Goal: Transaction & Acquisition: Purchase product/service

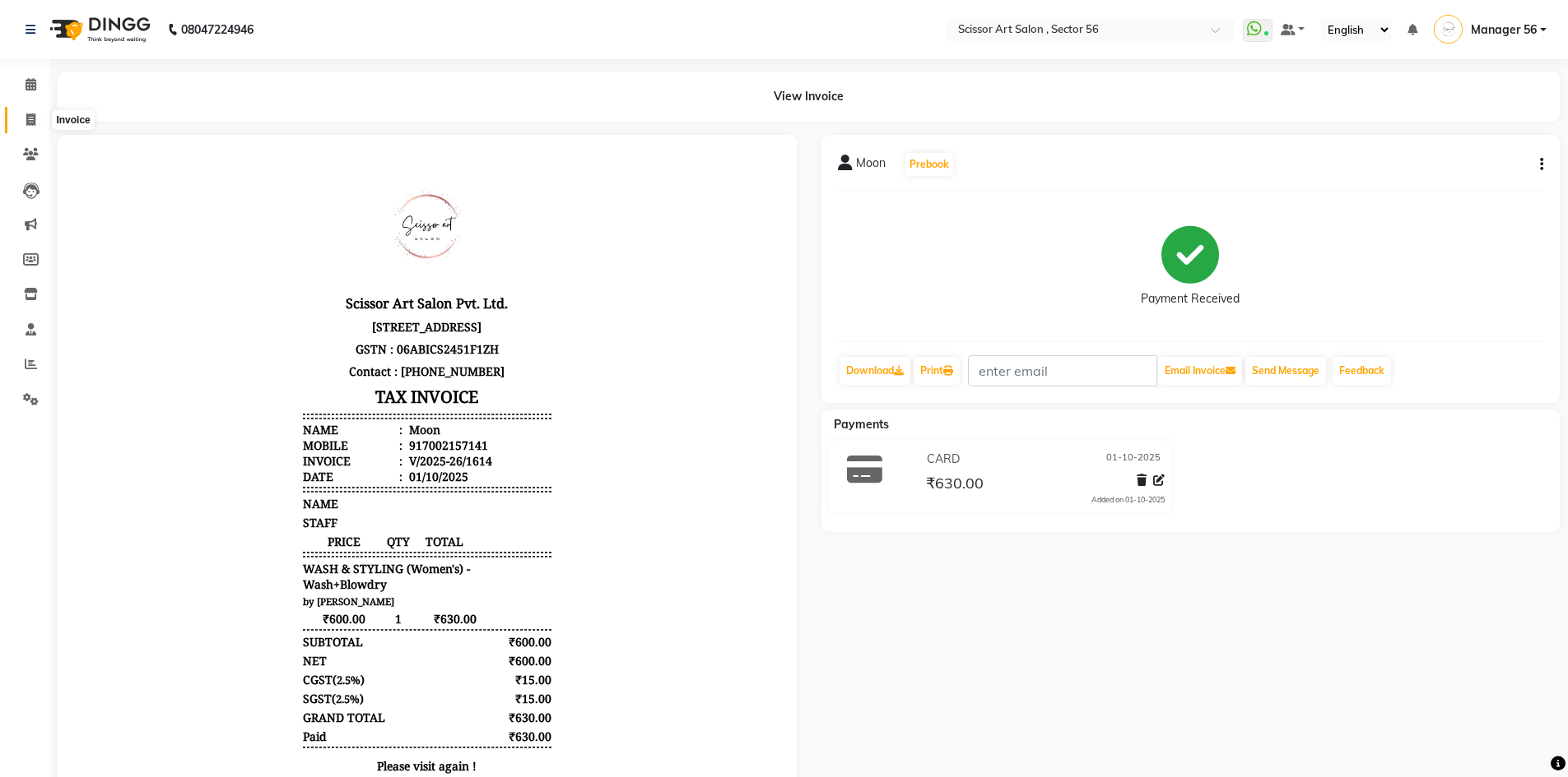
click at [27, 118] on icon at bounding box center [31, 119] width 9 height 12
select select "service"
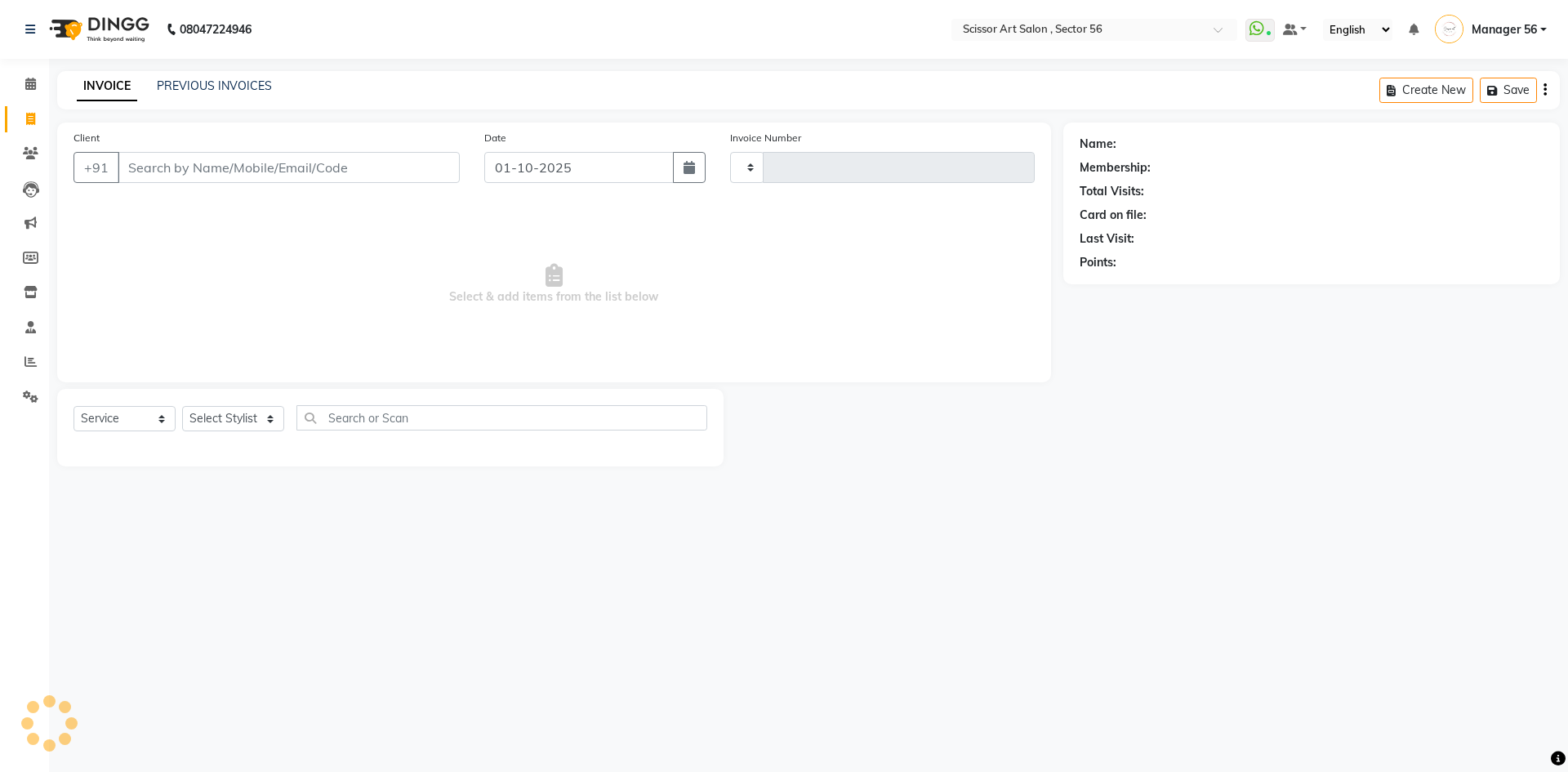
type input "1615"
select select "6185"
drag, startPoint x: 225, startPoint y: 410, endPoint x: 217, endPoint y: 402, distance: 11.3
click at [228, 410] on select "Select Stylist" at bounding box center [232, 419] width 102 height 26
click at [263, 418] on select "Select Stylist" at bounding box center [232, 419] width 102 height 26
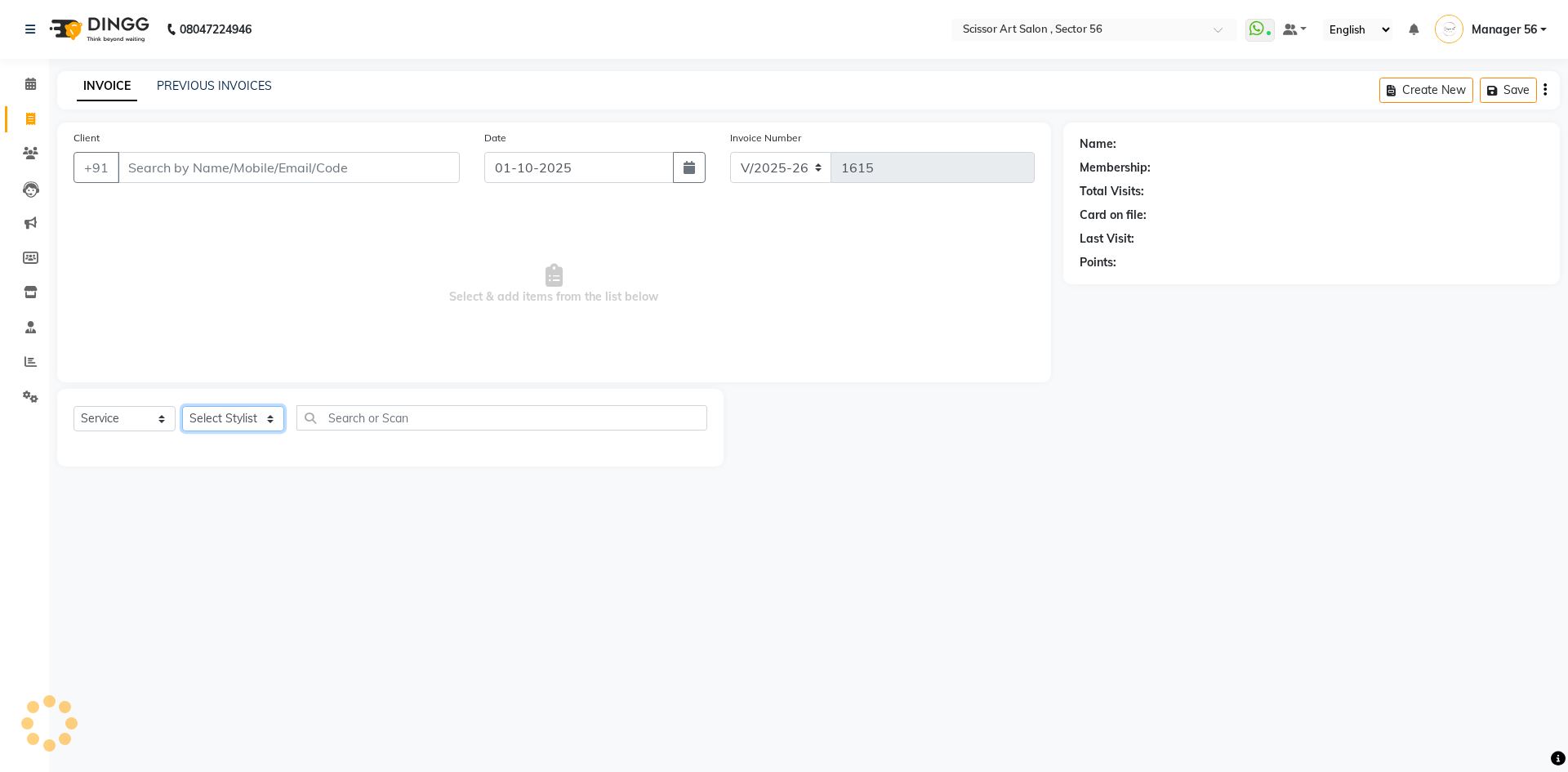
click at [263, 418] on select "Select Stylist" at bounding box center [232, 419] width 102 height 26
click at [270, 408] on select "Select Stylist" at bounding box center [232, 419] width 102 height 26
click at [270, 420] on select "Select Stylist Anees DEV DAS Kiran Manager 56 [PERSON_NAME] [PERSON_NAME] Raano…" at bounding box center [232, 419] width 102 height 26
select select "71465"
click at [182, 406] on select "Select Stylist Anees DEV DAS Kiran Manager 56 [PERSON_NAME] [PERSON_NAME] Raano…" at bounding box center [232, 419] width 102 height 26
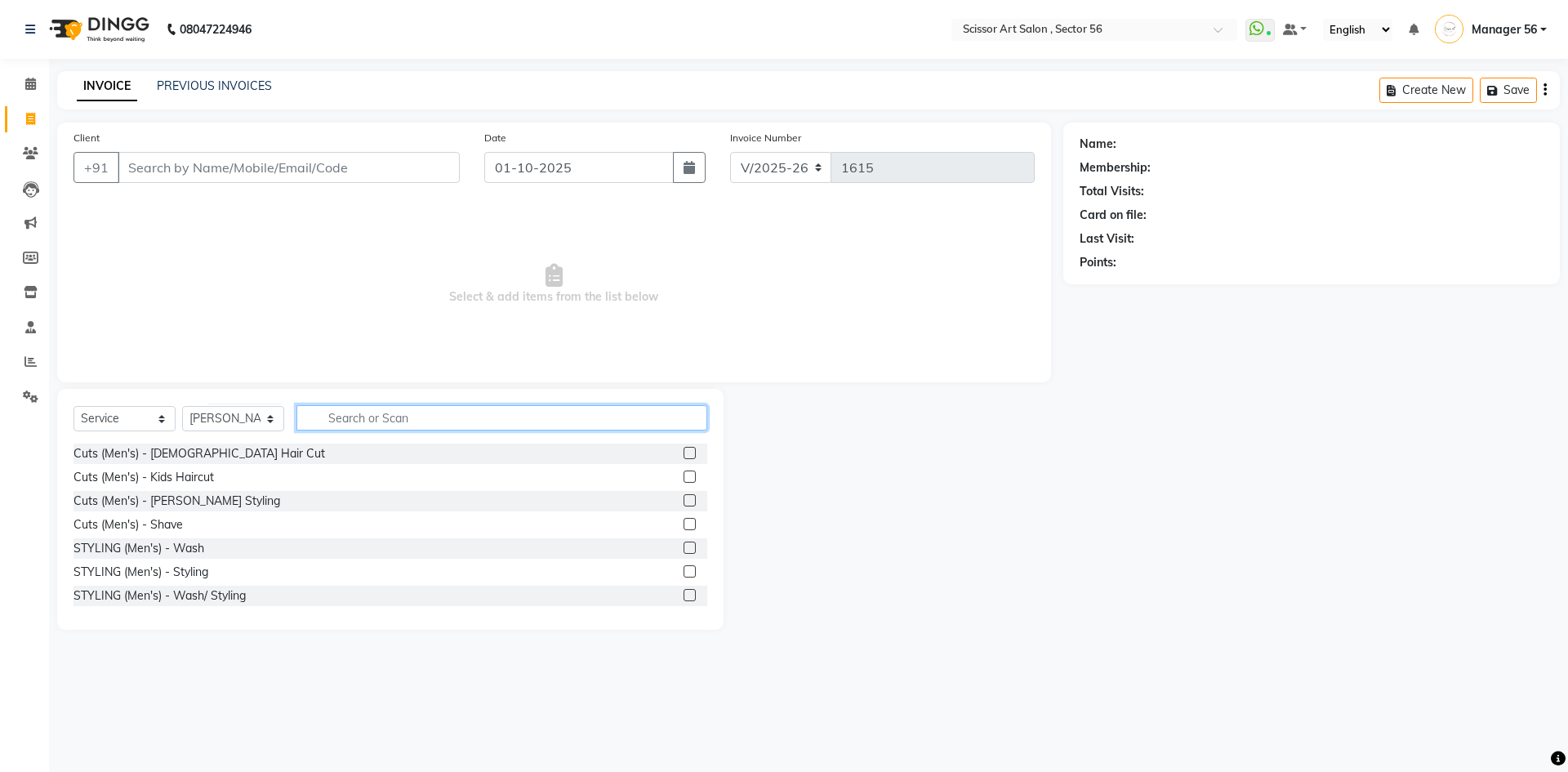
click at [402, 415] on input "text" at bounding box center [502, 418] width 411 height 26
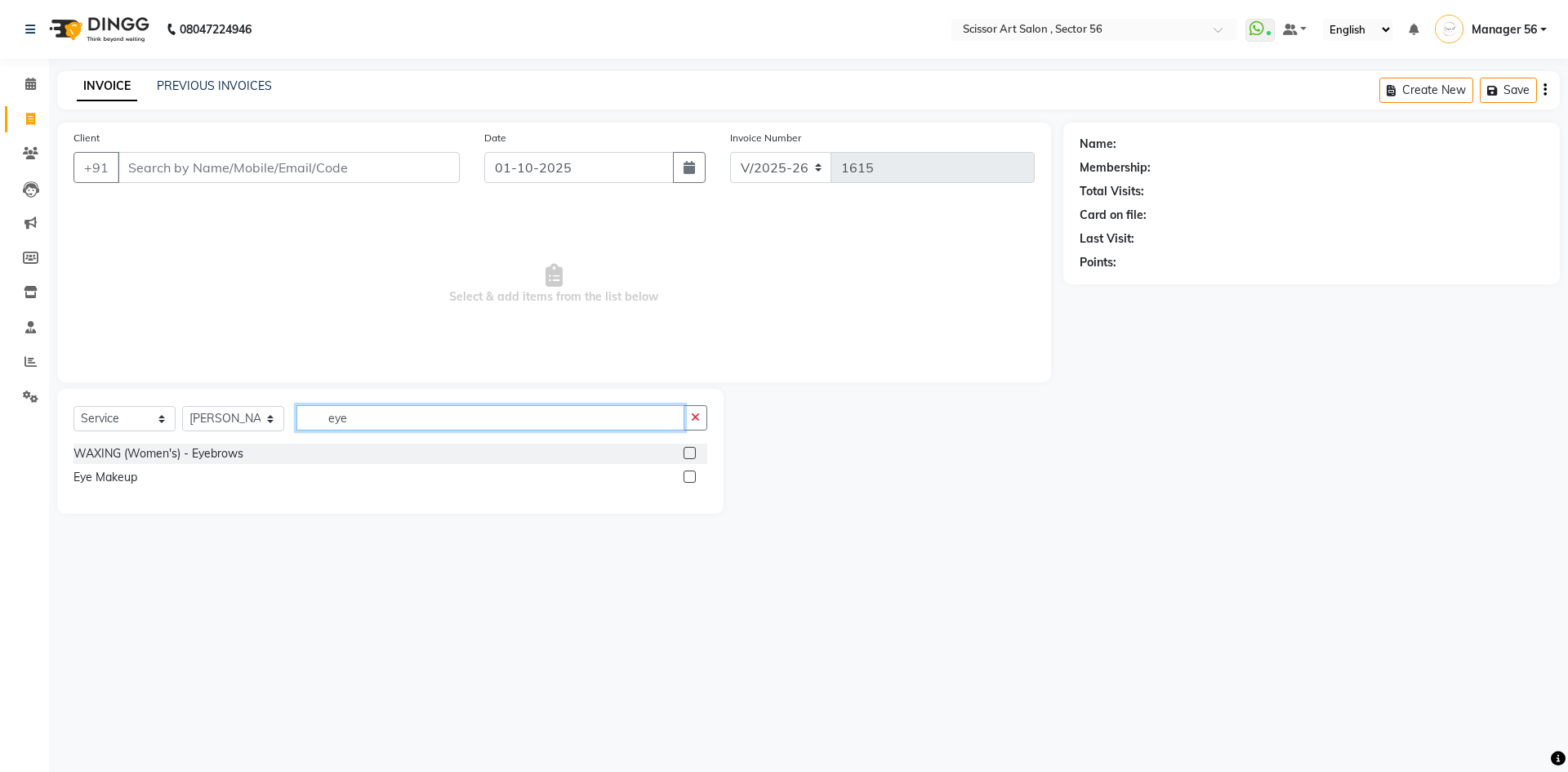
type input "eye"
click at [687, 451] on label at bounding box center [690, 453] width 12 height 12
click at [687, 451] on input "checkbox" at bounding box center [689, 453] width 11 height 11
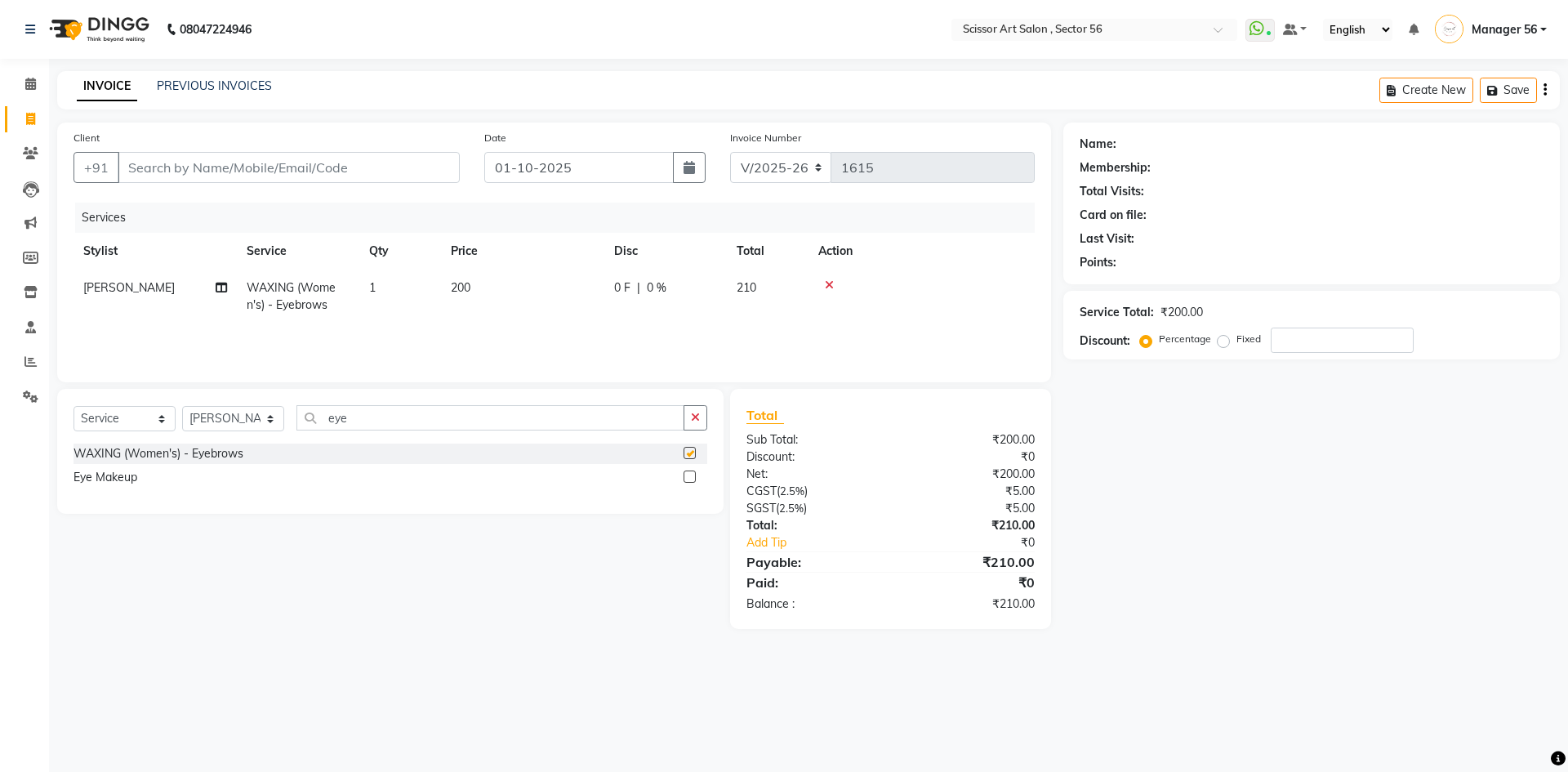
checkbox input "false"
click at [449, 275] on td "200" at bounding box center [523, 296] width 164 height 54
select select "71465"
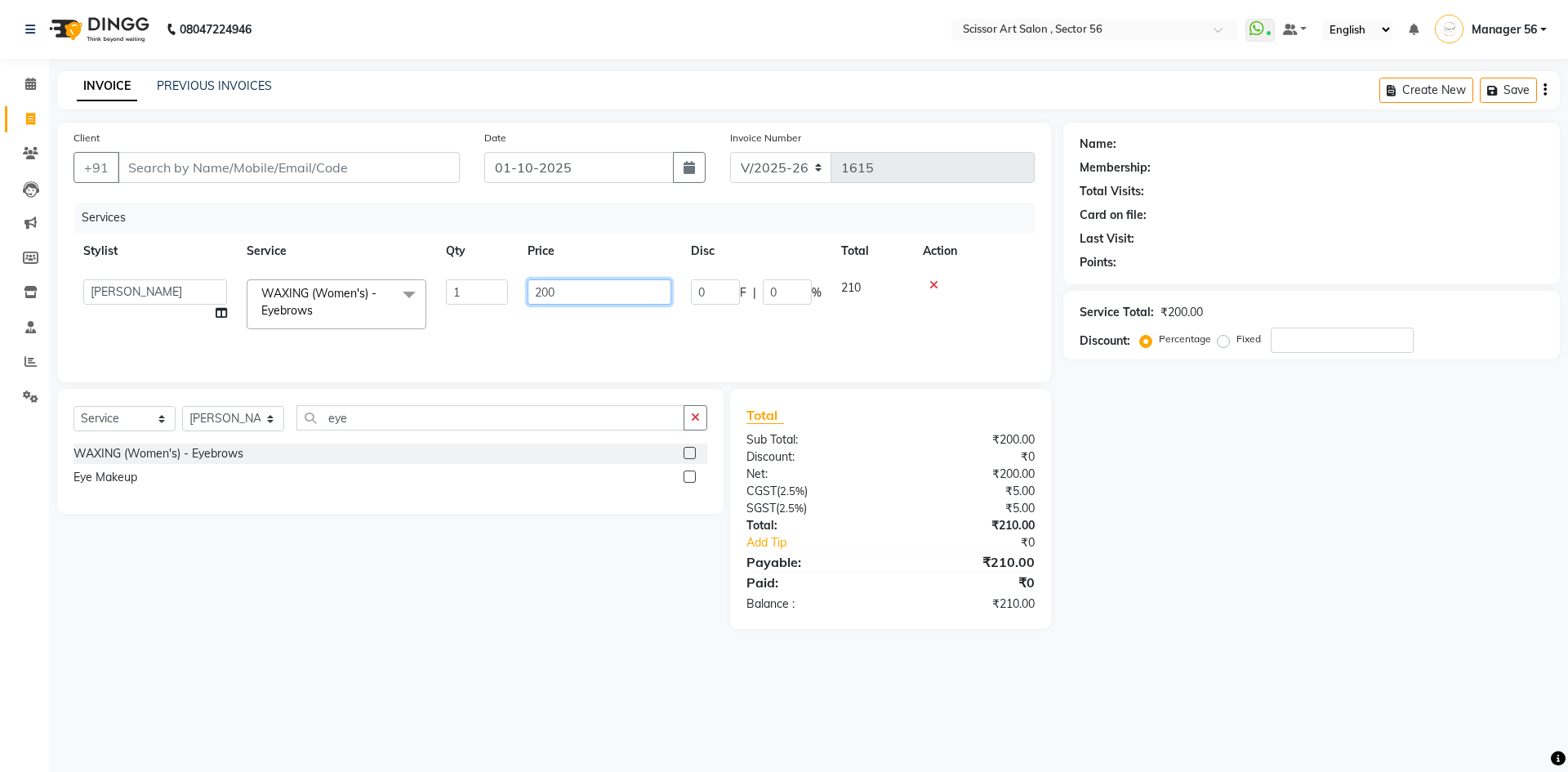
click at [587, 286] on input "200" at bounding box center [600, 292] width 144 height 26
type input "2"
type input "100"
click at [1426, 688] on div "08047224946 Select Location × Scissor Art Salon , [GEOGRAPHIC_DATA] 56 WhatsApp…" at bounding box center [784, 386] width 1568 height 772
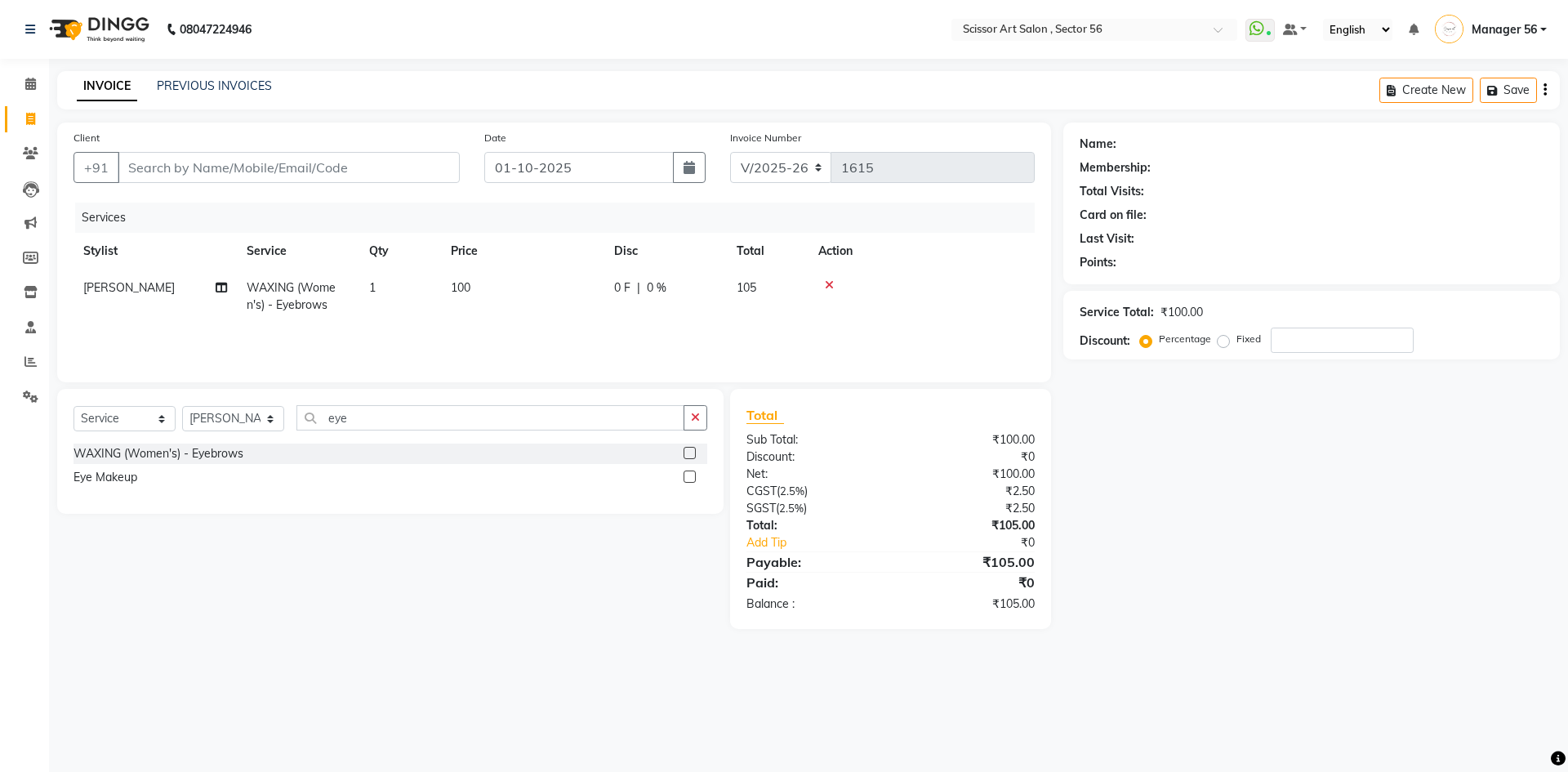
click at [118, 187] on div "Client +91" at bounding box center [266, 162] width 411 height 67
drag, startPoint x: 151, startPoint y: 165, endPoint x: 145, endPoint y: 156, distance: 10.8
click at [151, 163] on input "Client" at bounding box center [289, 168] width 342 height 31
type input "1"
type input "0"
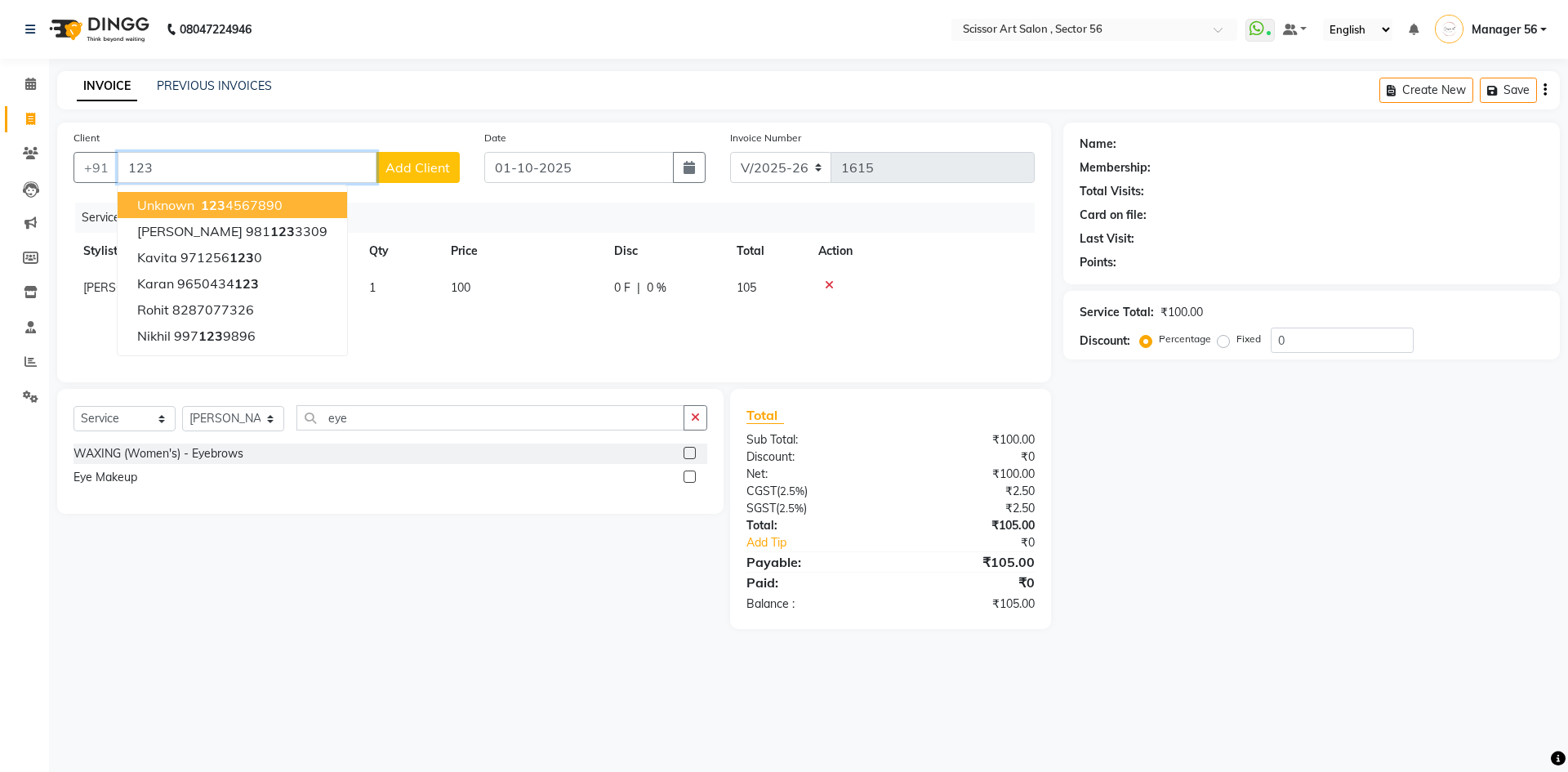
click at [189, 197] on span "Unknown" at bounding box center [165, 205] width 57 height 17
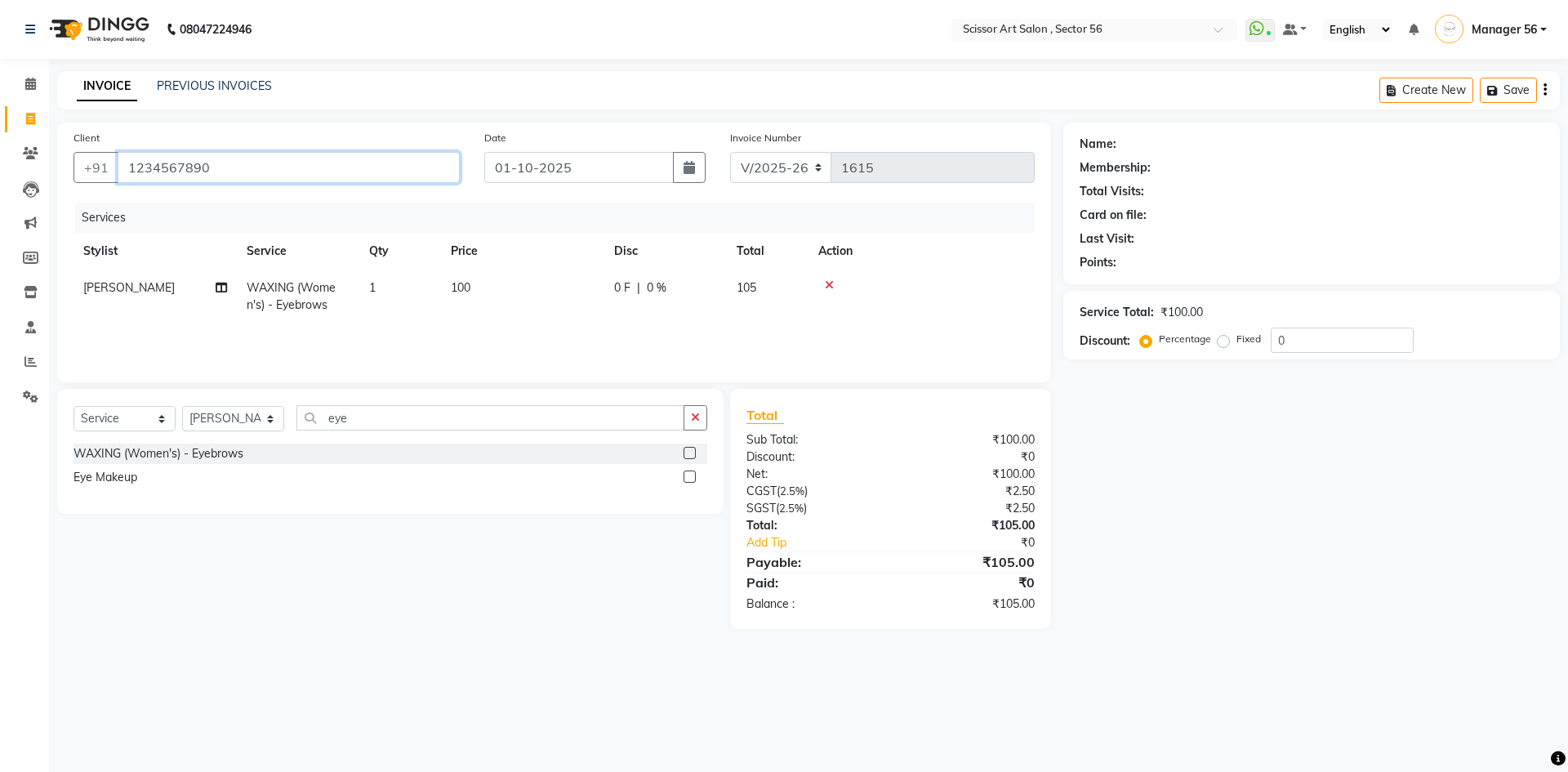
type input "1234567890"
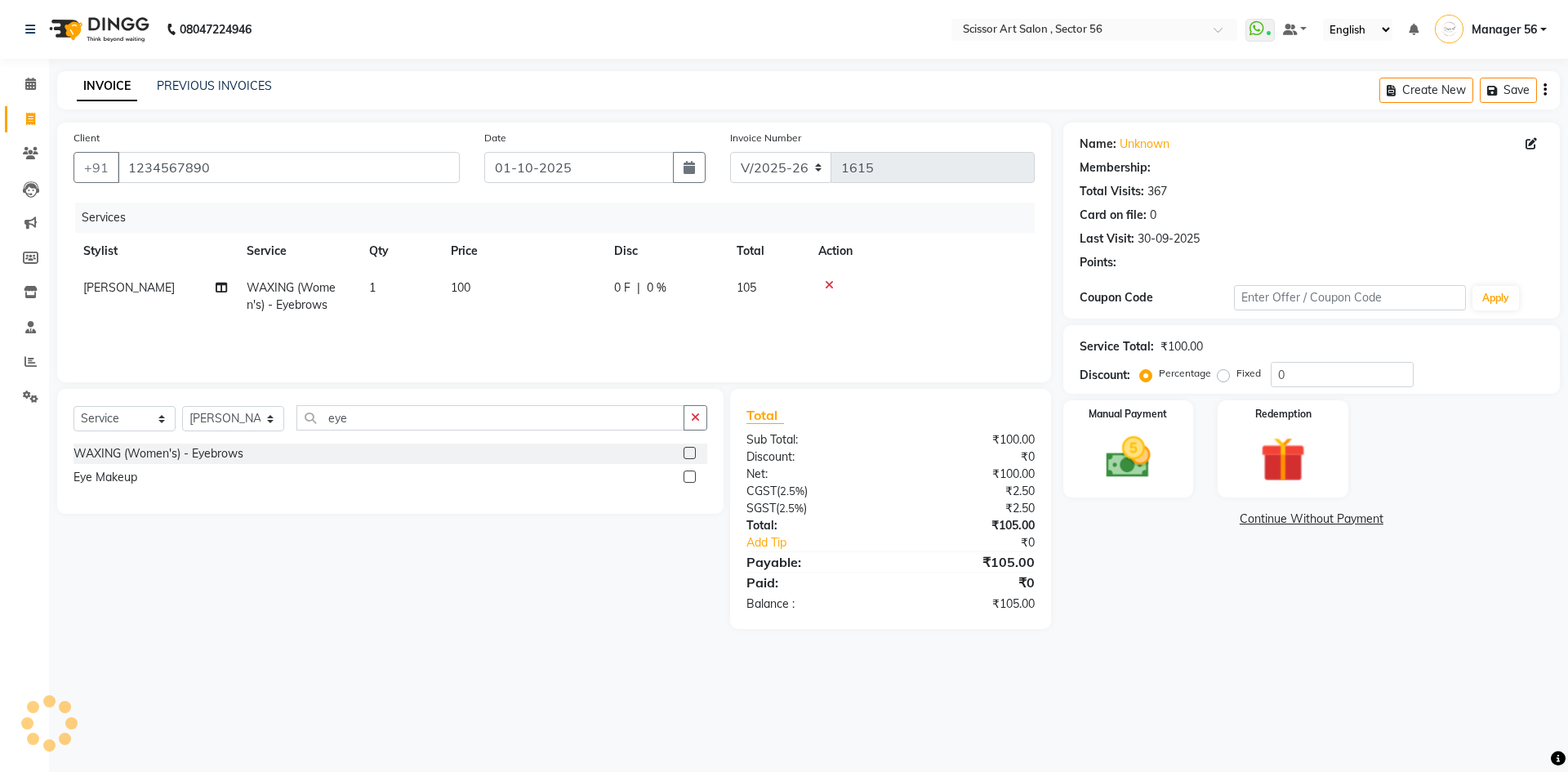
select select "1: Object"
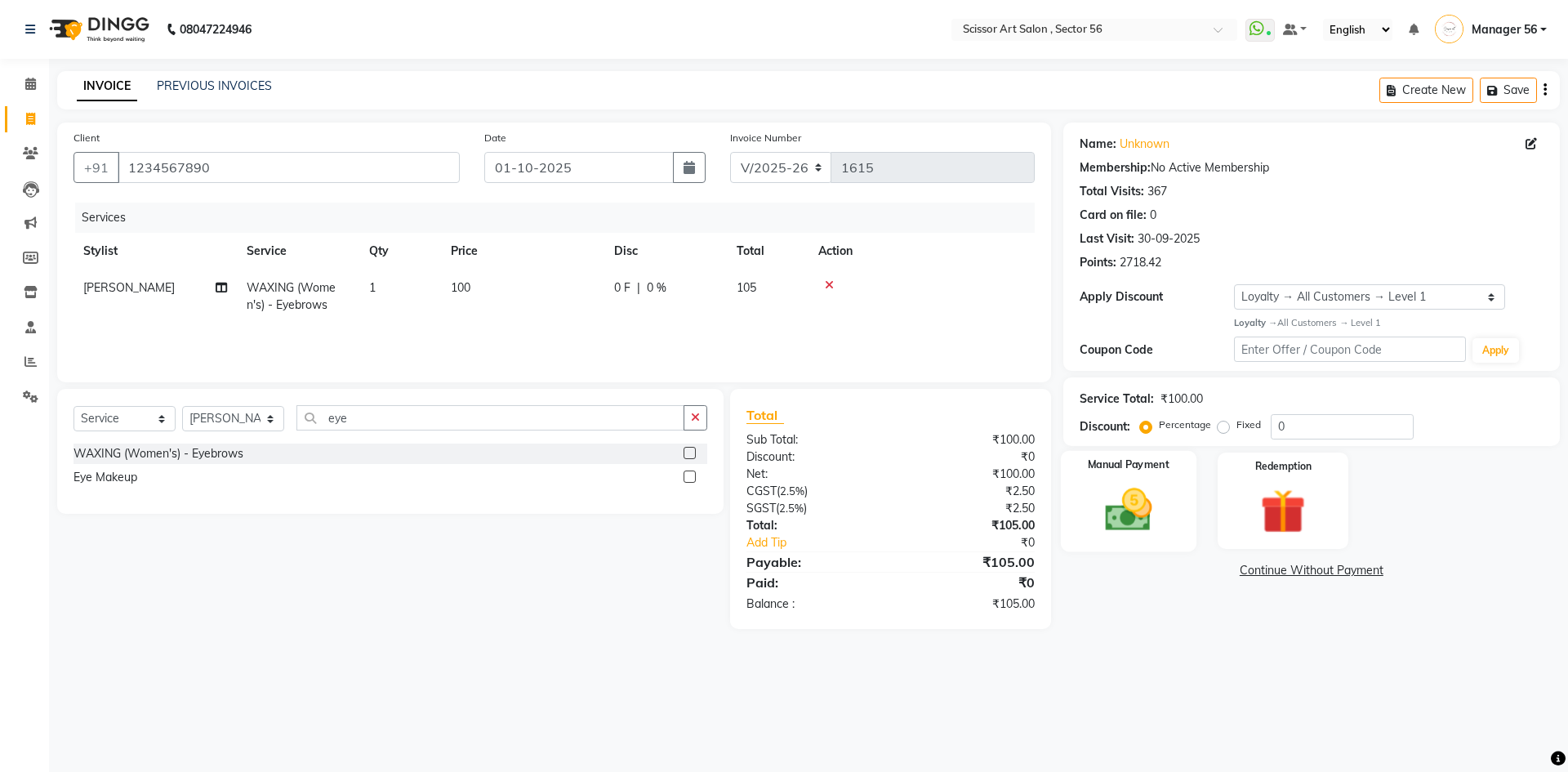
click at [1156, 501] on img at bounding box center [1129, 510] width 76 height 54
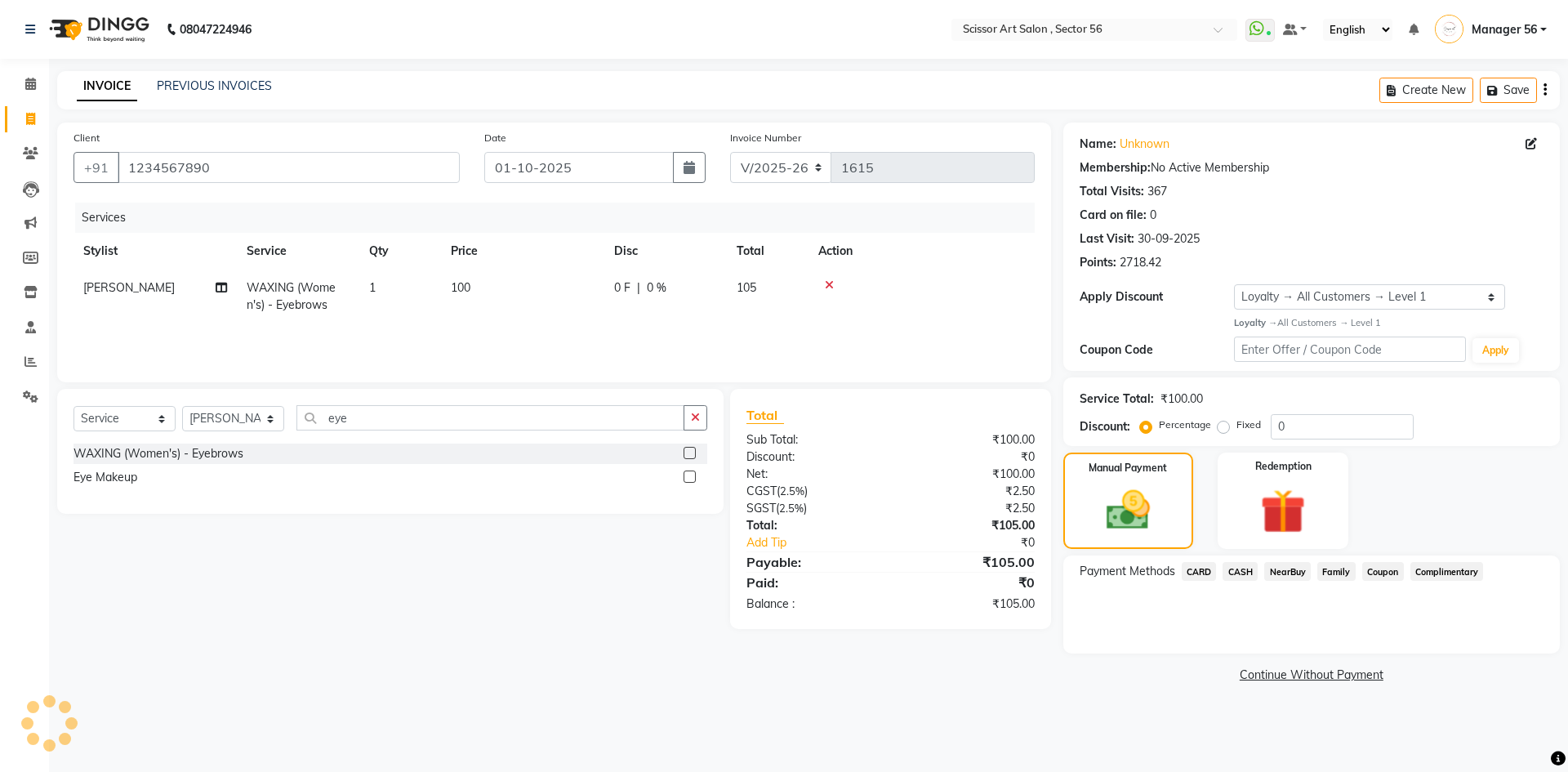
click at [1201, 573] on span "CARD" at bounding box center [1199, 572] width 35 height 19
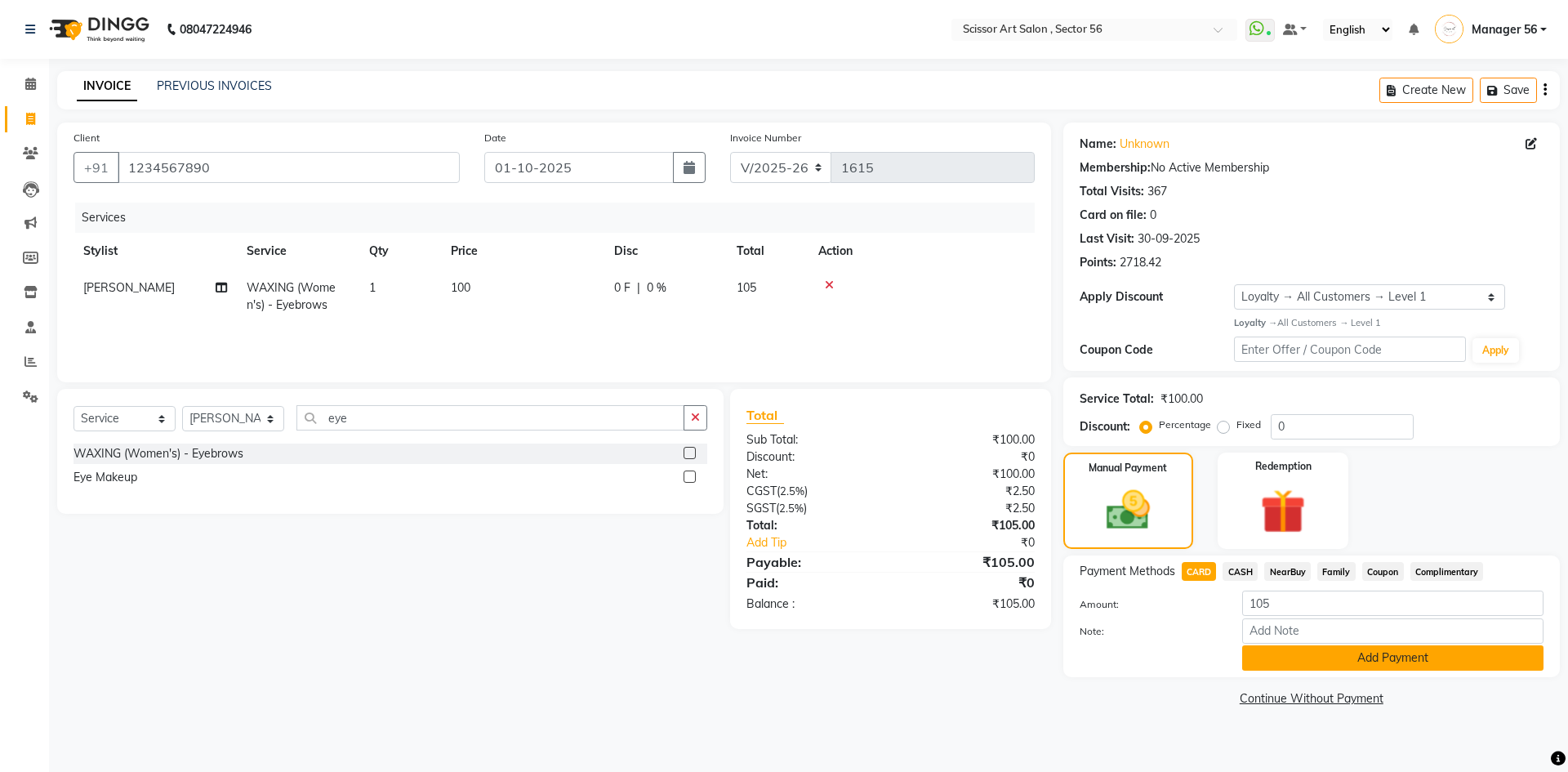
click at [1317, 654] on button "Add Payment" at bounding box center [1393, 658] width 301 height 26
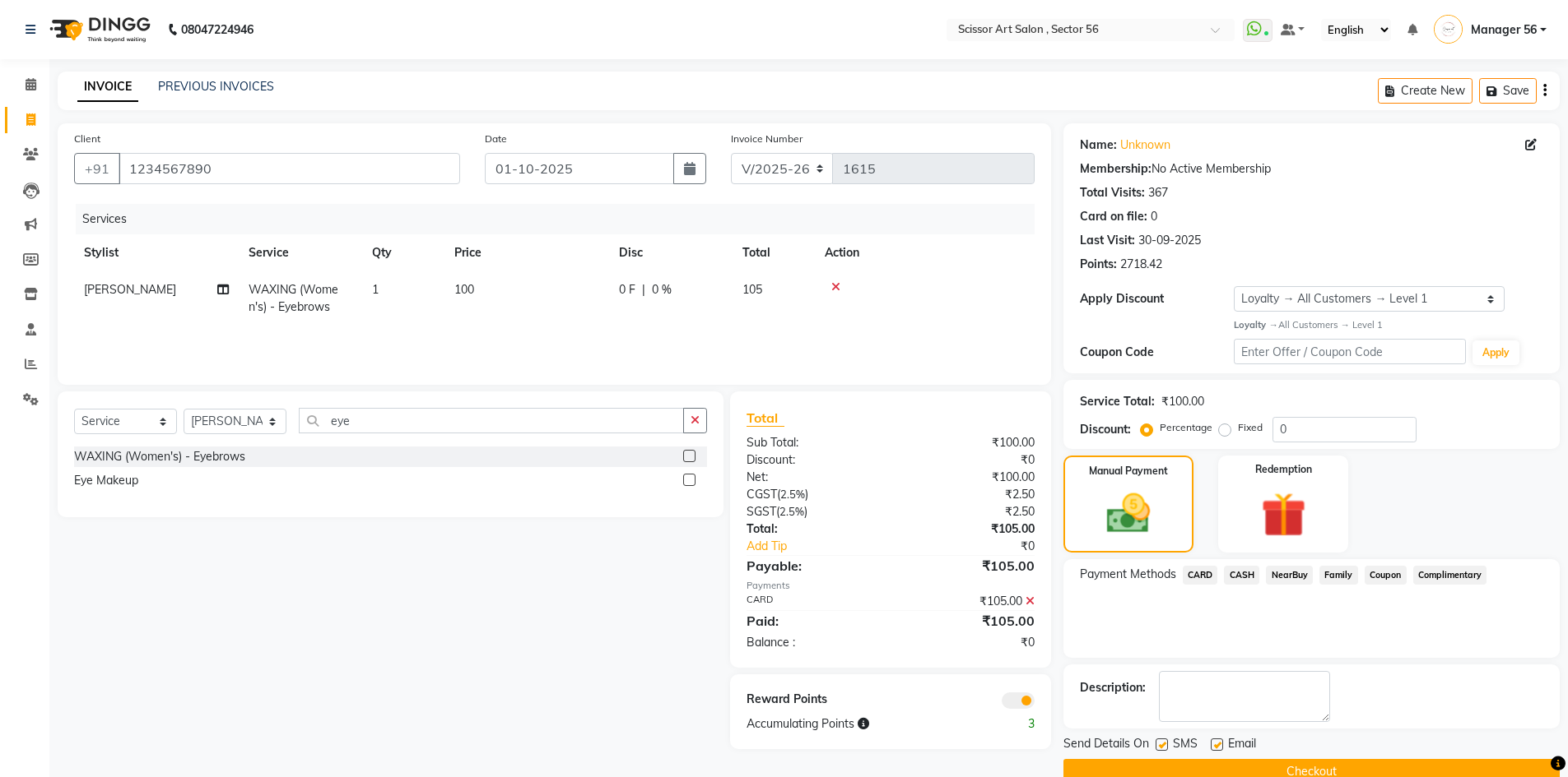
scroll to position [32, 0]
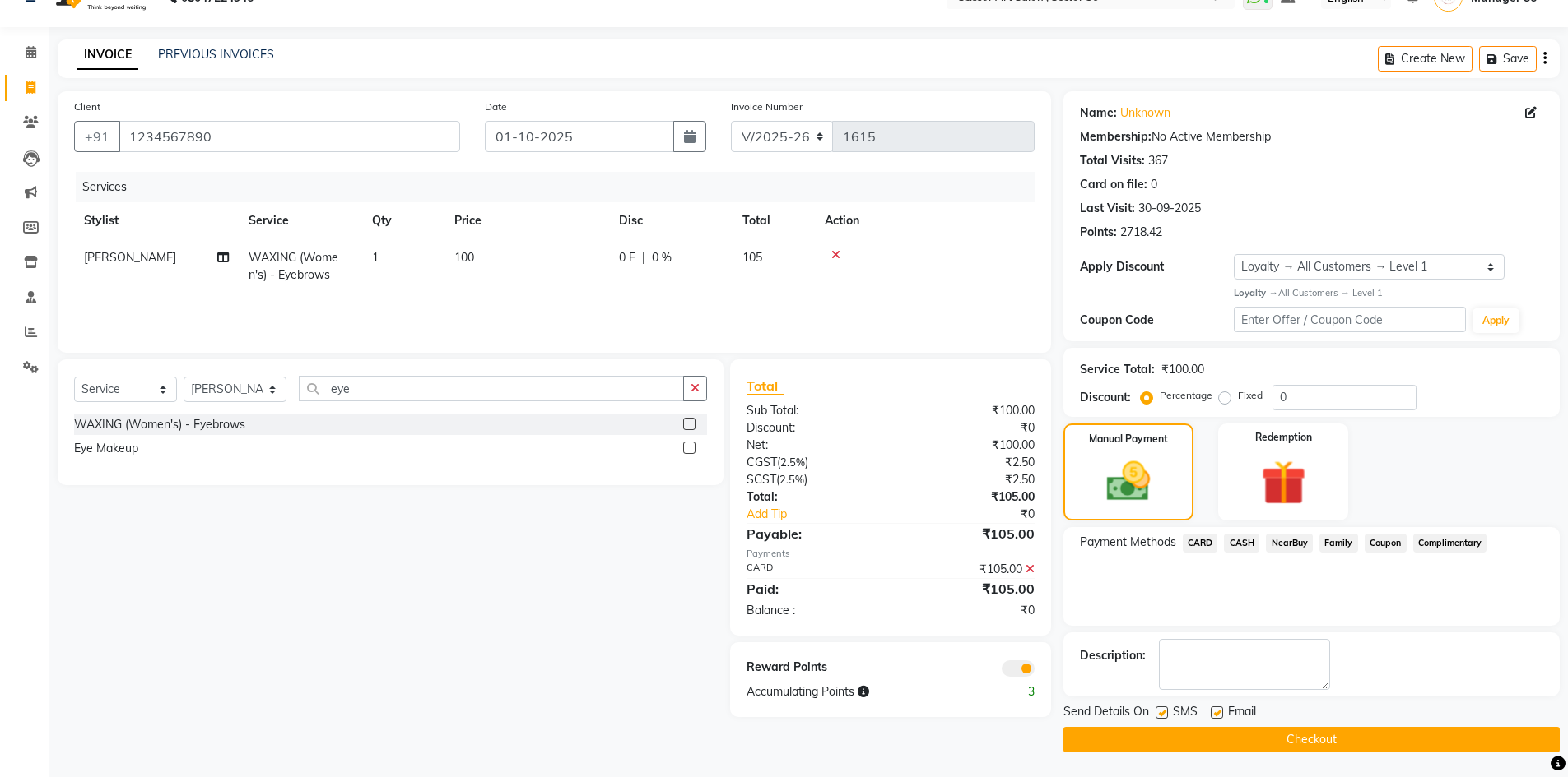
click at [1011, 666] on span at bounding box center [1018, 669] width 33 height 17
click at [1035, 671] on input "checkbox" at bounding box center [1035, 671] width 0 height 0
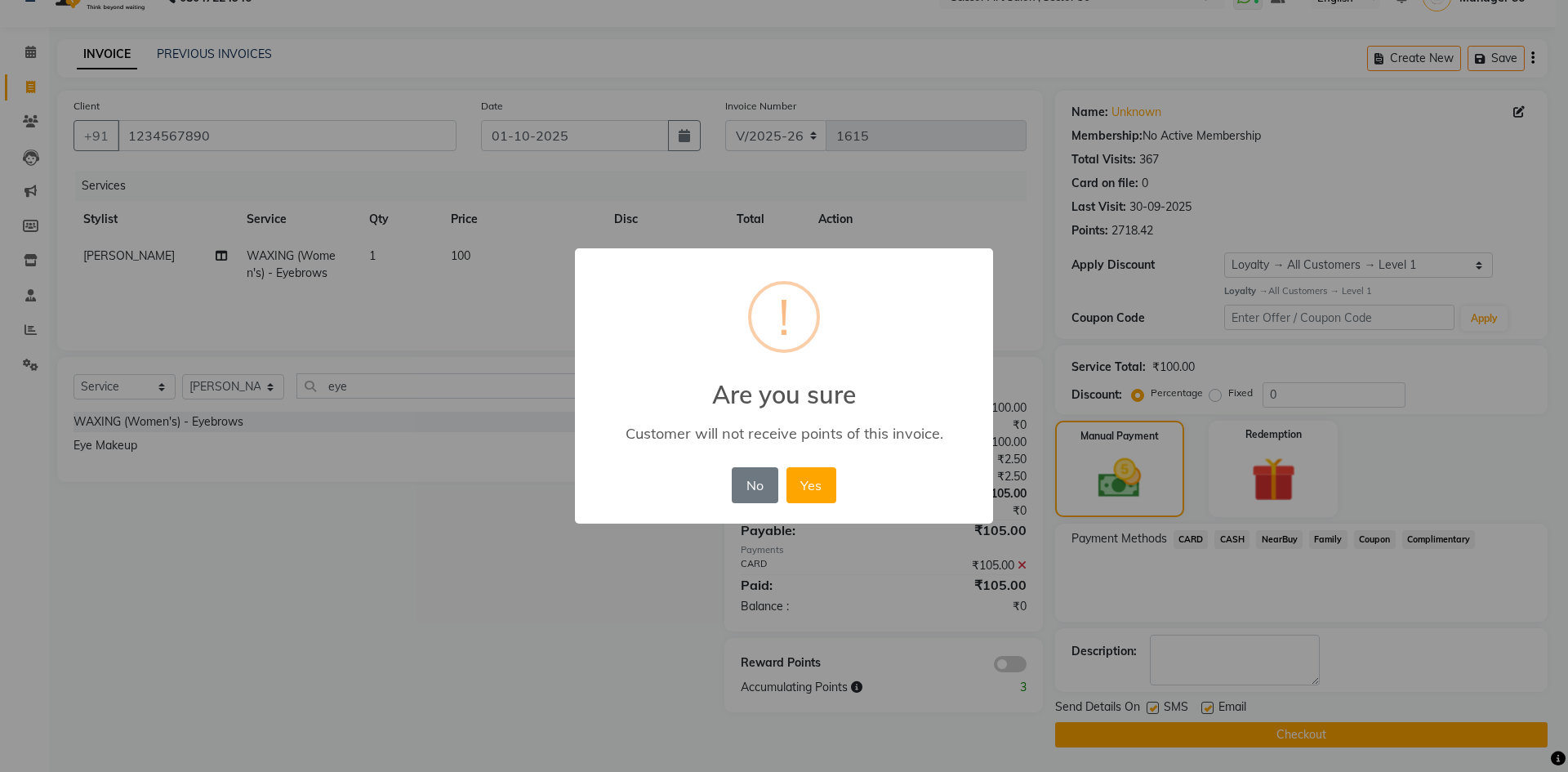
drag, startPoint x: 818, startPoint y: 500, endPoint x: 818, endPoint y: 487, distance: 13.0
click at [818, 491] on button "Yes" at bounding box center [811, 485] width 50 height 36
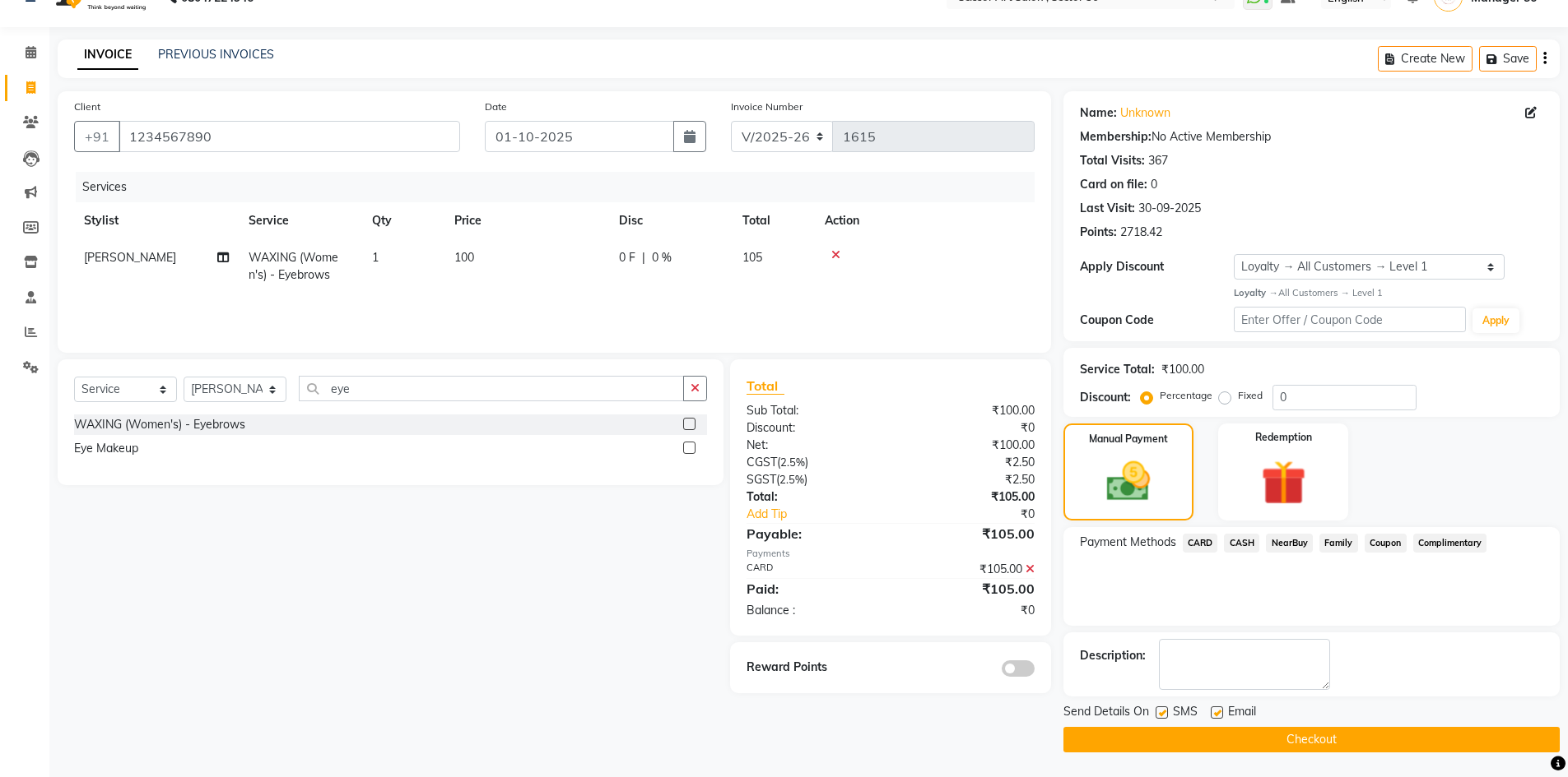
drag, startPoint x: 1175, startPoint y: 745, endPoint x: 1168, endPoint y: 763, distance: 19.3
click at [1175, 746] on button "Checkout" at bounding box center [1311, 740] width 497 height 26
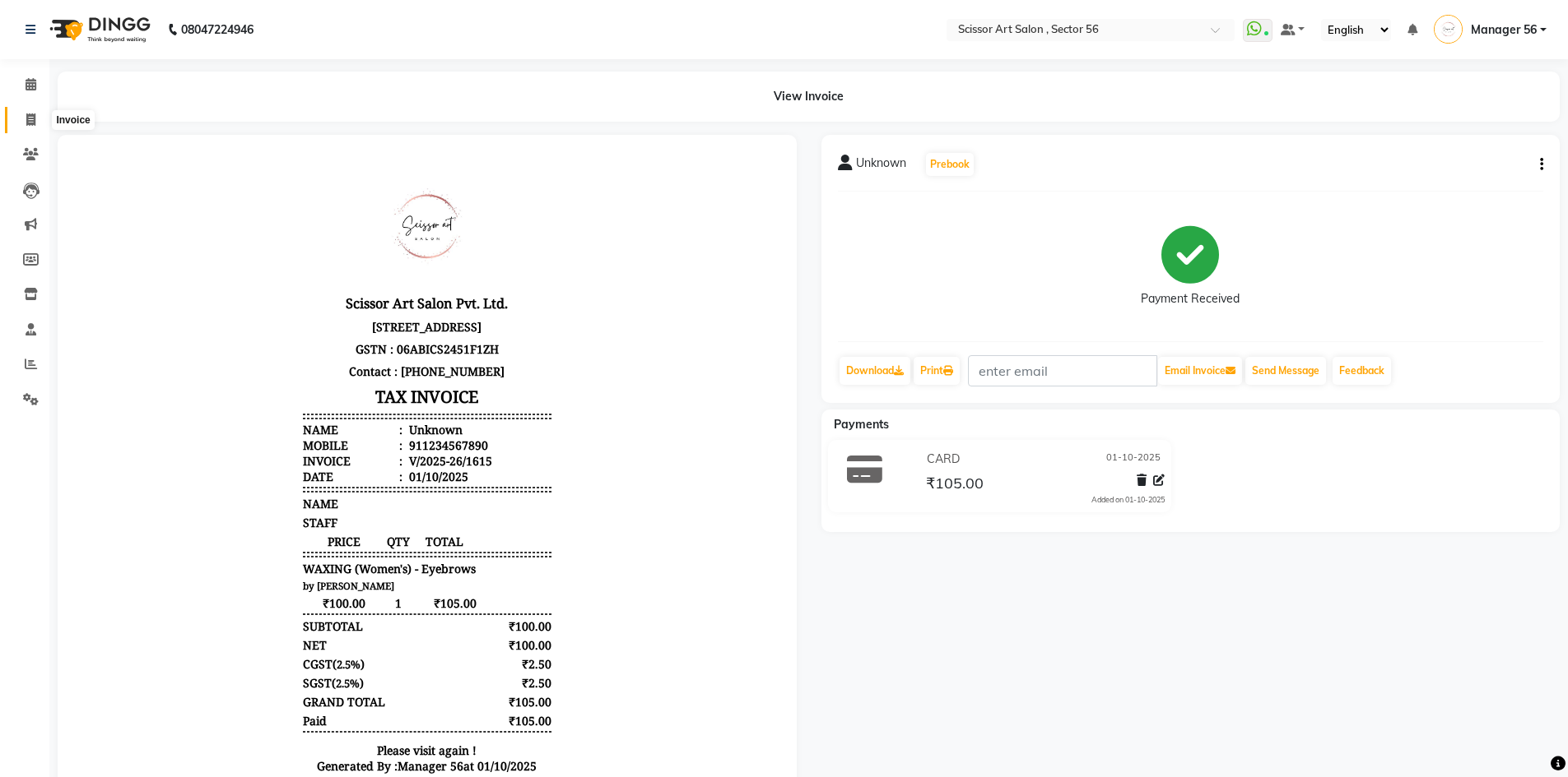
click at [33, 114] on icon at bounding box center [31, 119] width 9 height 12
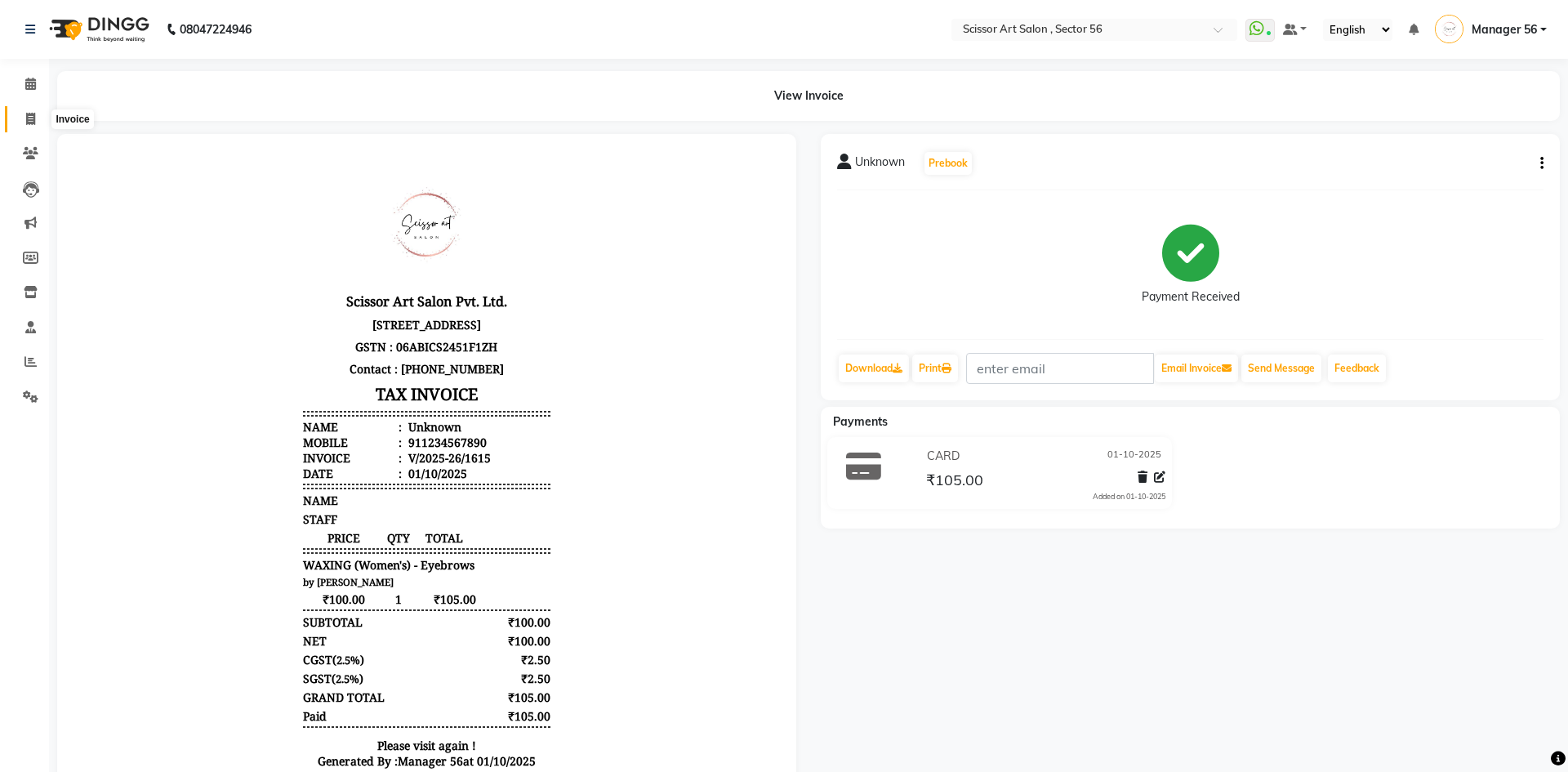
select select "service"
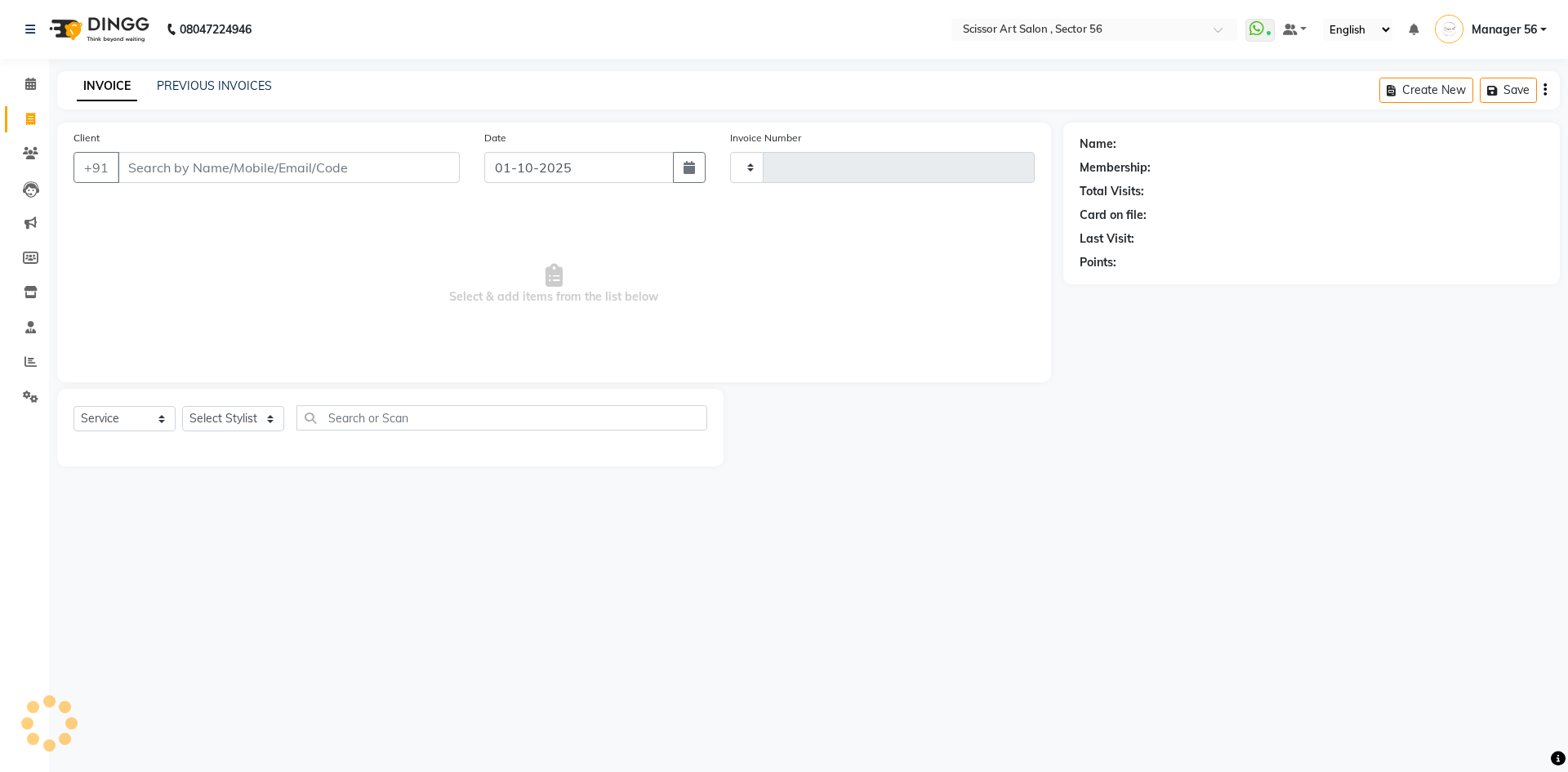
type input "1616"
select select "6185"
click at [278, 417] on select "Select Stylist" at bounding box center [232, 419] width 102 height 26
select select "76503"
click at [182, 406] on select "Select Stylist Anees DEV DAS Kiran Manager 56 [PERSON_NAME] [PERSON_NAME] Raano…" at bounding box center [232, 419] width 102 height 26
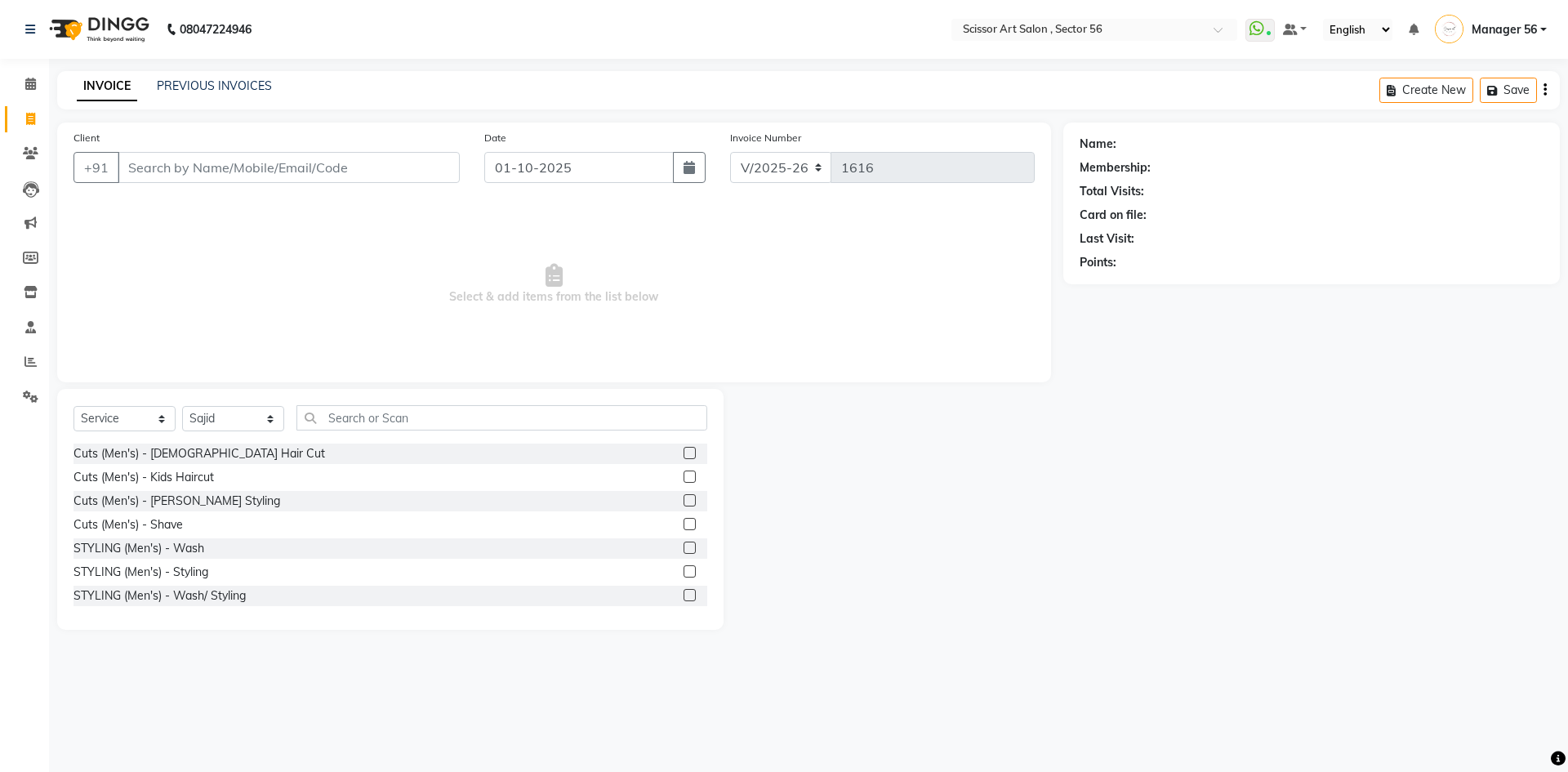
click at [684, 454] on label at bounding box center [690, 453] width 12 height 12
click at [684, 454] on input "checkbox" at bounding box center [689, 453] width 11 height 11
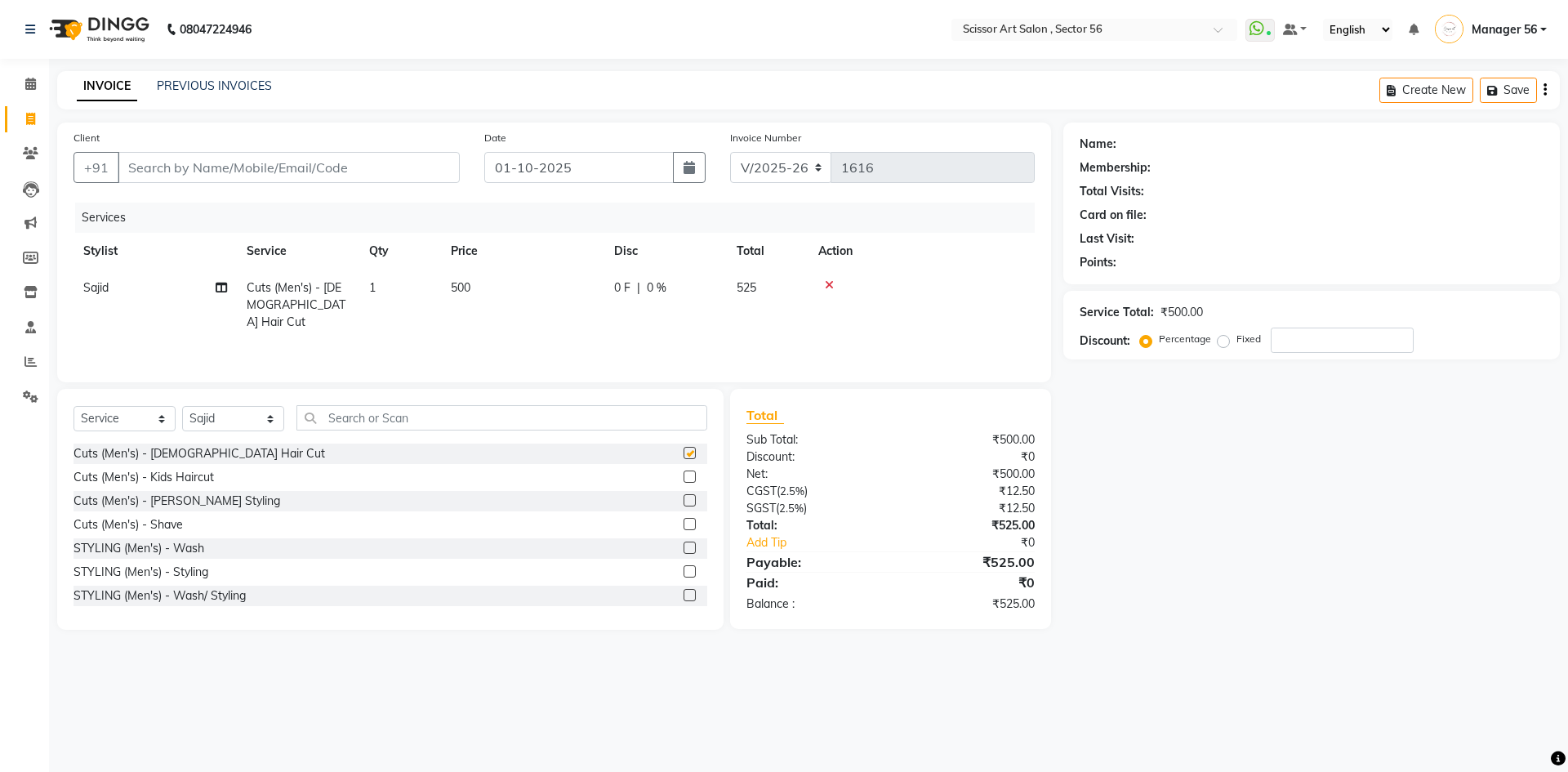
checkbox input "false"
click at [684, 496] on label at bounding box center [690, 501] width 12 height 12
click at [684, 496] on input "checkbox" at bounding box center [689, 501] width 11 height 11
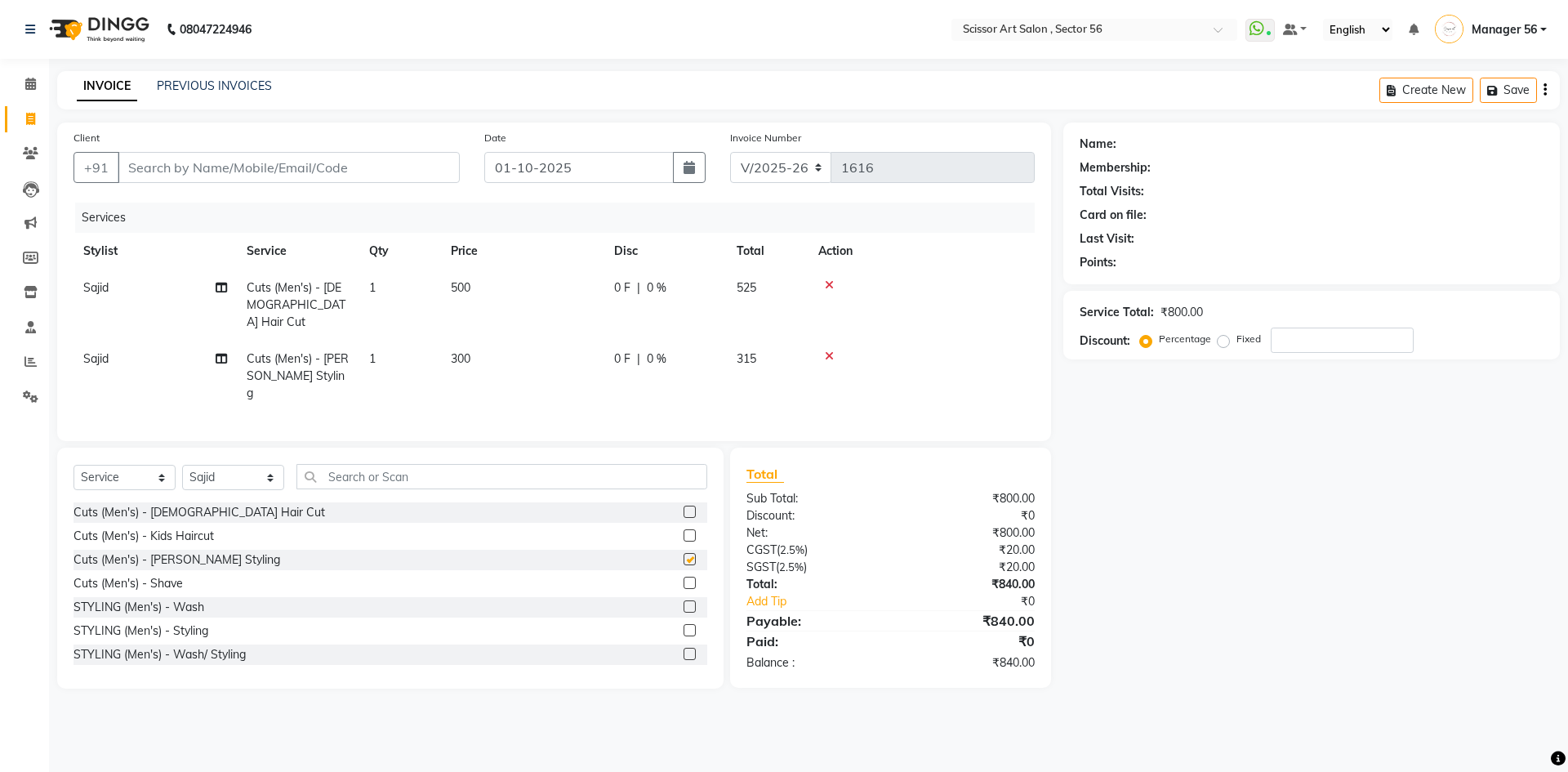
checkbox input "false"
click at [547, 464] on input "text" at bounding box center [502, 477] width 411 height 26
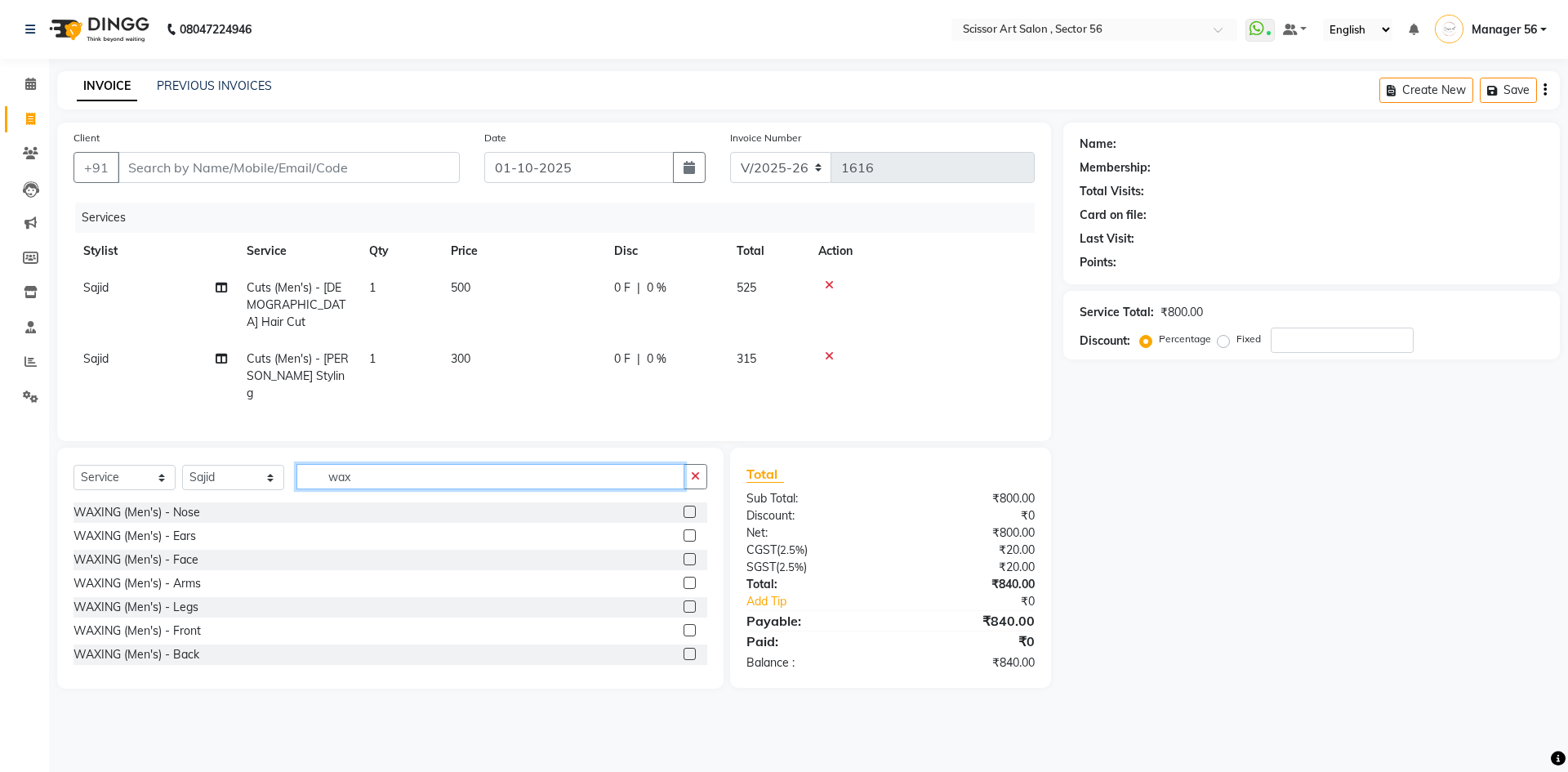
type input "wax"
click at [684, 597] on div at bounding box center [696, 607] width 24 height 21
click at [271, 465] on select "Select Stylist Anees DEV DAS Kiran Manager 56 [PERSON_NAME] [PERSON_NAME] Raano…" at bounding box center [232, 477] width 102 height 26
select select "87827"
click at [182, 465] on select "Select Stylist Anees DEV DAS Kiran Manager 56 [PERSON_NAME] [PERSON_NAME] Raano…" at bounding box center [232, 477] width 102 height 26
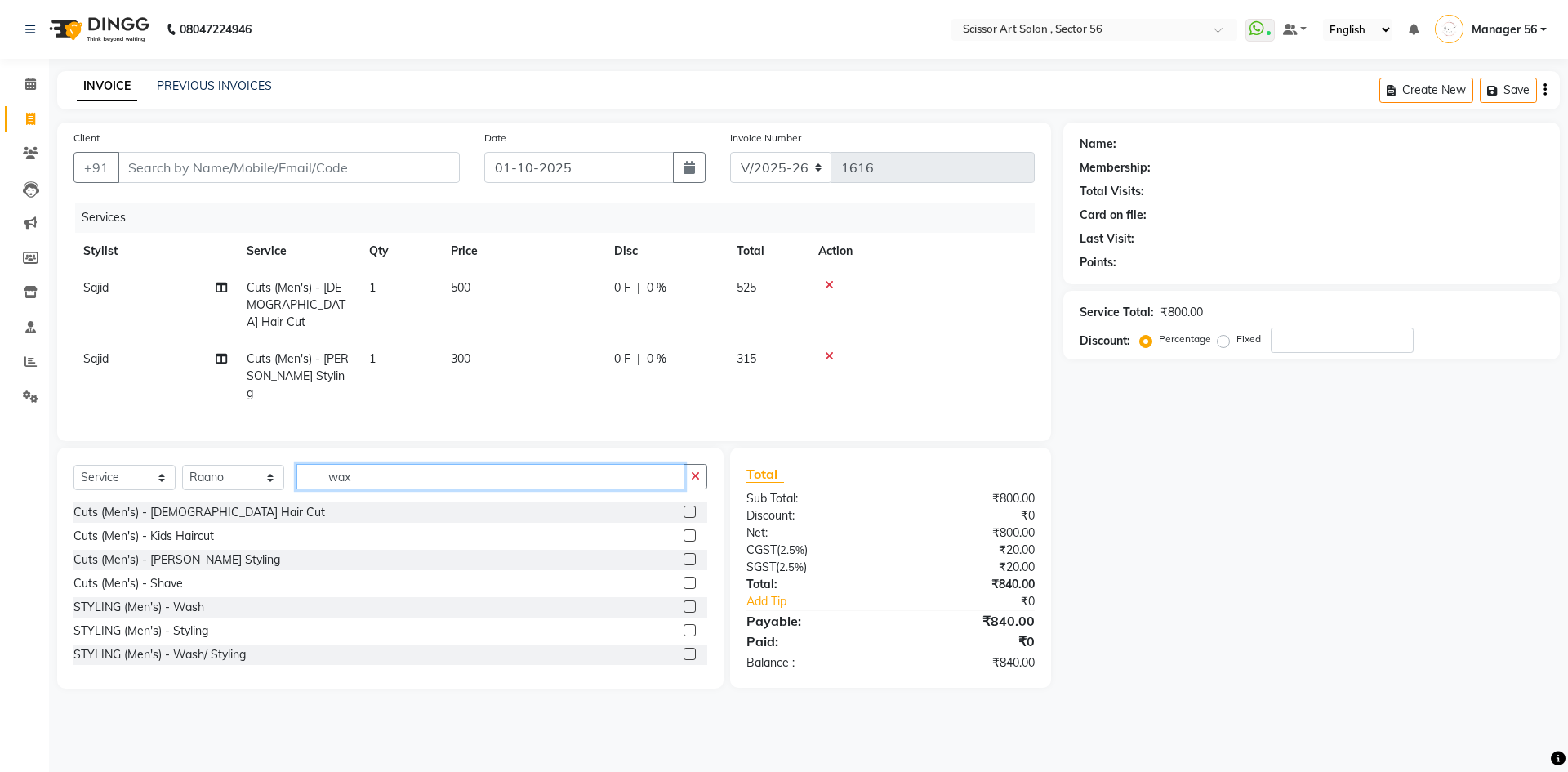
click at [539, 464] on input "wax" at bounding box center [490, 477] width 388 height 26
type input "wax"
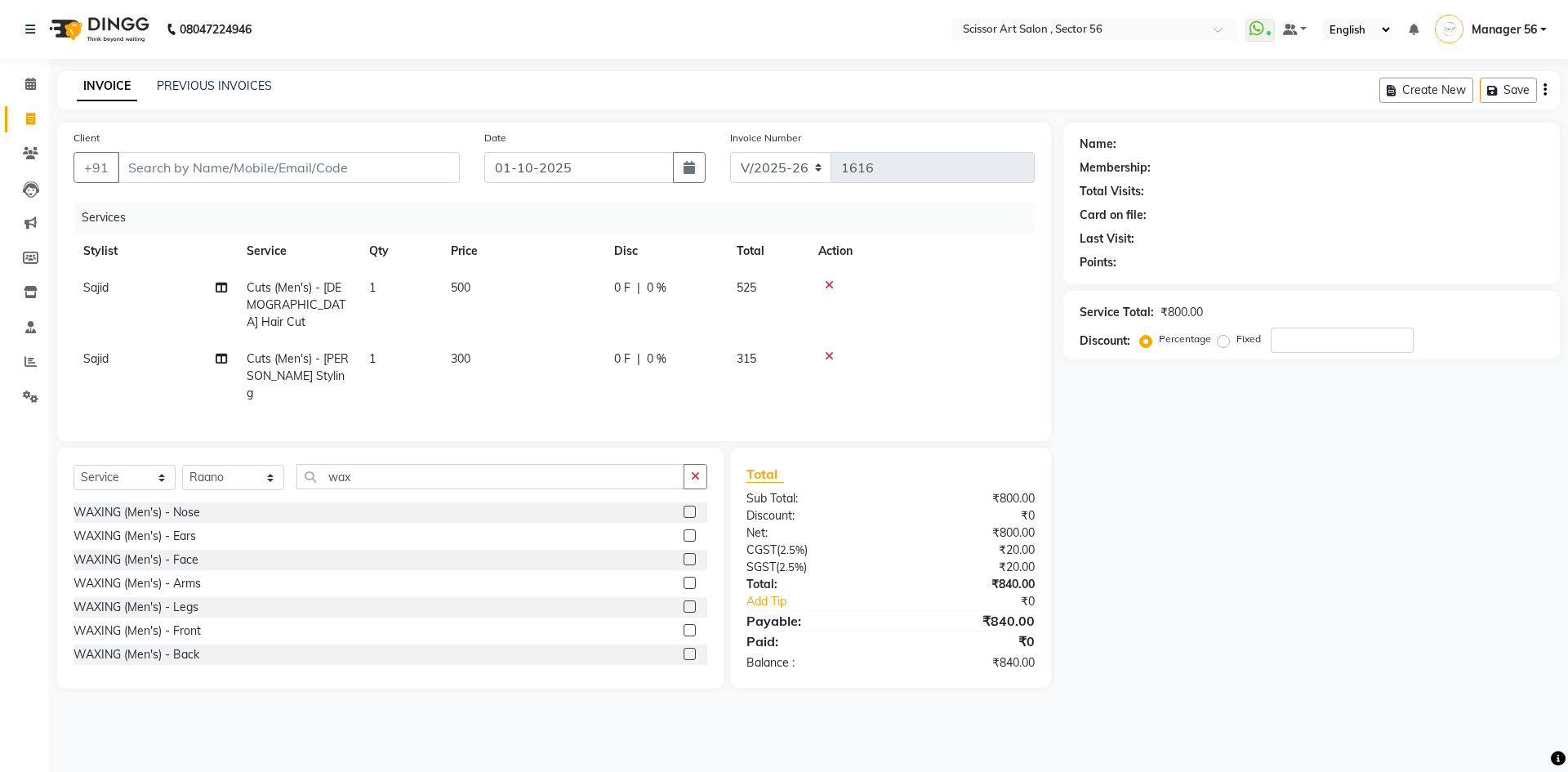
click at [684, 601] on label at bounding box center [690, 607] width 12 height 12
click at [684, 602] on input "checkbox" at bounding box center [689, 607] width 11 height 11
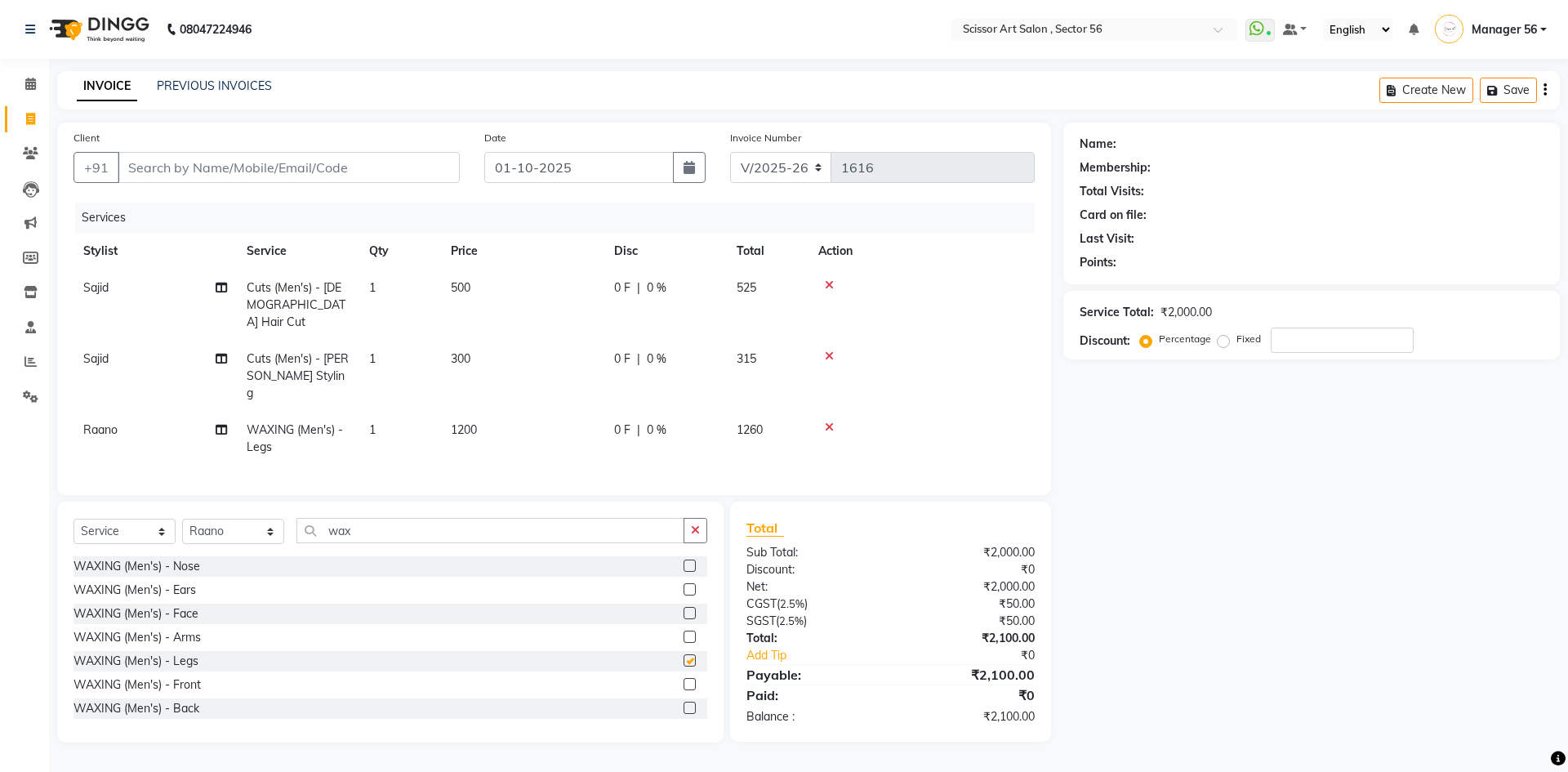
checkbox input "false"
drag, startPoint x: 679, startPoint y: 609, endPoint x: 671, endPoint y: 607, distance: 8.2
click at [684, 631] on label at bounding box center [690, 637] width 12 height 12
click at [684, 633] on input "checkbox" at bounding box center [689, 638] width 11 height 11
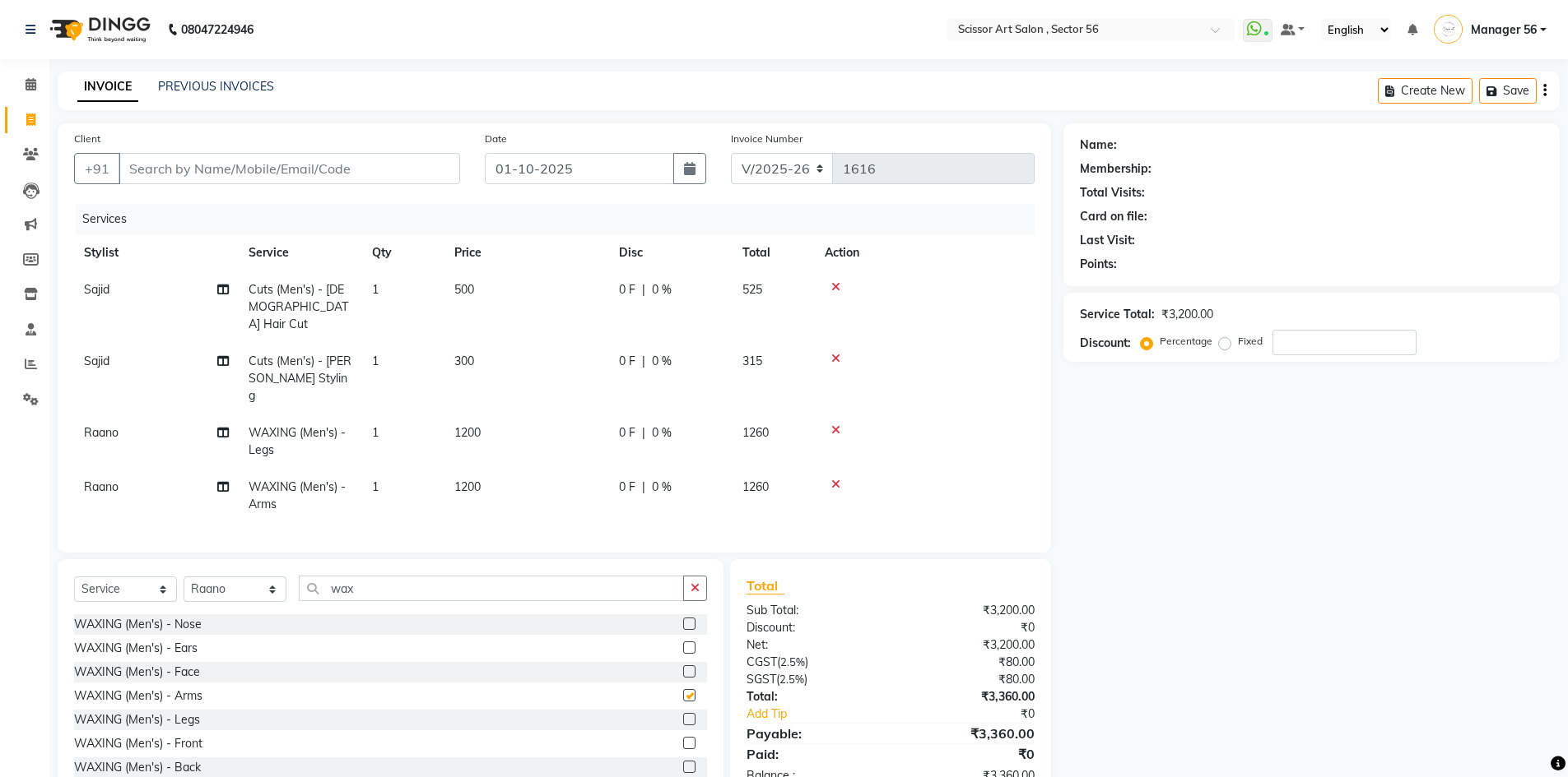
checkbox input "false"
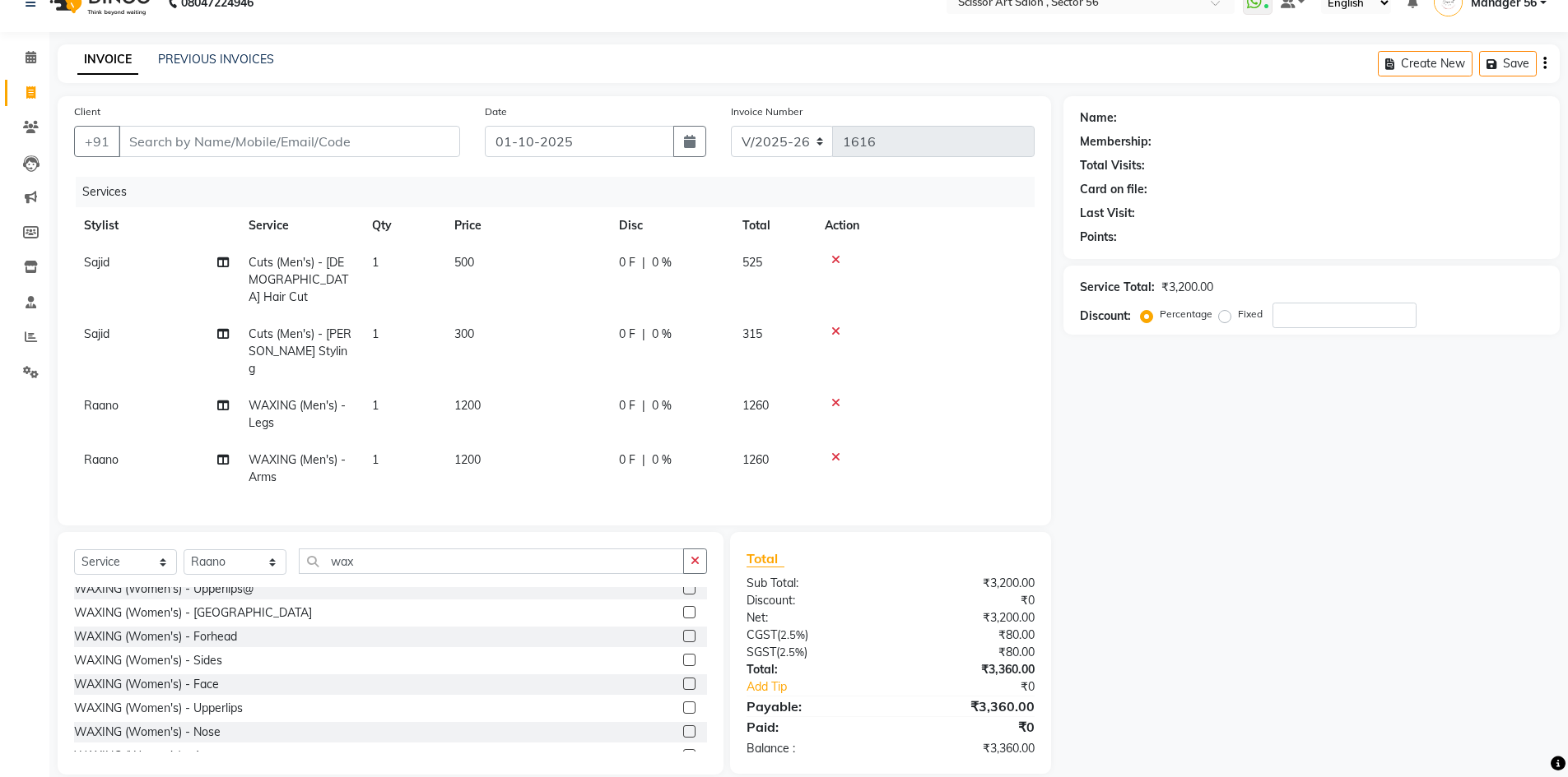
scroll to position [329, 0]
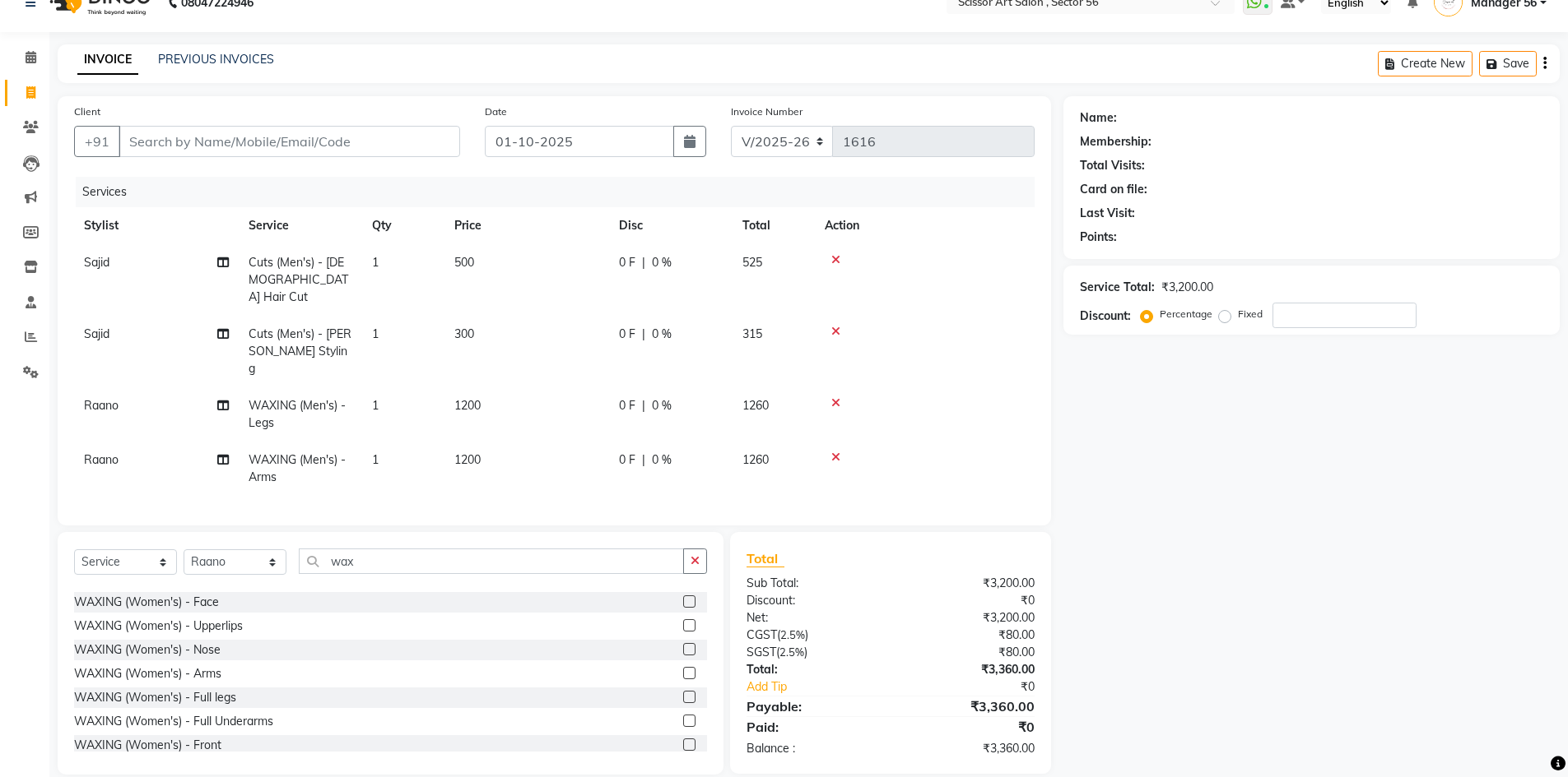
drag, startPoint x: 675, startPoint y: 700, endPoint x: 662, endPoint y: 701, distance: 13.0
click at [683, 715] on label at bounding box center [689, 720] width 12 height 12
click at [683, 716] on input "checkbox" at bounding box center [688, 721] width 11 height 11
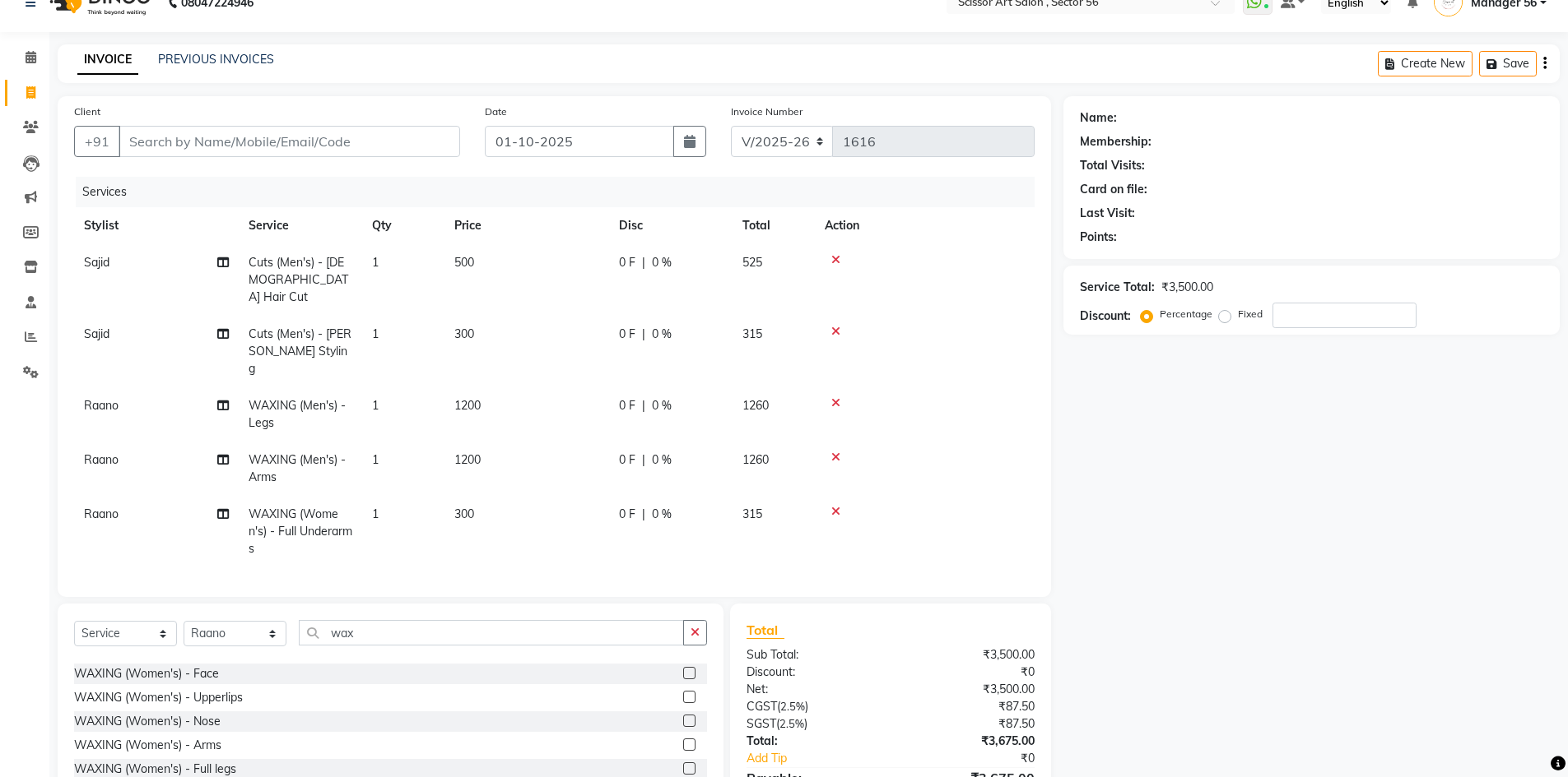
checkbox input "false"
click at [467, 496] on td "300" at bounding box center [527, 532] width 165 height 72
select select "87827"
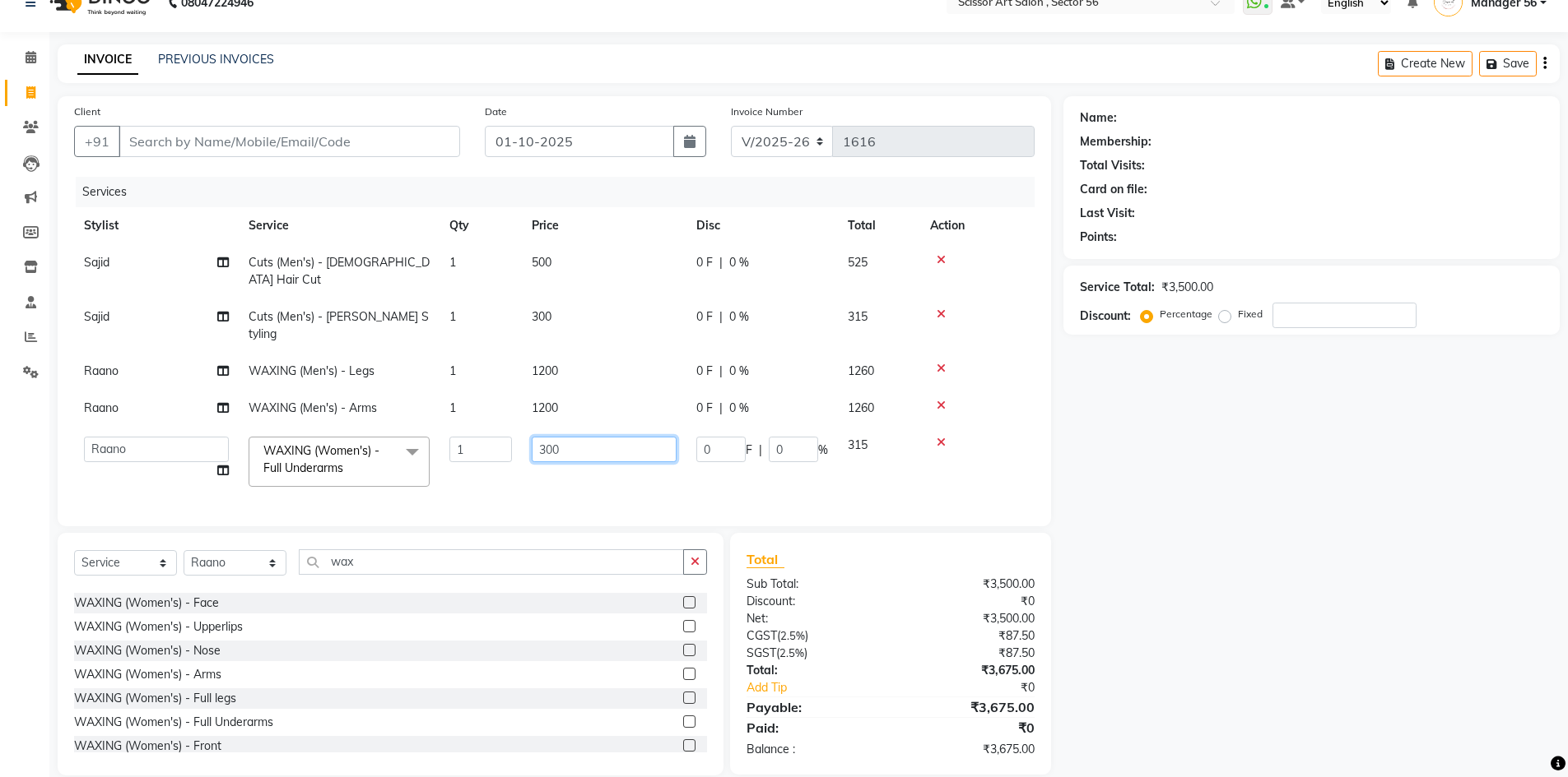
click at [647, 436] on input "300" at bounding box center [604, 449] width 145 height 26
type input "3"
type input "200"
drag, startPoint x: 1163, startPoint y: 563, endPoint x: 1153, endPoint y: 559, distance: 10.8
click at [1164, 563] on div "Name: Membership: Total Visits: Card on file: Last Visit: Points: Service Total…" at bounding box center [1317, 436] width 508 height 680
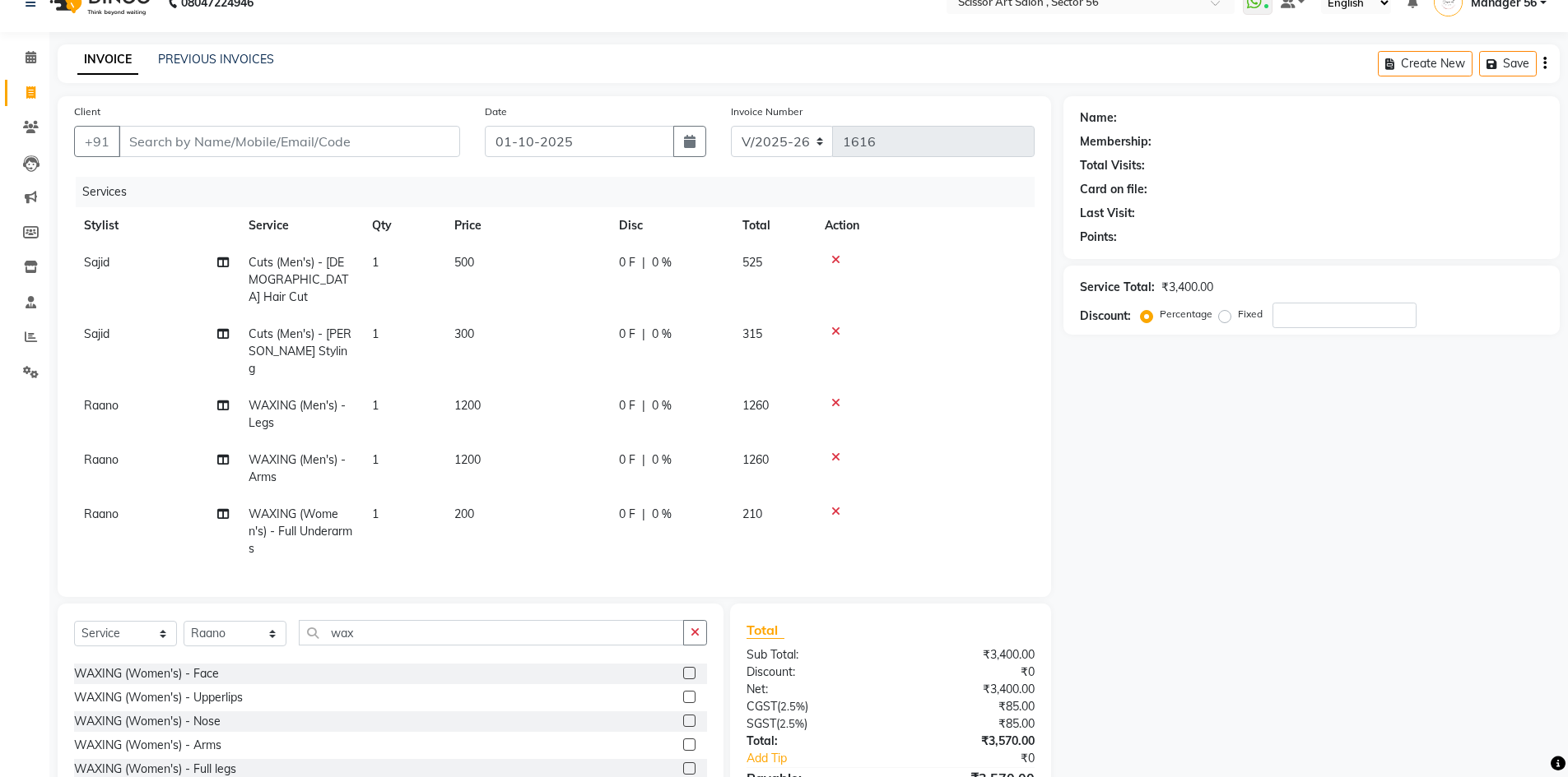
click at [473, 398] on span "1200" at bounding box center [467, 406] width 27 height 15
select select "87827"
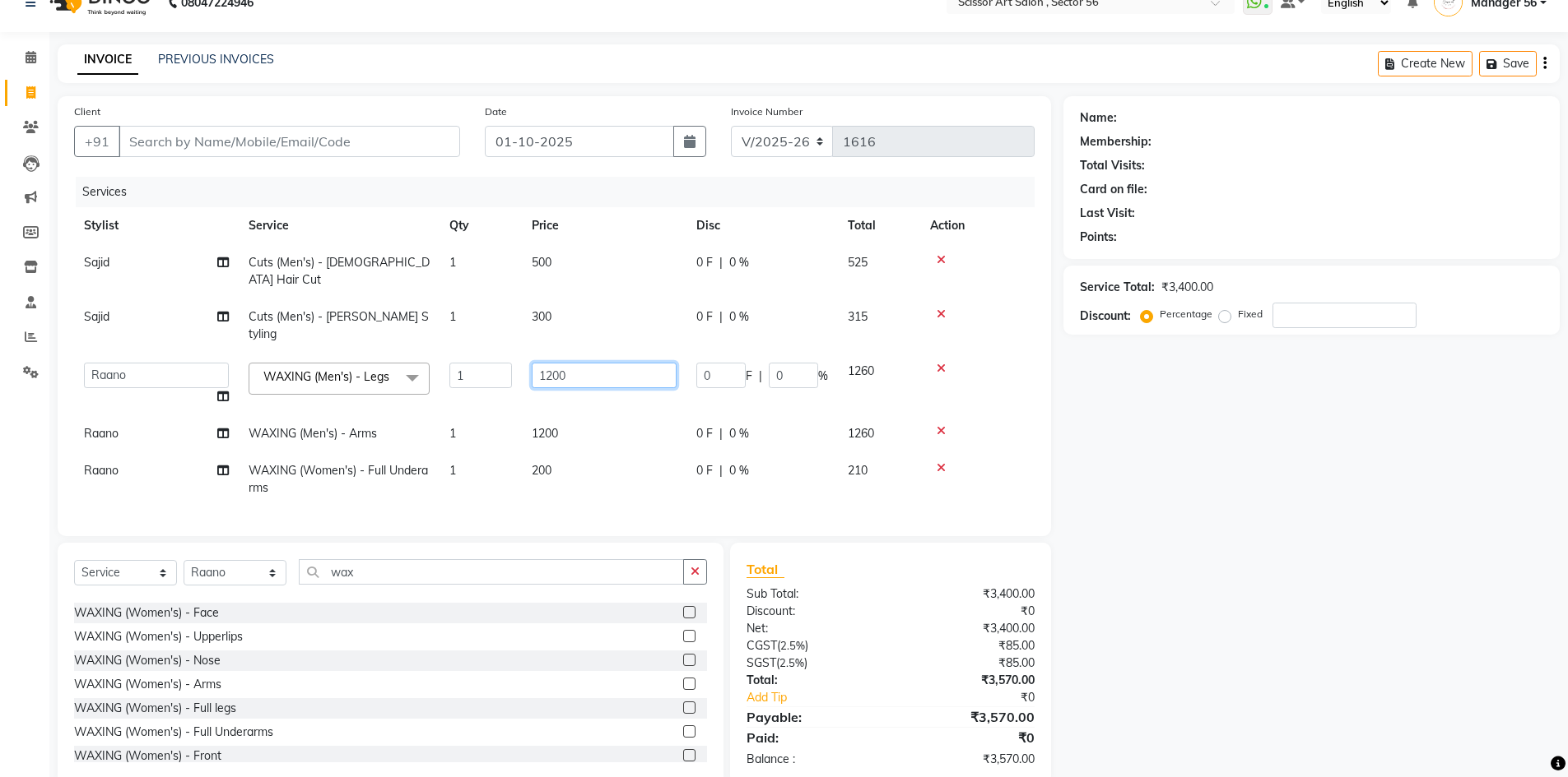
click at [591, 363] on input "1200" at bounding box center [604, 376] width 145 height 26
type input "1"
type input "700"
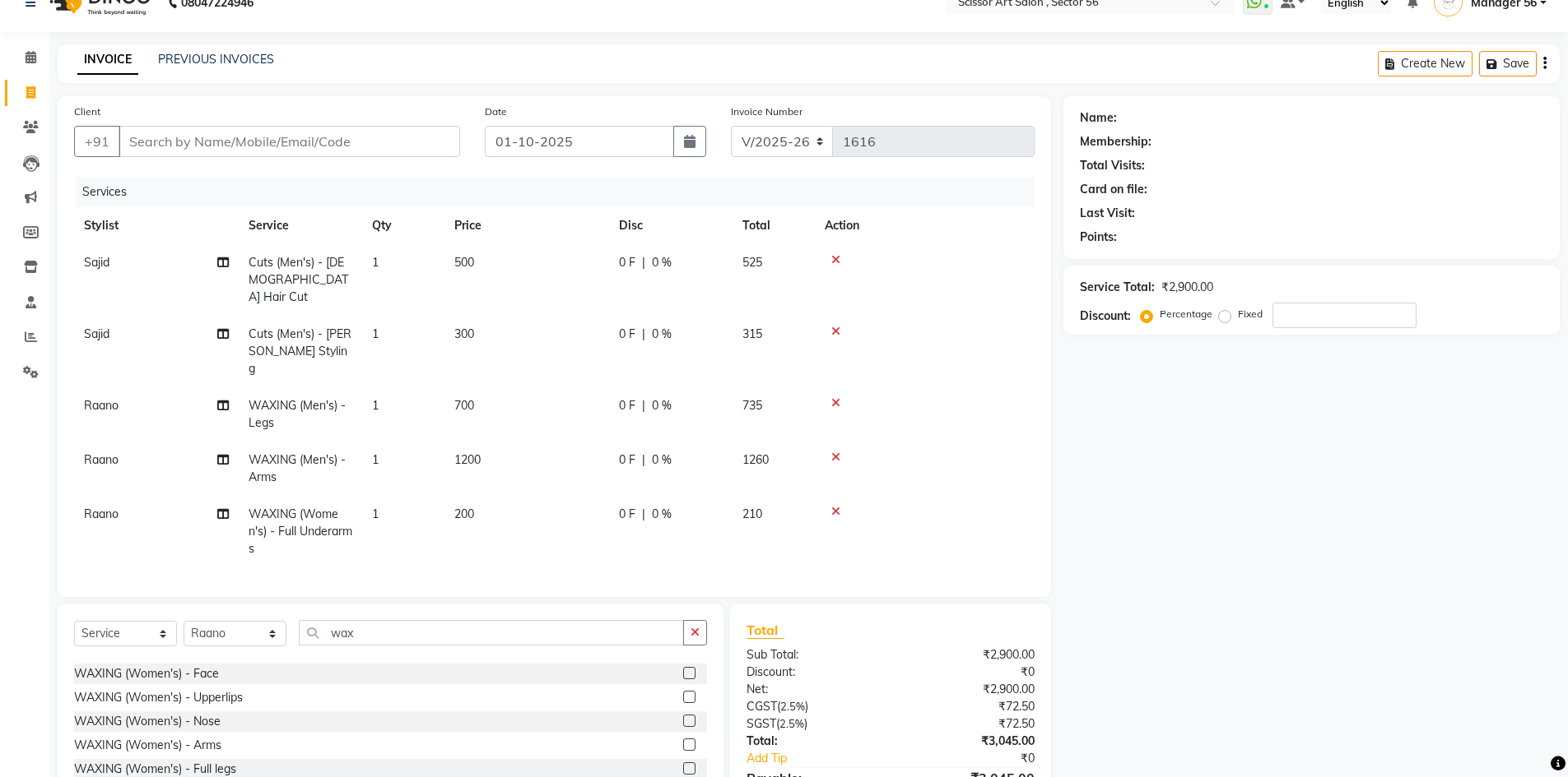
drag, startPoint x: 1307, startPoint y: 379, endPoint x: 852, endPoint y: 395, distance: 455.3
click at [1306, 377] on div "Name: Membership: Total Visits: Card on file: Last Visit: Points: Service Total…" at bounding box center [1317, 471] width 508 height 750
drag, startPoint x: 472, startPoint y: 421, endPoint x: 452, endPoint y: 411, distance: 22.4
click at [464, 452] on span "1200" at bounding box center [467, 460] width 27 height 15
select select "87827"
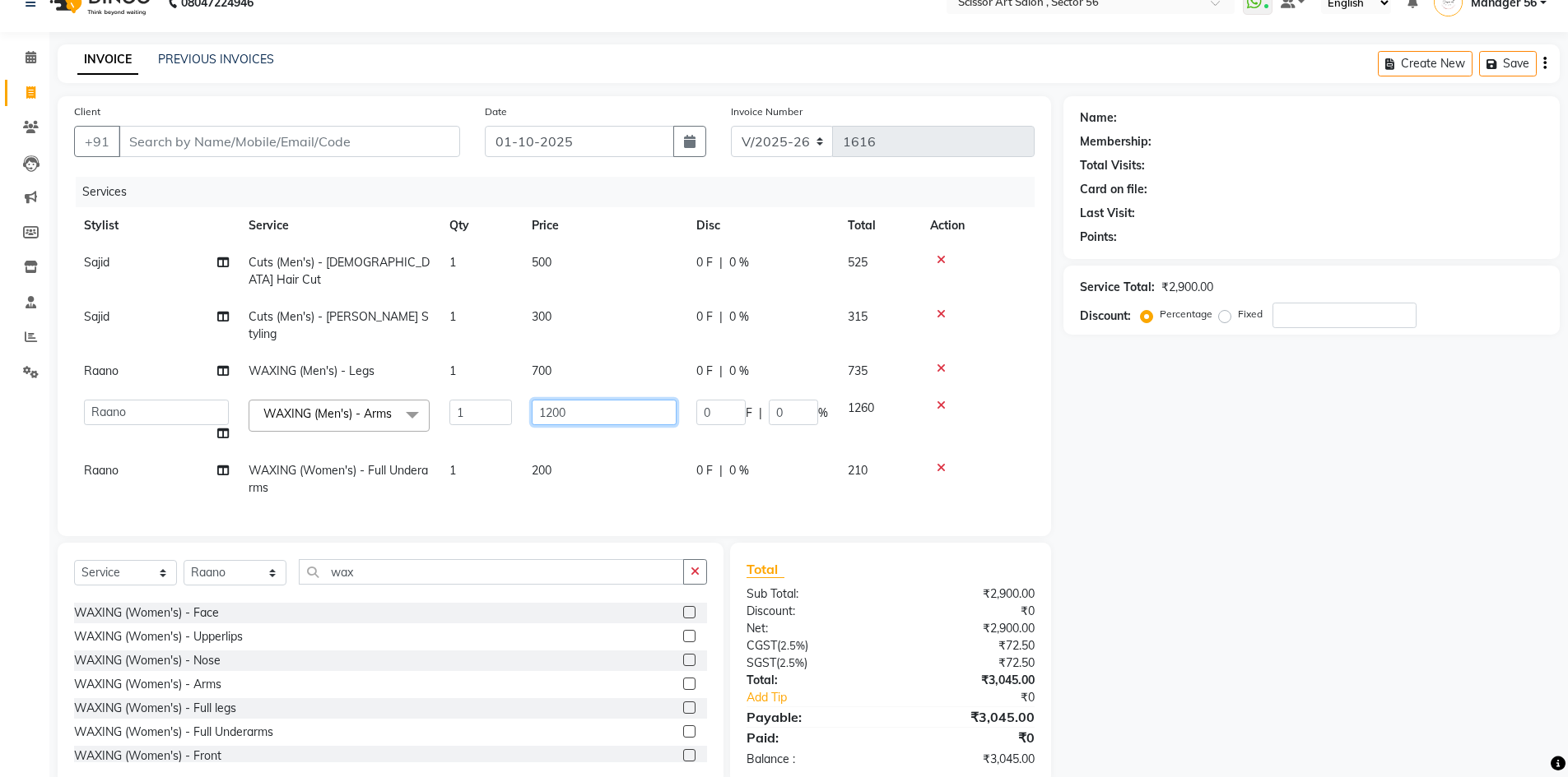
click at [582, 400] on input "1200" at bounding box center [604, 412] width 145 height 26
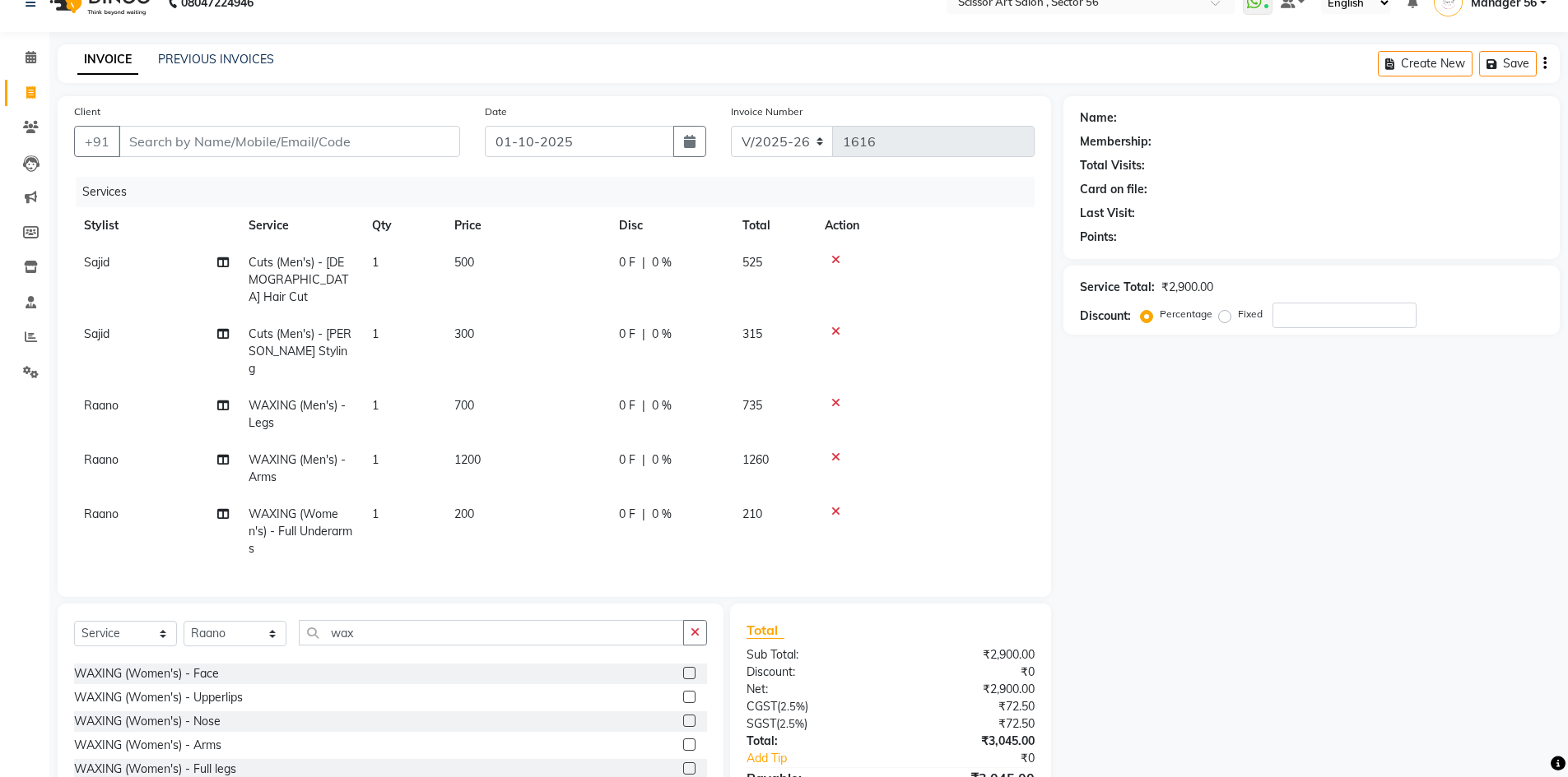
click at [562, 433] on tbody "[PERSON_NAME] Cuts (Men's) - [DEMOGRAPHIC_DATA] Hair Cut 1 500 0 F | 0 % 525 [P…" at bounding box center [554, 406] width 961 height 323
click at [489, 496] on td "200" at bounding box center [527, 532] width 165 height 72
select select "87827"
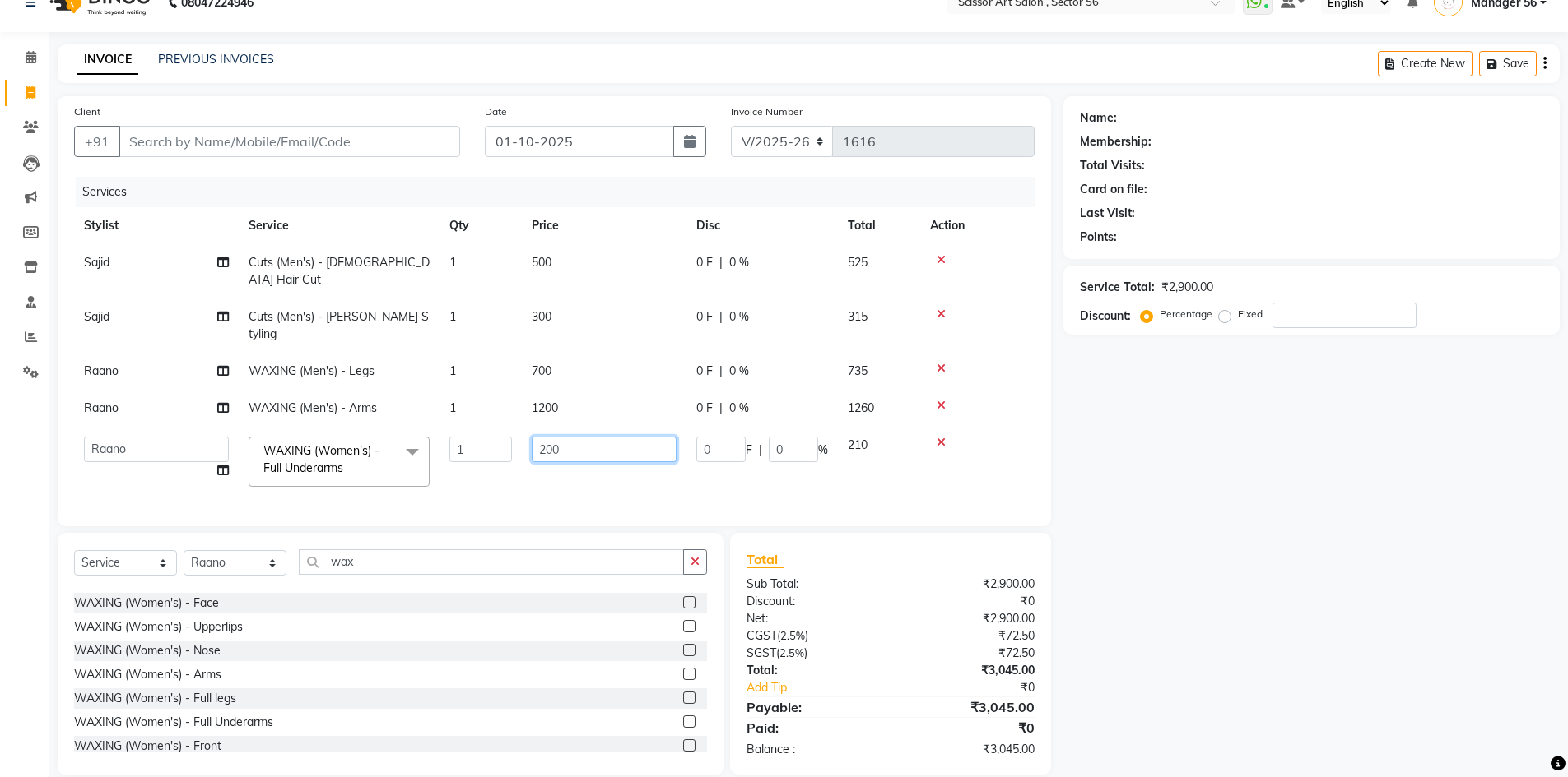
click at [577, 436] on input "200" at bounding box center [604, 449] width 145 height 26
type input "2"
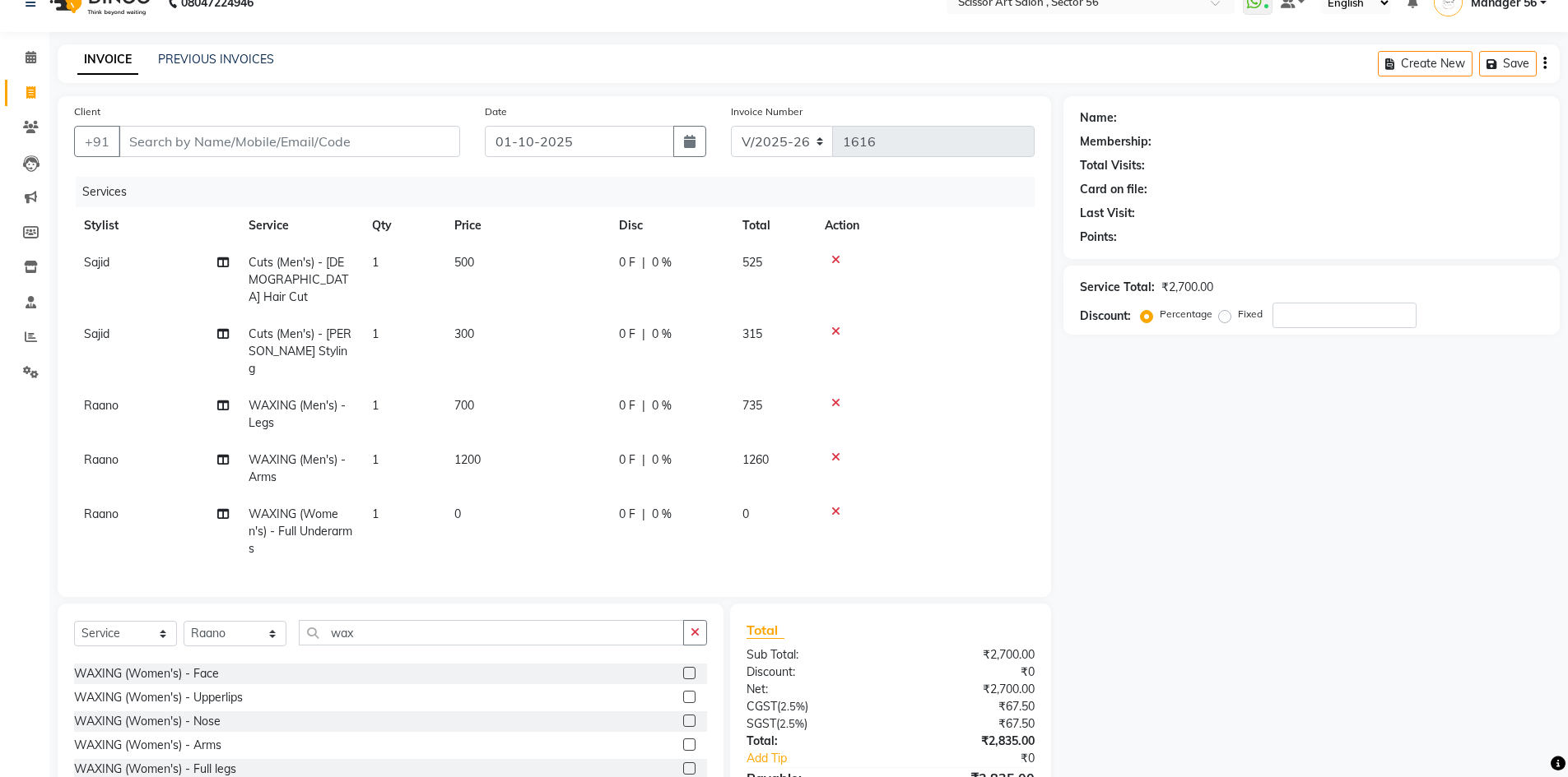
drag, startPoint x: 1166, startPoint y: 460, endPoint x: 1181, endPoint y: 471, distance: 18.6
click at [1181, 471] on div "Name: Membership: Total Visits: Card on file: Last Visit: Points: Service Total…" at bounding box center [1317, 471] width 508 height 750
click at [836, 506] on icon at bounding box center [836, 511] width 9 height 12
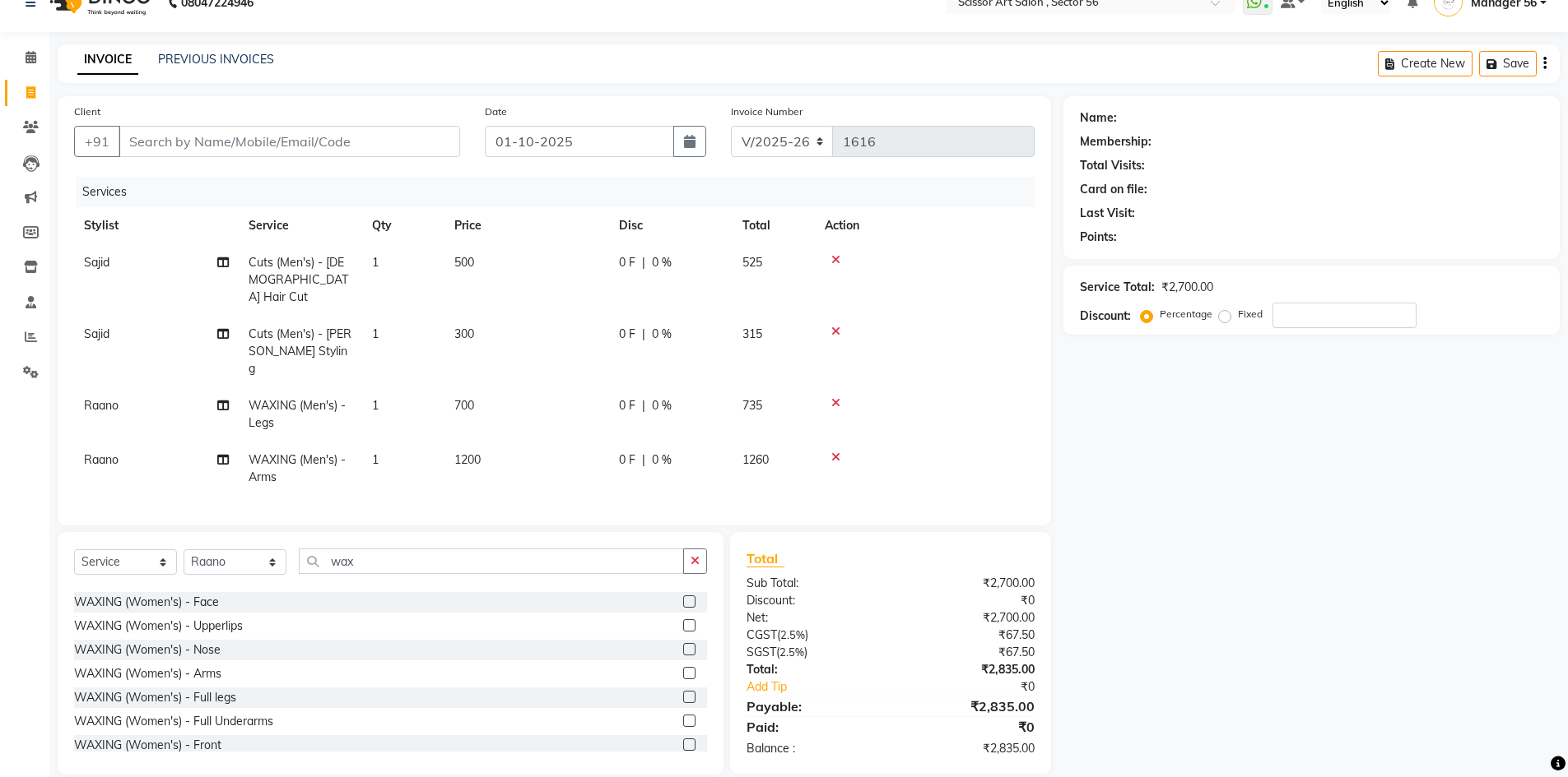
drag, startPoint x: 405, startPoint y: 493, endPoint x: 397, endPoint y: 462, distance: 32.0
drag, startPoint x: 397, startPoint y: 462, endPoint x: 680, endPoint y: 651, distance: 340.3
click at [683, 667] on label at bounding box center [689, 673] width 12 height 12
click at [683, 669] on input "checkbox" at bounding box center [688, 674] width 11 height 11
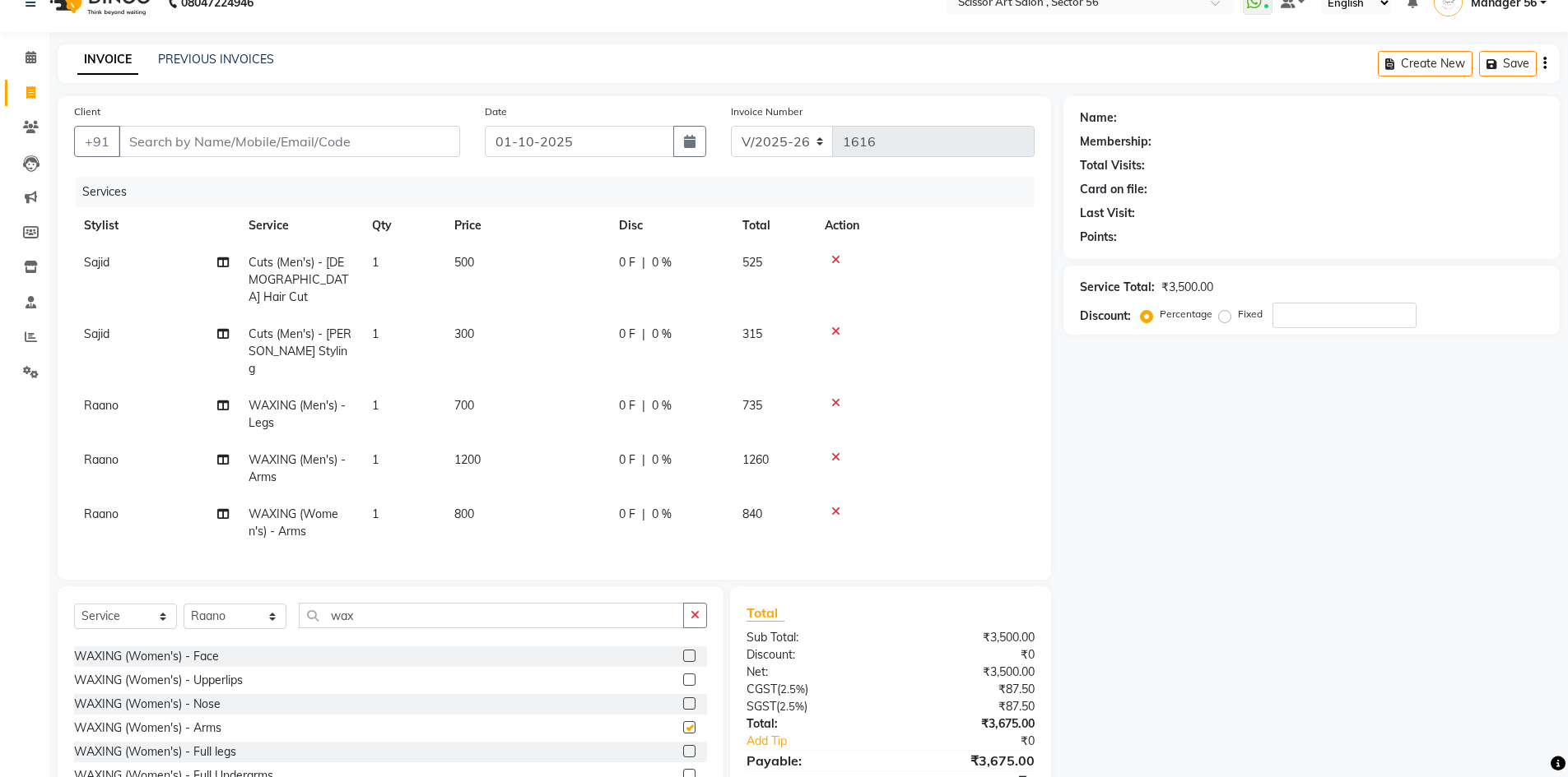
checkbox input "false"
click at [836, 441] on td at bounding box center [925, 468] width 220 height 54
click at [683, 642] on label at bounding box center [689, 648] width 12 height 12
click at [683, 644] on input "checkbox" at bounding box center [688, 649] width 11 height 11
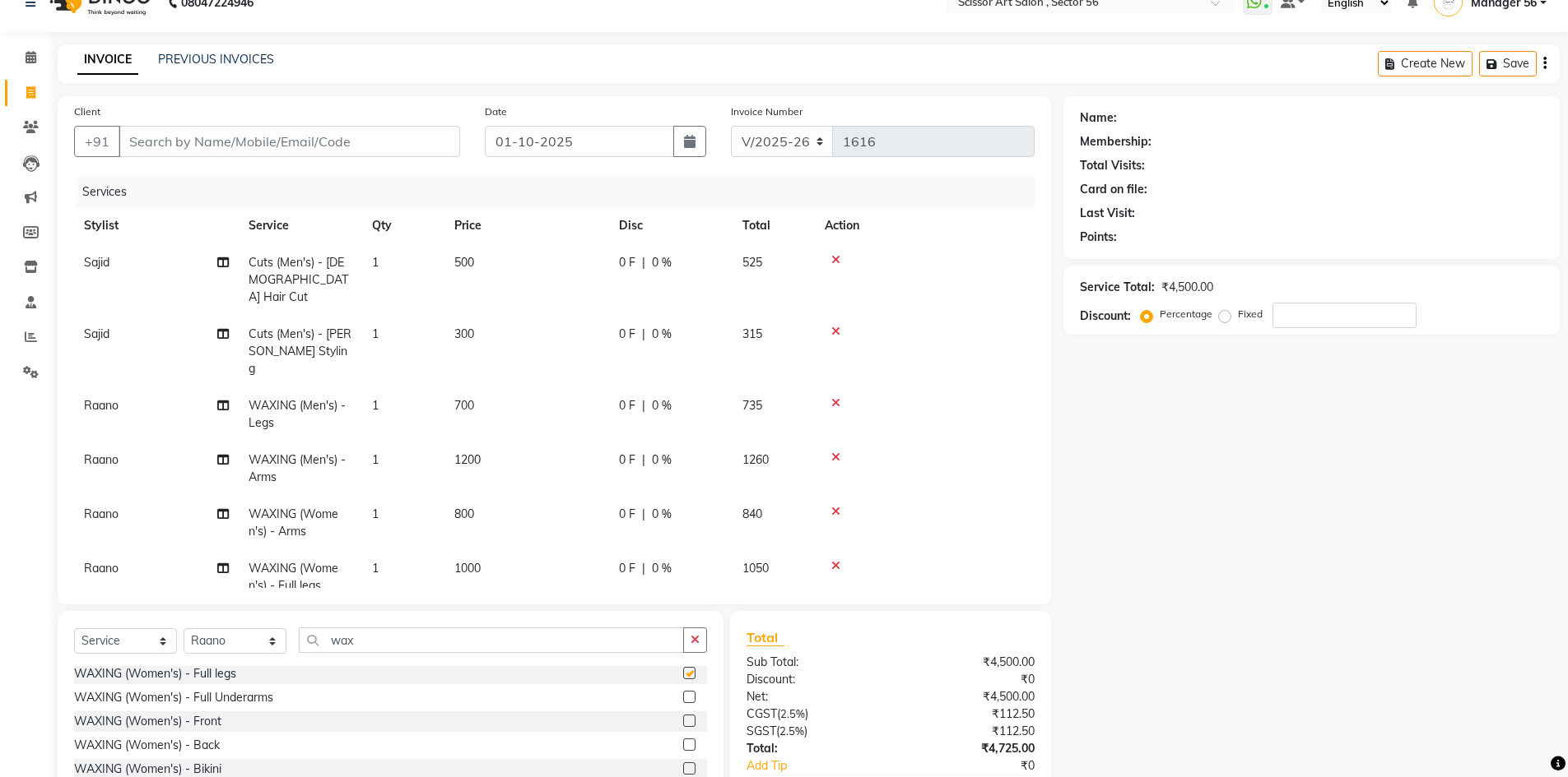
checkbox input "false"
click at [834, 451] on icon at bounding box center [836, 457] width 9 height 12
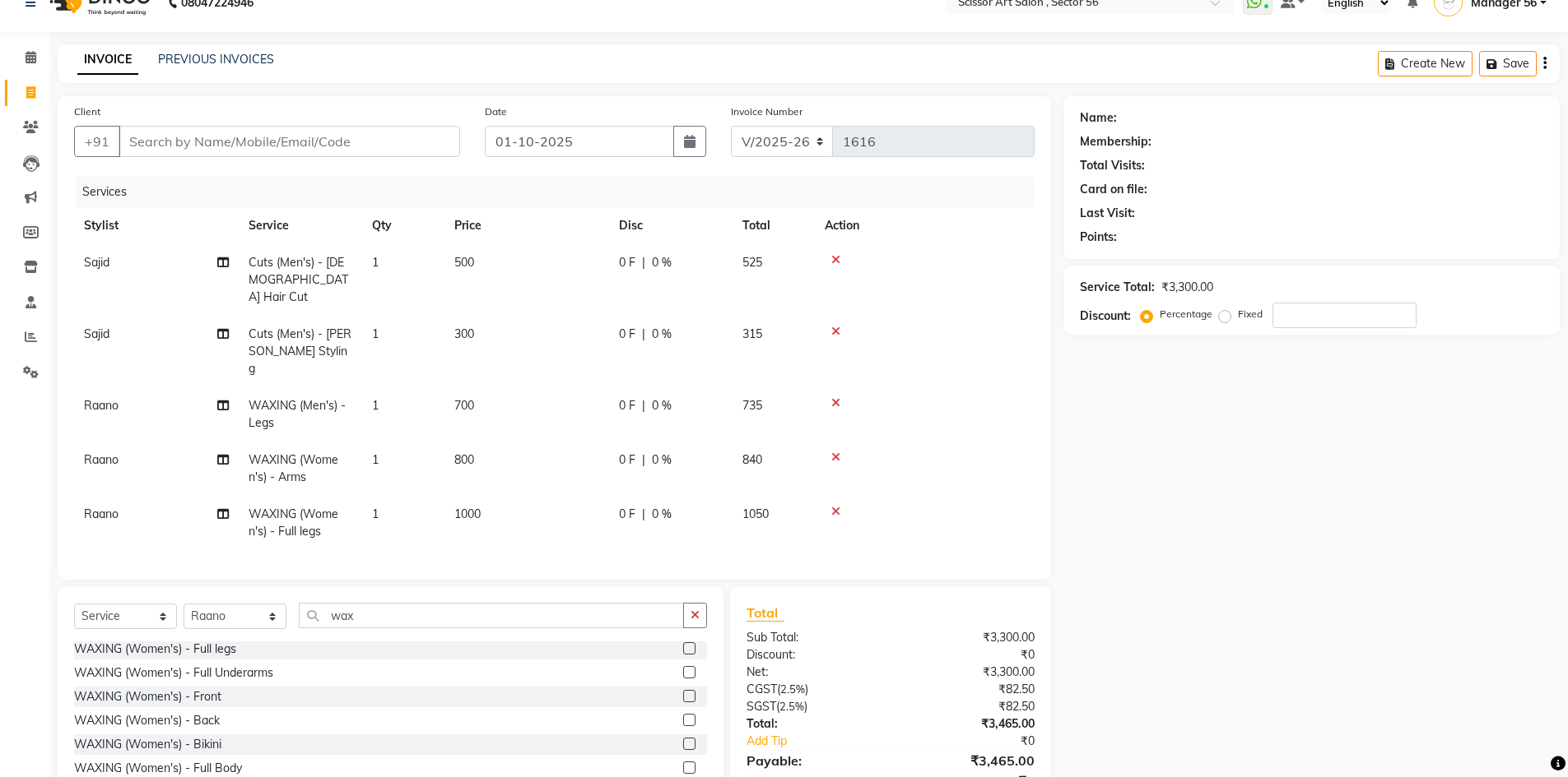
click at [835, 397] on icon at bounding box center [836, 403] width 9 height 12
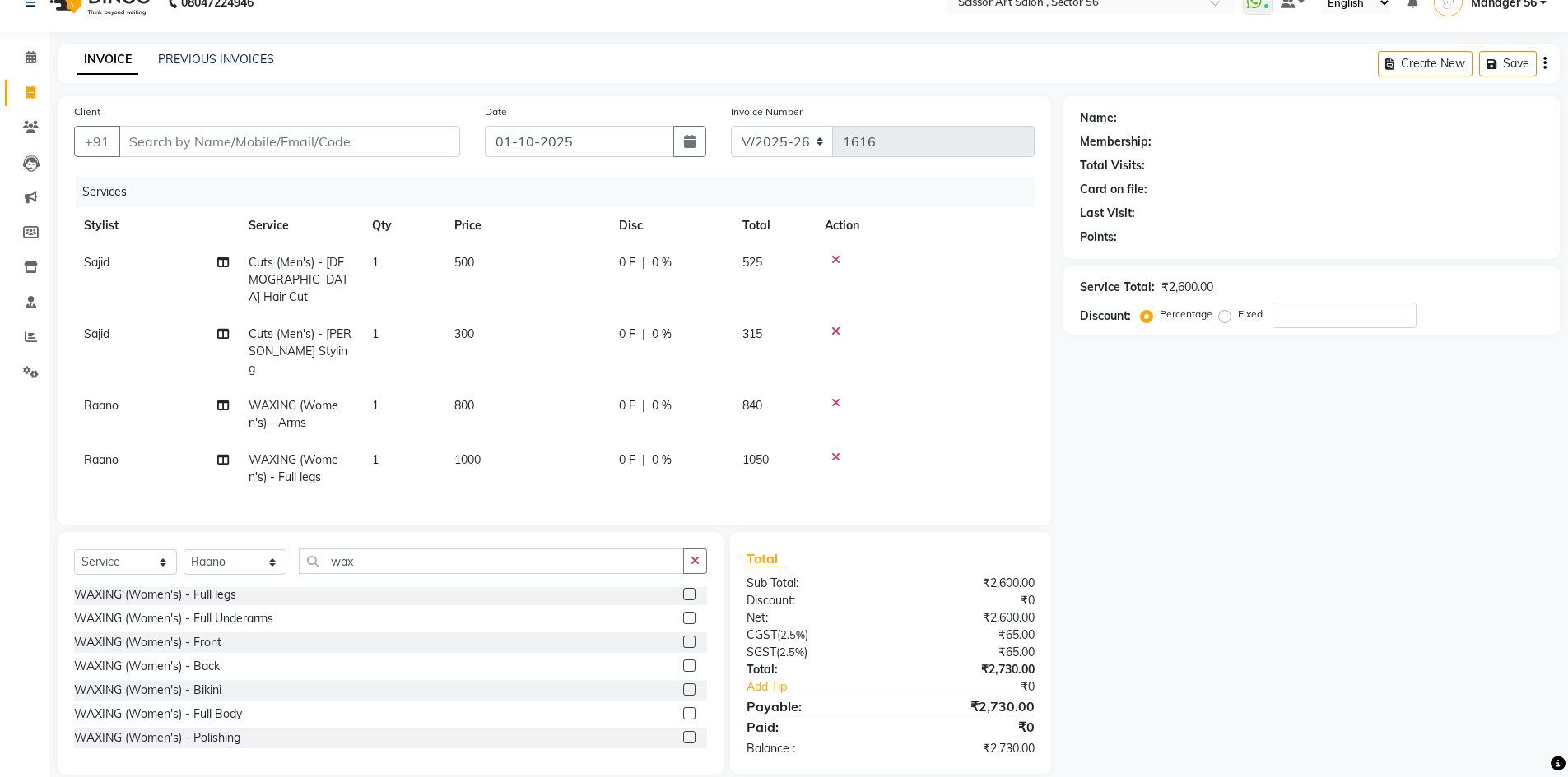
click at [481, 452] on span "1000" at bounding box center [467, 460] width 27 height 15
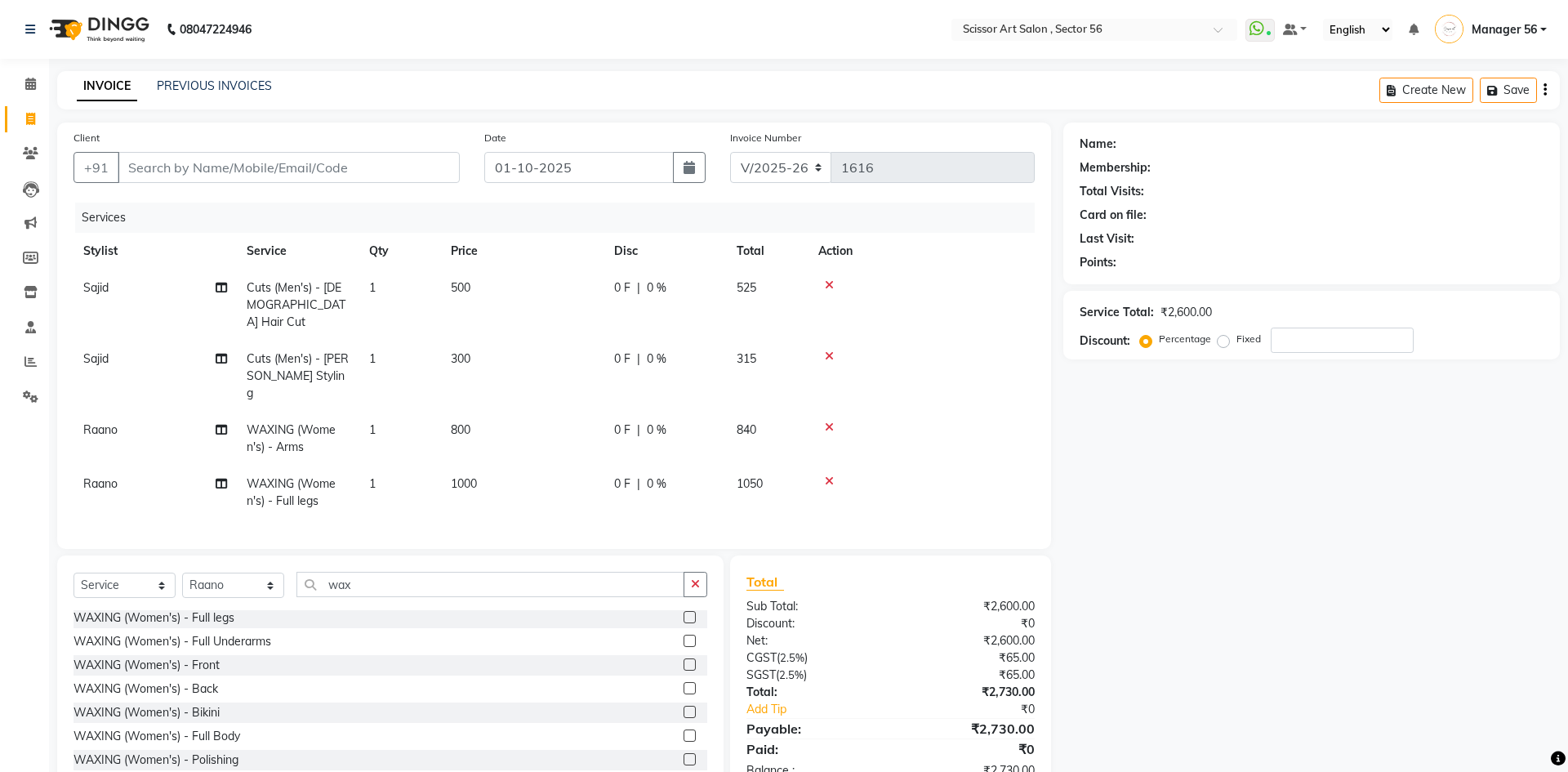
select select "87827"
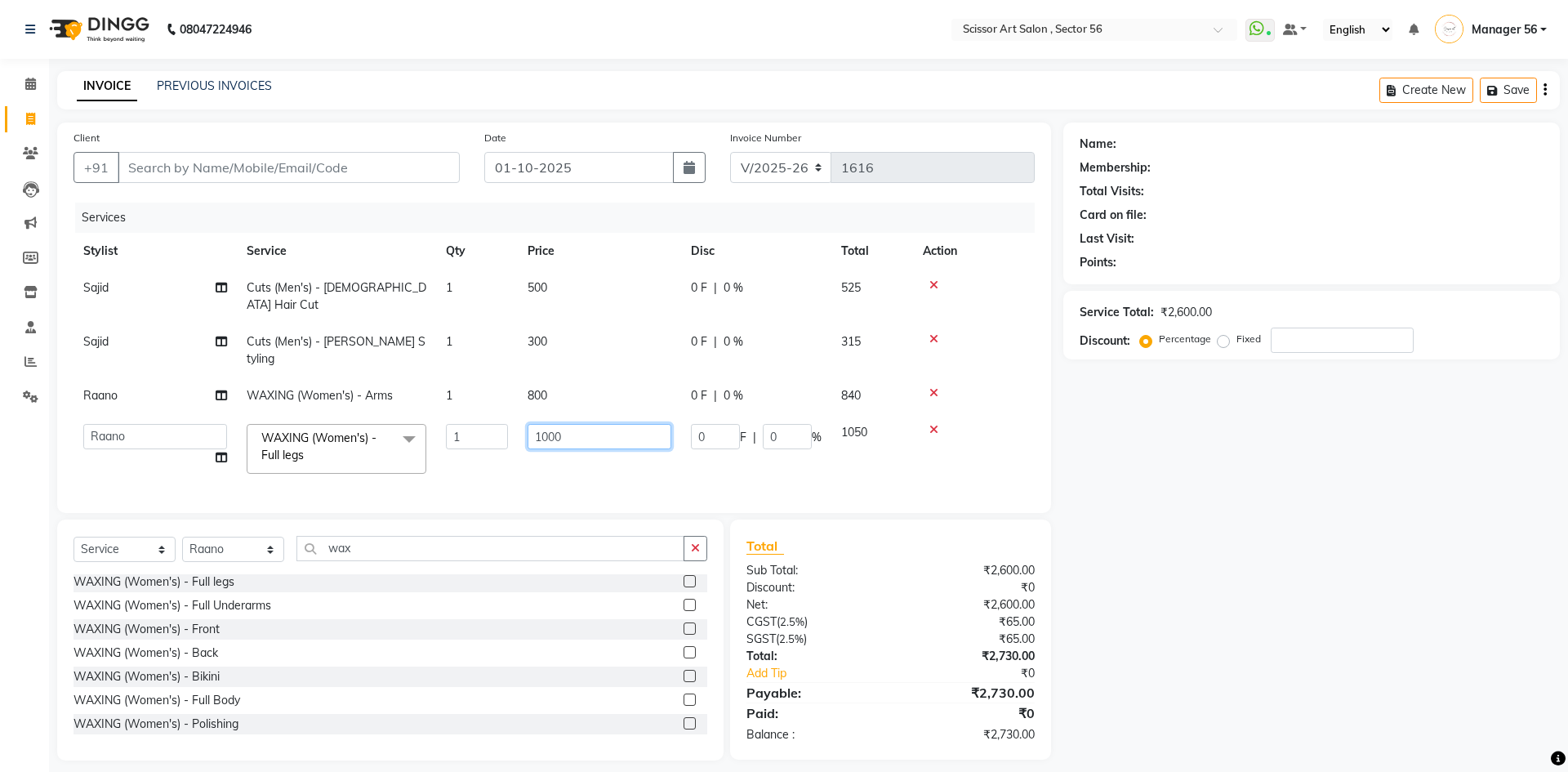
click at [586, 424] on input "1000" at bounding box center [600, 437] width 144 height 26
type input "1"
type input "600"
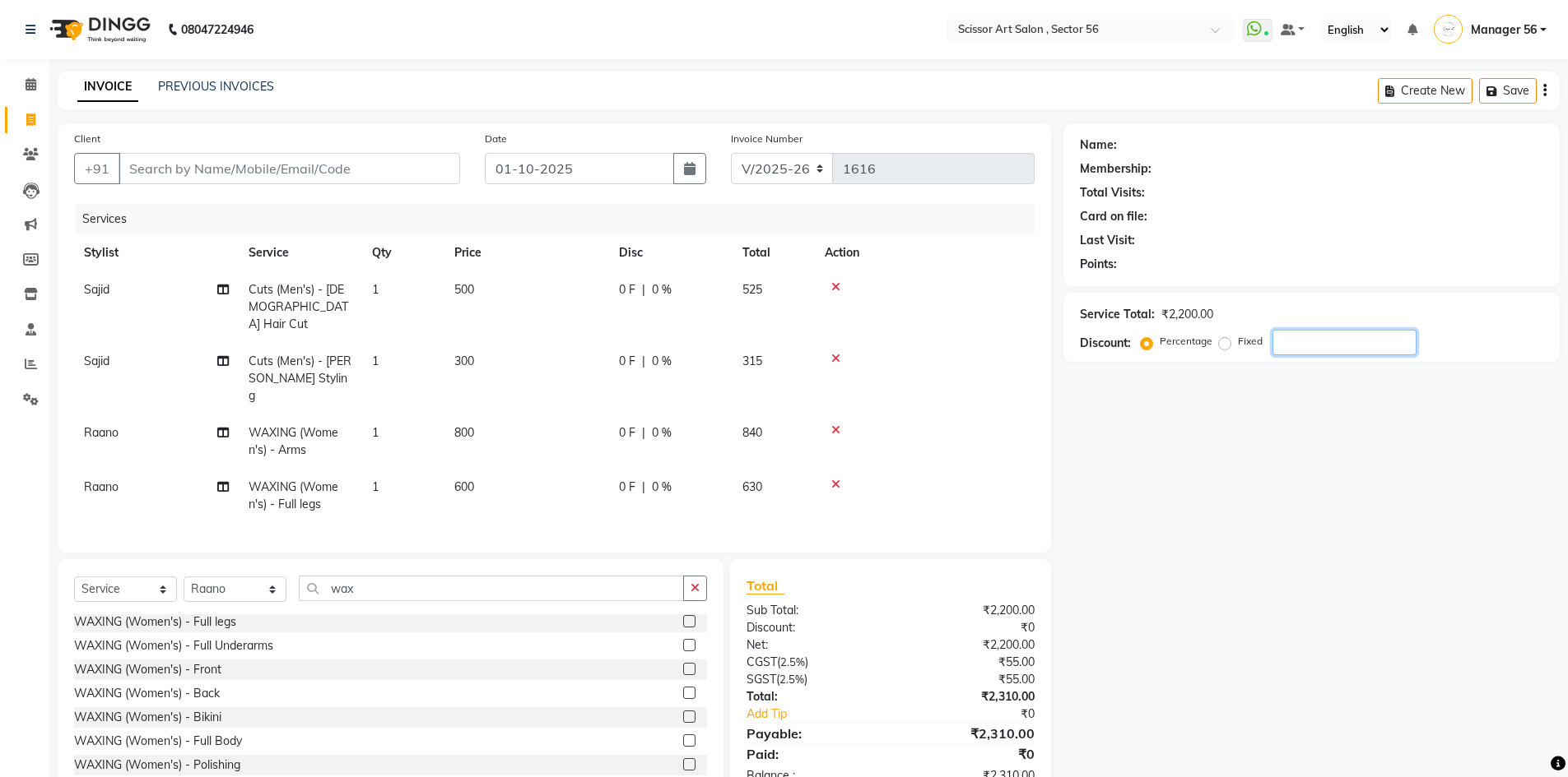
drag, startPoint x: 1356, startPoint y: 620, endPoint x: 1203, endPoint y: 585, distance: 157.0
click at [1338, 620] on div "Name: Membership: Total Visits: Card on file: Last Visit: Points: Service Total…" at bounding box center [1317, 462] width 508 height 679
click at [683, 639] on label at bounding box center [689, 645] width 12 height 12
click at [683, 640] on input "checkbox" at bounding box center [688, 645] width 11 height 11
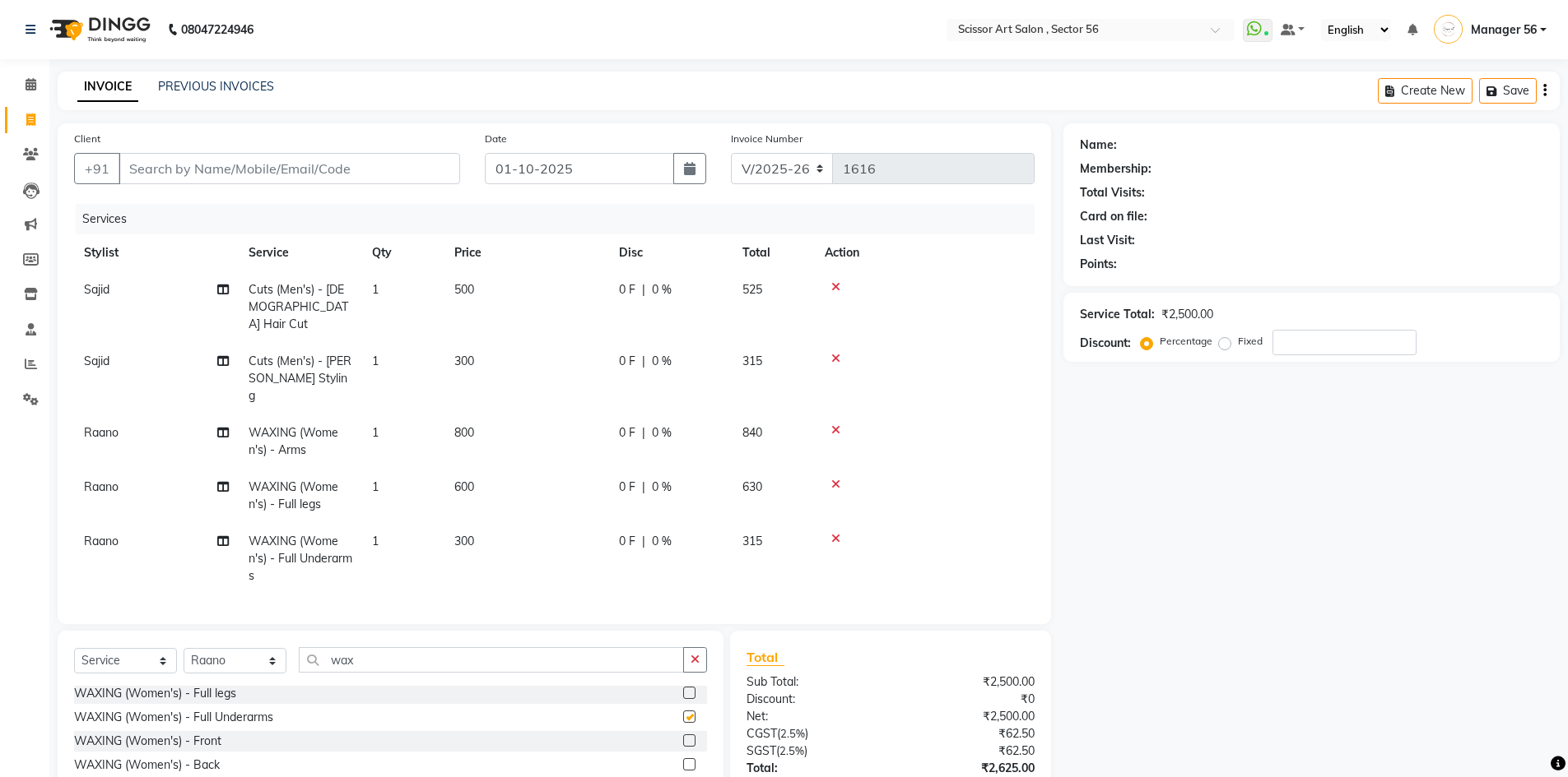
checkbox input "false"
click at [502, 523] on td "300" at bounding box center [527, 559] width 165 height 72
select select "87827"
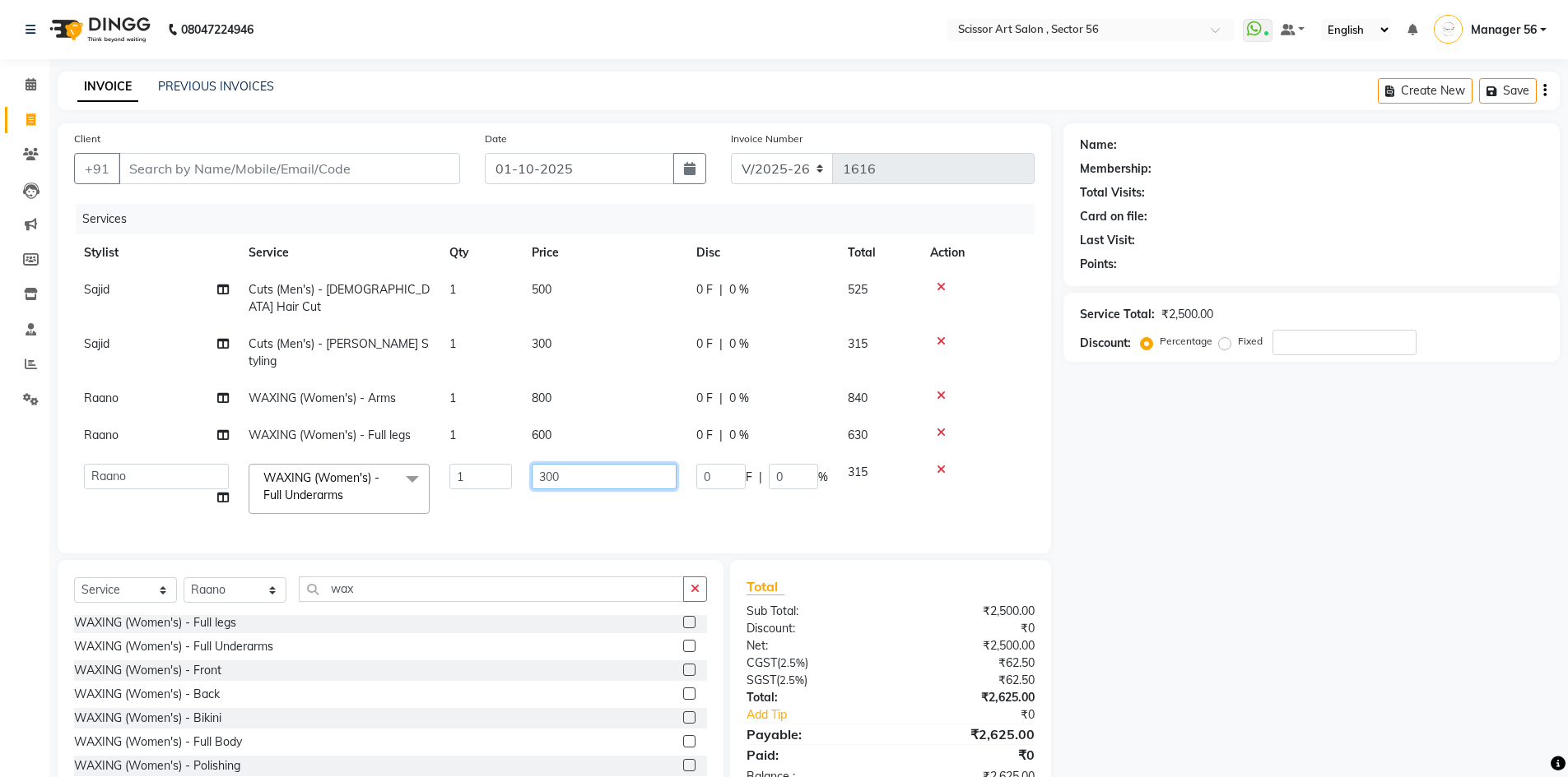
click at [594, 464] on input "300" at bounding box center [604, 476] width 145 height 26
type input "3"
type input "200"
click at [1143, 590] on div "Name: Membership: Total Visits: Card on file: Last Visit: Points: Service Total…" at bounding box center [1317, 463] width 508 height 680
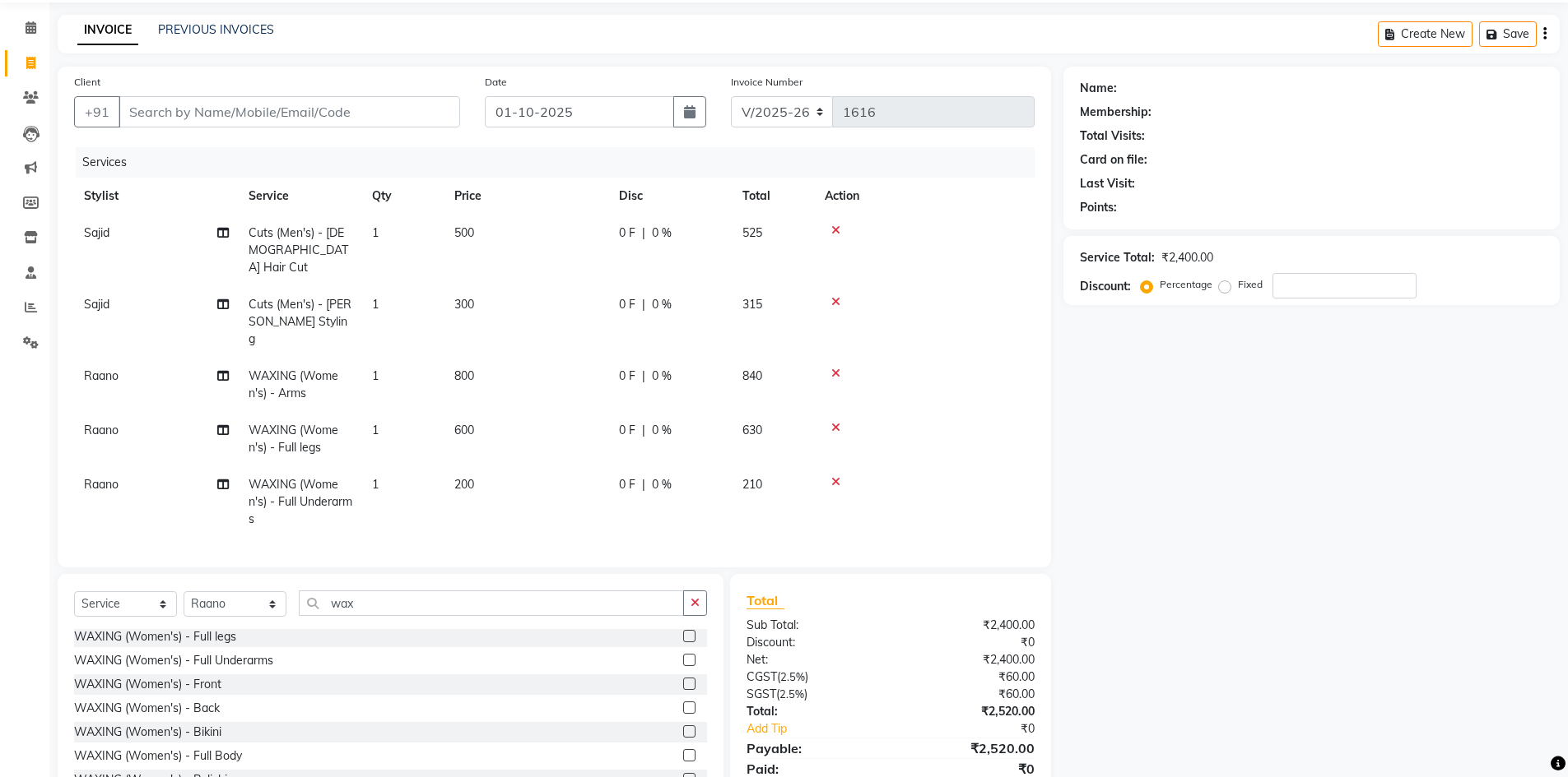
scroll to position [83, 0]
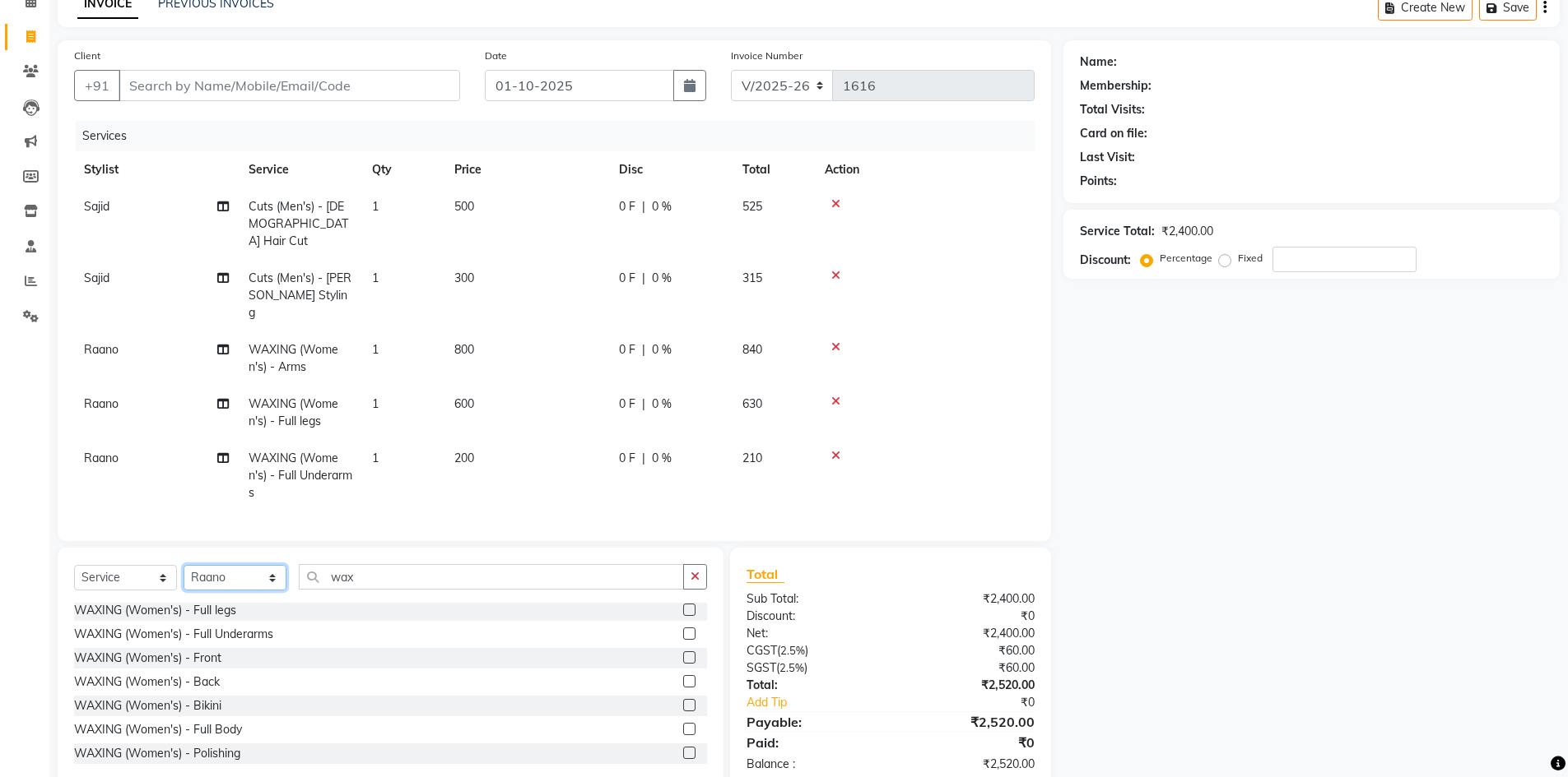
click at [277, 565] on select "Select Stylist Anees DEV DAS Kiran Manager 56 [PERSON_NAME] [PERSON_NAME] Raano…" at bounding box center [234, 578] width 102 height 26
select select "45962"
click at [183, 565] on select "Select Stylist Anees DEV DAS Kiran Manager 56 [PERSON_NAME] [PERSON_NAME] Raano…" at bounding box center [234, 578] width 102 height 26
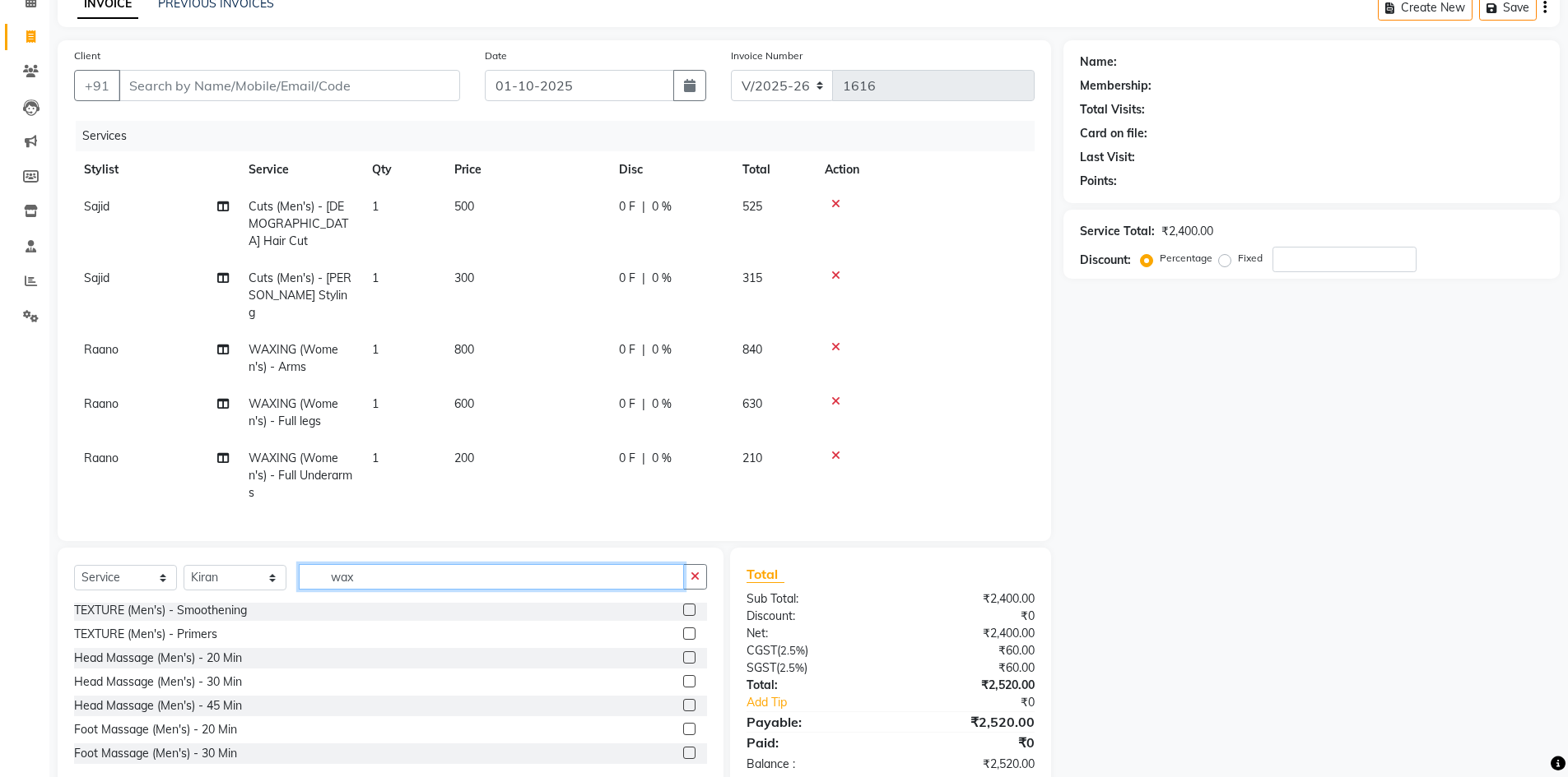
click at [416, 565] on input "wax" at bounding box center [492, 577] width 385 height 26
type input "w"
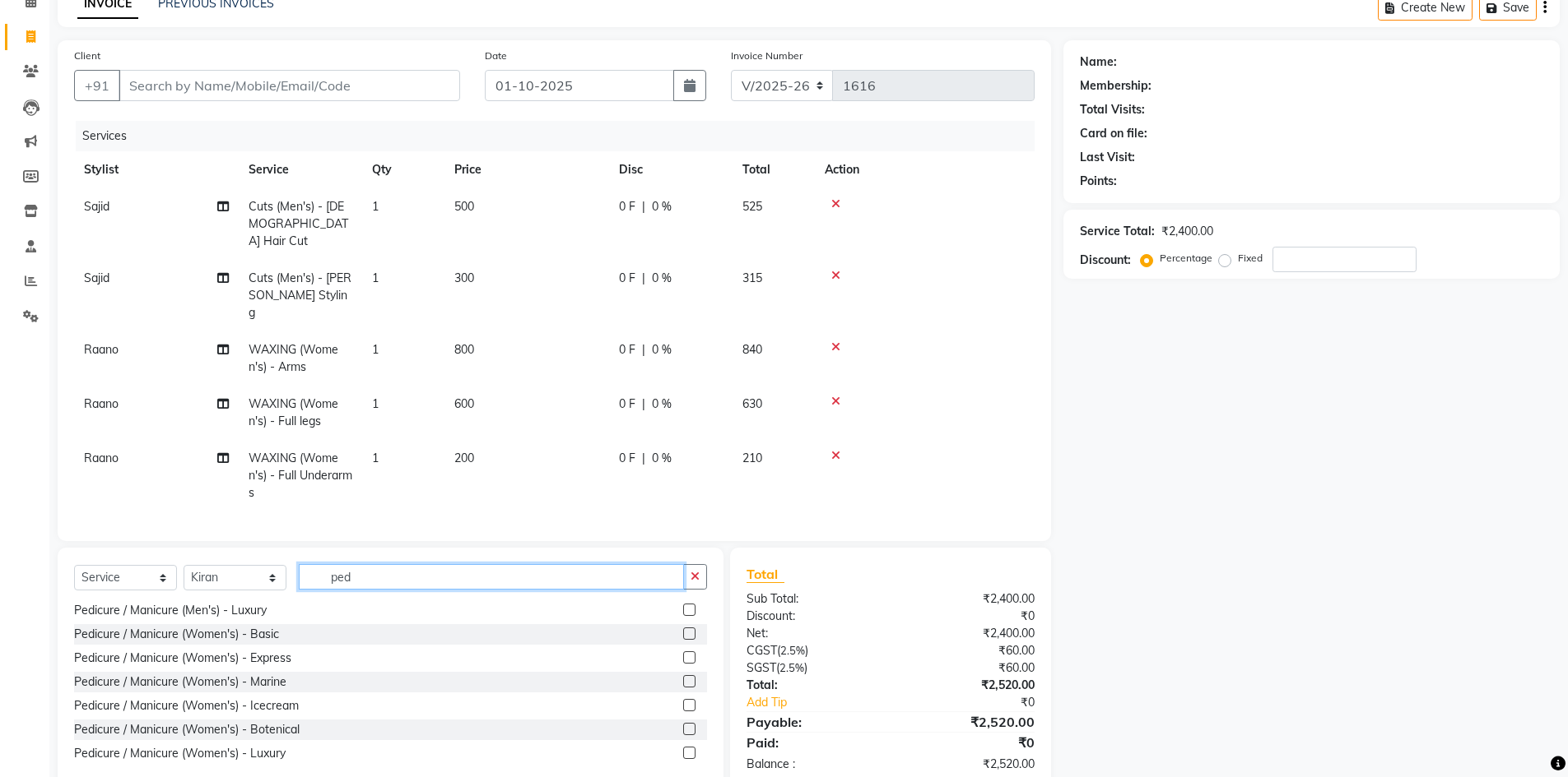
type input "ped"
click at [683, 628] on label at bounding box center [689, 634] width 12 height 12
click at [683, 630] on input "checkbox" at bounding box center [688, 635] width 11 height 11
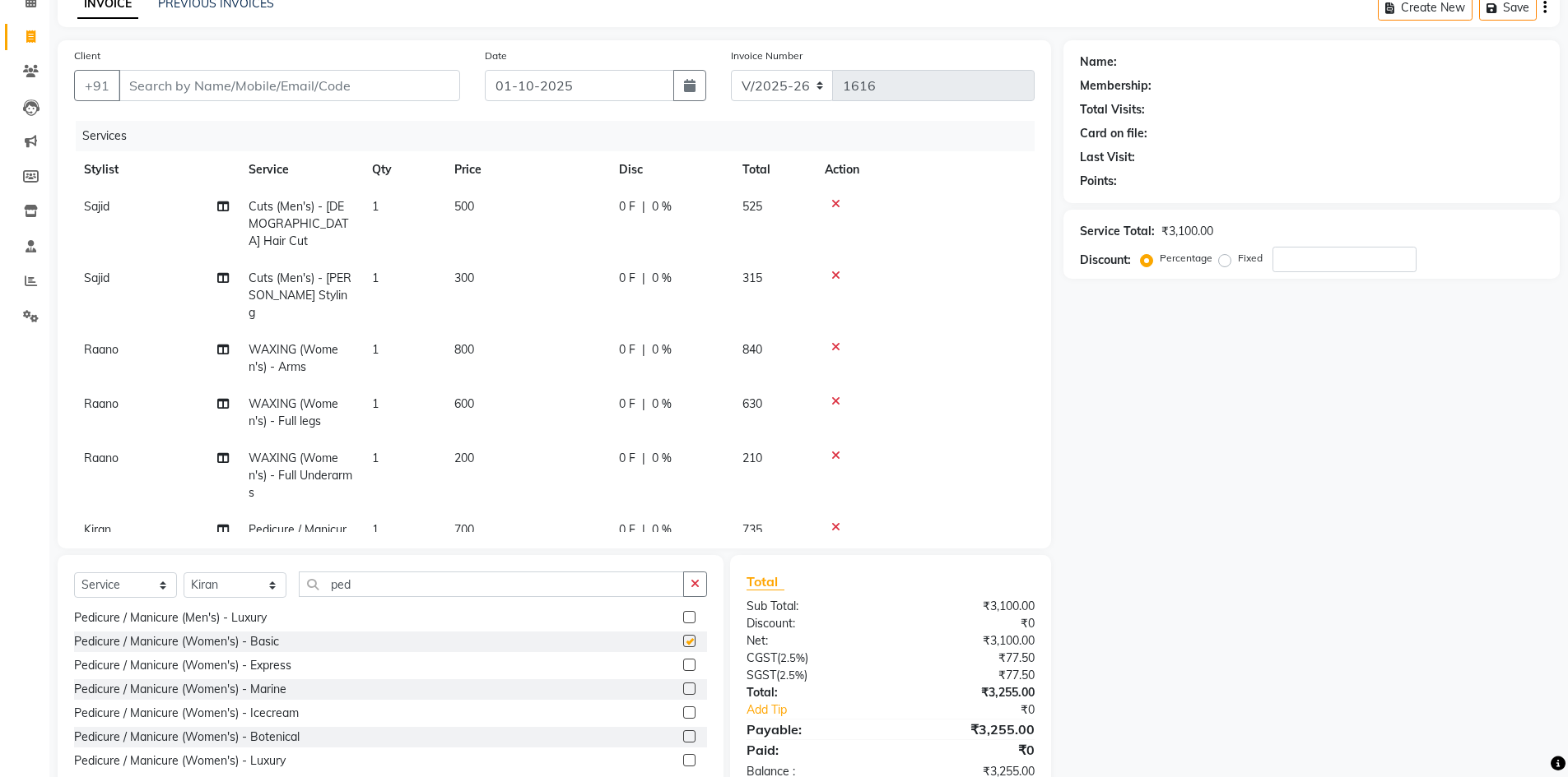
checkbox input "false"
click at [405, 577] on input "ped" at bounding box center [492, 584] width 385 height 26
type input "p"
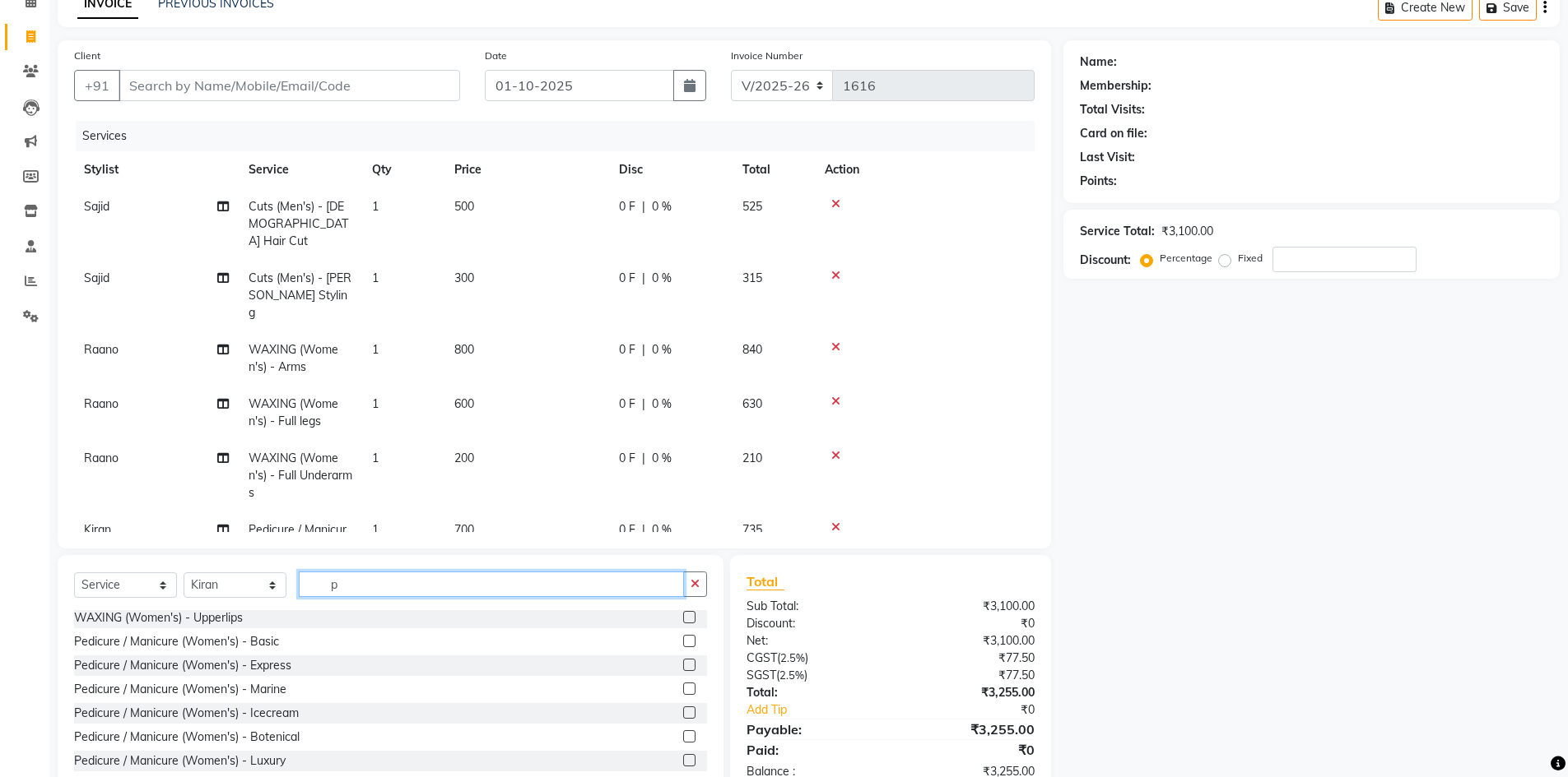
scroll to position [575, 0]
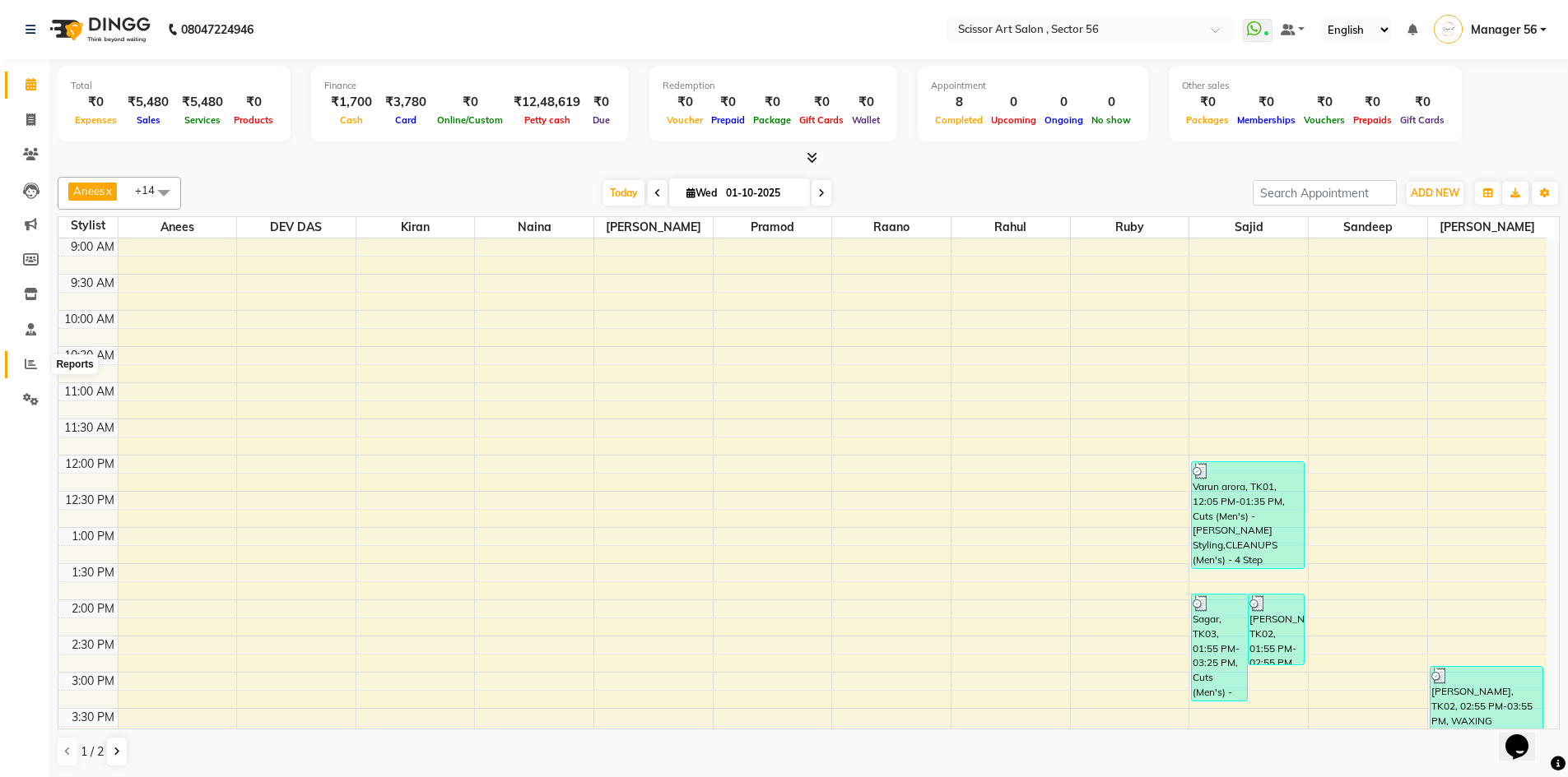
click at [35, 366] on icon at bounding box center [31, 364] width 12 height 12
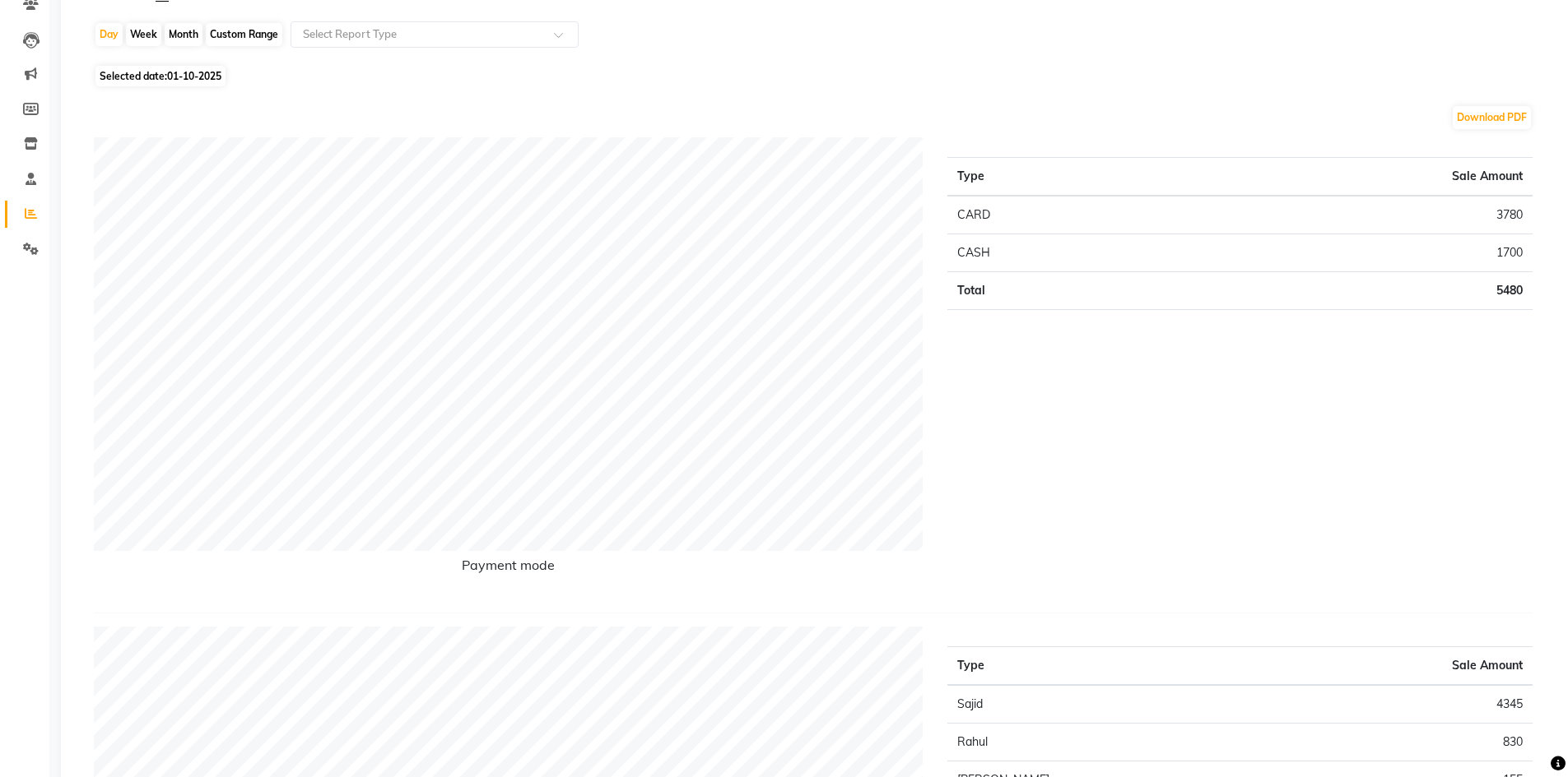
scroll to position [37, 0]
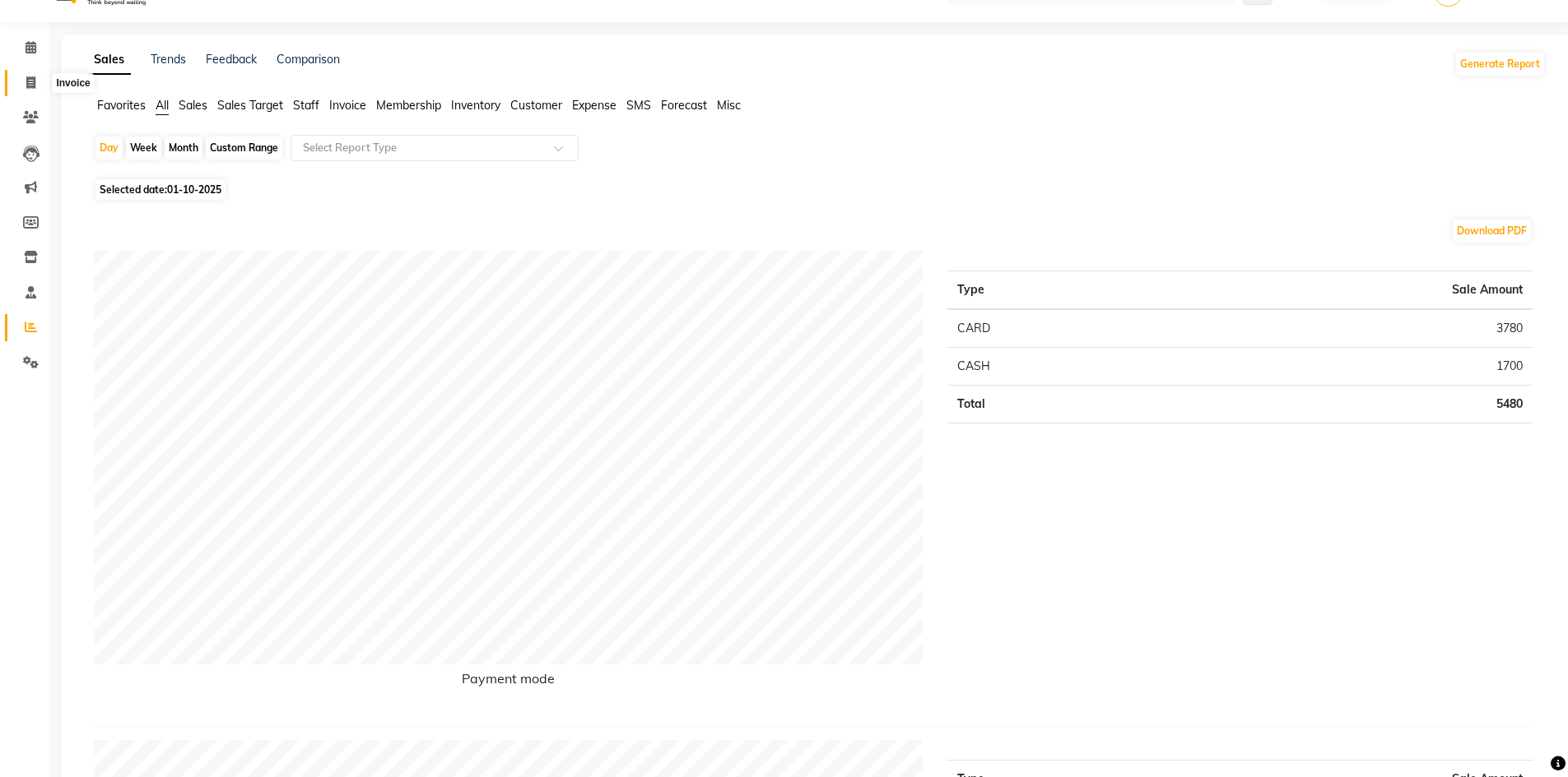
click at [30, 83] on icon at bounding box center [31, 82] width 9 height 12
select select "service"
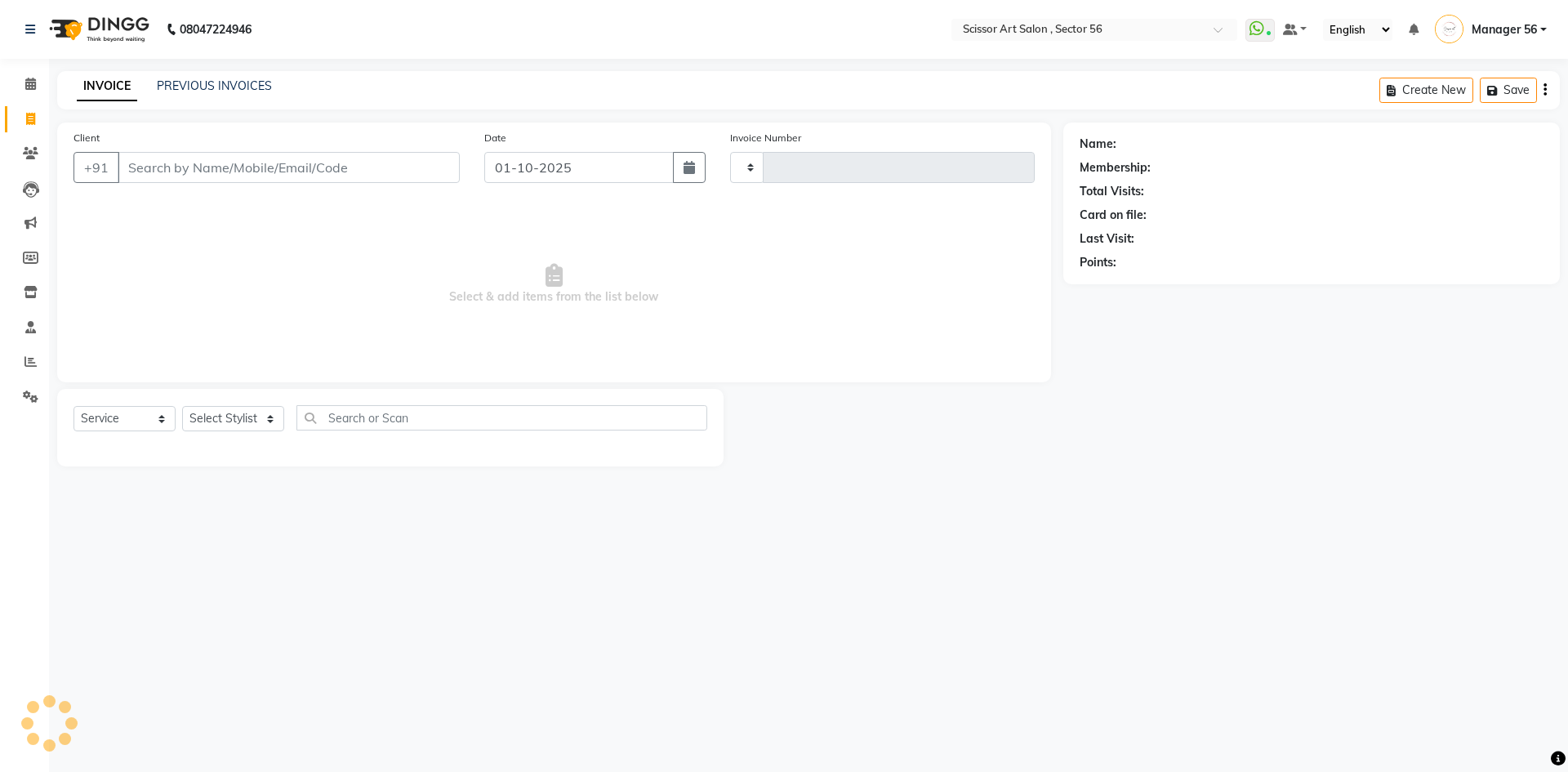
type input "1616"
select select "6185"
click at [258, 418] on select "Select Stylist" at bounding box center [232, 419] width 102 height 26
select select "76503"
click at [182, 406] on select "Select Stylist Anees DEV DAS Kiran Manager 56 [PERSON_NAME] [PERSON_NAME] Raano…" at bounding box center [232, 419] width 102 height 26
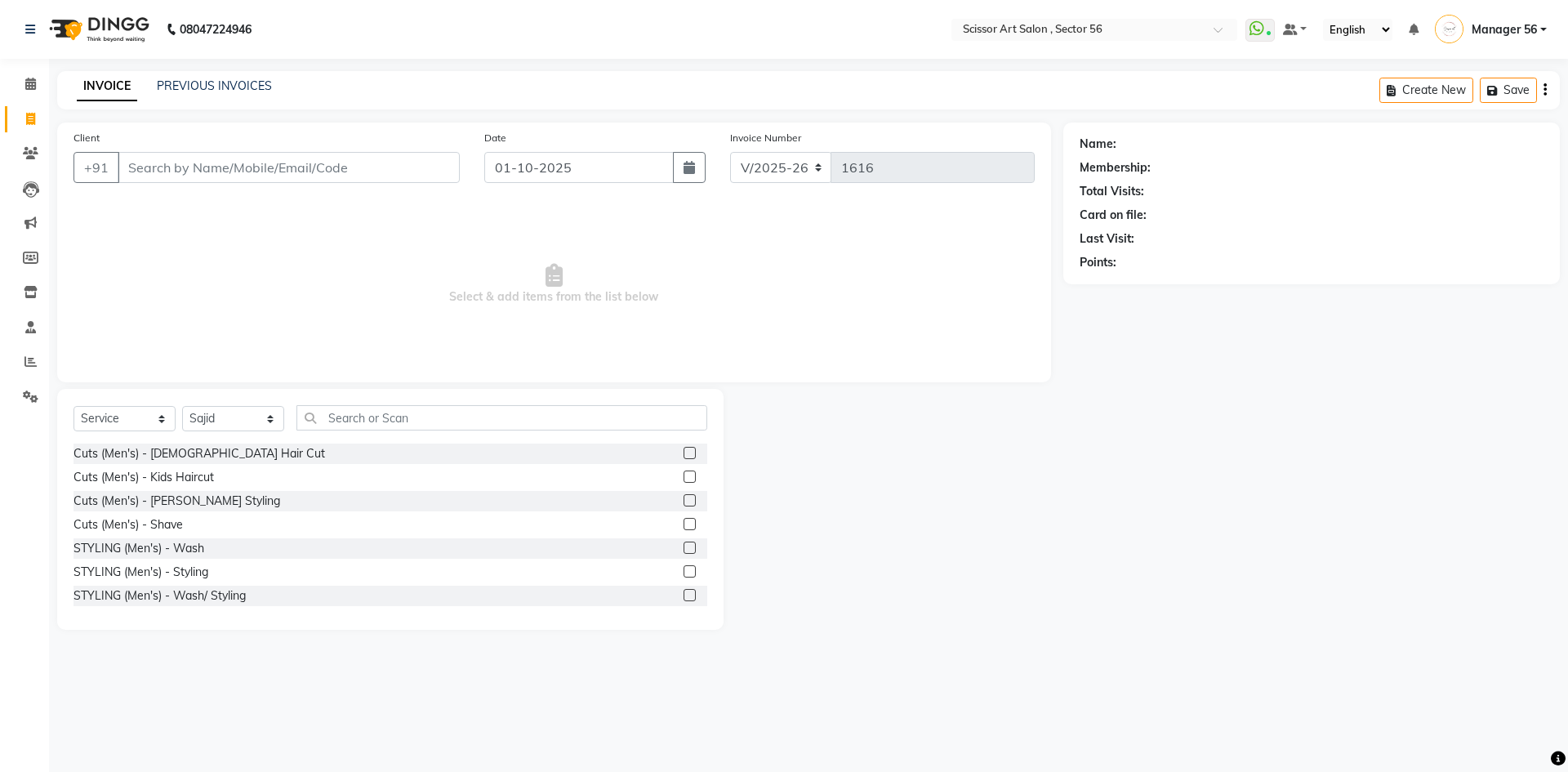
drag, startPoint x: 674, startPoint y: 453, endPoint x: 672, endPoint y: 484, distance: 31.1
click at [671, 456] on div "Cuts (Men's) - [DEMOGRAPHIC_DATA] Hair Cut" at bounding box center [390, 453] width 633 height 21
click at [684, 454] on label at bounding box center [690, 453] width 12 height 12
click at [684, 454] on input "checkbox" at bounding box center [689, 453] width 11 height 11
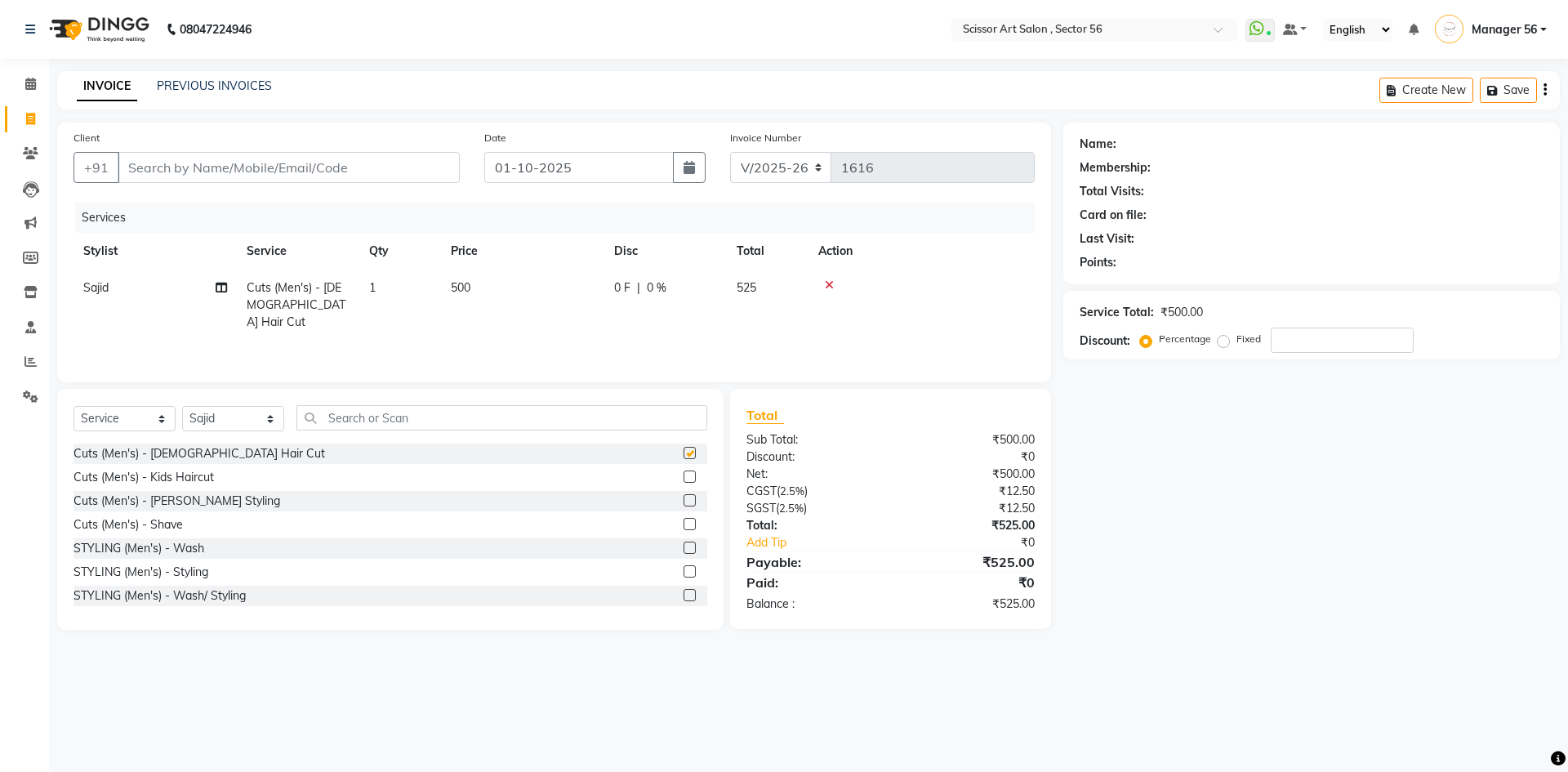
checkbox input "false"
drag, startPoint x: 677, startPoint y: 496, endPoint x: 662, endPoint y: 500, distance: 15.5
click at [673, 489] on div "Cuts (Men's) - Gents Hair Cut Cuts (Men's) - Kids Haircut Cuts (Men's) - Beard …" at bounding box center [390, 525] width 633 height 164
click at [684, 498] on label at bounding box center [690, 501] width 12 height 12
click at [684, 498] on input "checkbox" at bounding box center [689, 501] width 11 height 11
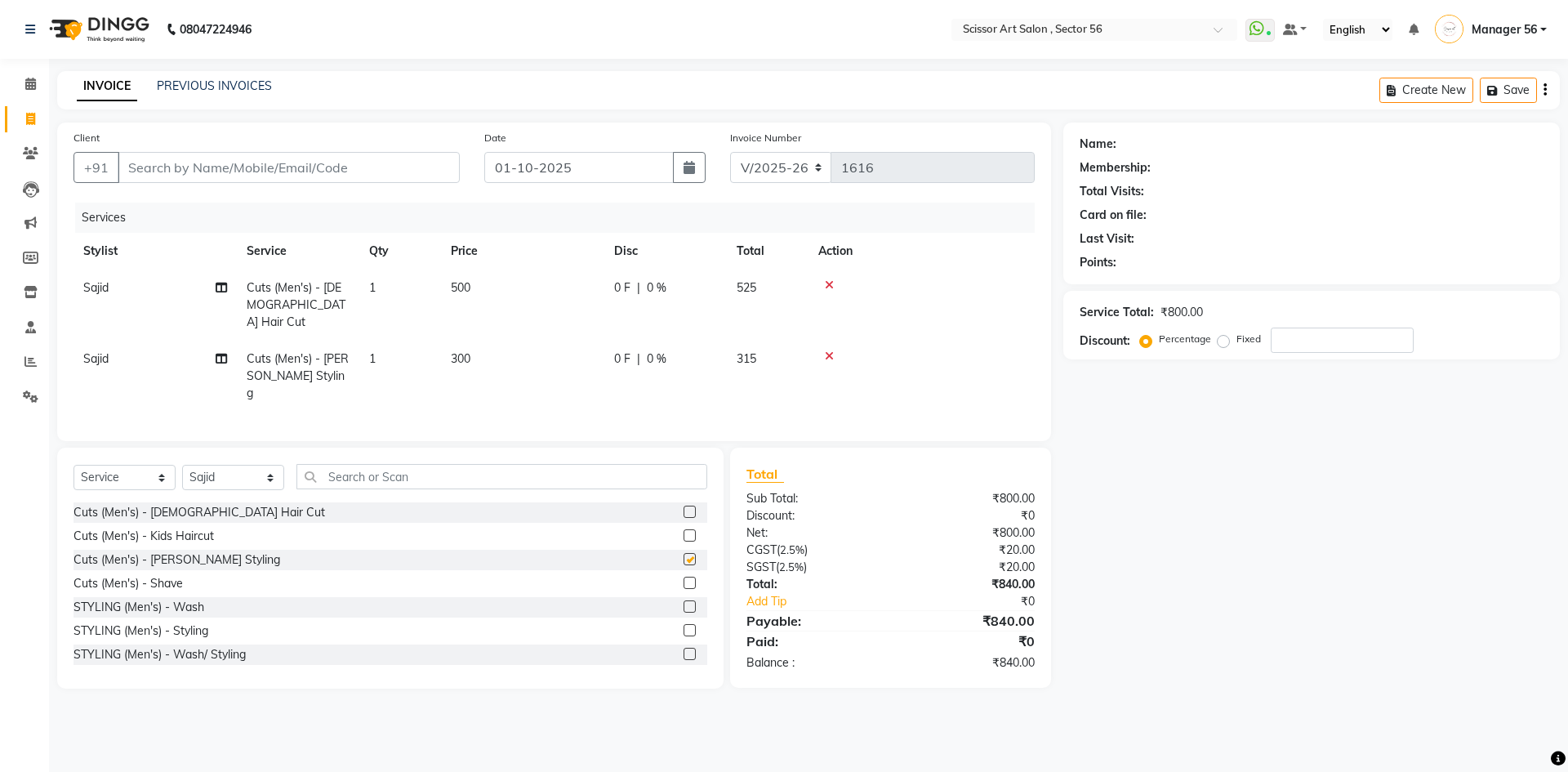
checkbox input "false"
drag, startPoint x: 410, startPoint y: 162, endPoint x: 409, endPoint y: 153, distance: 9.1
click at [410, 154] on input "Client" at bounding box center [289, 168] width 342 height 31
type input "9"
type input "0"
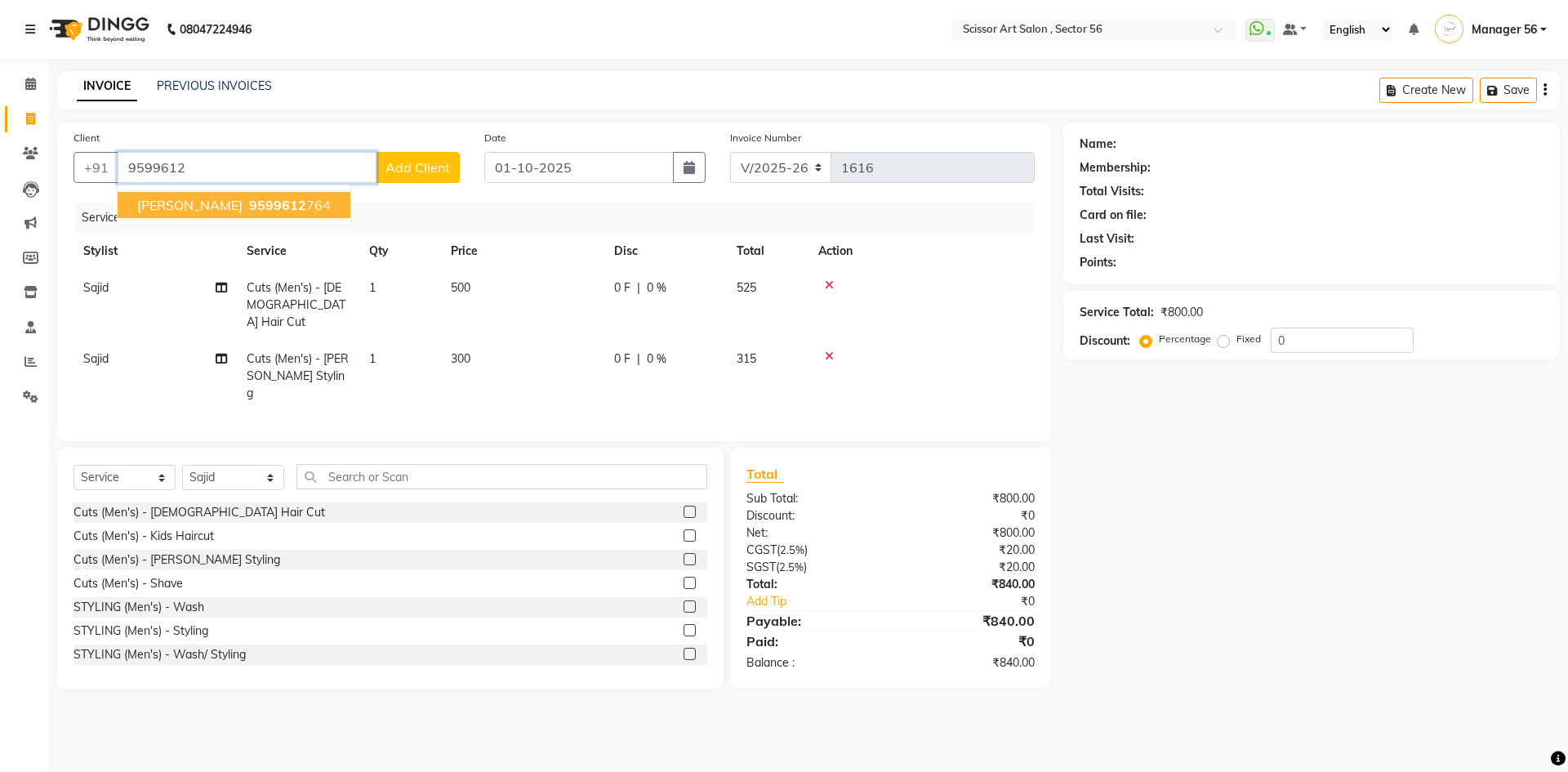
click at [298, 195] on button "Ashish Goel 9599612 764" at bounding box center [234, 205] width 233 height 26
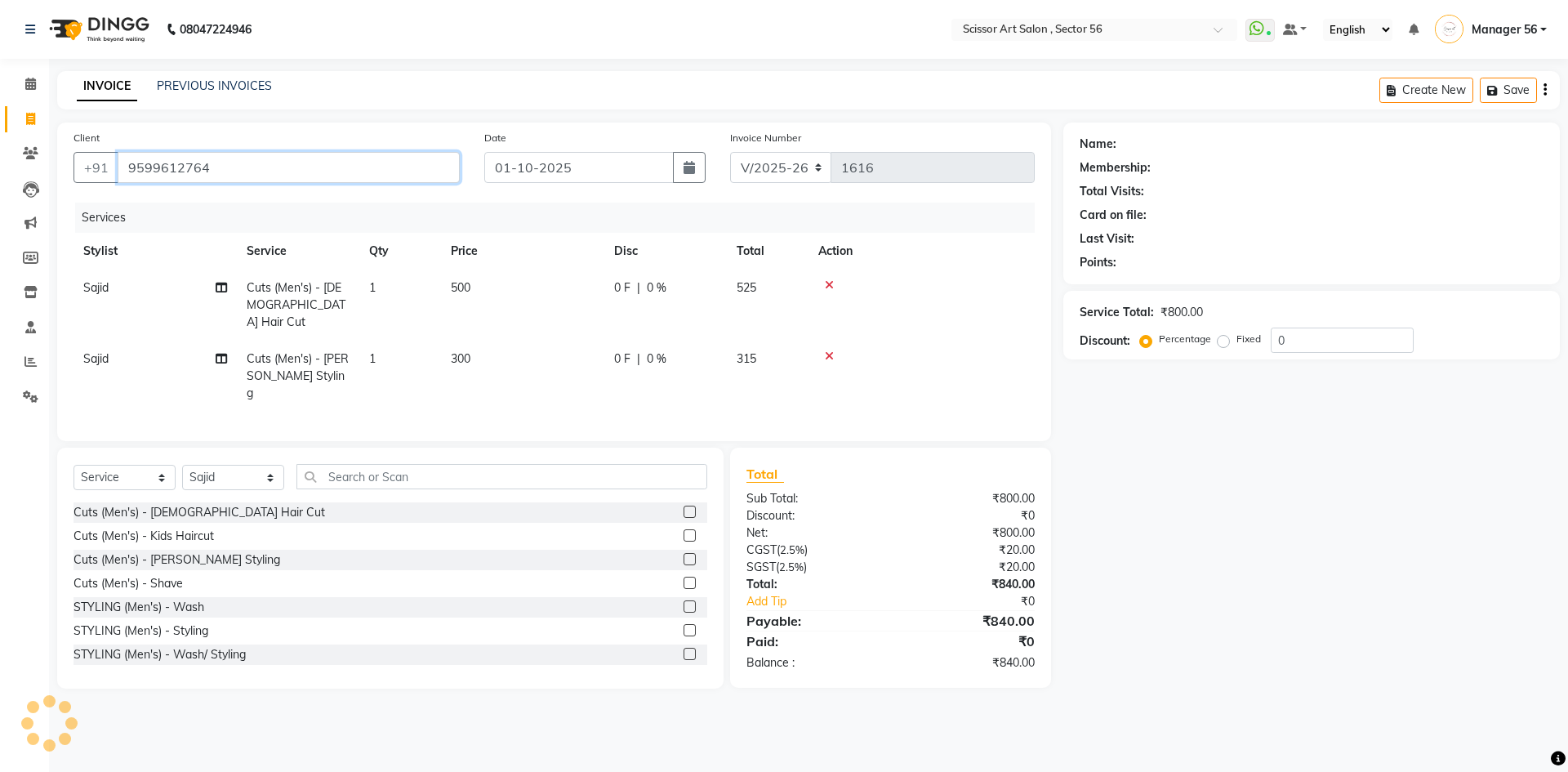
type input "9599612764"
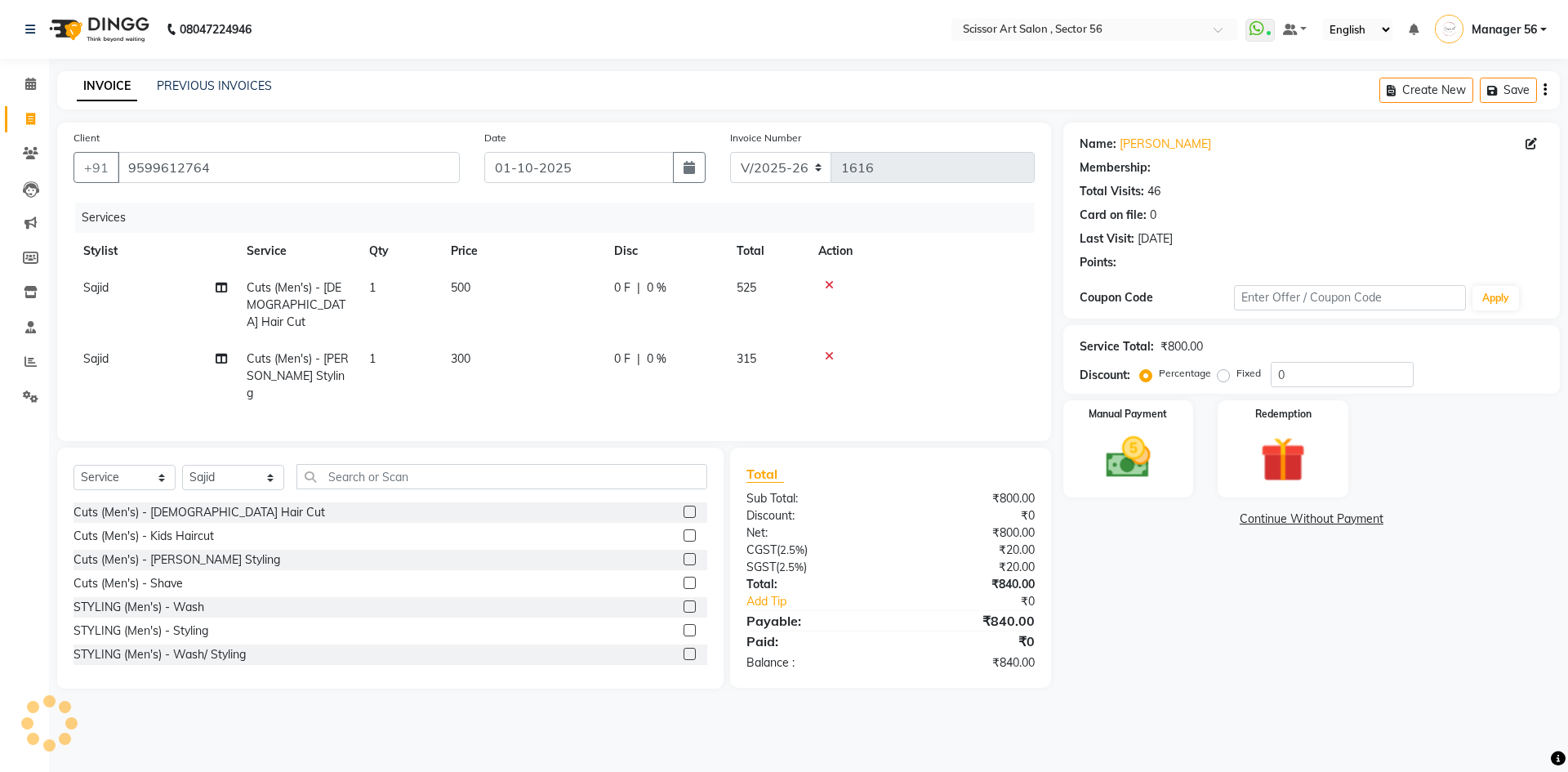
select select "1: Object"
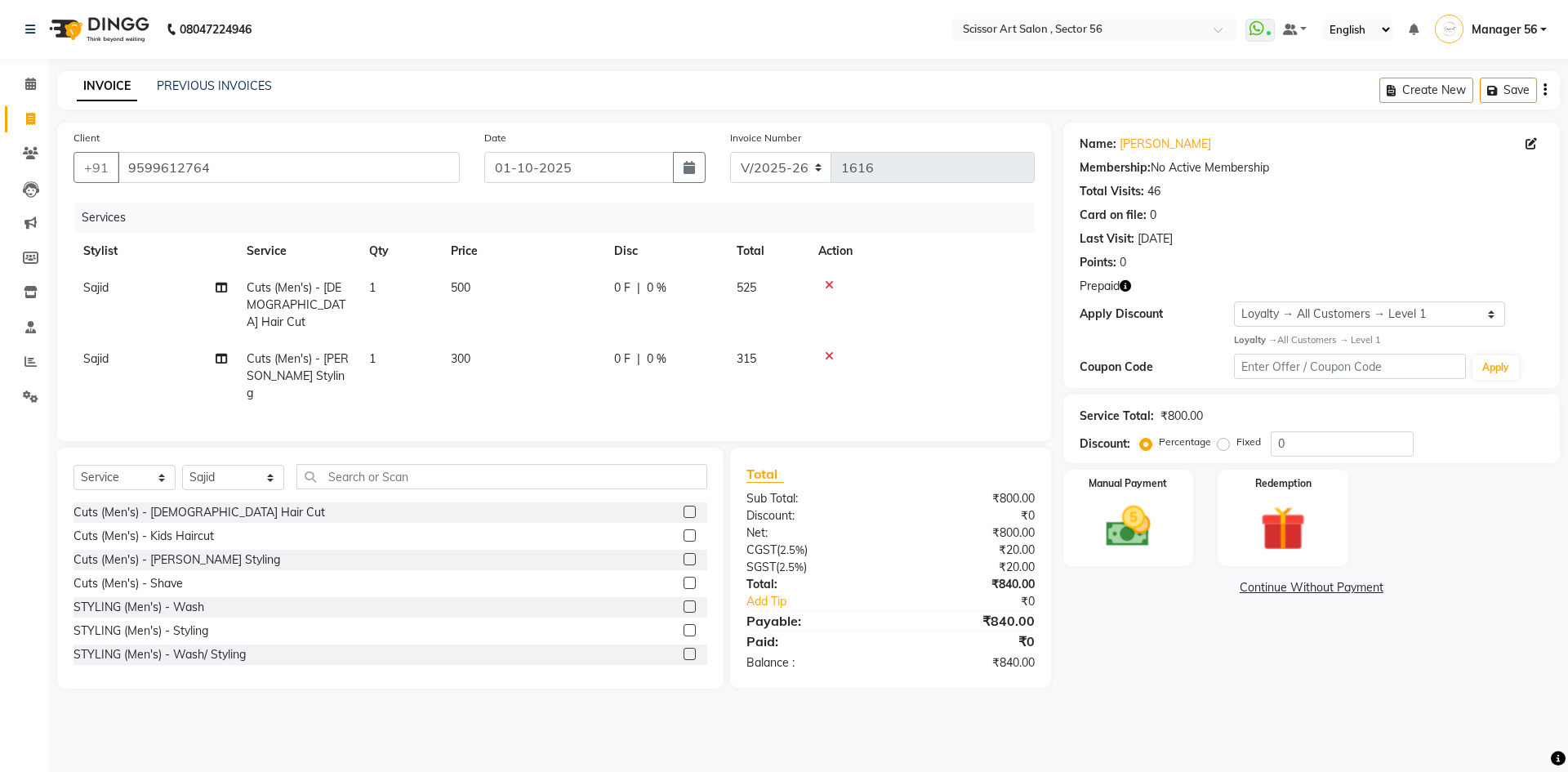
click at [1127, 281] on icon "button" at bounding box center [1126, 286] width 12 height 12
click at [1283, 527] on img at bounding box center [1283, 529] width 76 height 58
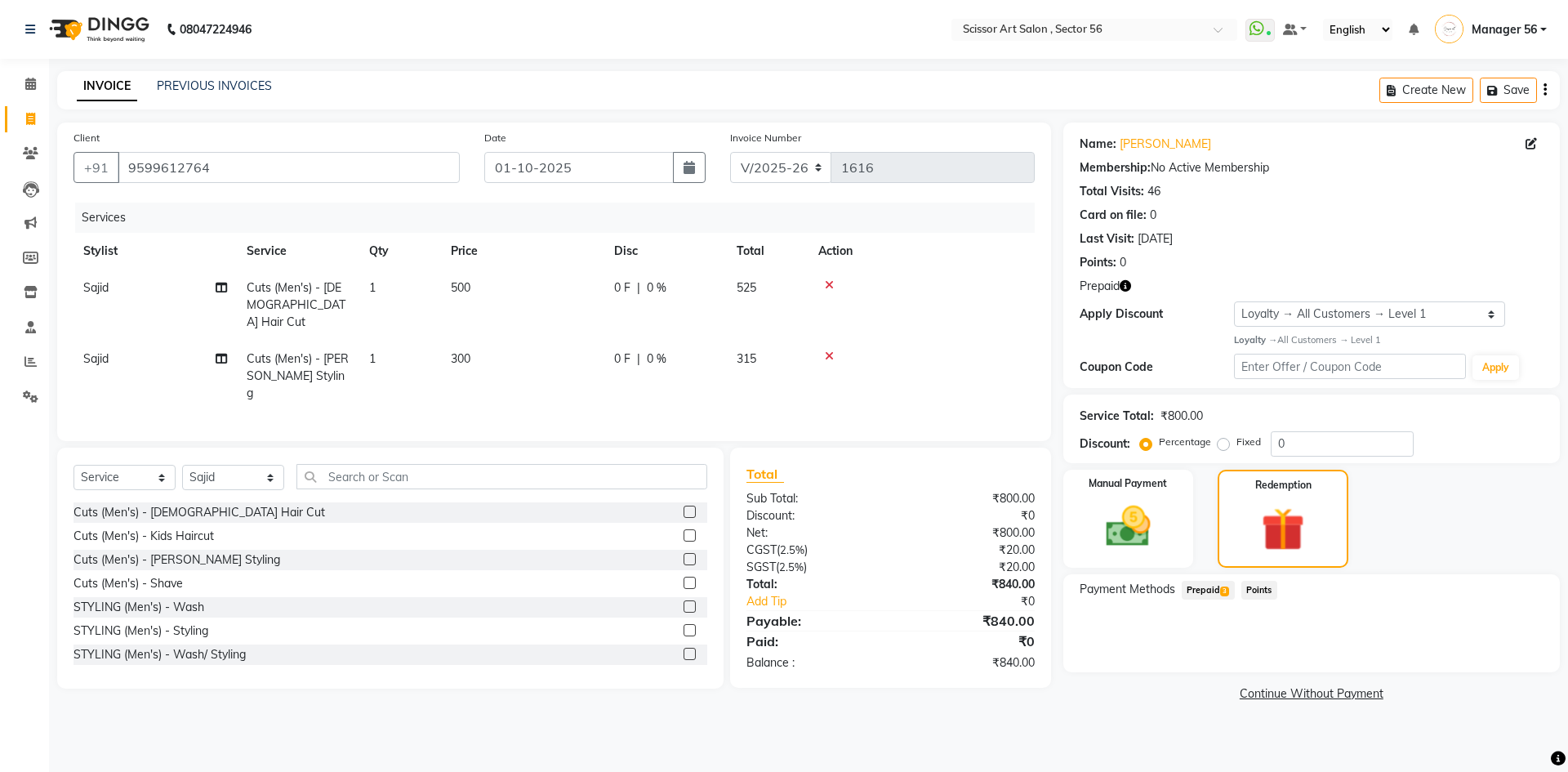
click at [1222, 584] on span "Prepaid 3" at bounding box center [1208, 590] width 53 height 19
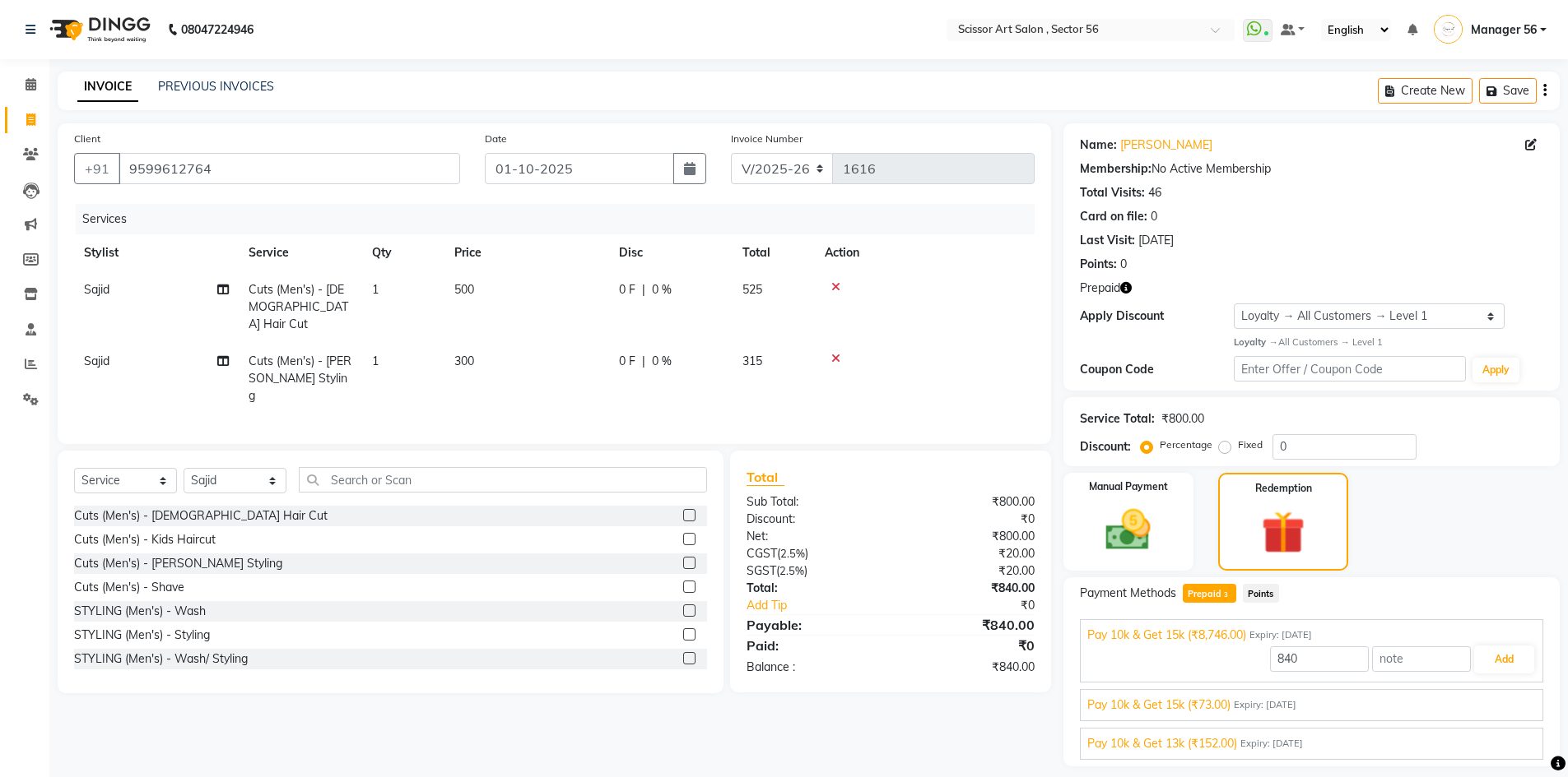
scroll to position [47, 0]
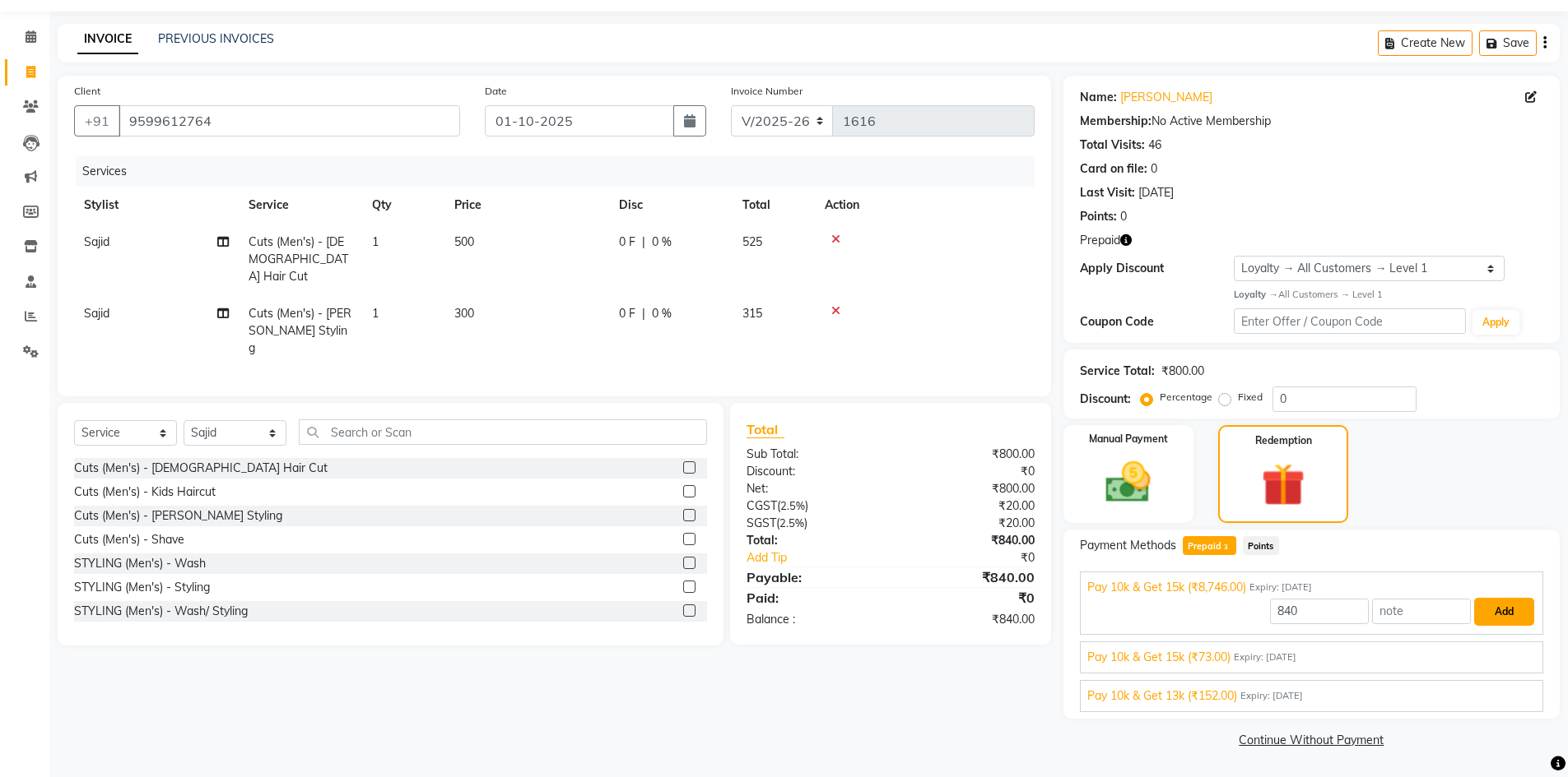
click at [1498, 622] on button "Add" at bounding box center [1504, 612] width 60 height 28
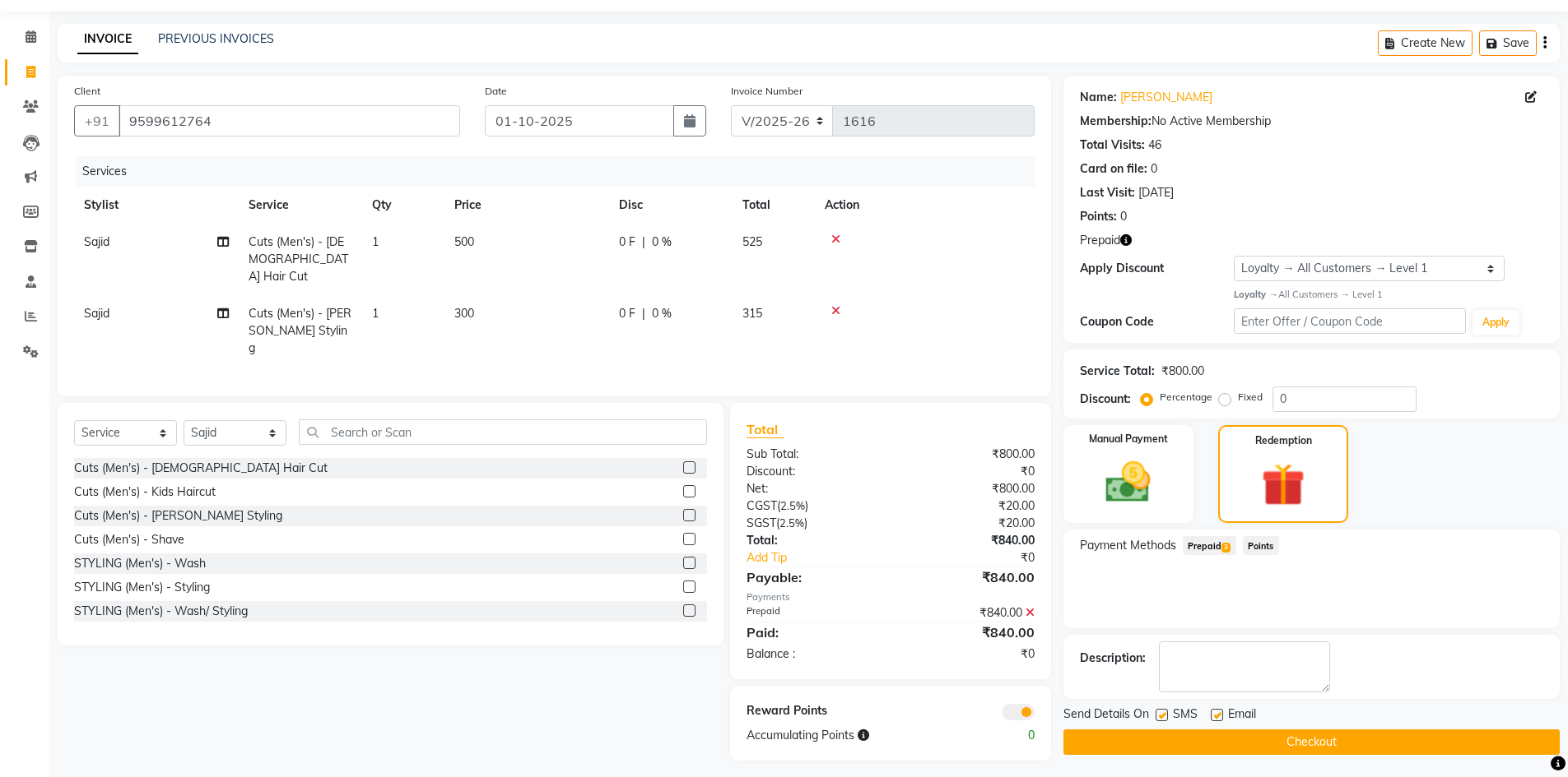
click at [1011, 704] on span at bounding box center [1018, 712] width 33 height 17
click at [1035, 715] on input "checkbox" at bounding box center [1035, 715] width 0 height 0
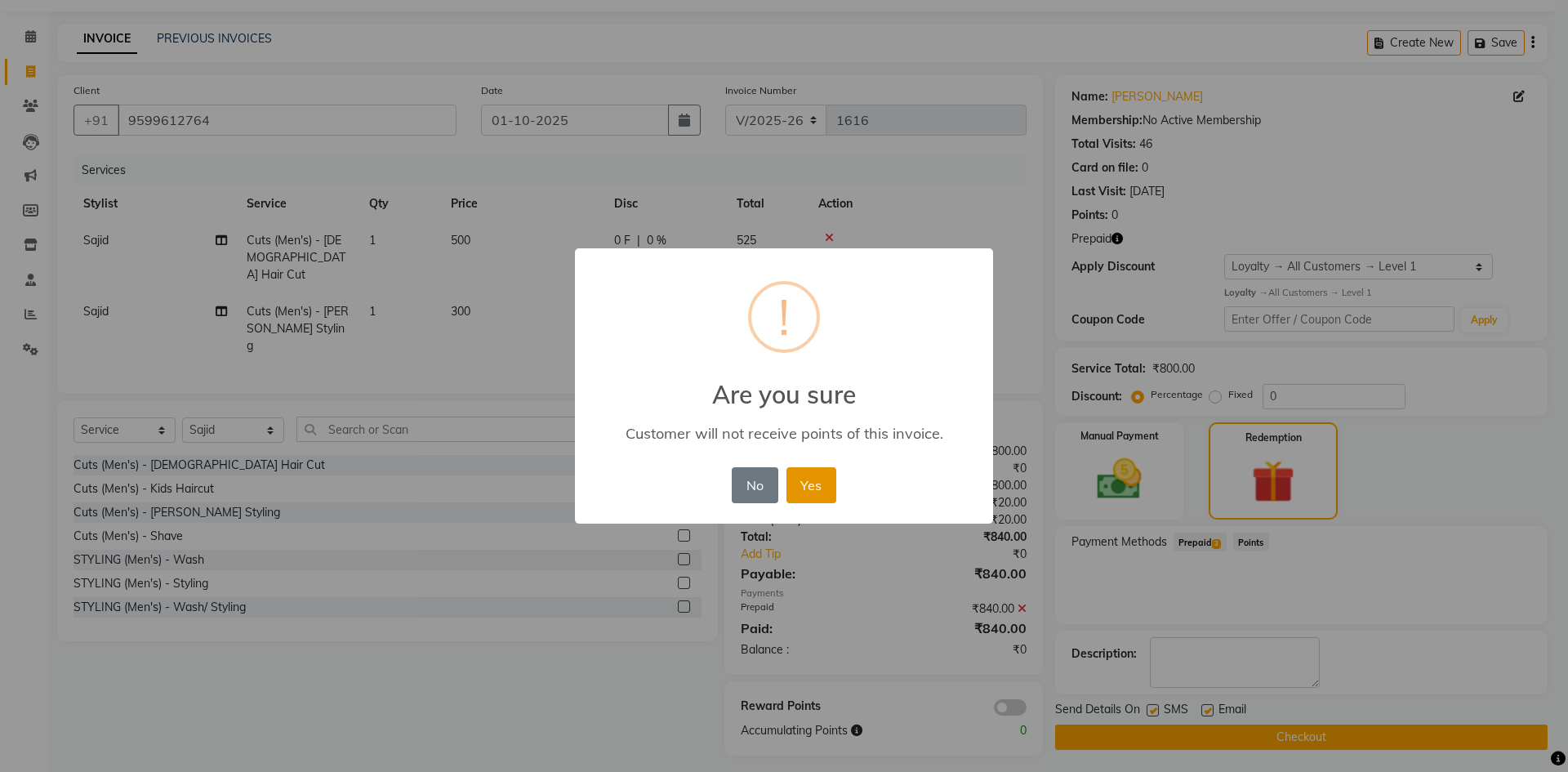
drag, startPoint x: 825, startPoint y: 491, endPoint x: 875, endPoint y: 546, distance: 74.3
click at [826, 491] on button "Yes" at bounding box center [811, 485] width 50 height 36
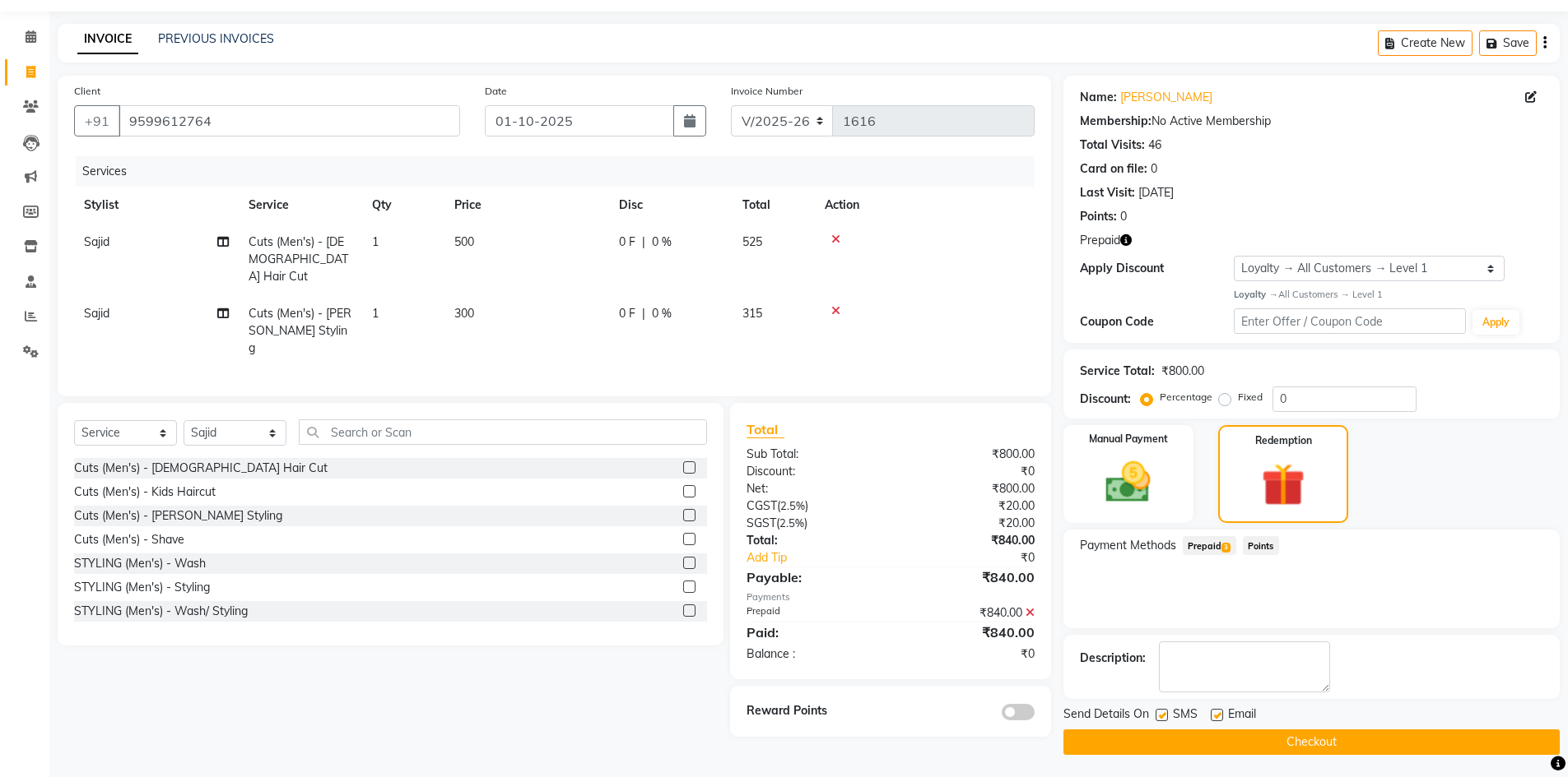
click at [1253, 740] on button "Checkout" at bounding box center [1311, 742] width 497 height 26
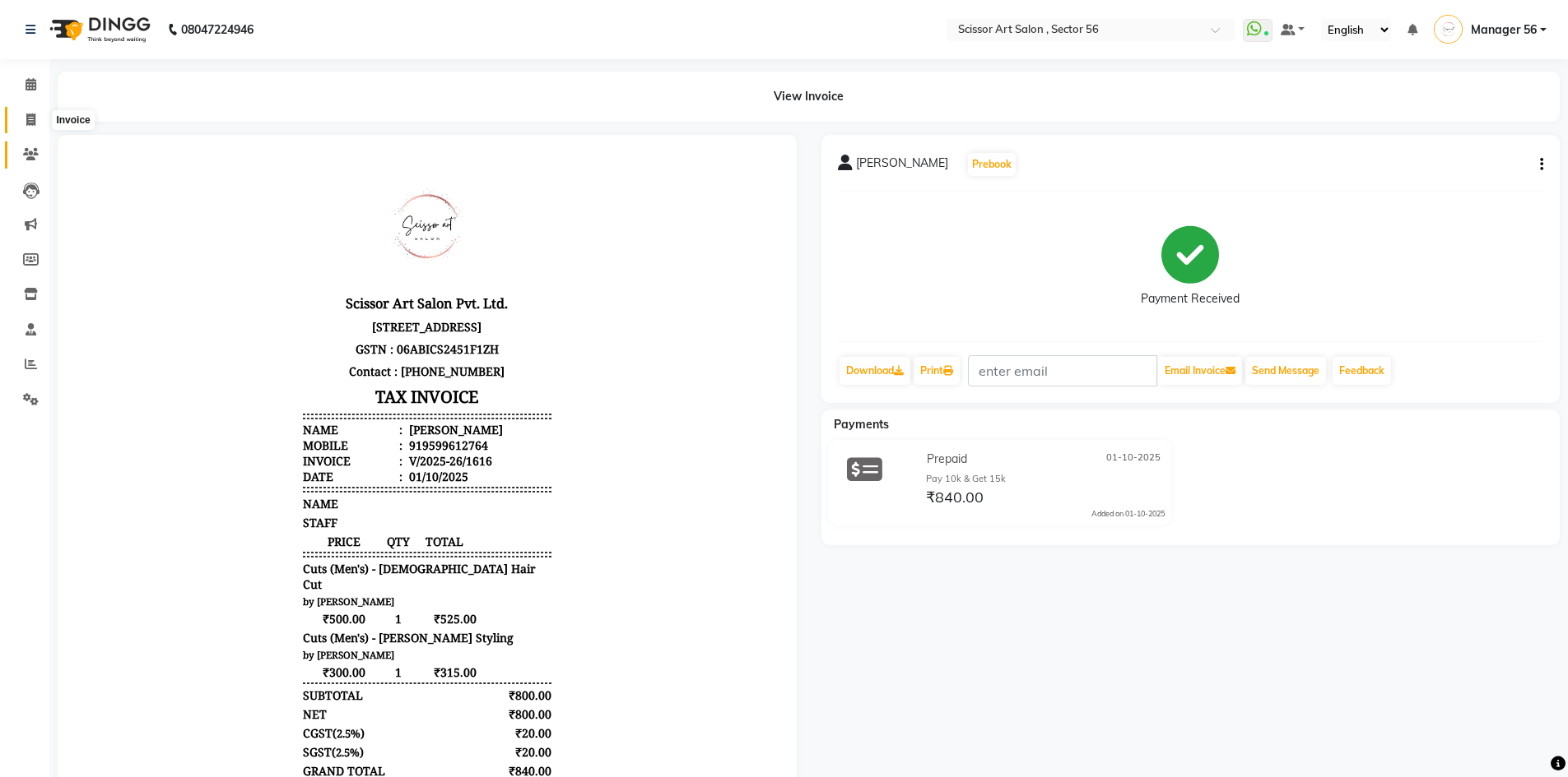
drag, startPoint x: 22, startPoint y: 122, endPoint x: 40, endPoint y: 158, distance: 40.2
click at [22, 124] on span at bounding box center [31, 120] width 29 height 19
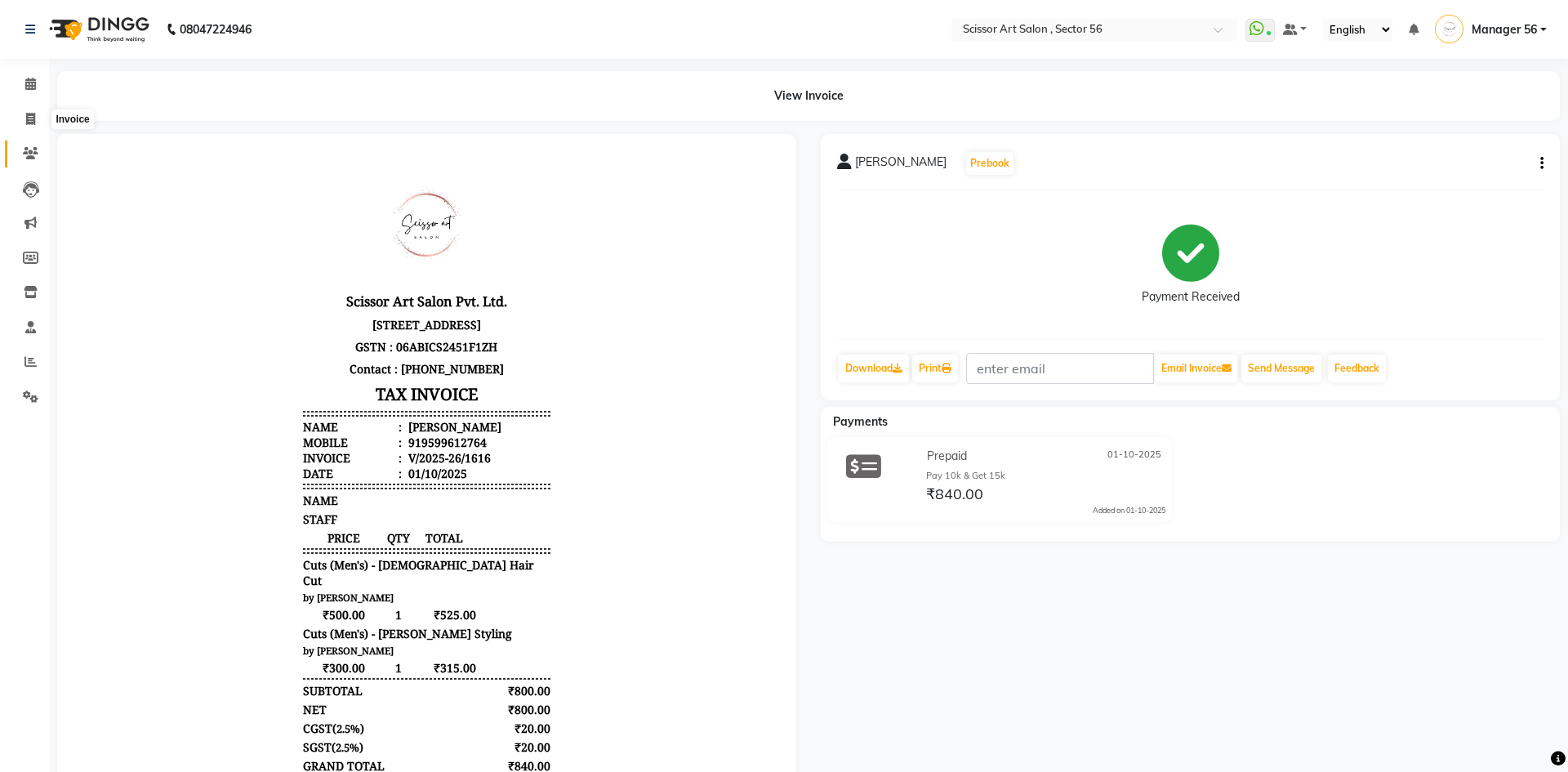
select select "service"
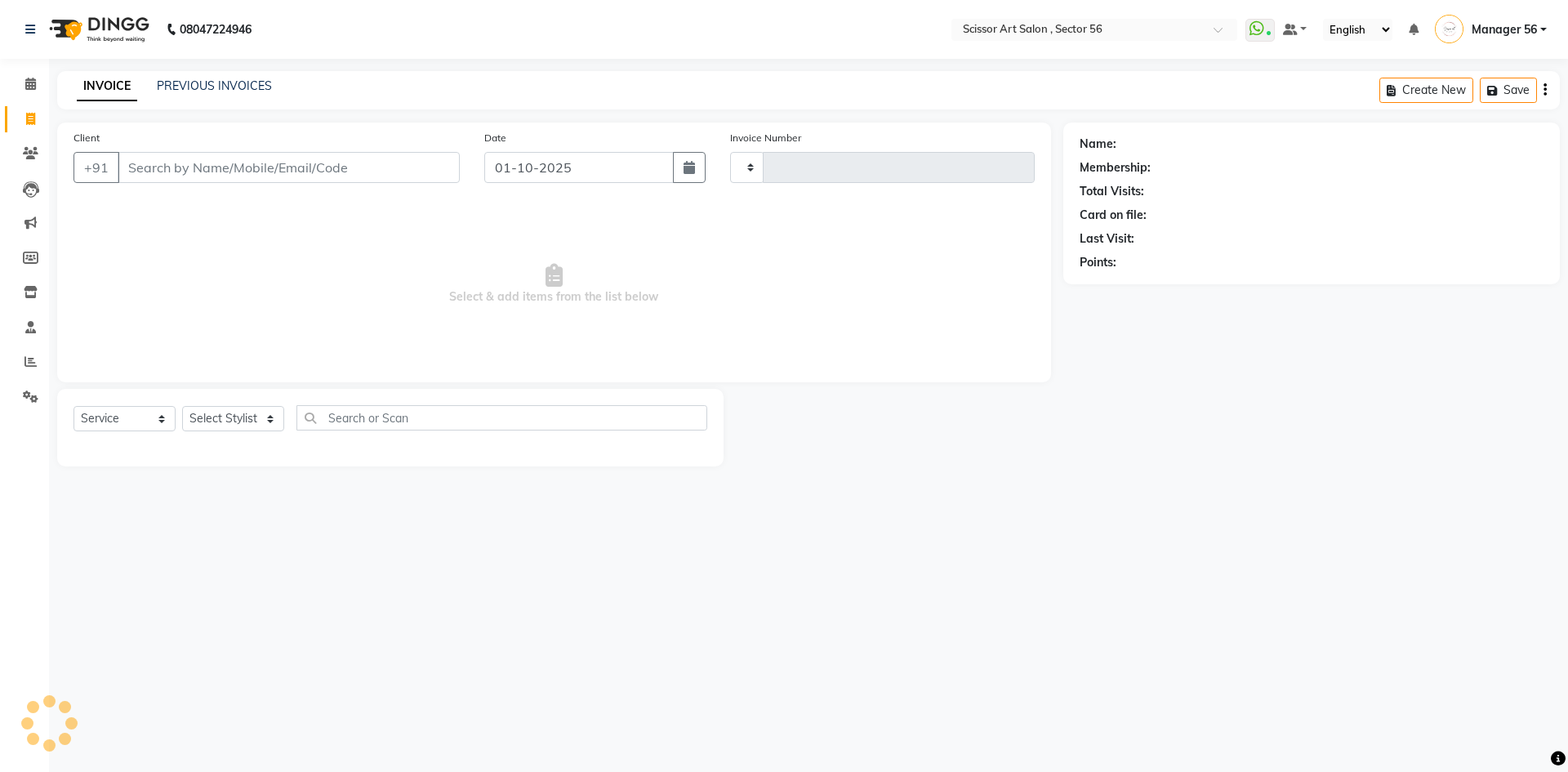
type input "1617"
select select "6185"
drag, startPoint x: 241, startPoint y: 67, endPoint x: 241, endPoint y: 77, distance: 10.0
click at [241, 71] on div "08047224946 Select Location × Scissor Art Salon , Sector 56 WhatsApp Status ✕ S…" at bounding box center [784, 386] width 1568 height 772
click at [264, 85] on link "PREVIOUS INVOICES" at bounding box center [214, 86] width 115 height 15
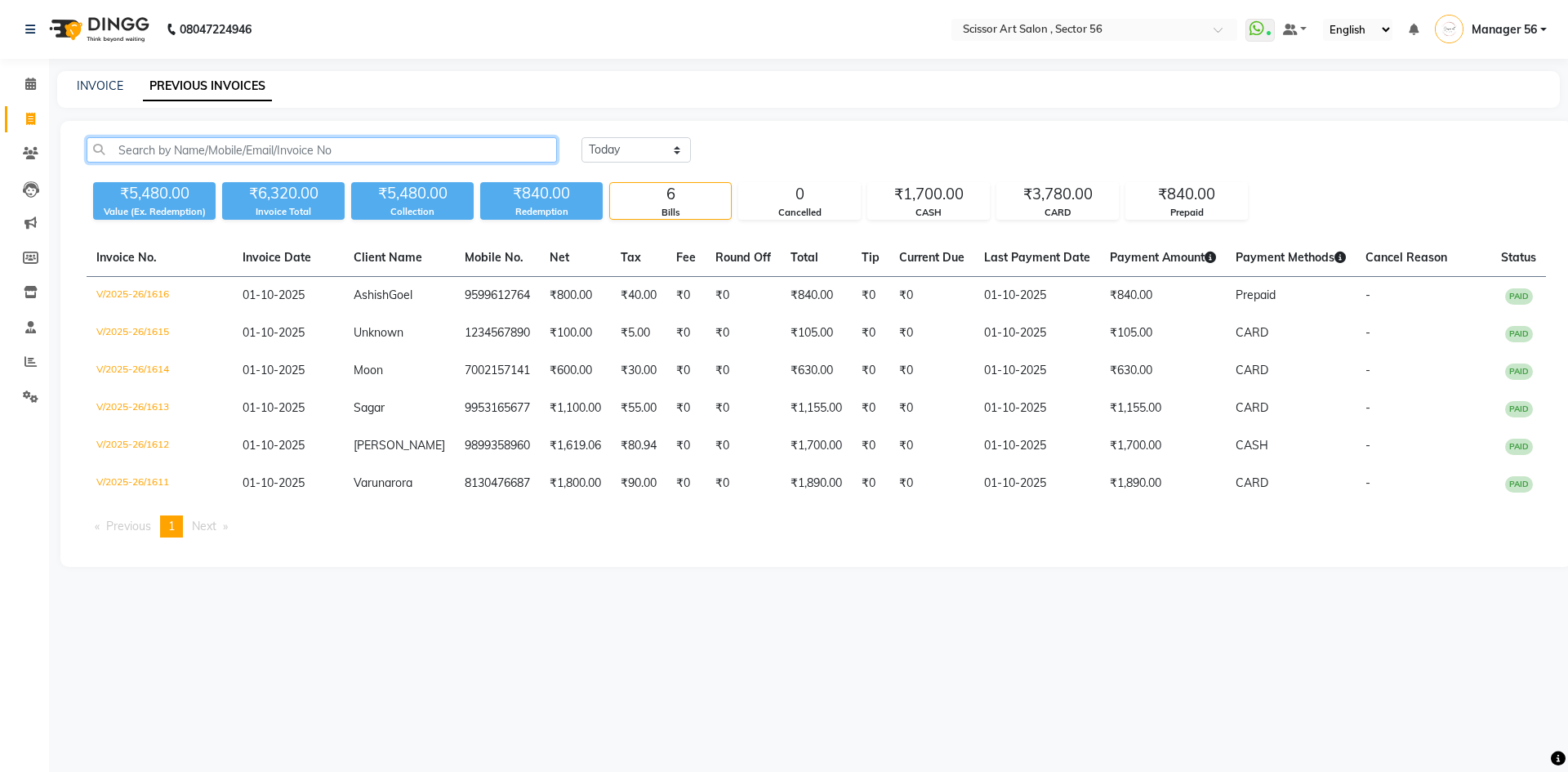
click at [286, 151] on input "text" at bounding box center [322, 150] width 471 height 26
paste input "9810991919"
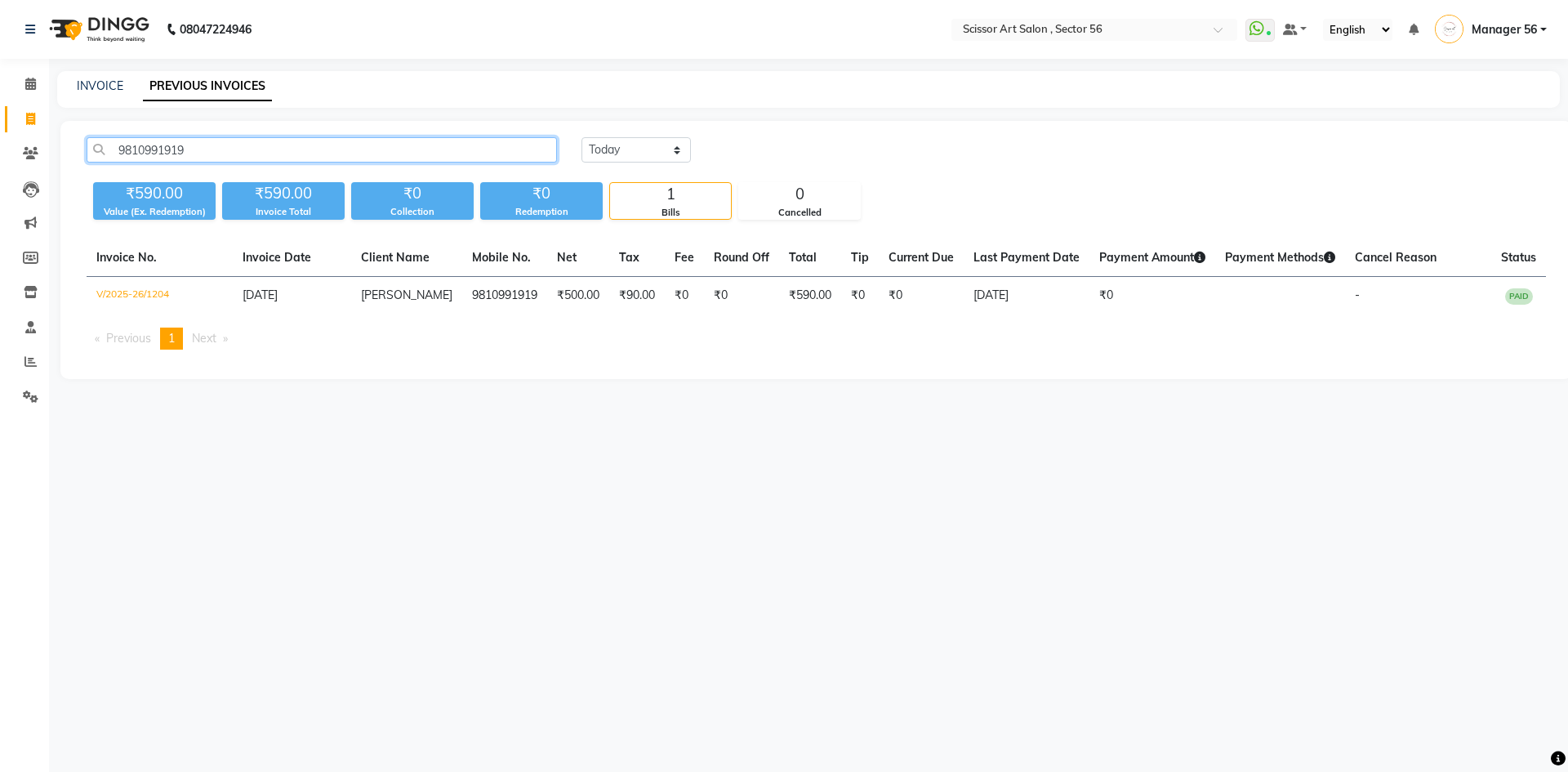
type input "9810991919"
click at [676, 147] on select "Today Yesterday Custom Range" at bounding box center [636, 150] width 109 height 26
select select "range"
click at [581, 137] on select "Today Yesterday Custom Range" at bounding box center [636, 150] width 109 height 26
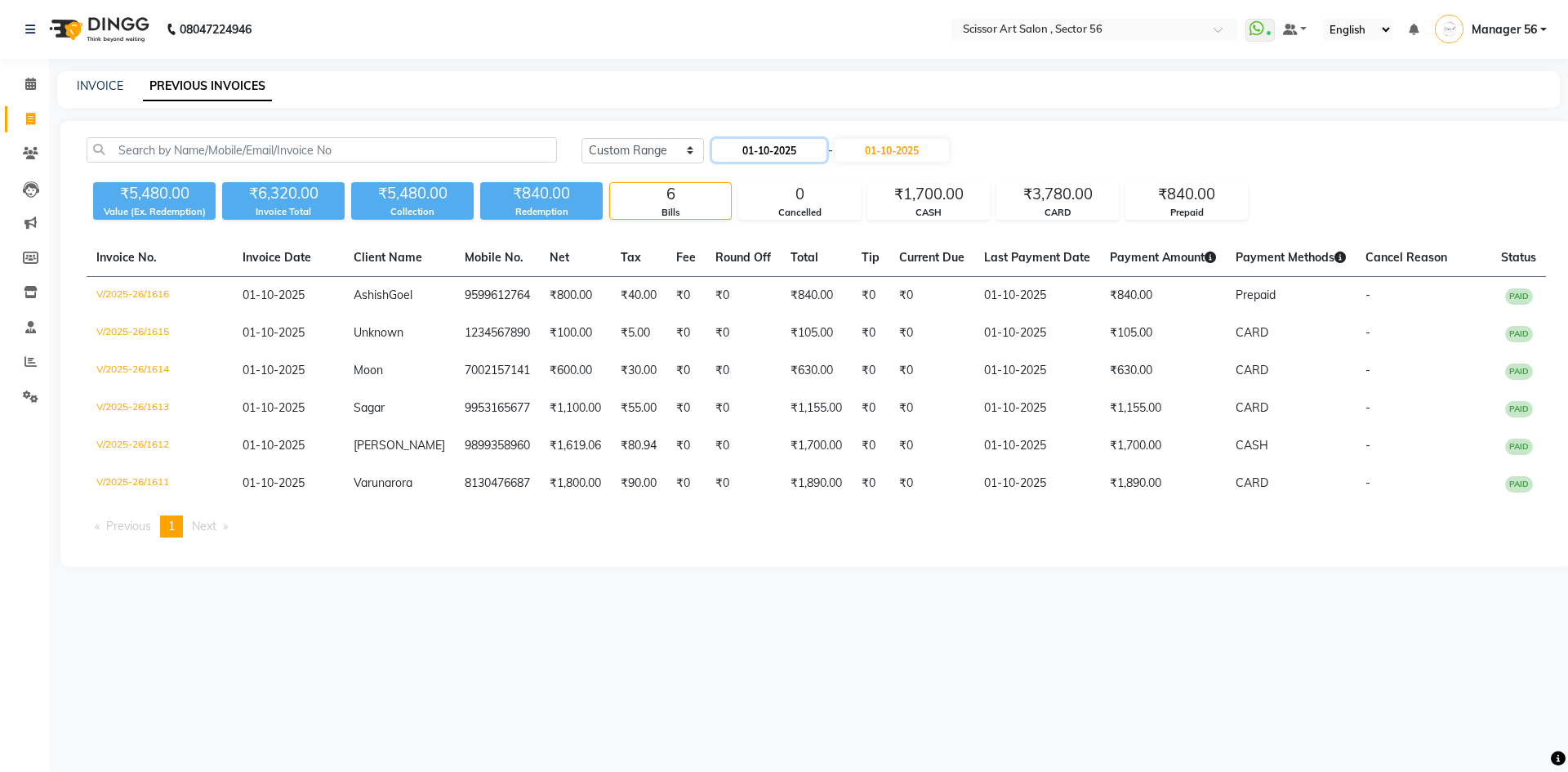
click at [816, 149] on input "01-10-2025" at bounding box center [769, 151] width 114 height 23
select select "10"
select select "2025"
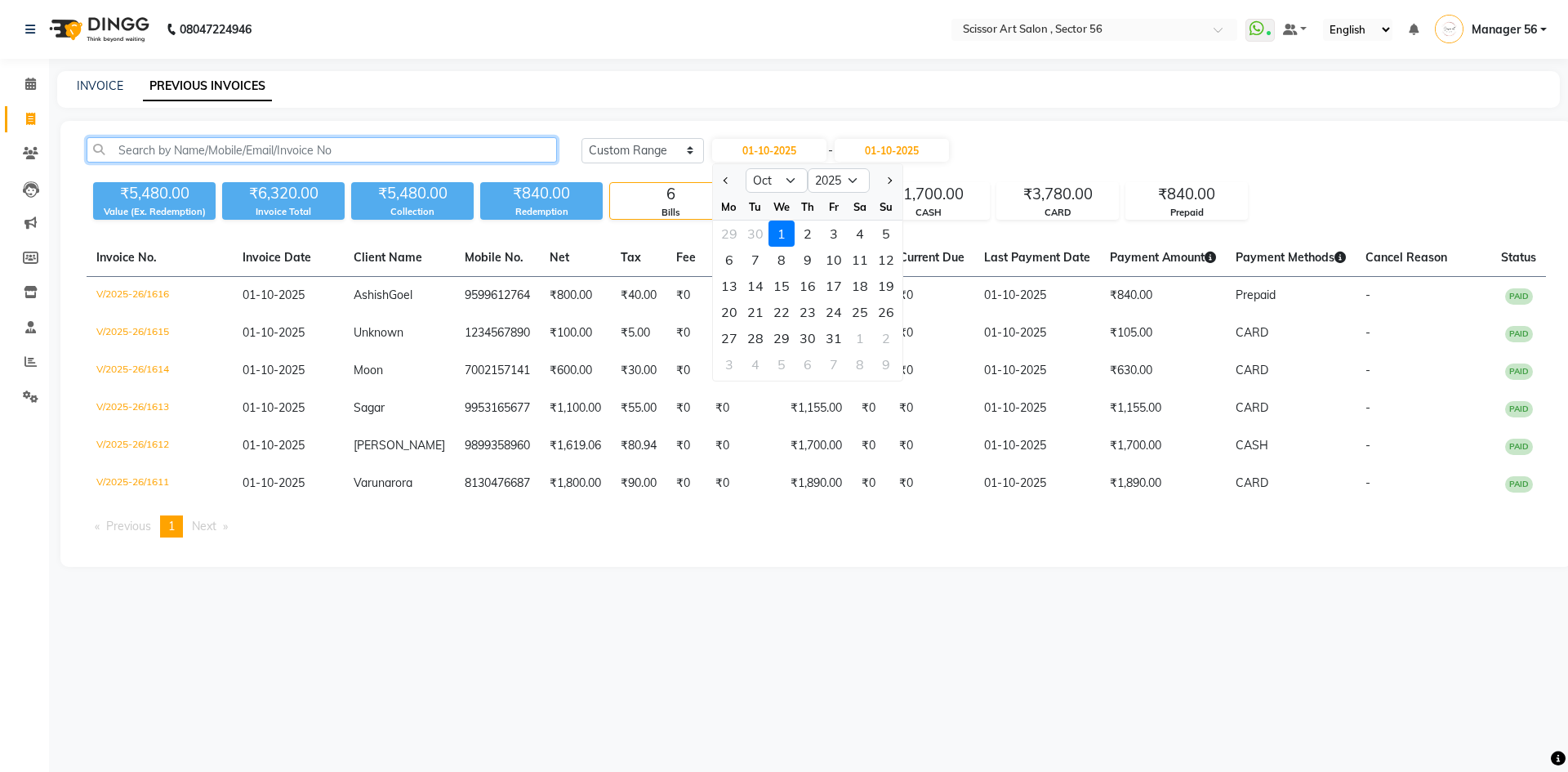
click at [450, 155] on input "text" at bounding box center [322, 150] width 471 height 26
paste input "9810991919"
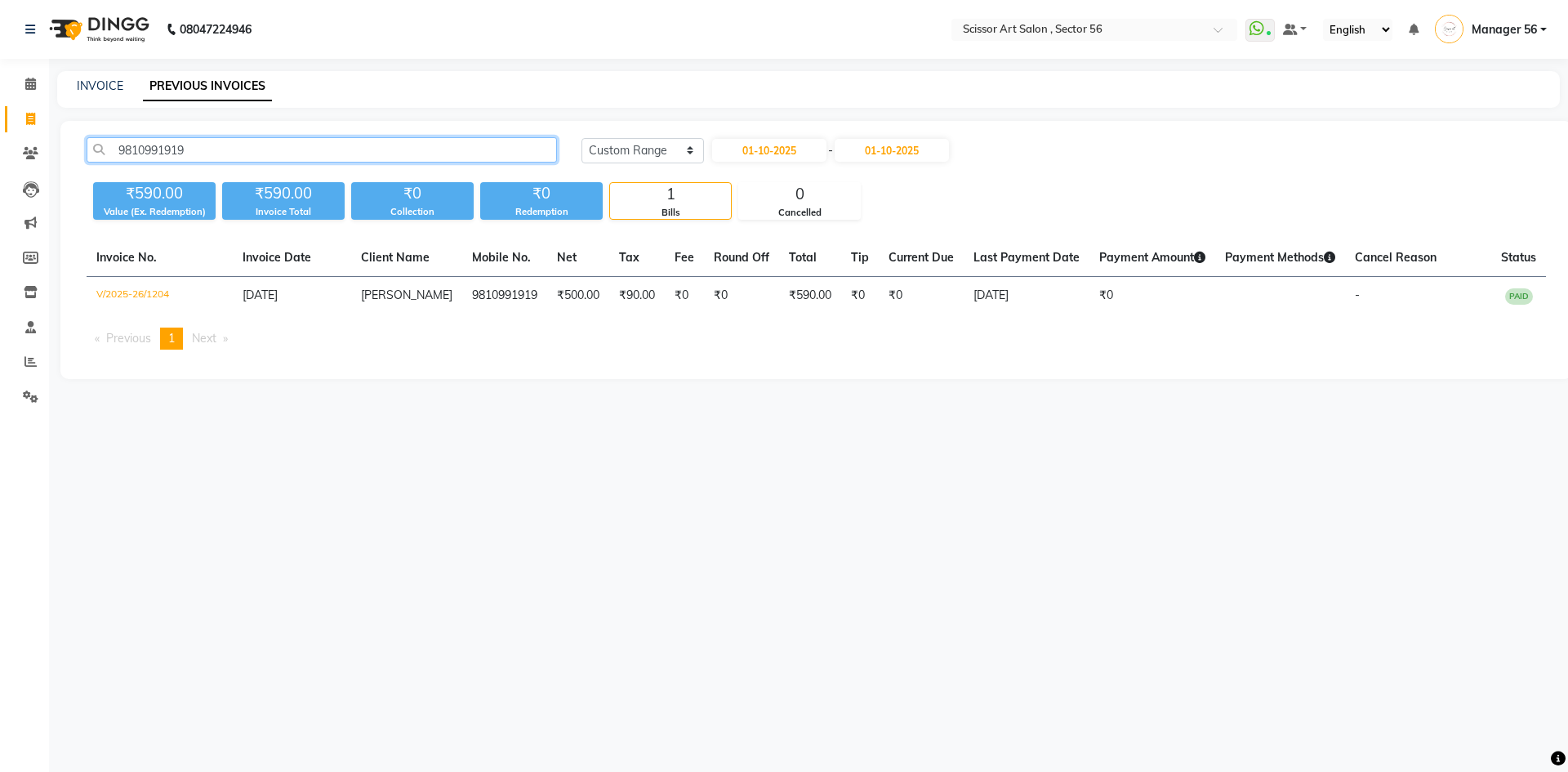
type input "9810991919"
click at [32, 117] on icon at bounding box center [31, 118] width 9 height 12
select select "service"
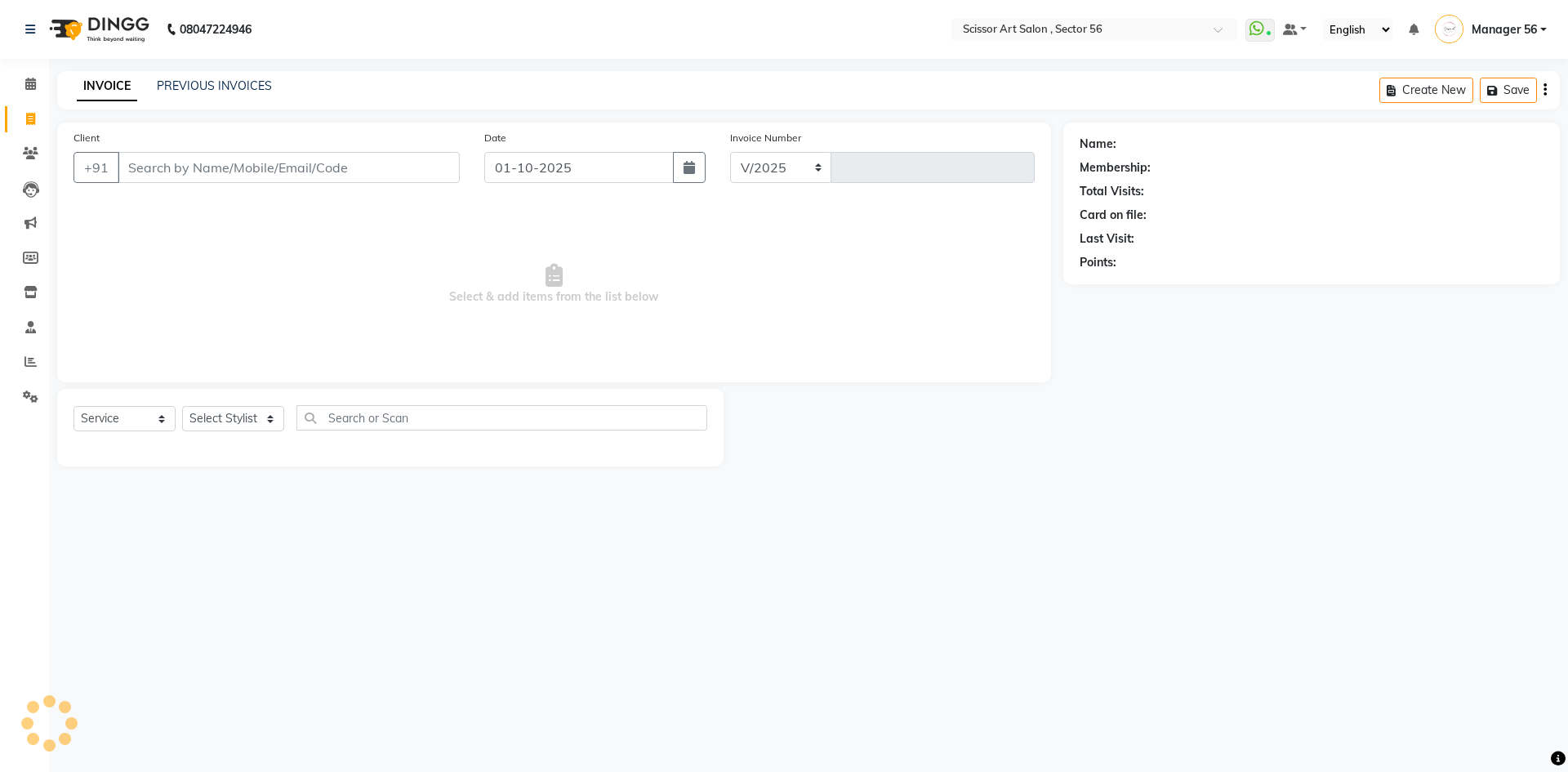
select select "6185"
type input "1617"
click at [202, 417] on select "Select Stylist" at bounding box center [232, 419] width 102 height 26
select select "76503"
click at [182, 406] on select "Select Stylist Anees DEV DAS Kiran Manager 56 [PERSON_NAME] [PERSON_NAME] Raano…" at bounding box center [232, 419] width 102 height 26
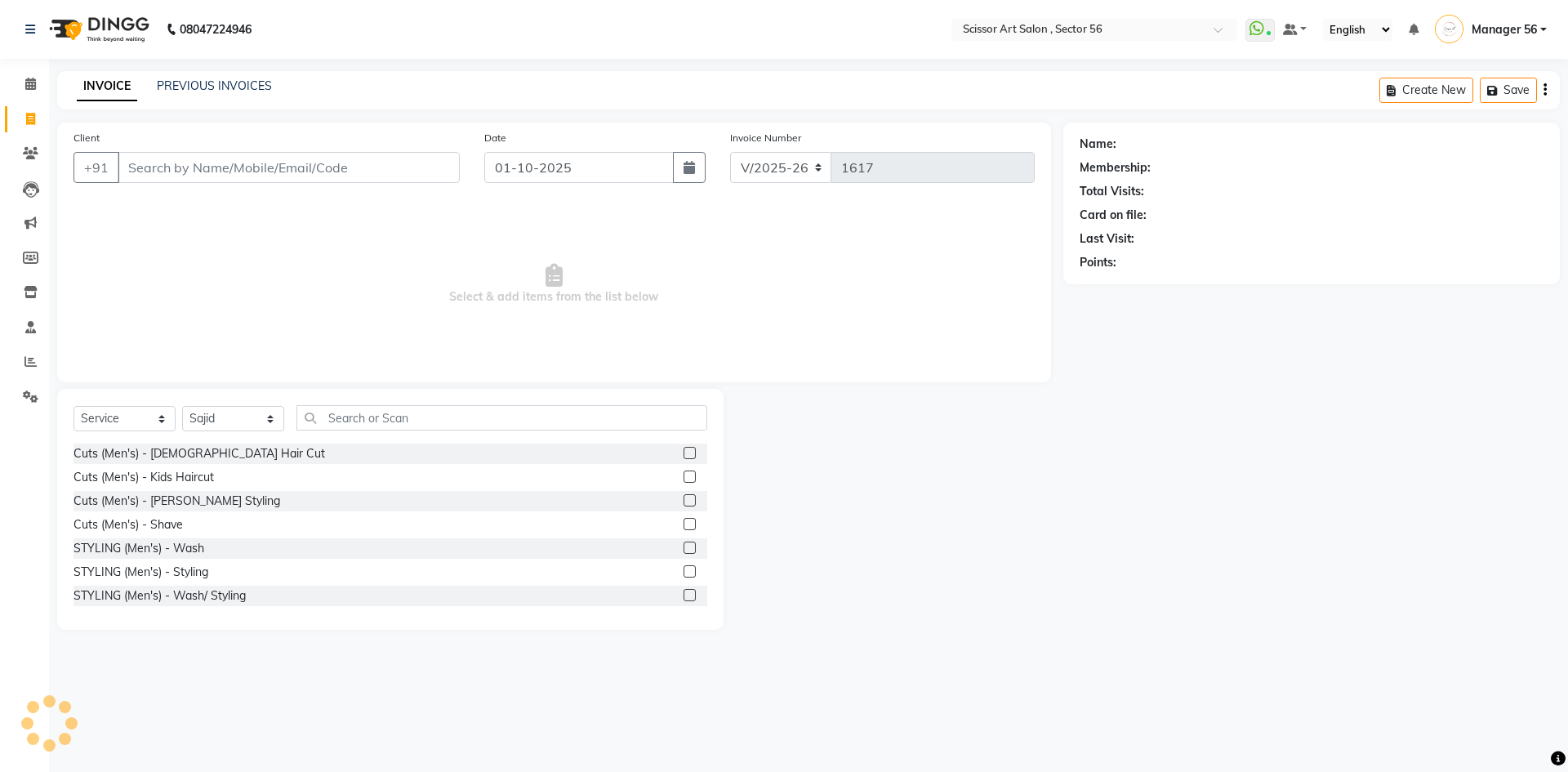
click at [684, 454] on label at bounding box center [690, 453] width 12 height 12
click at [684, 454] on input "checkbox" at bounding box center [689, 453] width 11 height 11
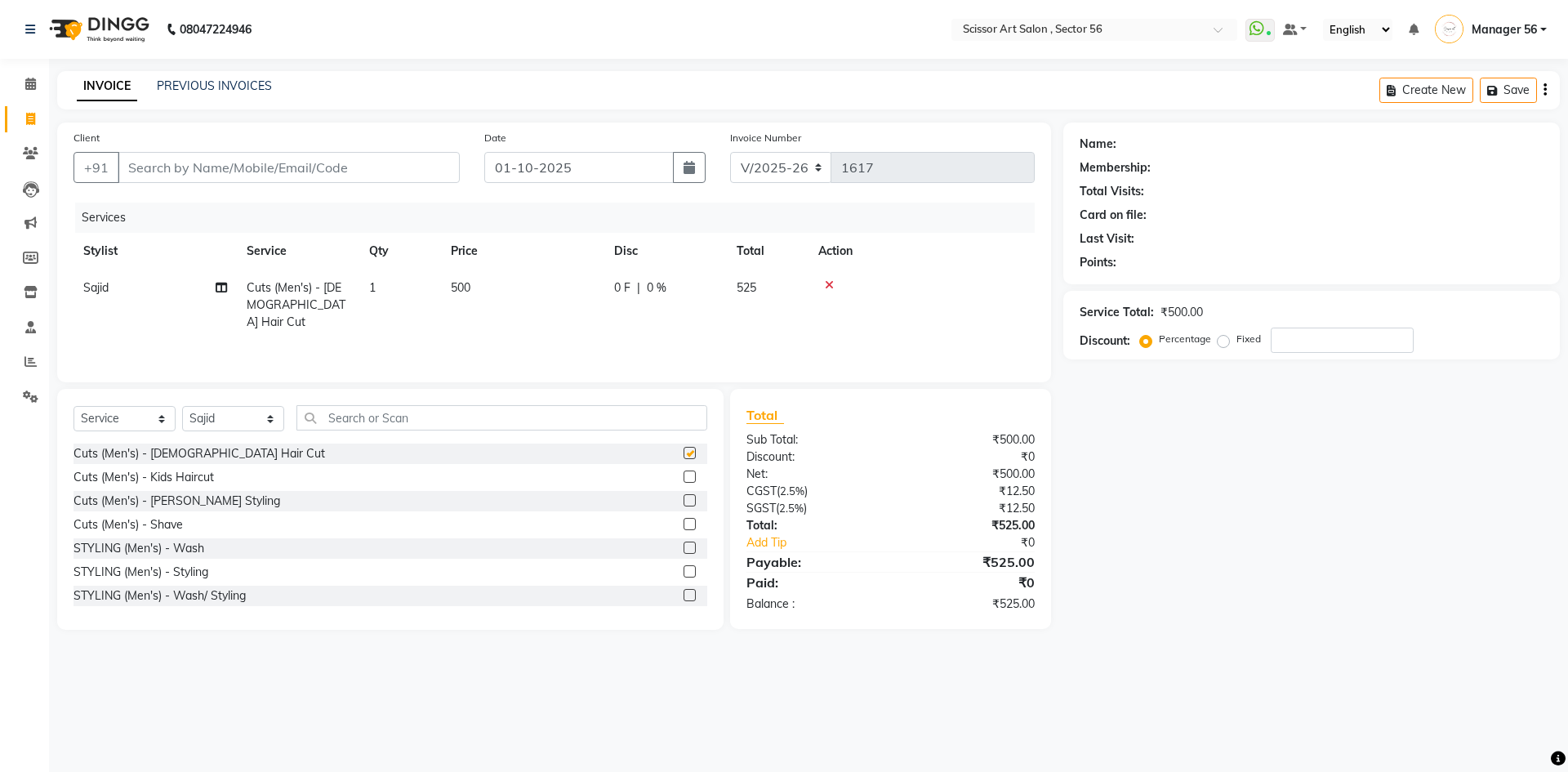
checkbox input "false"
click at [403, 416] on input "text" at bounding box center [502, 418] width 411 height 26
click at [692, 503] on div at bounding box center [696, 501] width 24 height 21
click at [684, 502] on label at bounding box center [690, 501] width 12 height 12
click at [684, 502] on input "checkbox" at bounding box center [689, 501] width 11 height 11
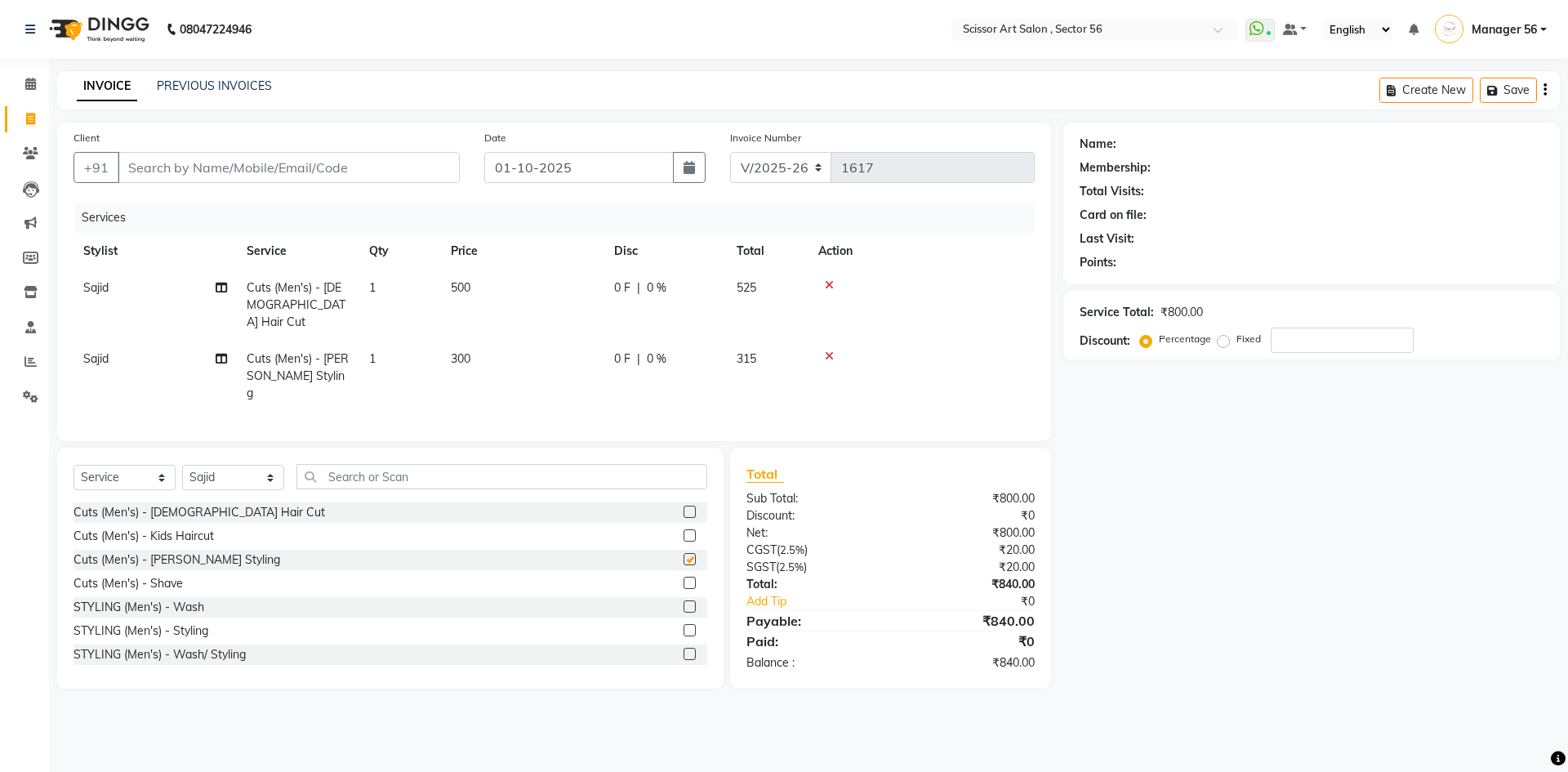
checkbox input "false"
drag, startPoint x: 390, startPoint y: 166, endPoint x: 375, endPoint y: 164, distance: 15.1
click at [390, 166] on input "Client" at bounding box center [289, 168] width 342 height 31
type input "1"
type input "0"
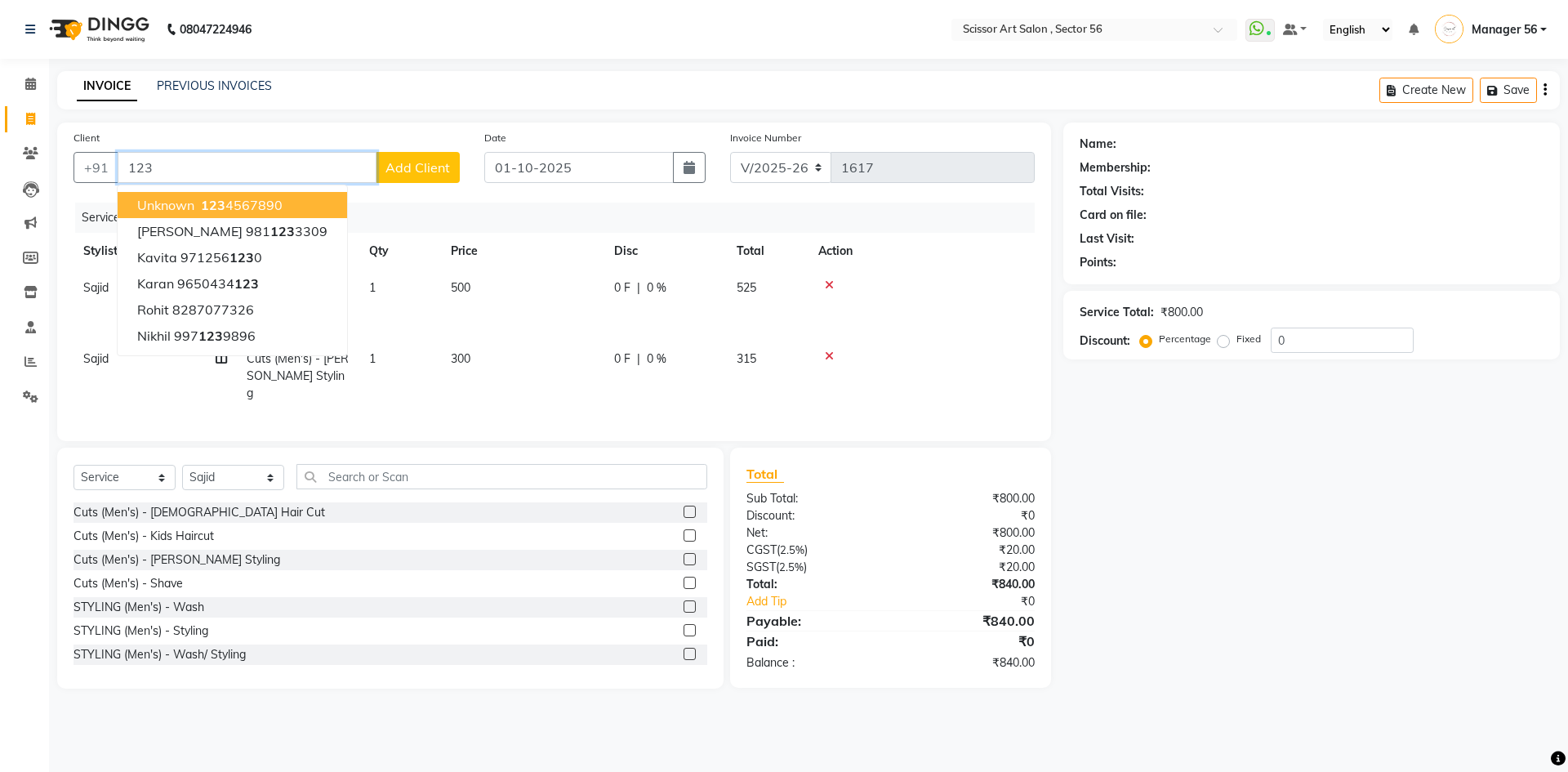
click at [289, 209] on button "Unknown 123 4567890" at bounding box center [232, 205] width 230 height 26
type input "1234567890"
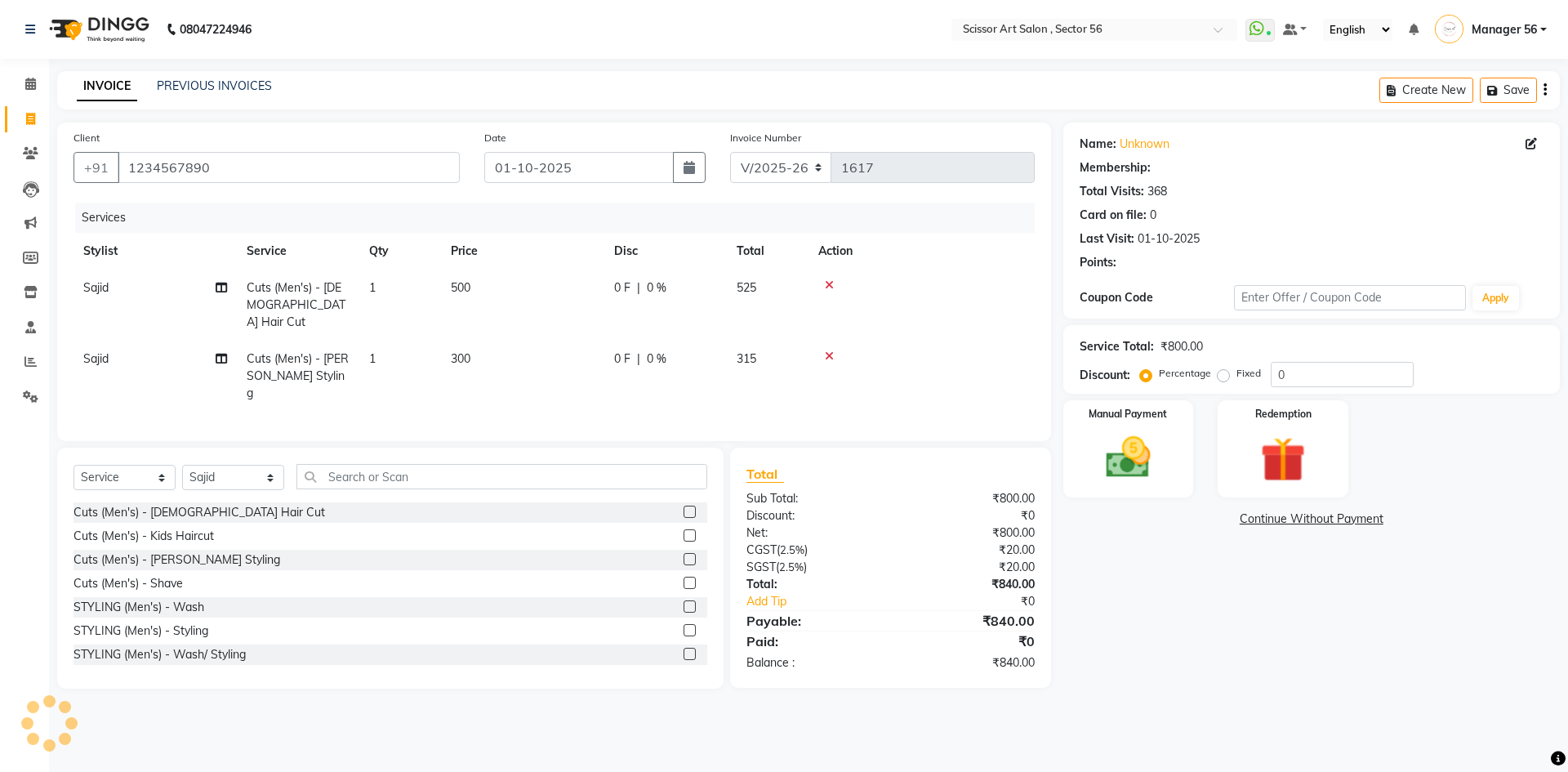
select select "1: Object"
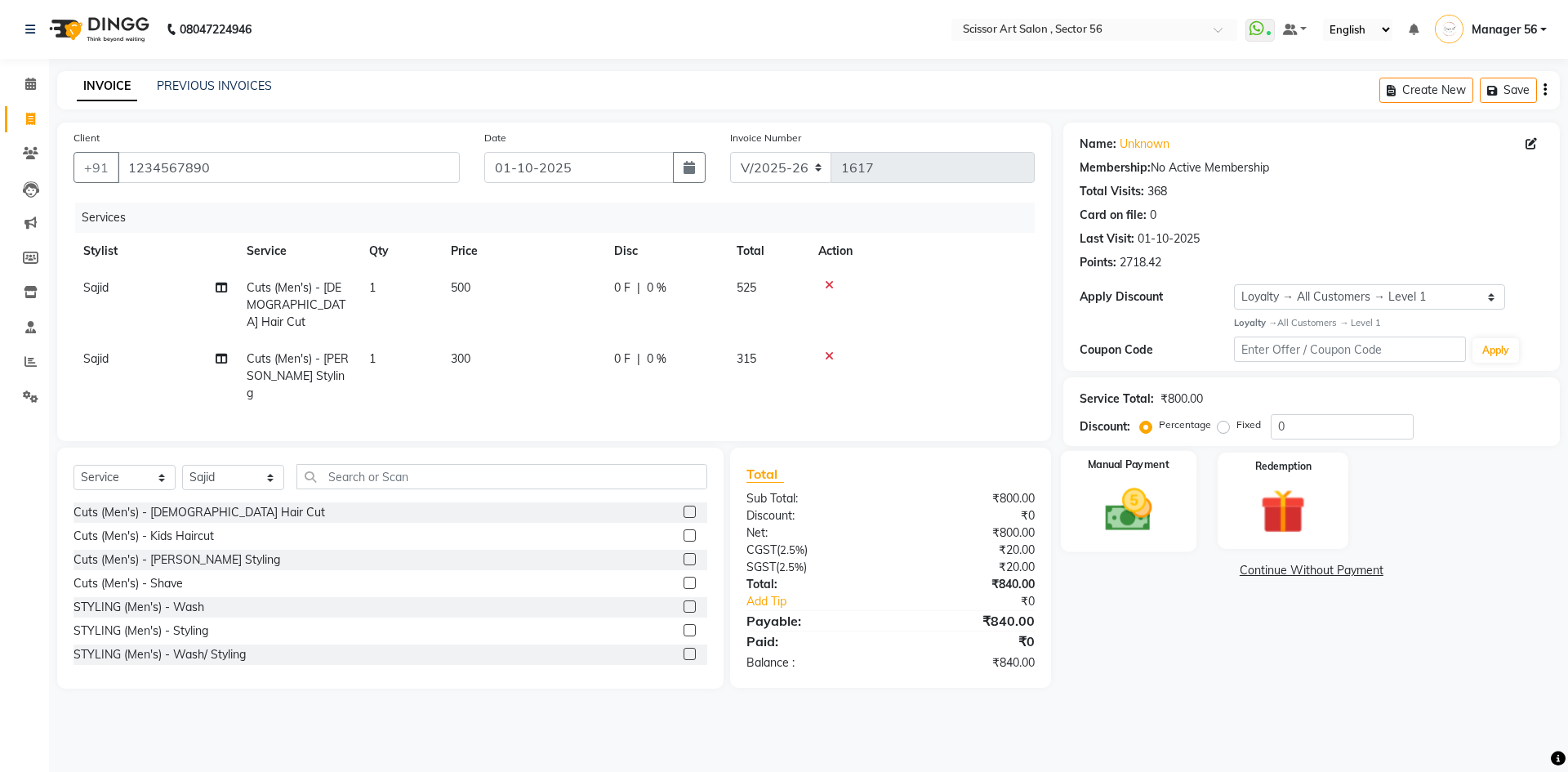
click at [1117, 527] on img at bounding box center [1129, 510] width 76 height 54
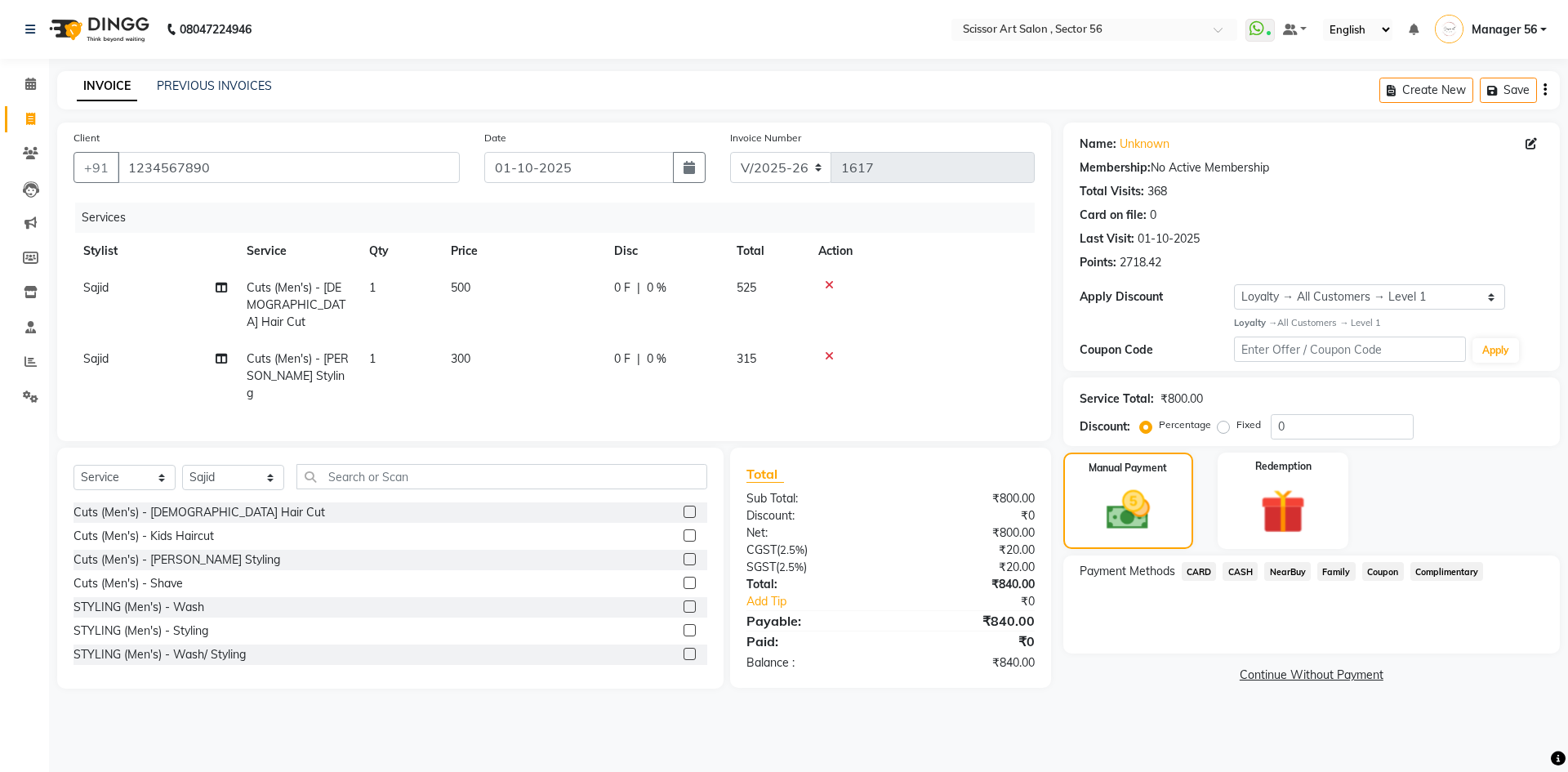
click at [1197, 572] on span "CARD" at bounding box center [1199, 572] width 35 height 19
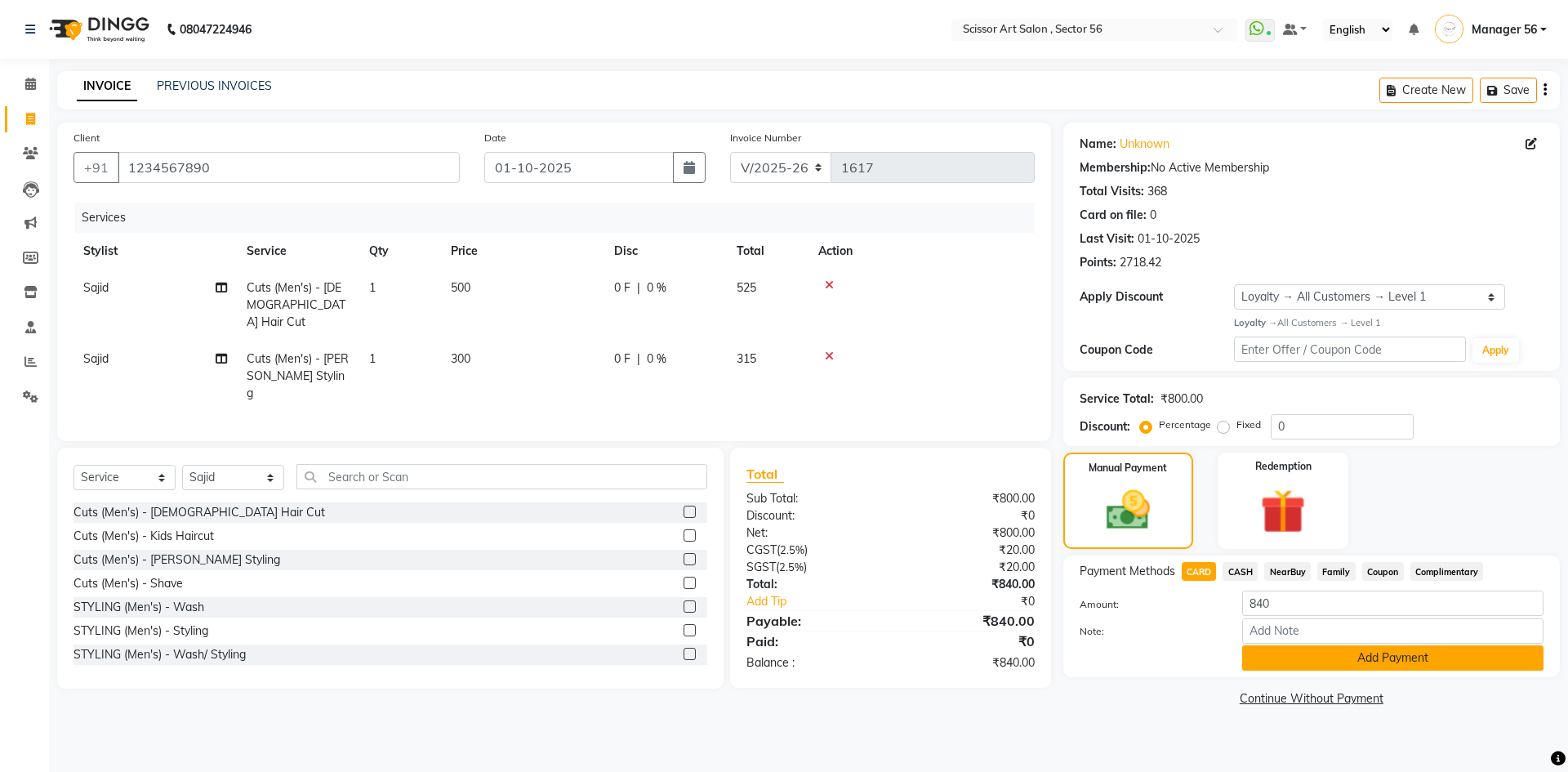
click at [1362, 659] on button "Add Payment" at bounding box center [1393, 658] width 301 height 26
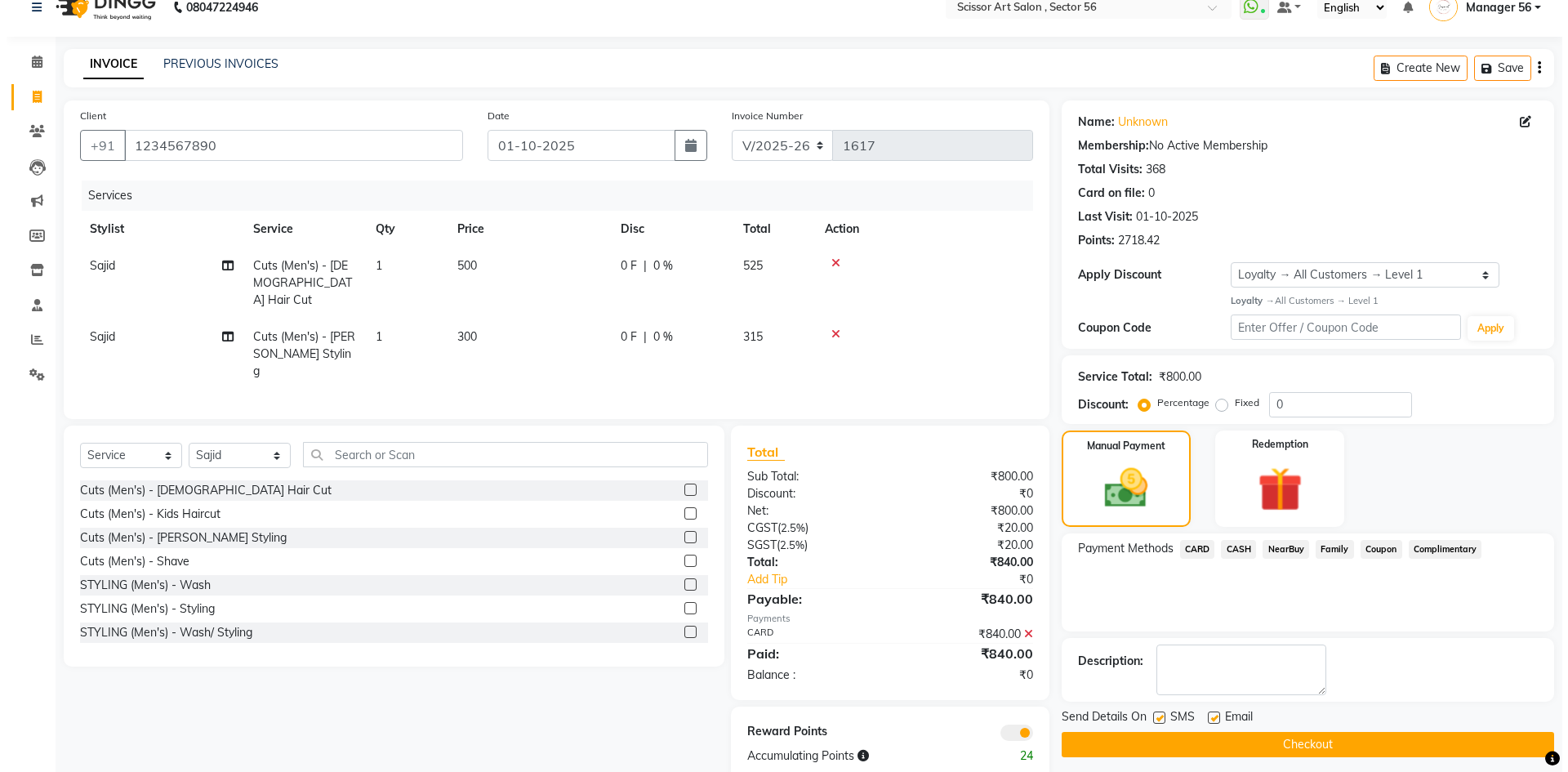
scroll to position [33, 0]
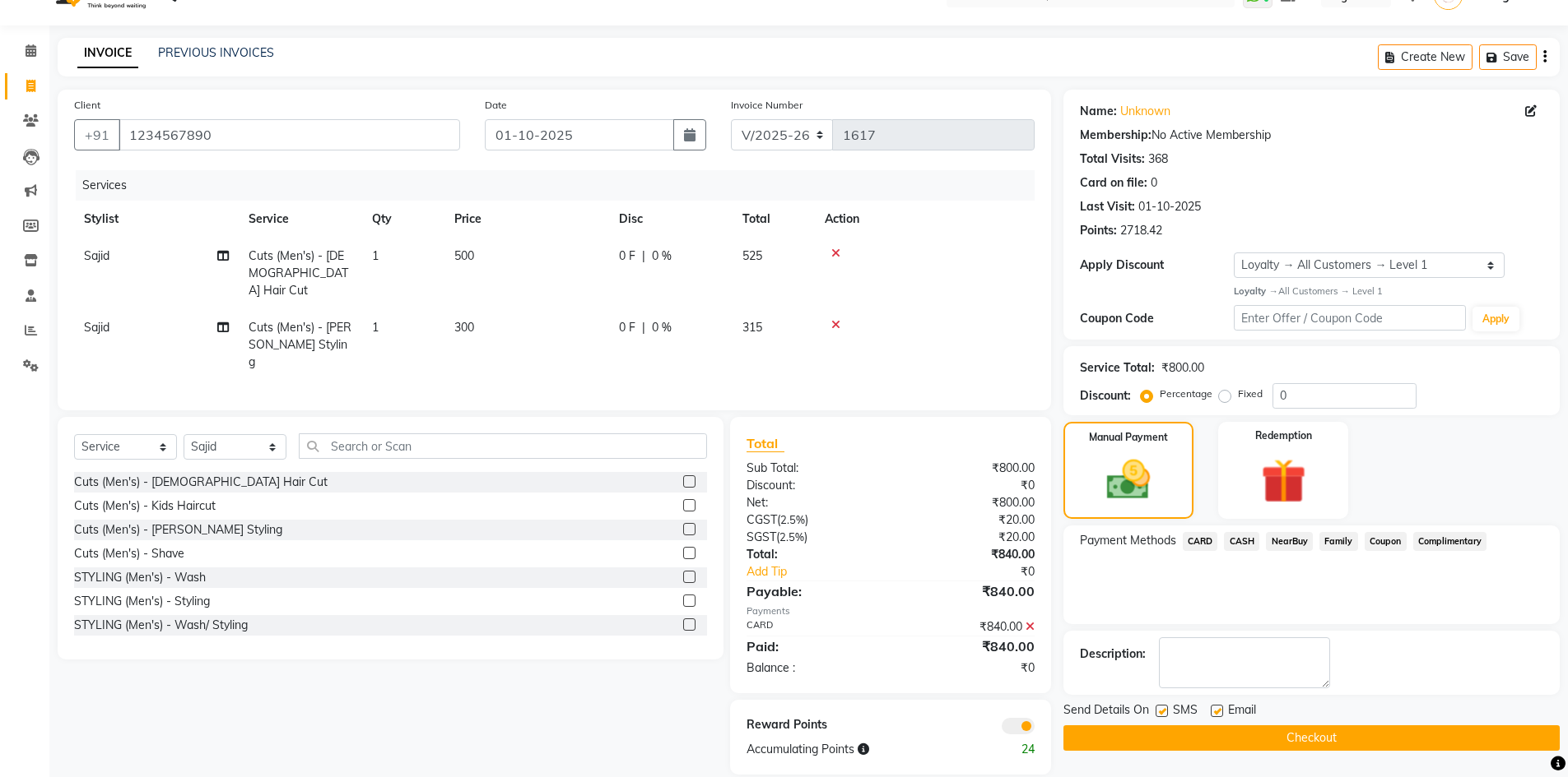
click at [1031, 718] on span at bounding box center [1018, 726] width 33 height 17
click at [1035, 729] on input "checkbox" at bounding box center [1035, 729] width 0 height 0
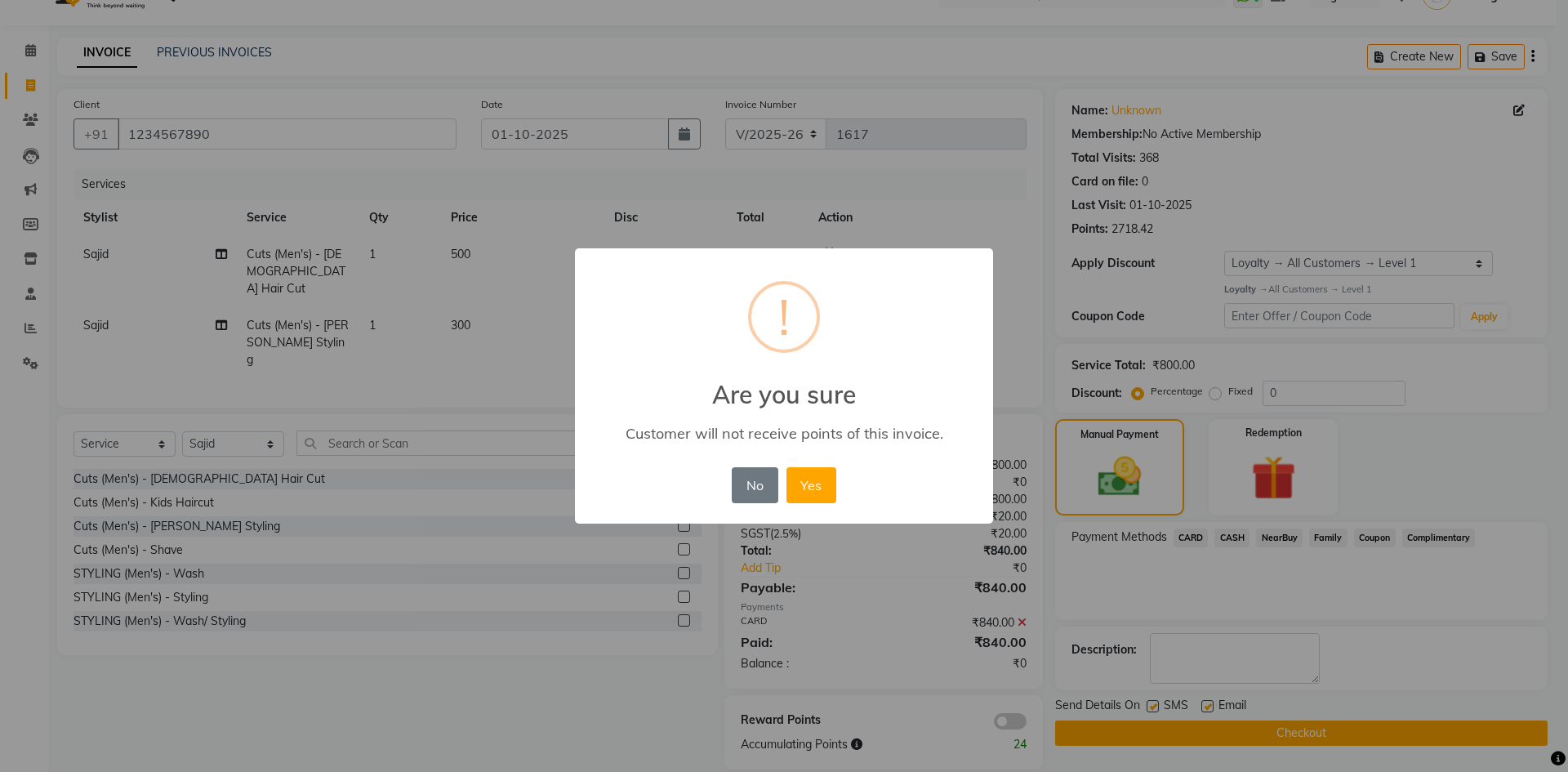
drag, startPoint x: 824, startPoint y: 476, endPoint x: 853, endPoint y: 491, distance: 32.6
click at [823, 476] on button "Yes" at bounding box center [811, 485] width 50 height 36
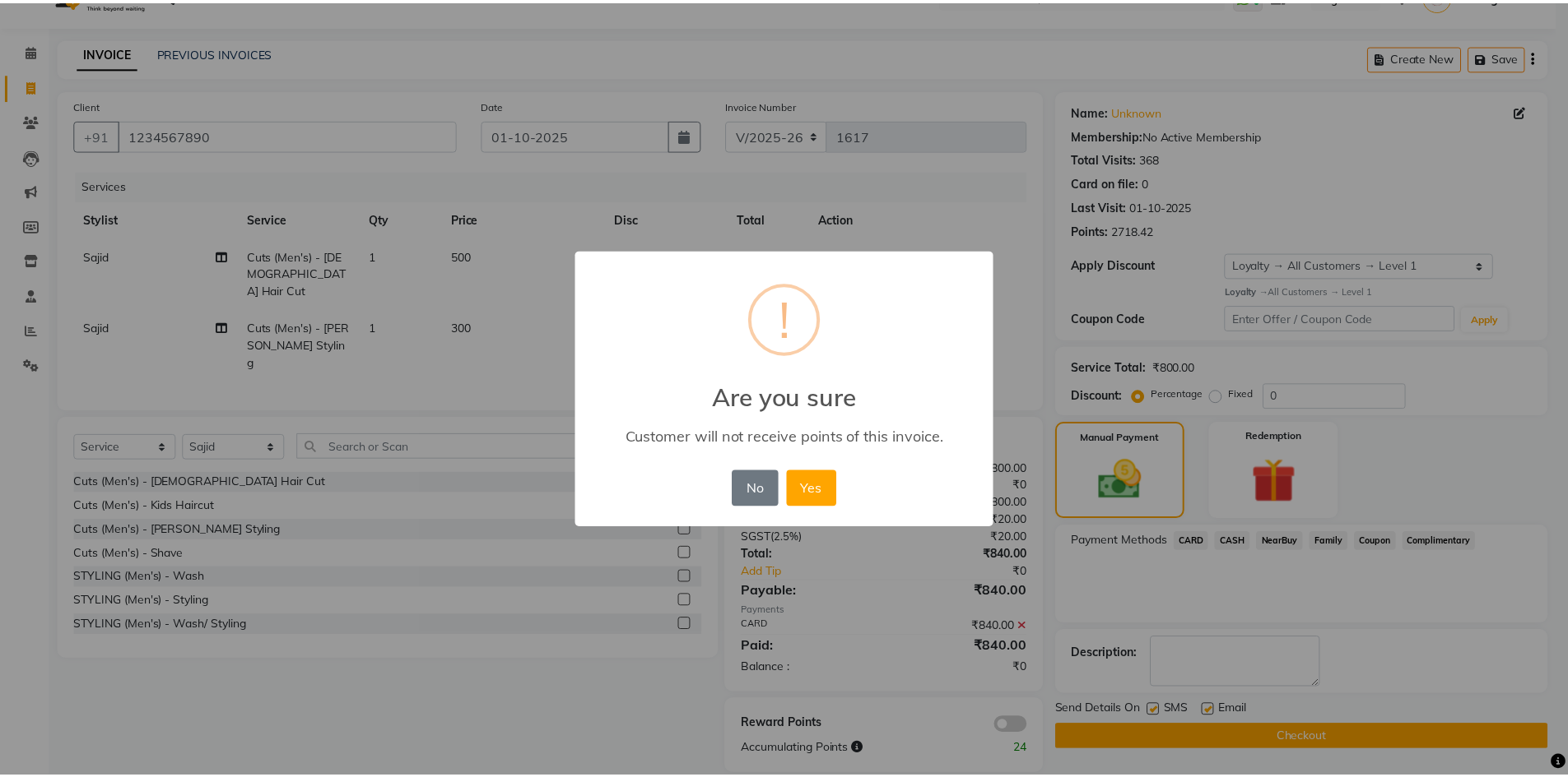
scroll to position [32, 0]
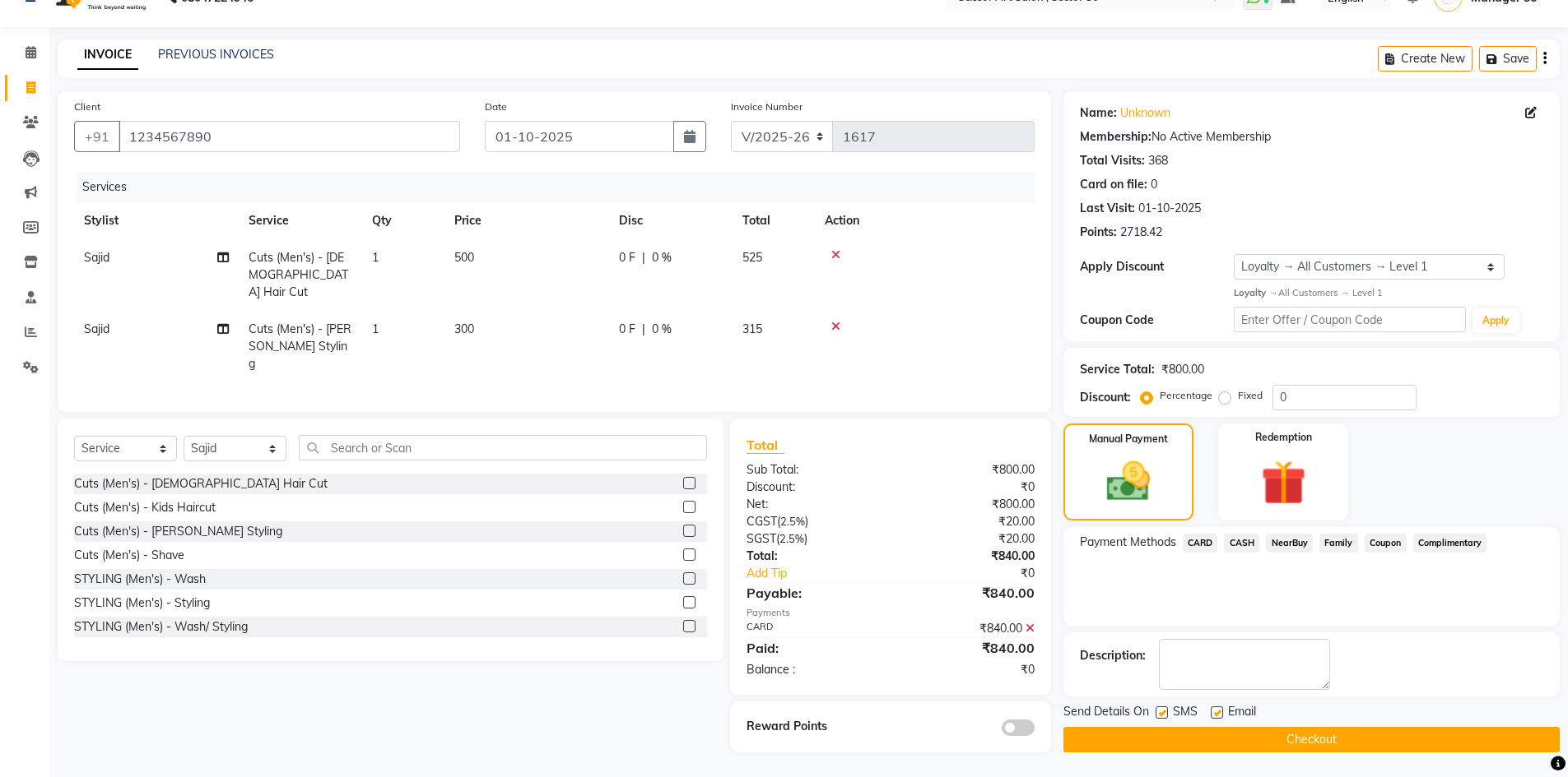
click at [1200, 745] on button "Checkout" at bounding box center [1311, 740] width 497 height 26
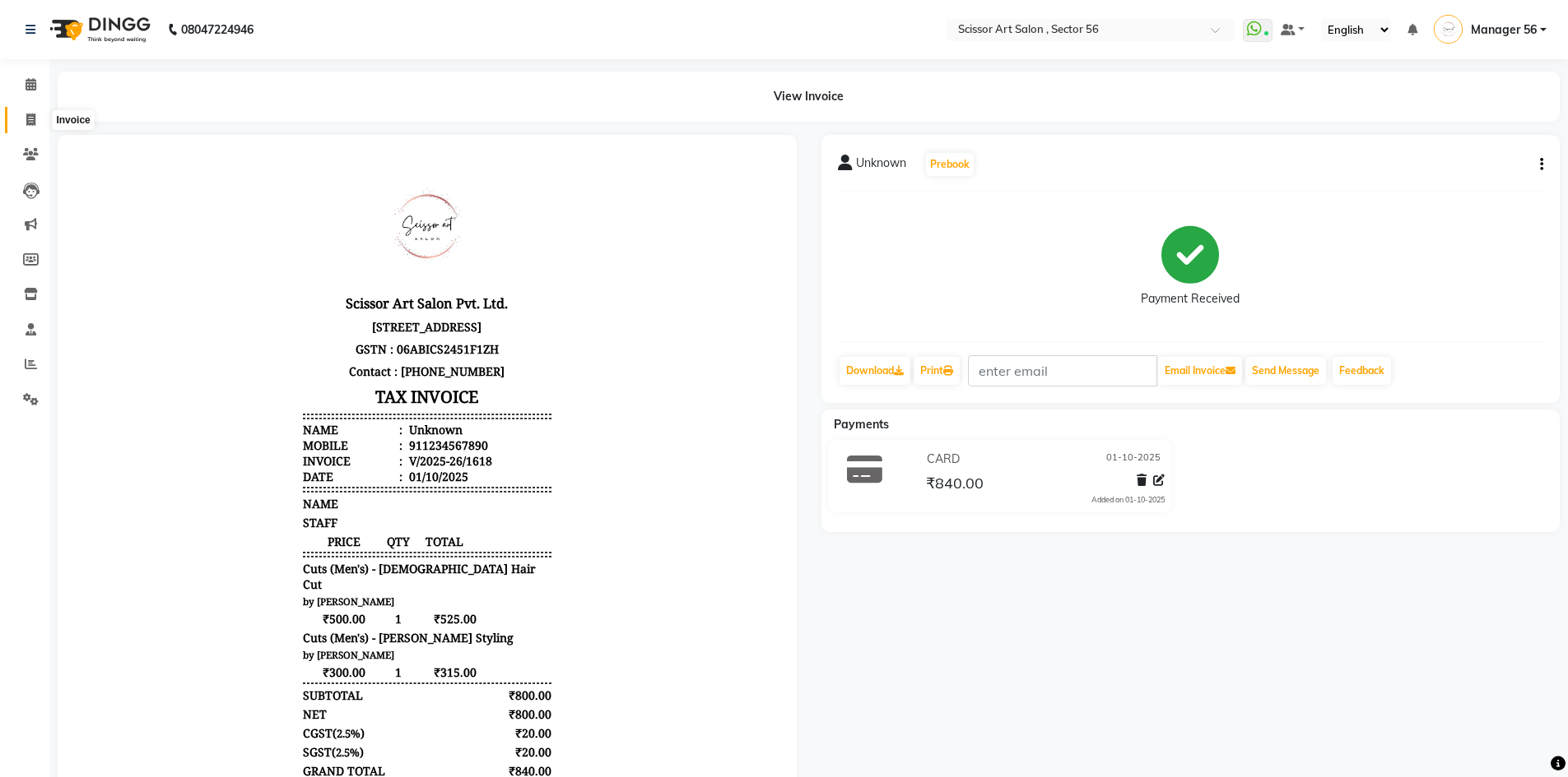
click at [32, 118] on icon at bounding box center [31, 119] width 9 height 12
select select "service"
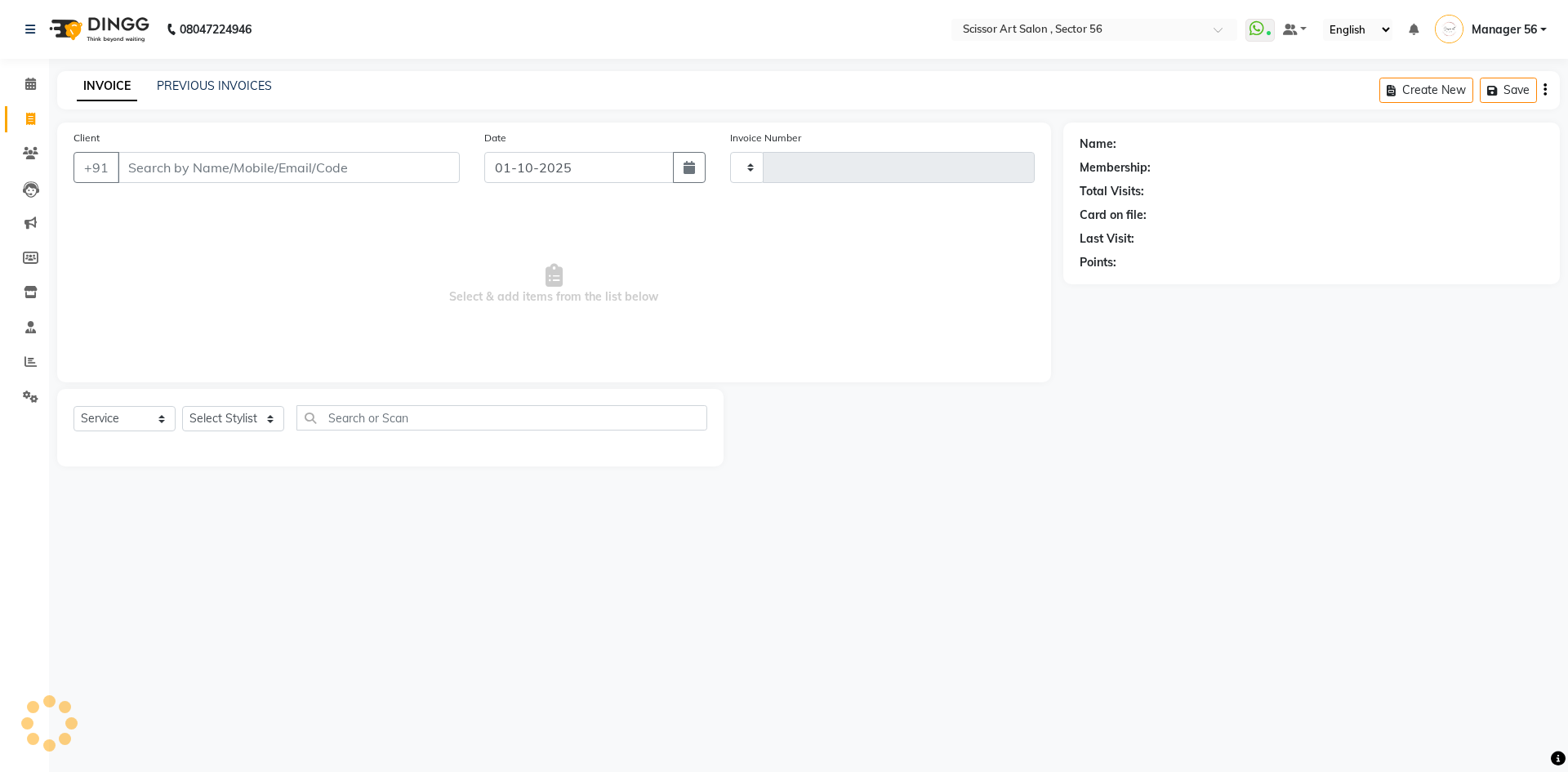
type input "1619"
select select "6185"
click at [349, 167] on input "Client" at bounding box center [289, 168] width 342 height 31
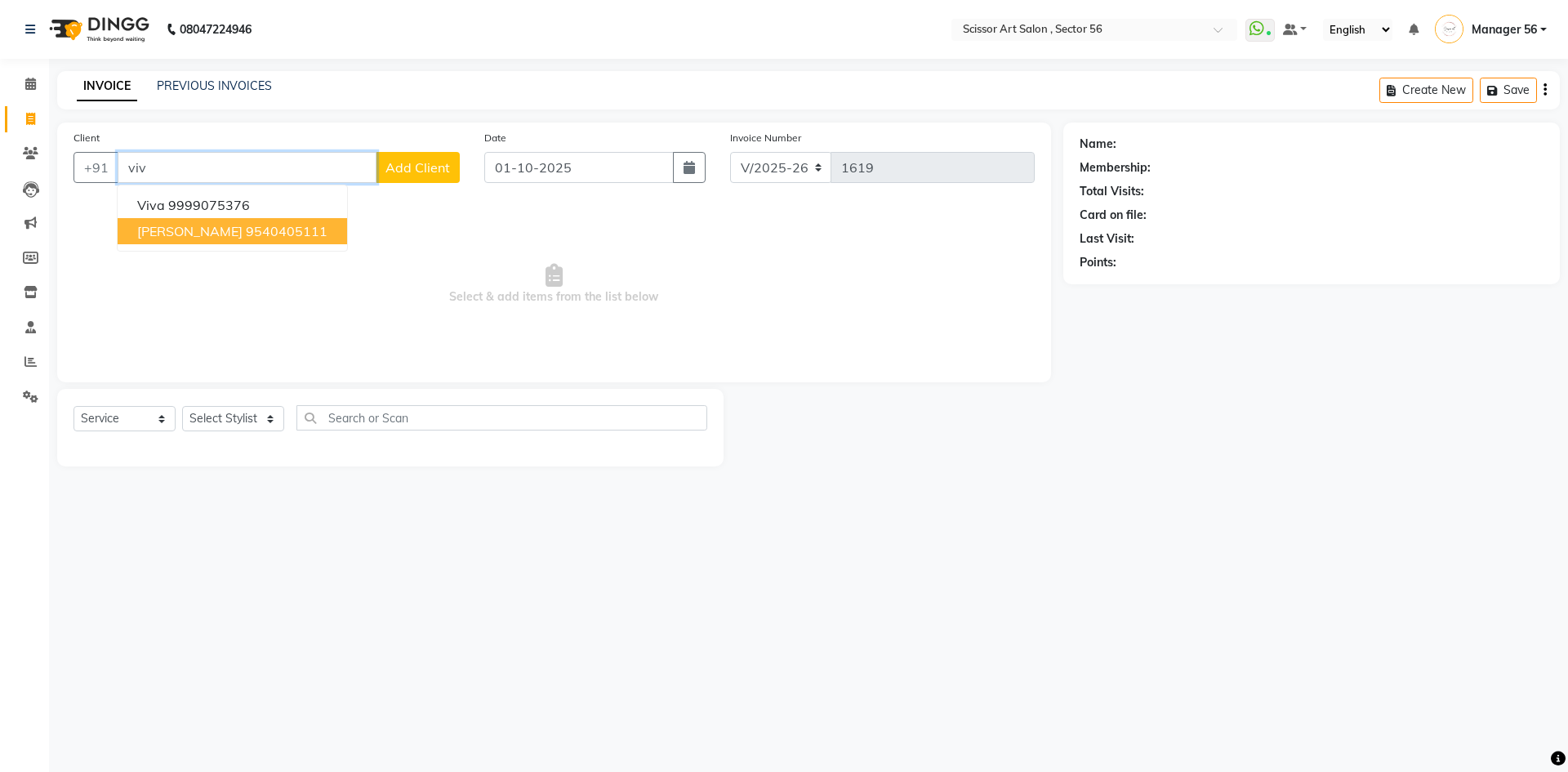
click at [246, 232] on ngb-highlight "9540405111" at bounding box center [286, 232] width 82 height 17
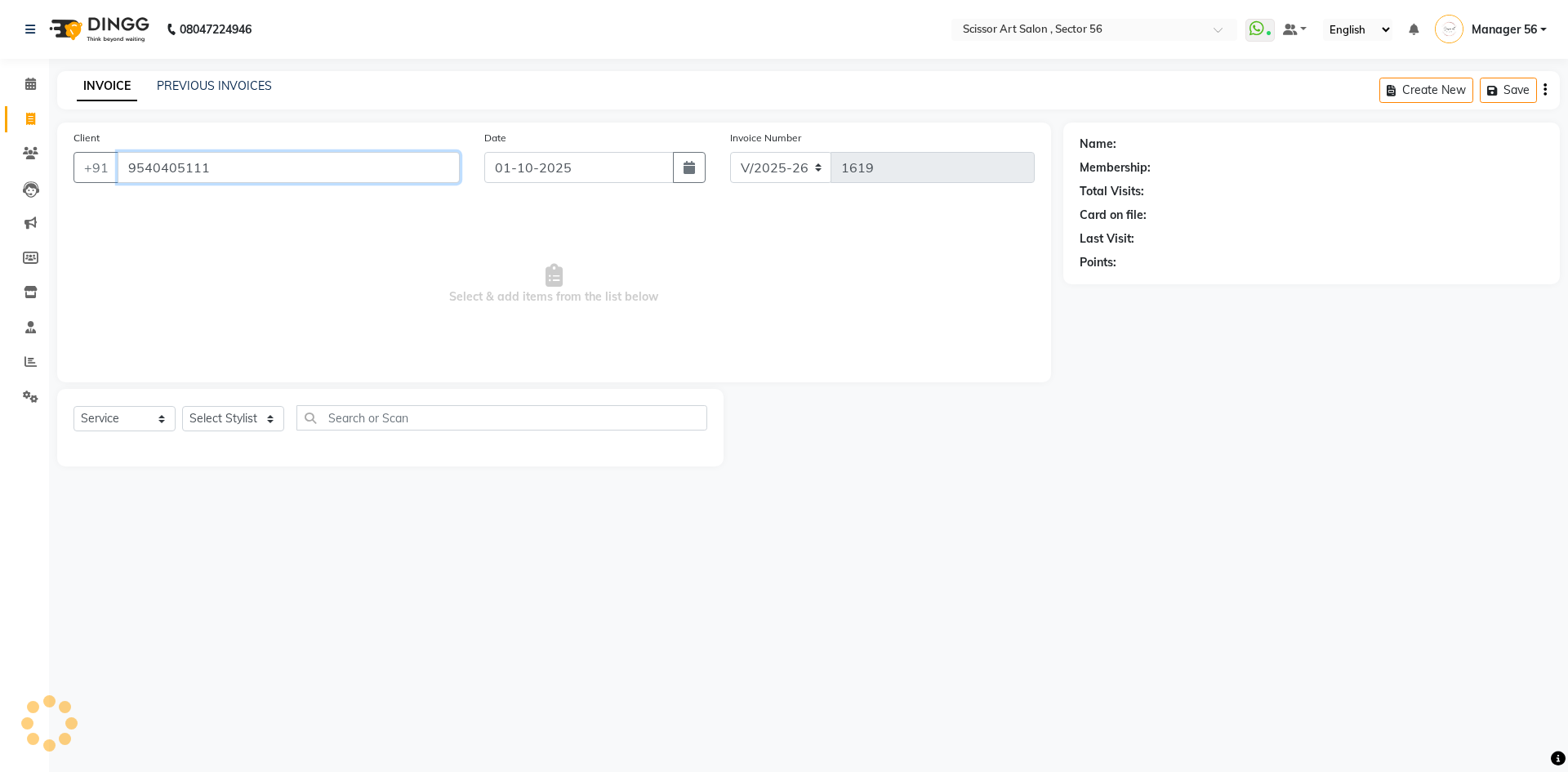
type input "9540405111"
select select "1: Object"
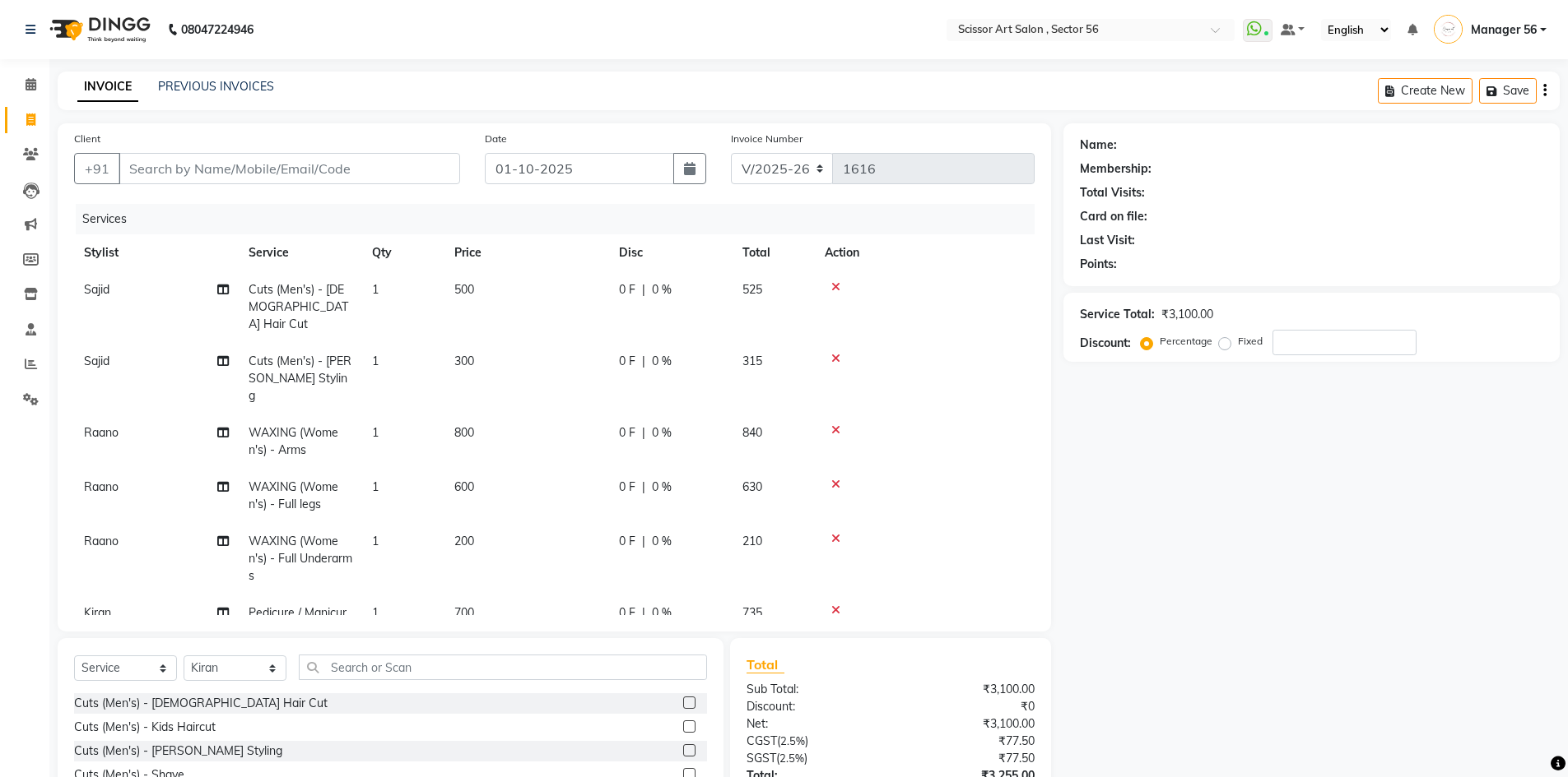
select select "6185"
select select "service"
select select "45962"
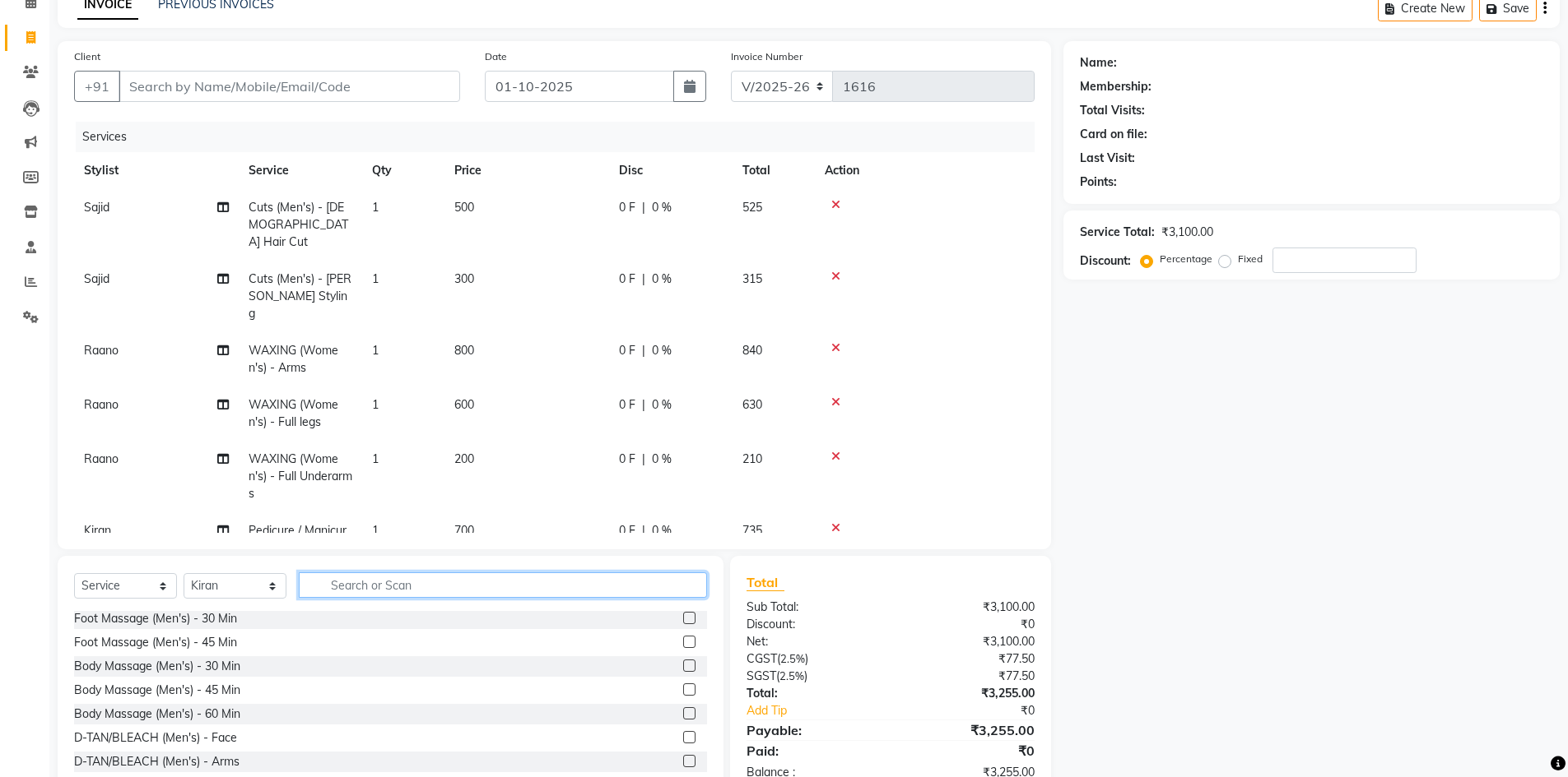
scroll to position [128, 0]
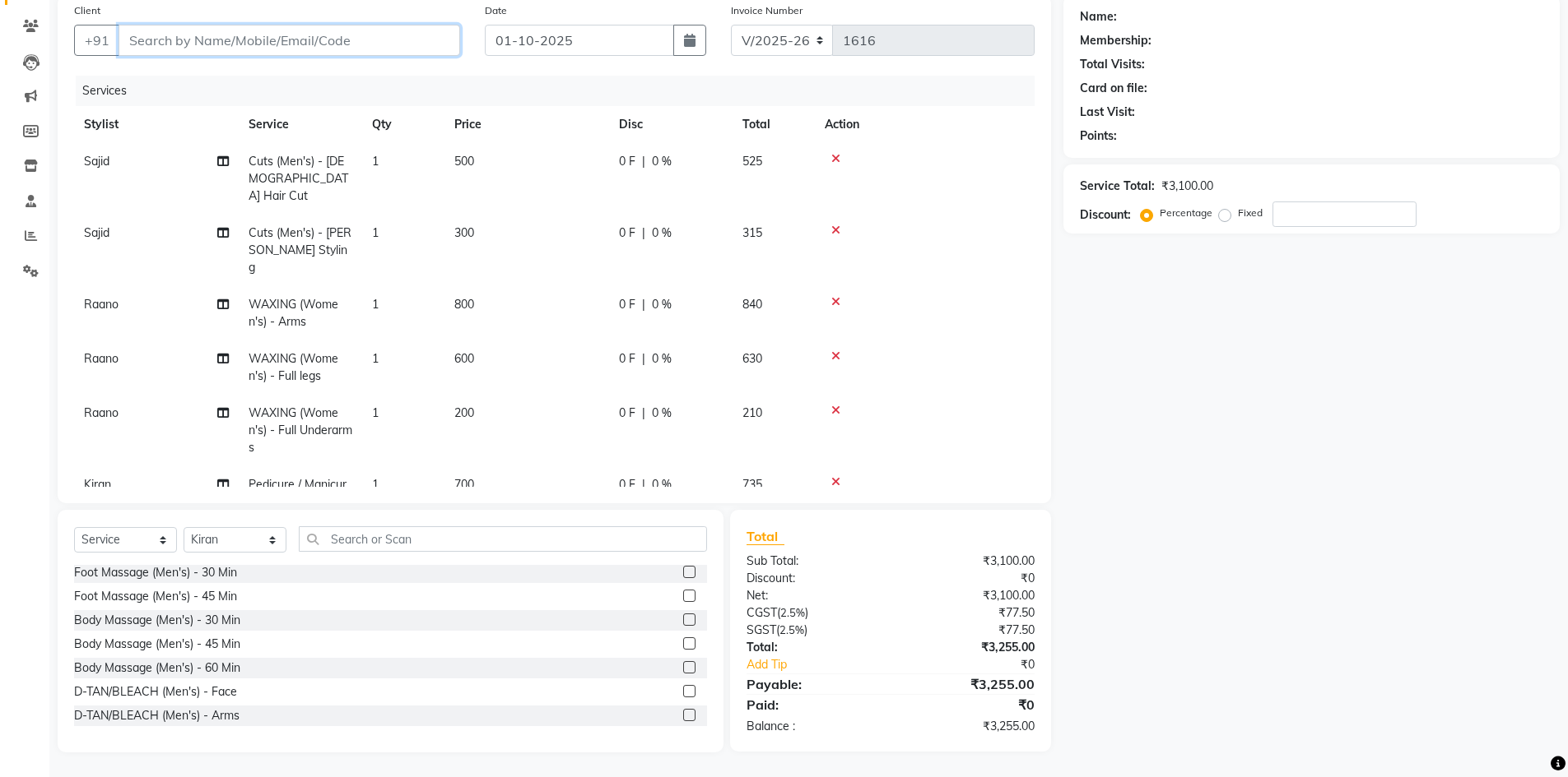
click at [302, 43] on input "Client" at bounding box center [289, 41] width 342 height 32
drag, startPoint x: 166, startPoint y: 29, endPoint x: 165, endPoint y: 39, distance: 10.0
click at [165, 39] on input "Client" at bounding box center [289, 41] width 342 height 32
type input "6"
type input "0"
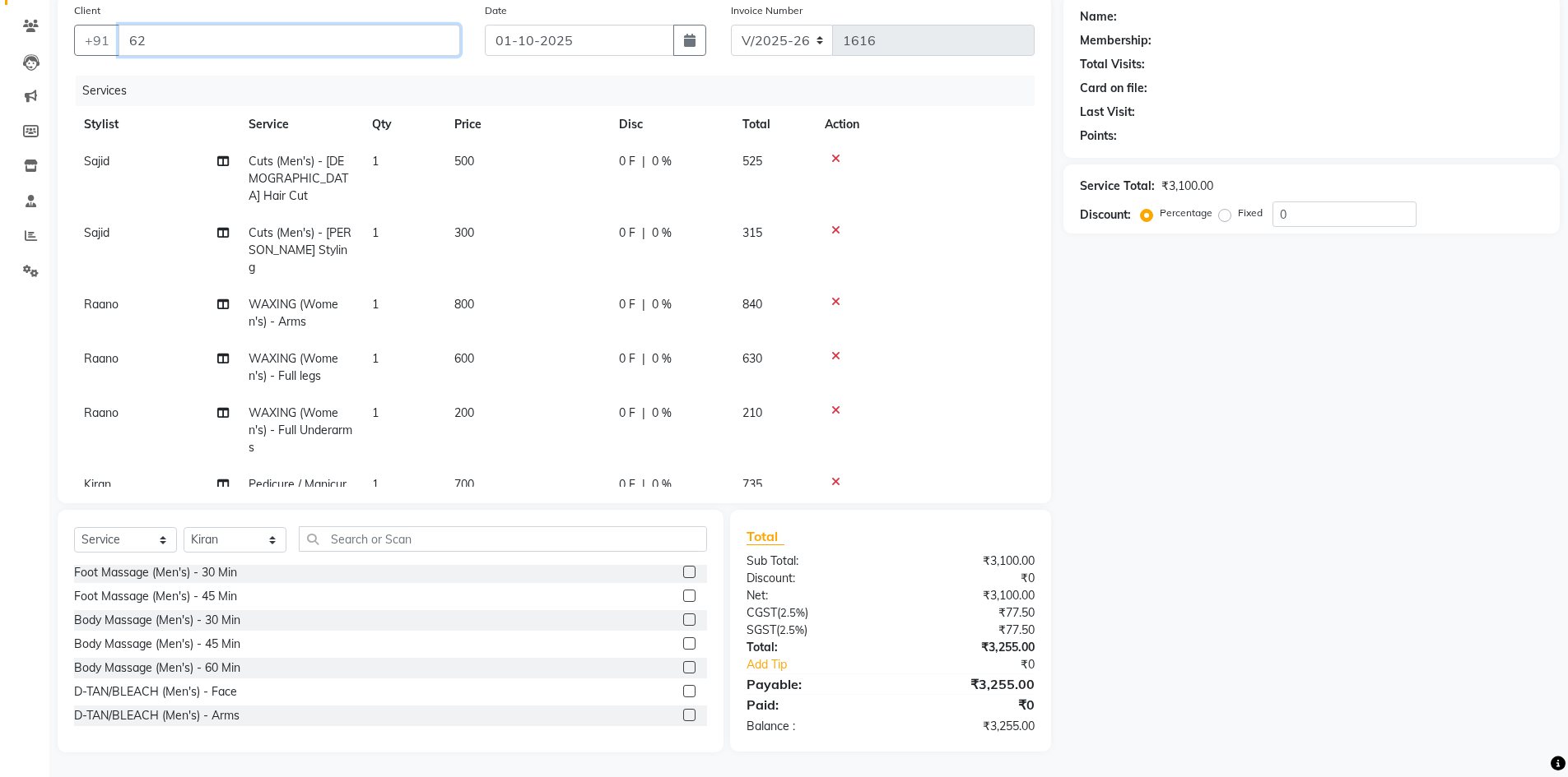
type input "6"
click at [264, 77] on ngb-highlight "98109919 19" at bounding box center [290, 78] width 86 height 17
type input "9810991919"
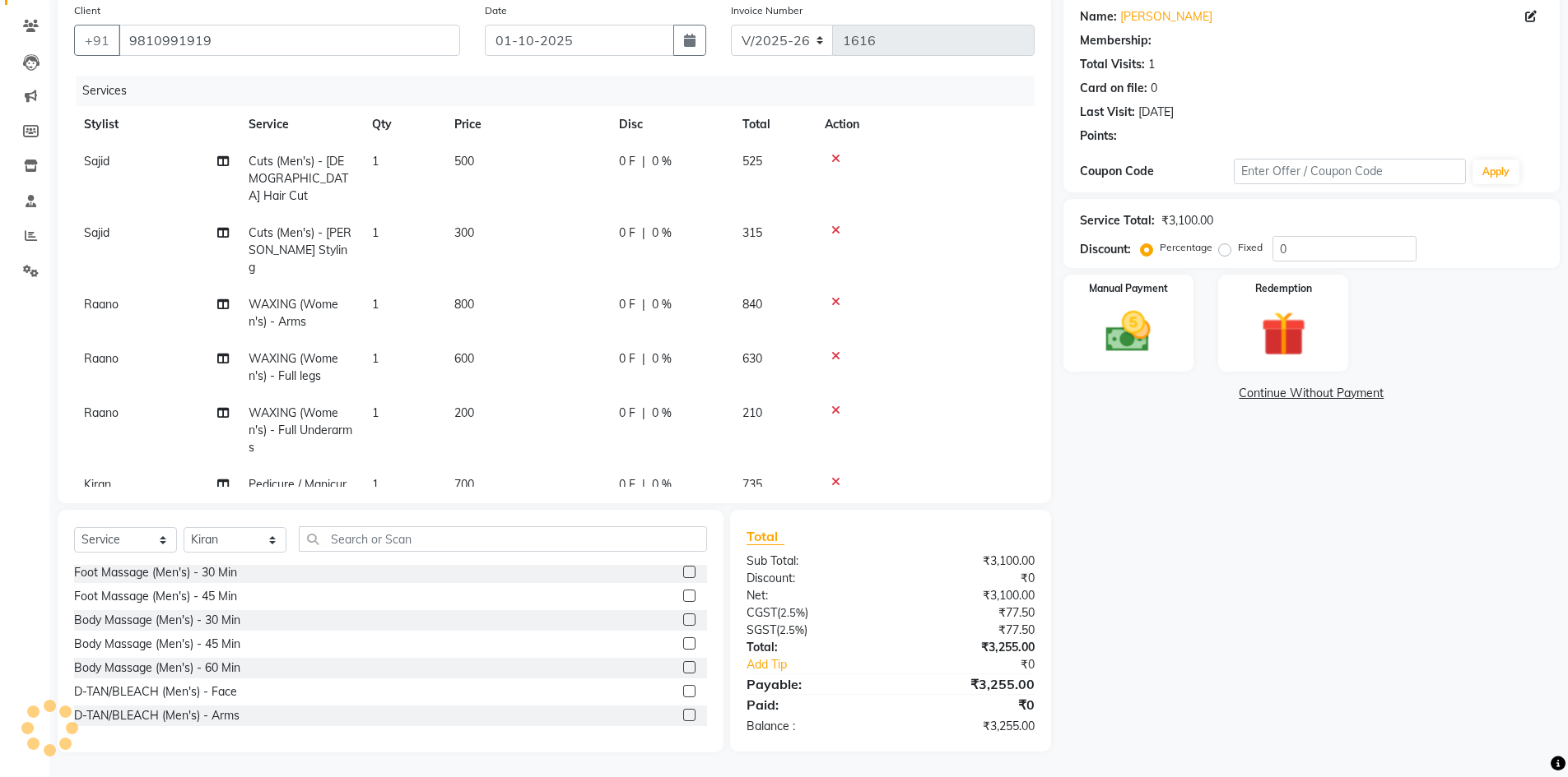
select select "1: Object"
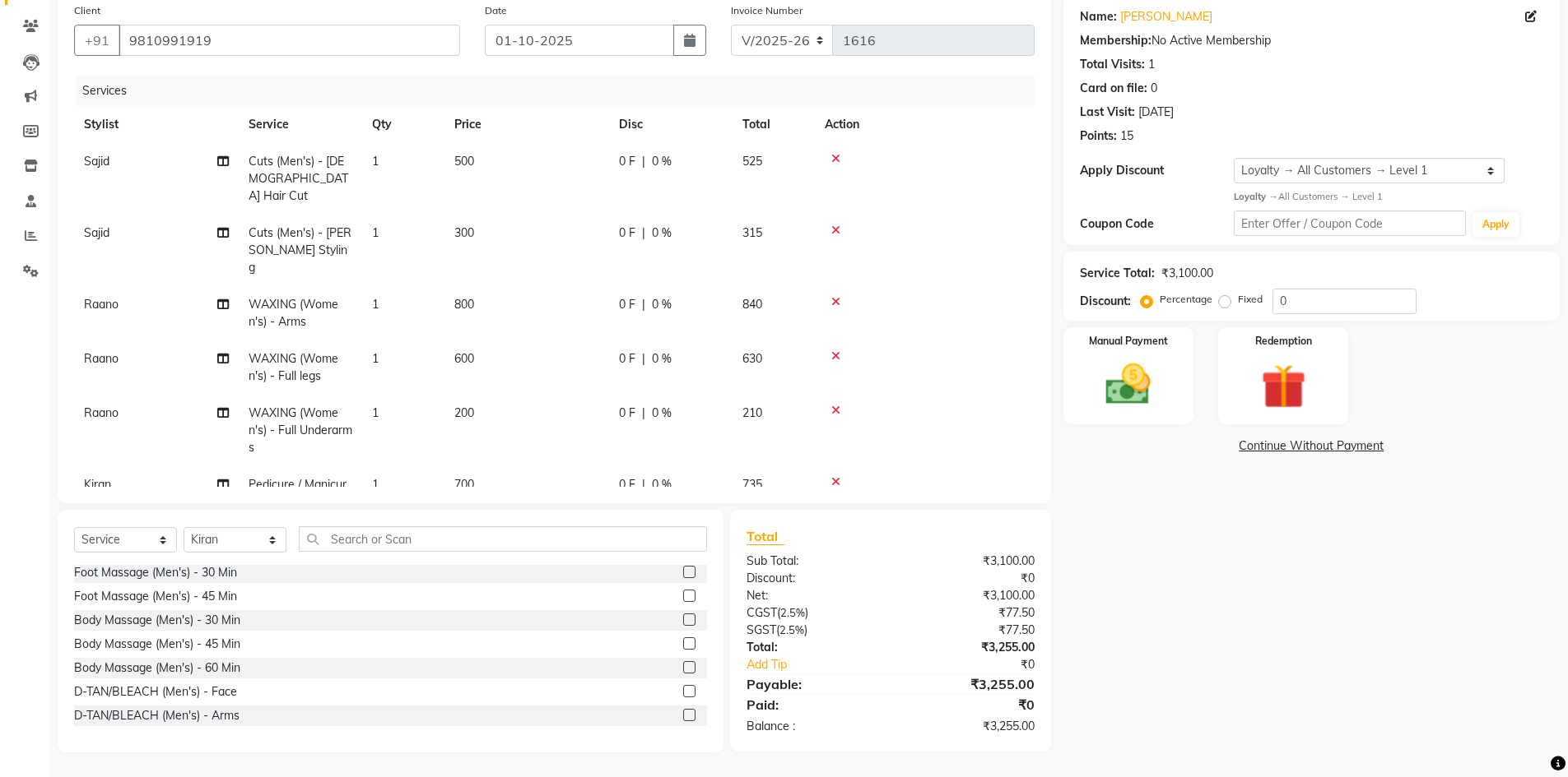
click at [838, 225] on icon at bounding box center [836, 231] width 9 height 12
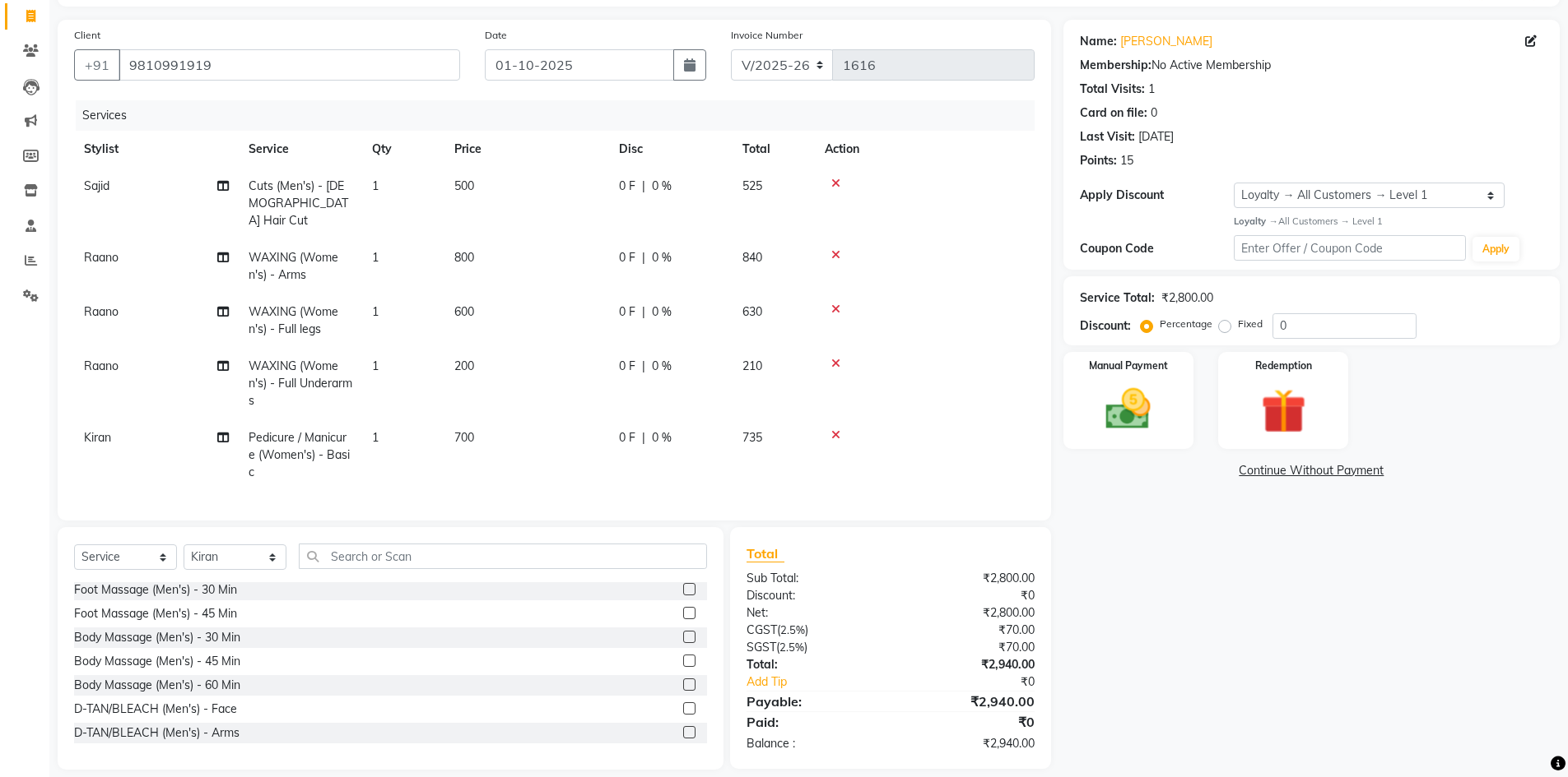
click at [837, 186] on icon at bounding box center [836, 183] width 9 height 12
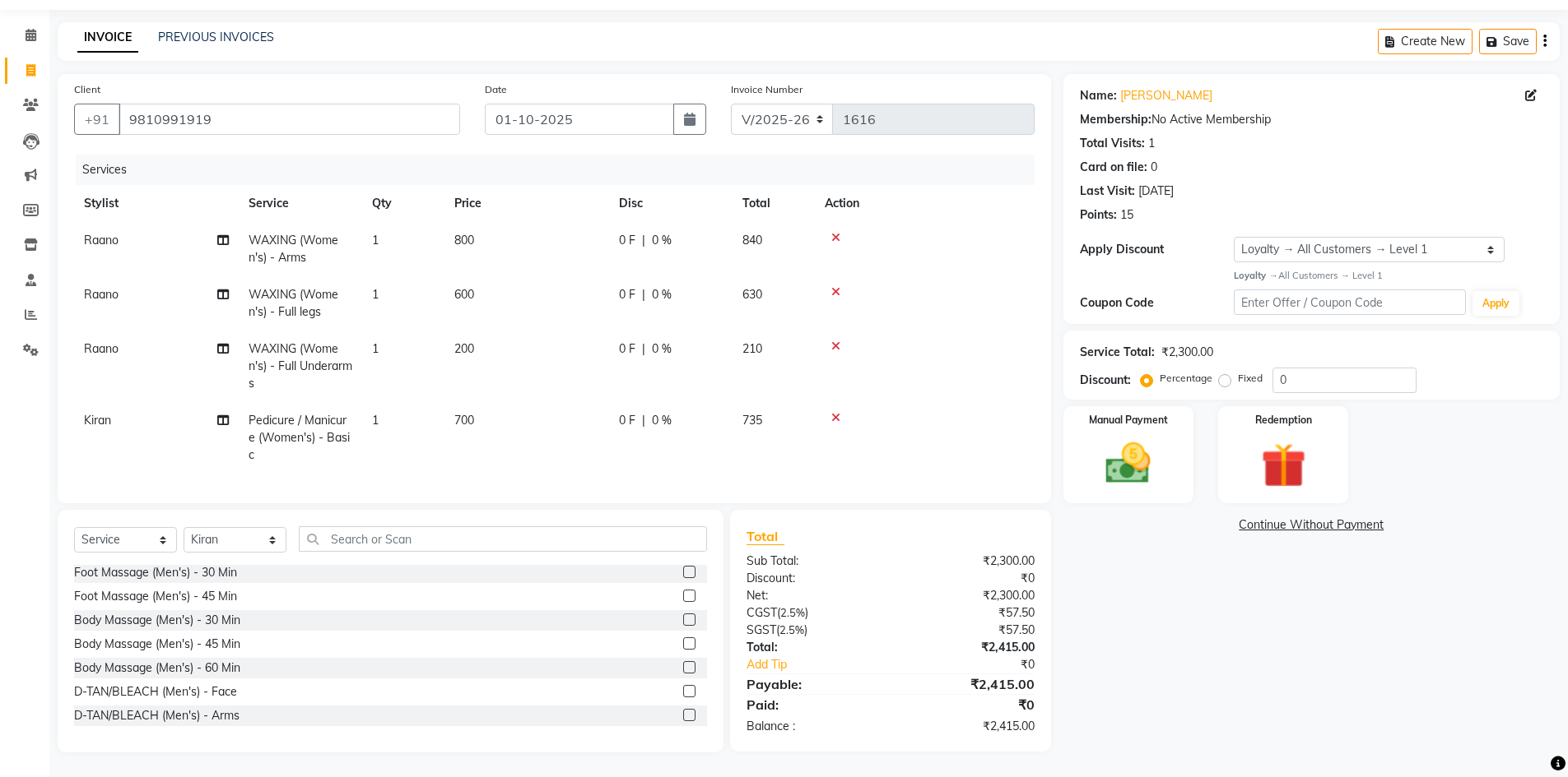
scroll to position [62, 0]
drag, startPoint x: 221, startPoint y: 109, endPoint x: 122, endPoint y: 108, distance: 99.0
click at [122, 108] on input "9810991919" at bounding box center [289, 119] width 342 height 32
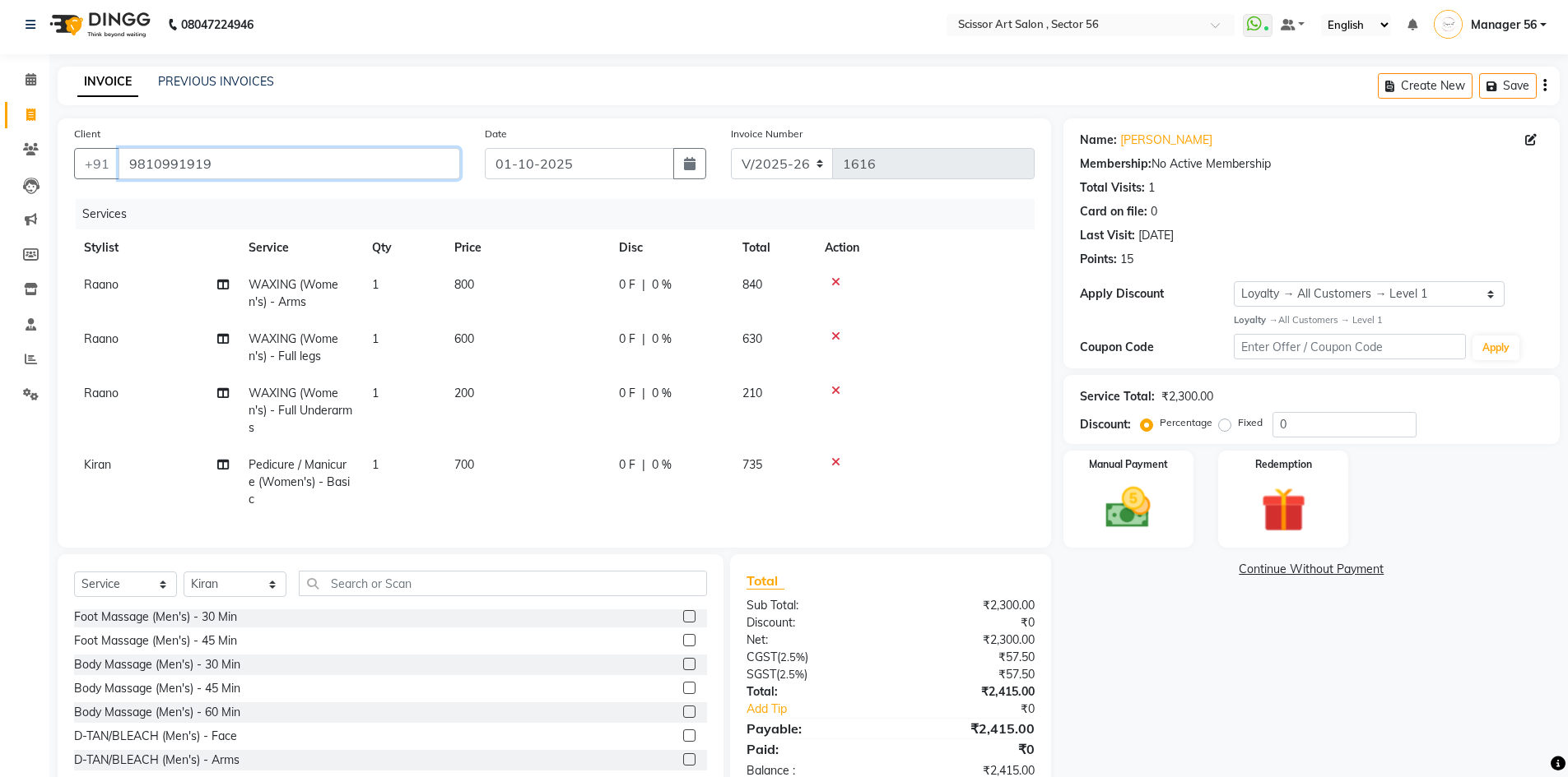
scroll to position [0, 0]
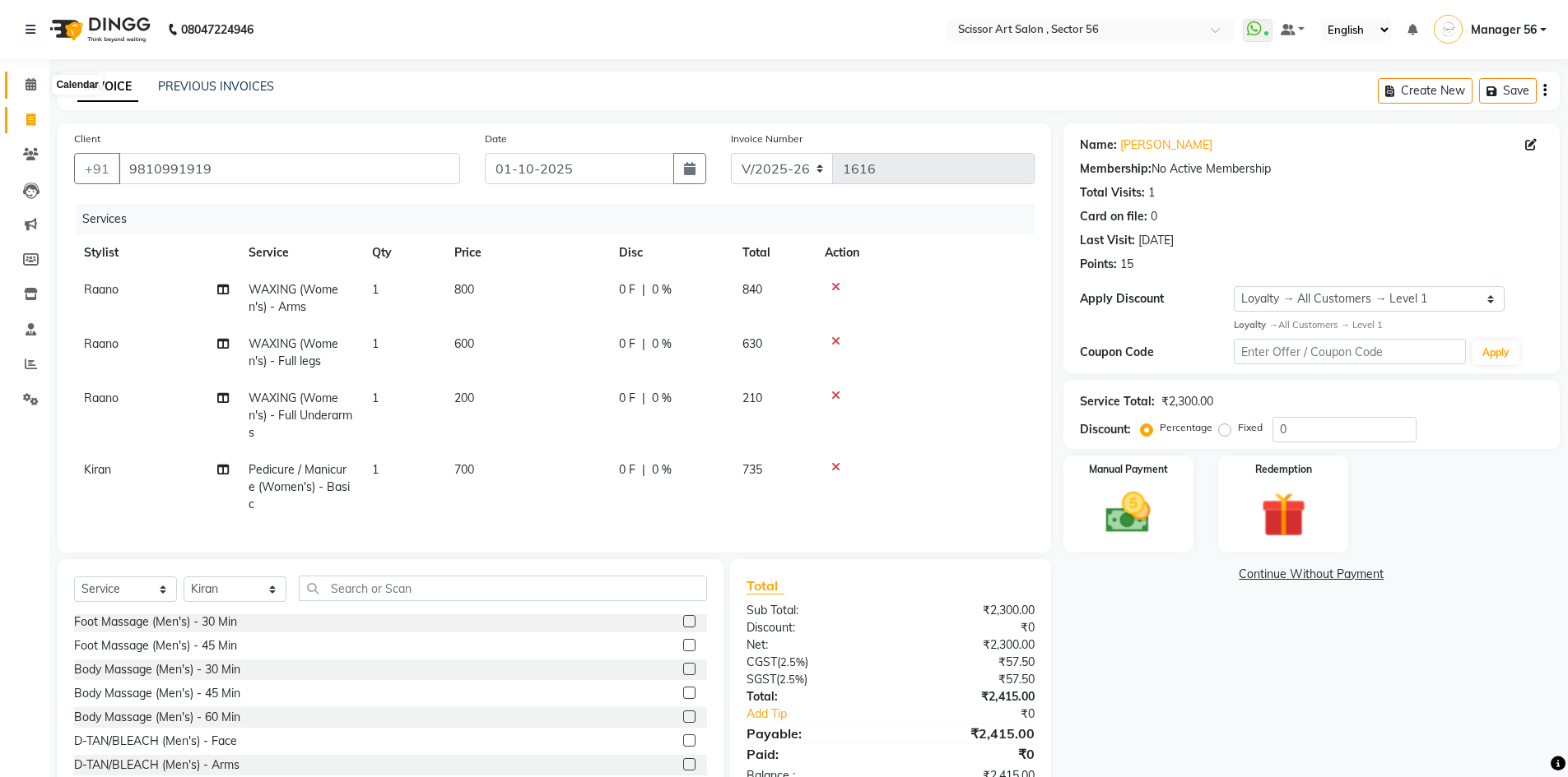
click at [31, 77] on span at bounding box center [31, 85] width 29 height 19
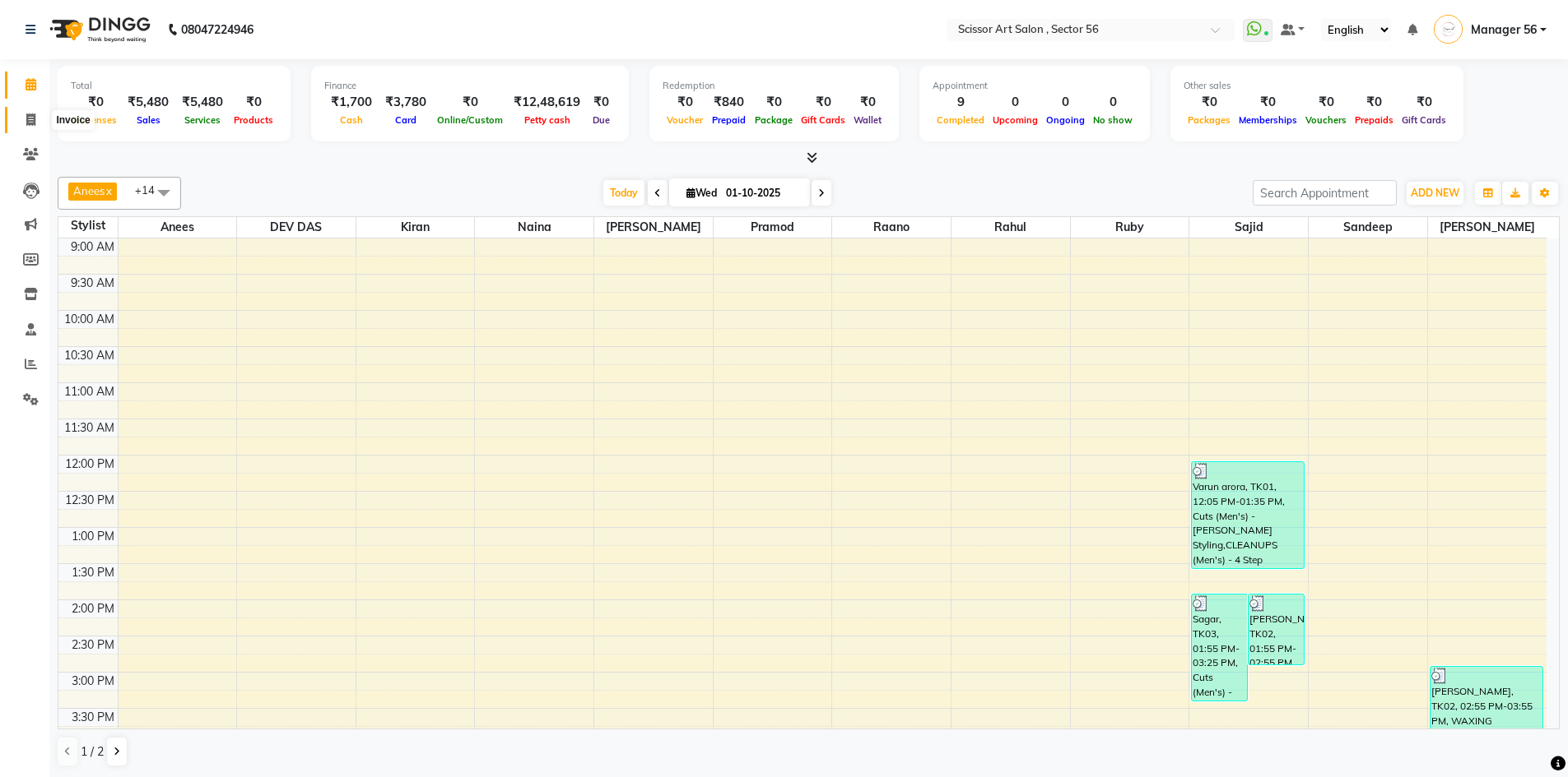
click at [31, 119] on icon at bounding box center [31, 119] width 9 height 12
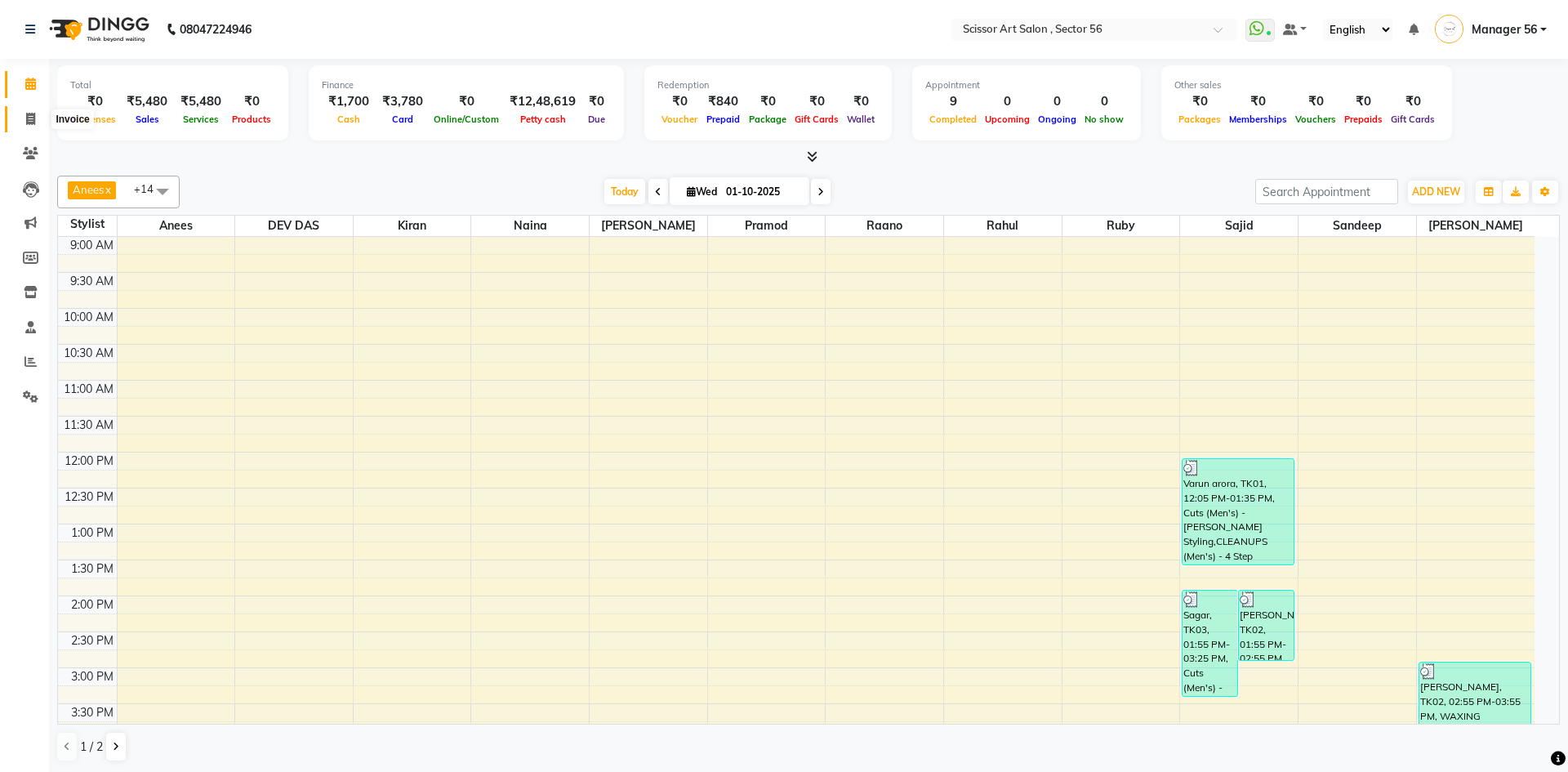
select select "service"
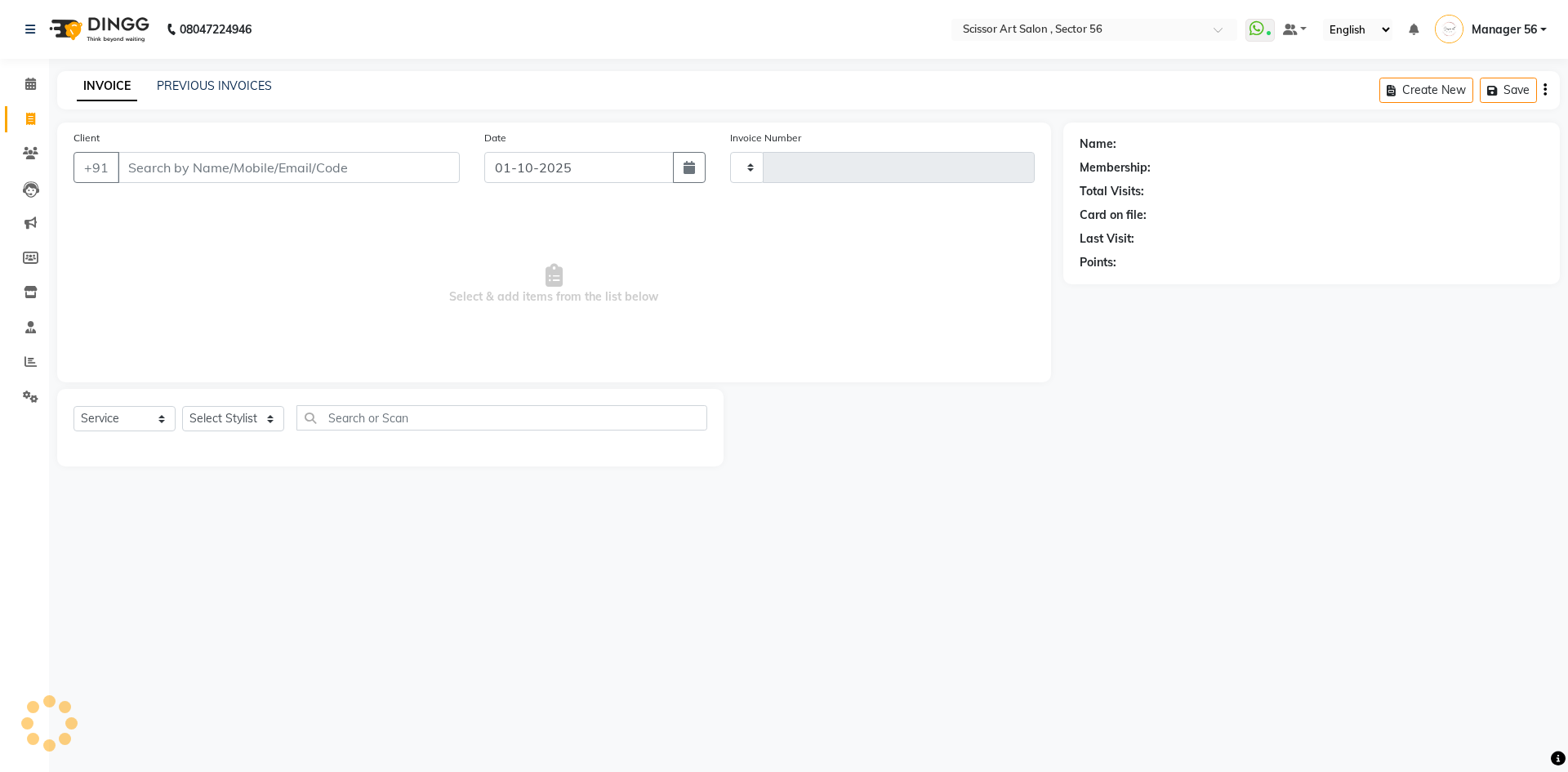
type input "1617"
select select "6185"
click at [277, 420] on select "Select Stylist Anees DEV DAS Kiran Manager 56 [PERSON_NAME] [PERSON_NAME] Raano…" at bounding box center [232, 419] width 102 height 26
click at [182, 406] on select "Select Stylist Anees DEV DAS Kiran Manager 56 [PERSON_NAME] [PERSON_NAME] Raano…" at bounding box center [232, 419] width 102 height 26
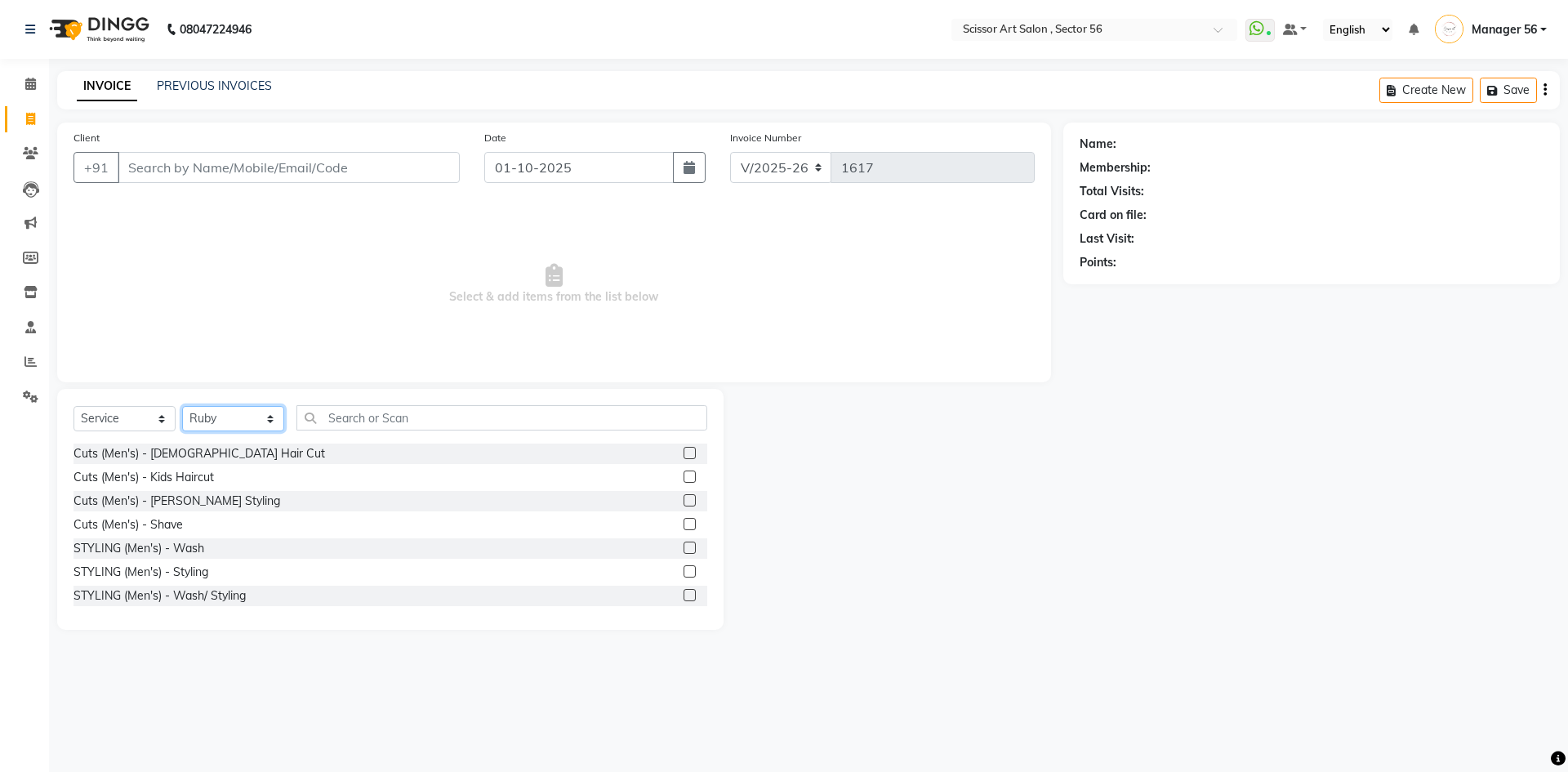
click at [269, 407] on select "Select Stylist Anees DEV DAS Kiran Manager 56 [PERSON_NAME] [PERSON_NAME] Raano…" at bounding box center [232, 419] width 102 height 26
select select "87827"
click at [182, 406] on select "Select Stylist Anees DEV DAS Kiran Manager 56 [PERSON_NAME] [PERSON_NAME] Raano…" at bounding box center [232, 419] width 102 height 26
click at [526, 404] on div "Select Service Product Membership Package Voucher Prepaid Gift Card Select Styl…" at bounding box center [390, 509] width 667 height 241
click at [530, 420] on input "text" at bounding box center [502, 418] width 411 height 26
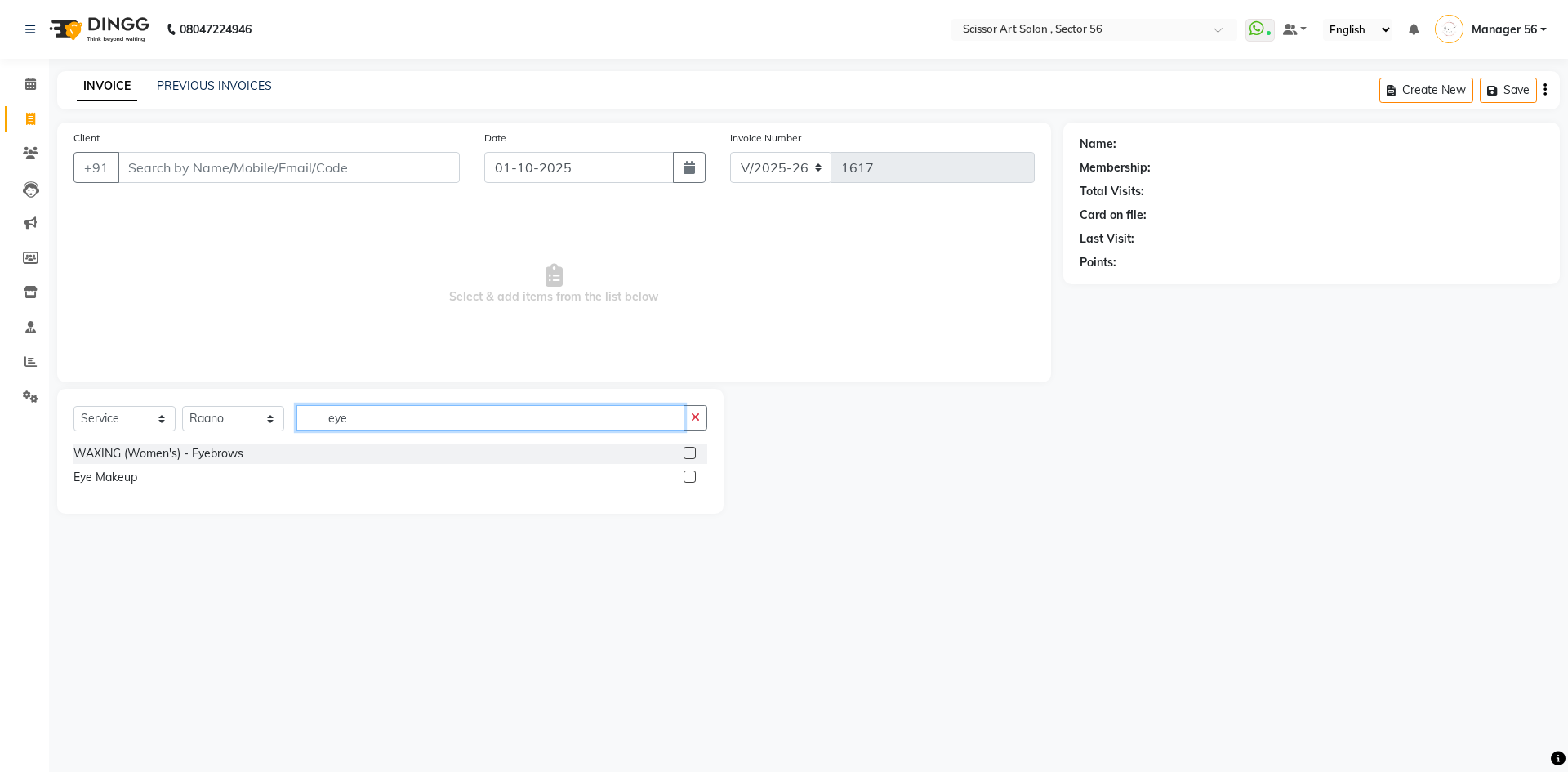
type input "eye"
click at [687, 456] on label at bounding box center [690, 453] width 12 height 12
click at [687, 456] on input "checkbox" at bounding box center [689, 453] width 11 height 11
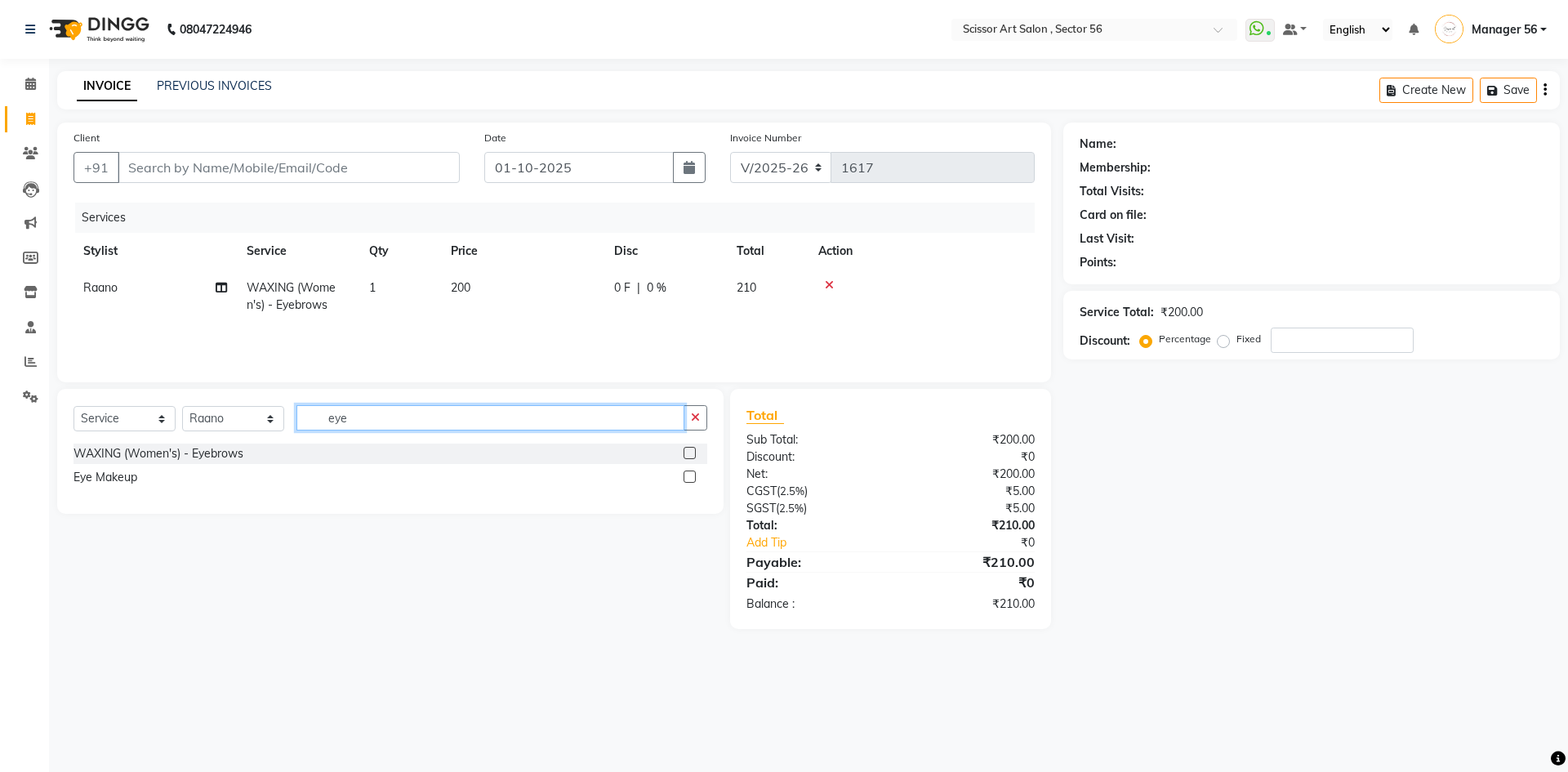
checkbox input "false"
click at [521, 407] on input "eye" at bounding box center [490, 418] width 388 height 26
type input "e"
type input "upp"
click at [686, 451] on label at bounding box center [690, 453] width 12 height 12
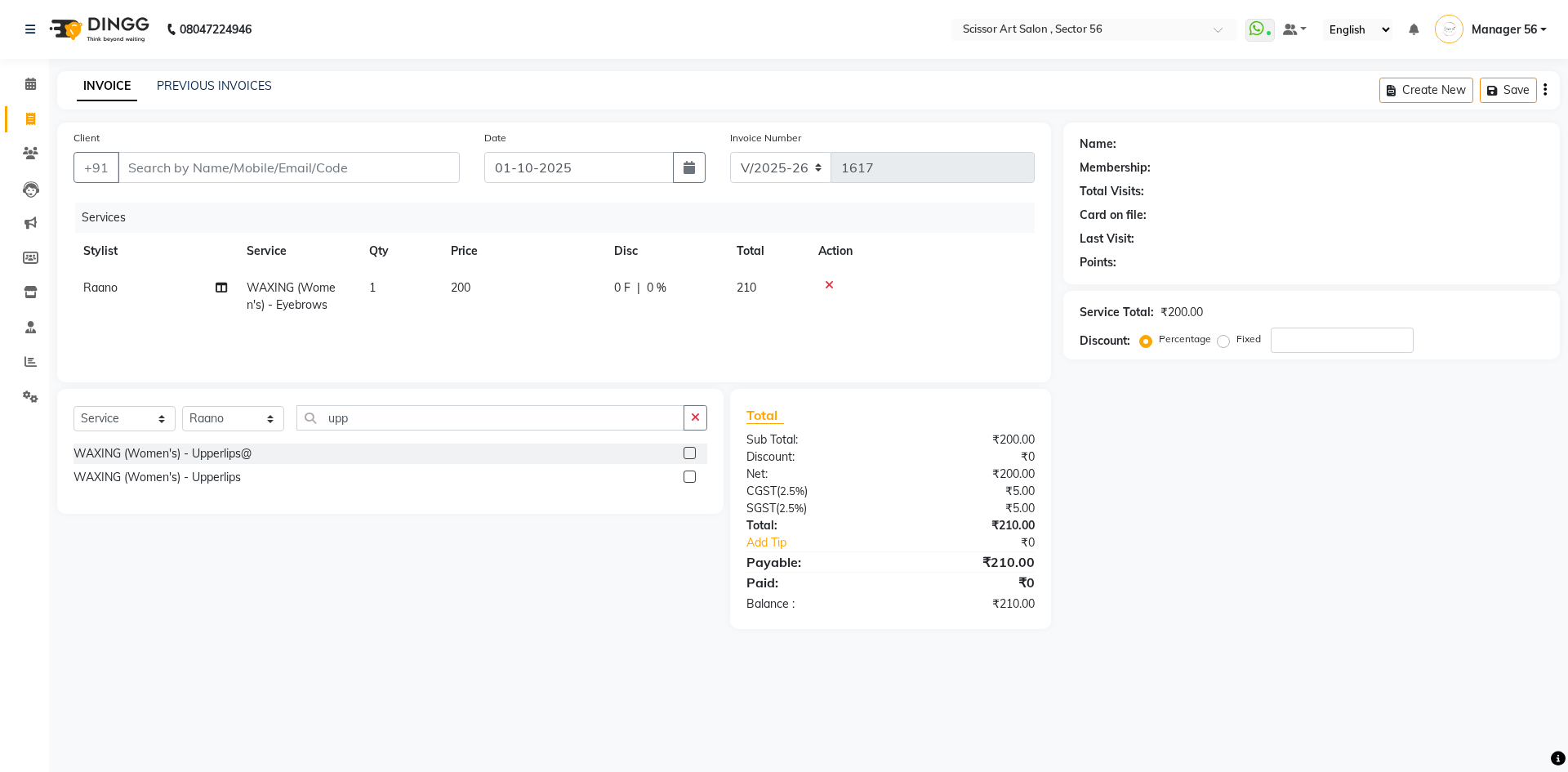
click at [686, 451] on input "checkbox" at bounding box center [689, 453] width 11 height 11
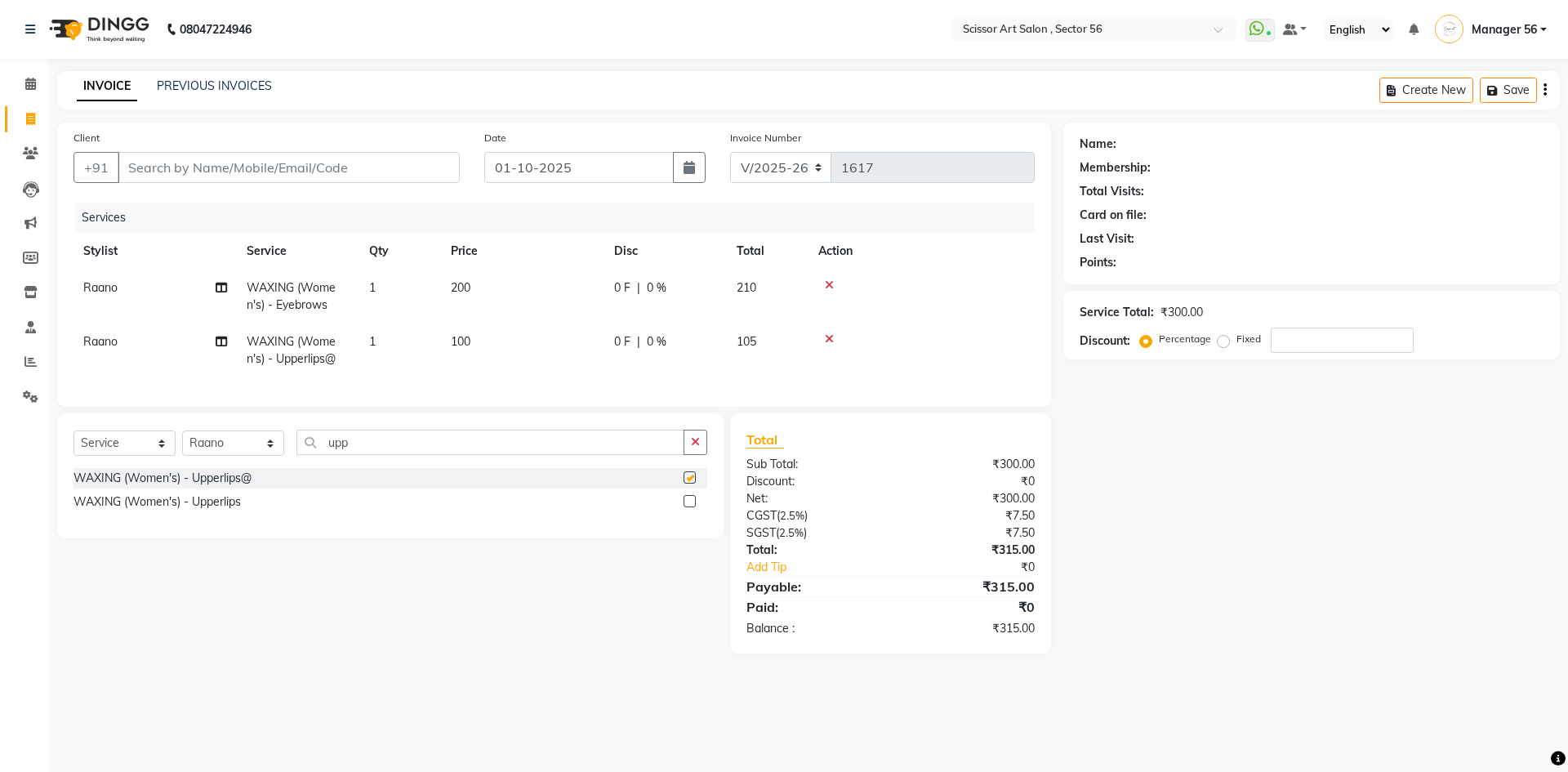
checkbox input "false"
click at [501, 285] on td "200" at bounding box center [523, 296] width 164 height 54
select select "87827"
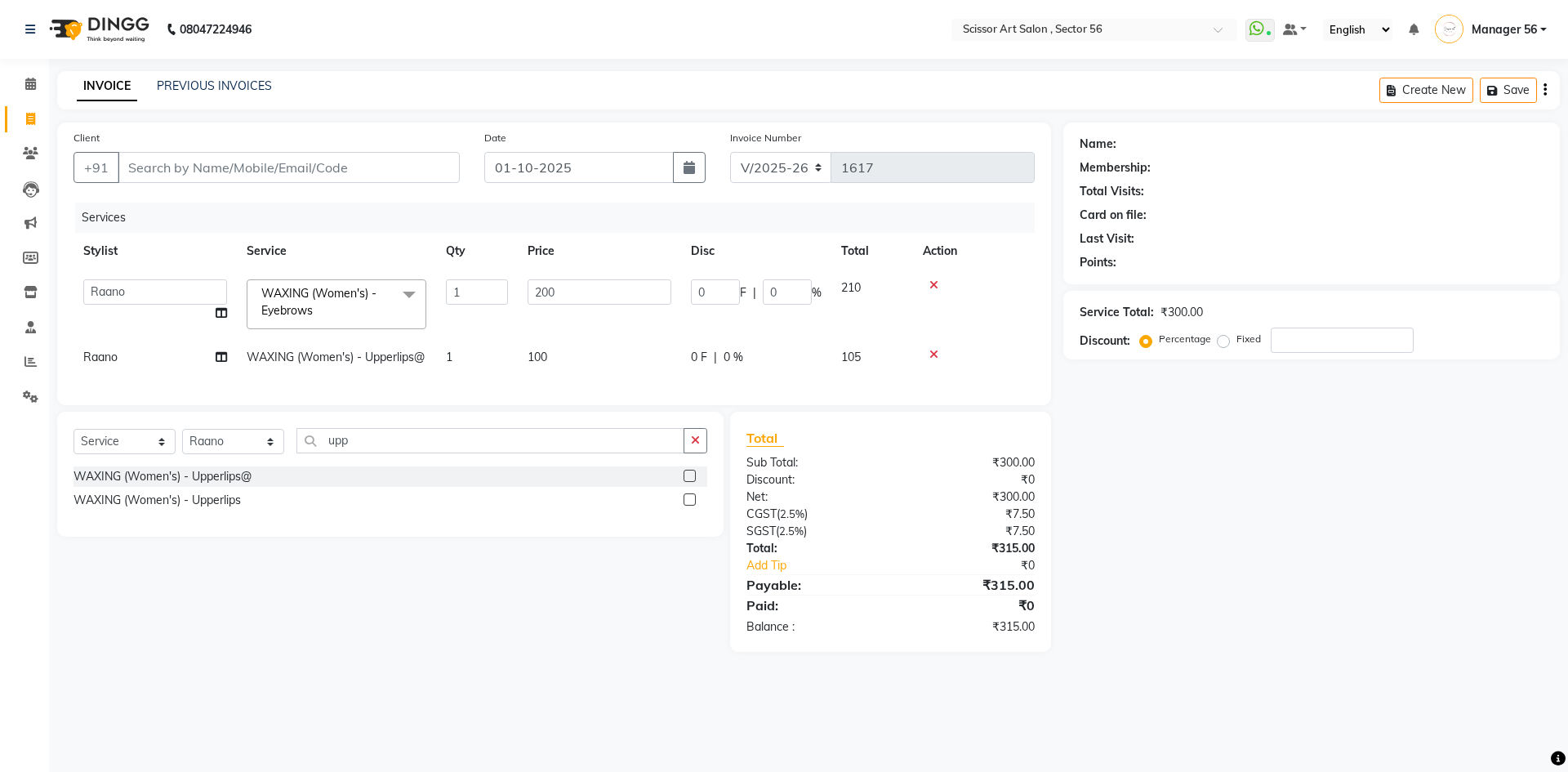
click at [591, 277] on td "200" at bounding box center [600, 304] width 164 height 70
click at [605, 300] on input "200" at bounding box center [600, 292] width 144 height 26
type input "2"
type input "100"
click at [651, 367] on tr "Raano WAXING (Women's) - Upperlips@ 1 100 0 F | 0 % 105" at bounding box center [554, 357] width 962 height 36
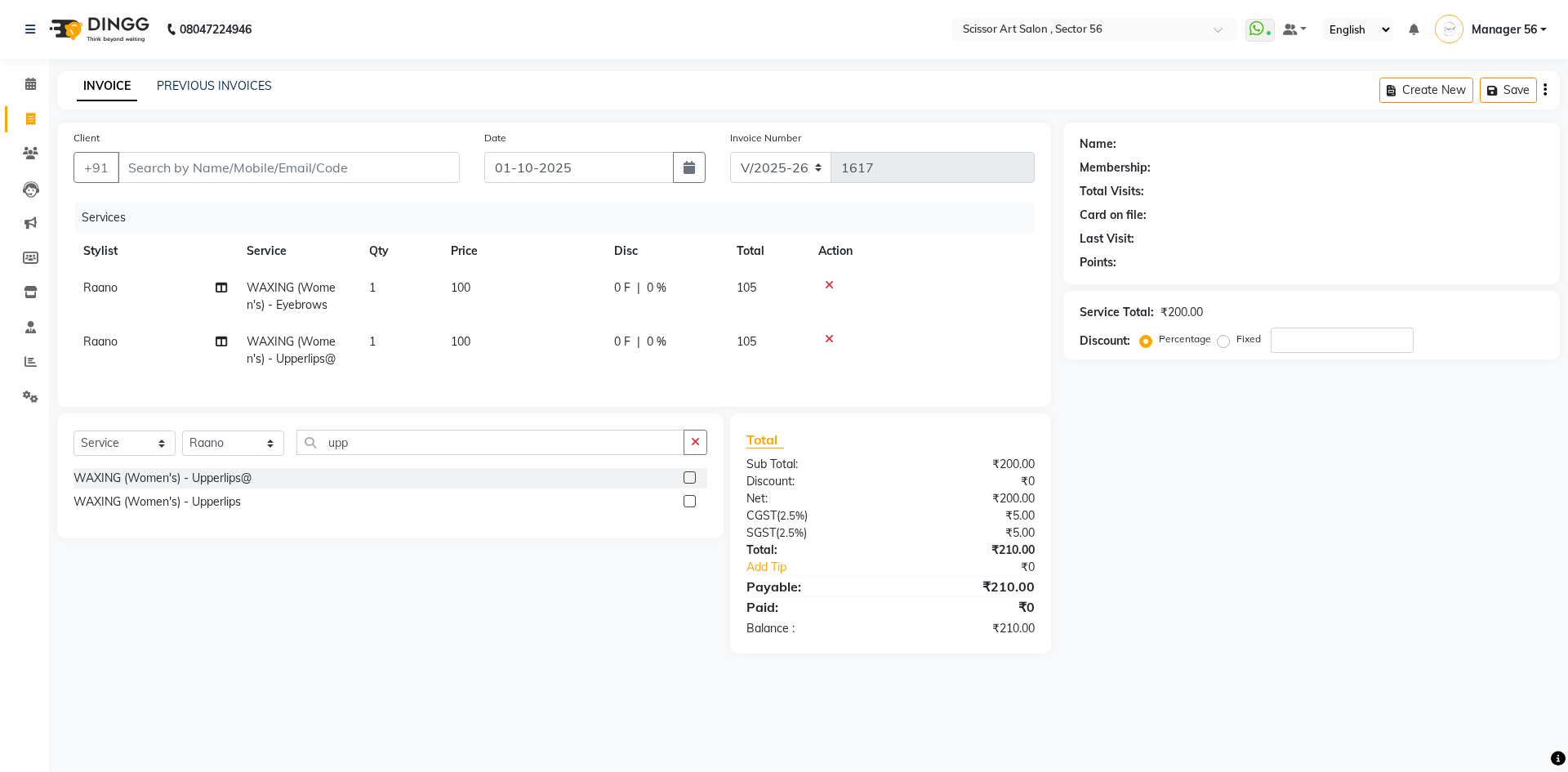
click at [529, 322] on td "100" at bounding box center [523, 296] width 164 height 54
select select "87827"
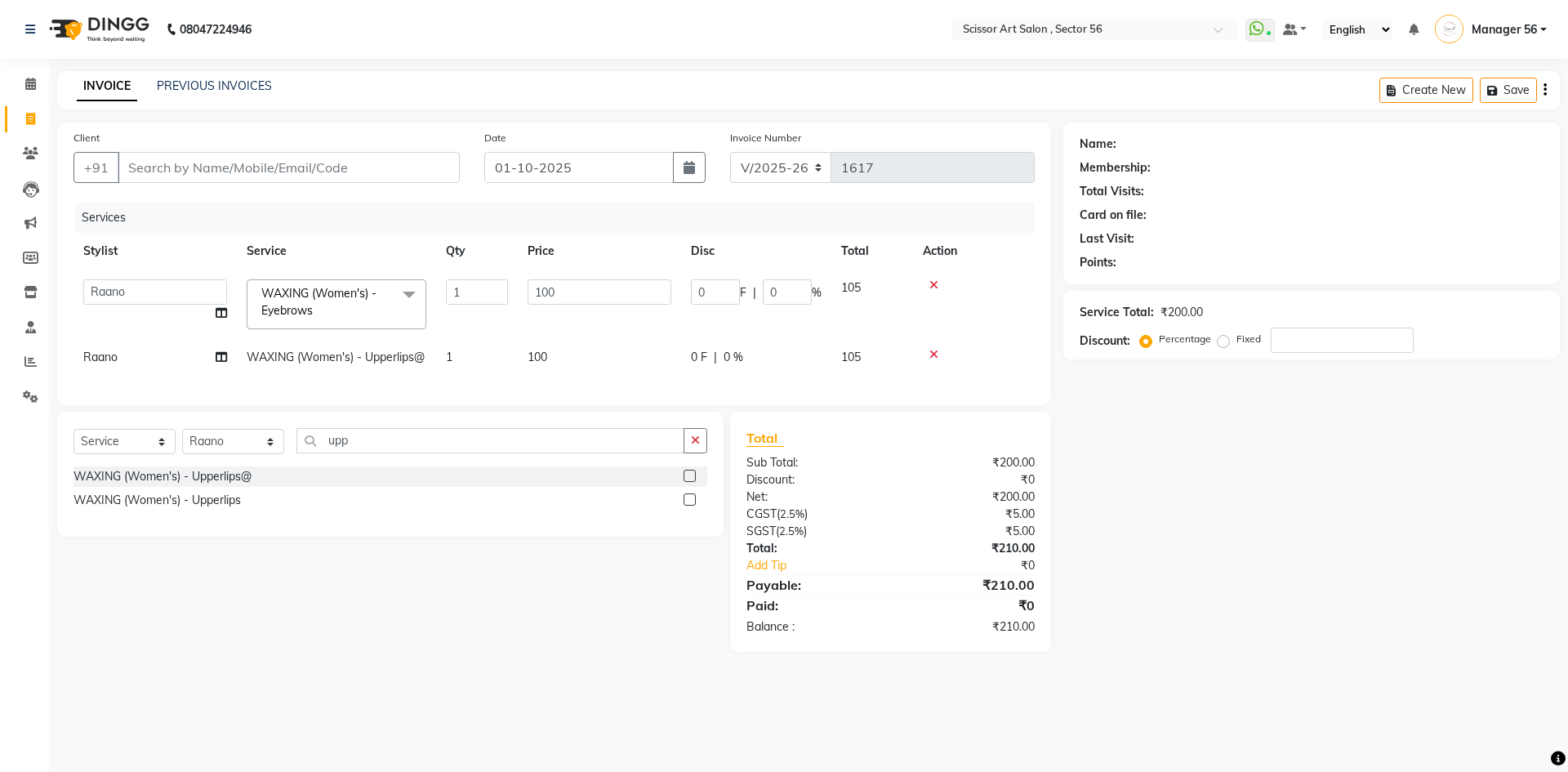
click at [559, 354] on td "100" at bounding box center [600, 357] width 164 height 36
select select "87827"
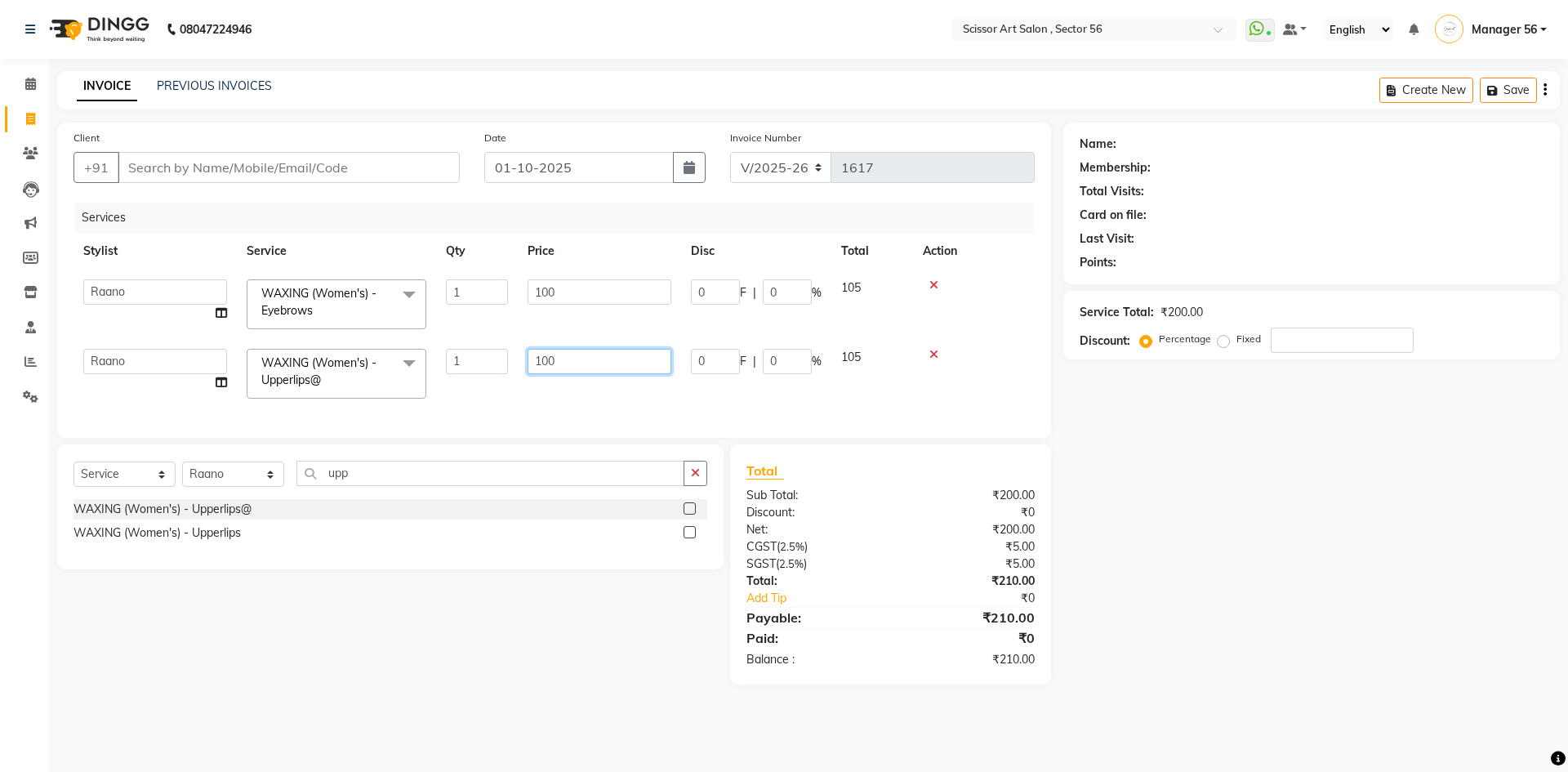
click at [559, 354] on input "100" at bounding box center [600, 362] width 144 height 26
type input "1"
type input "50"
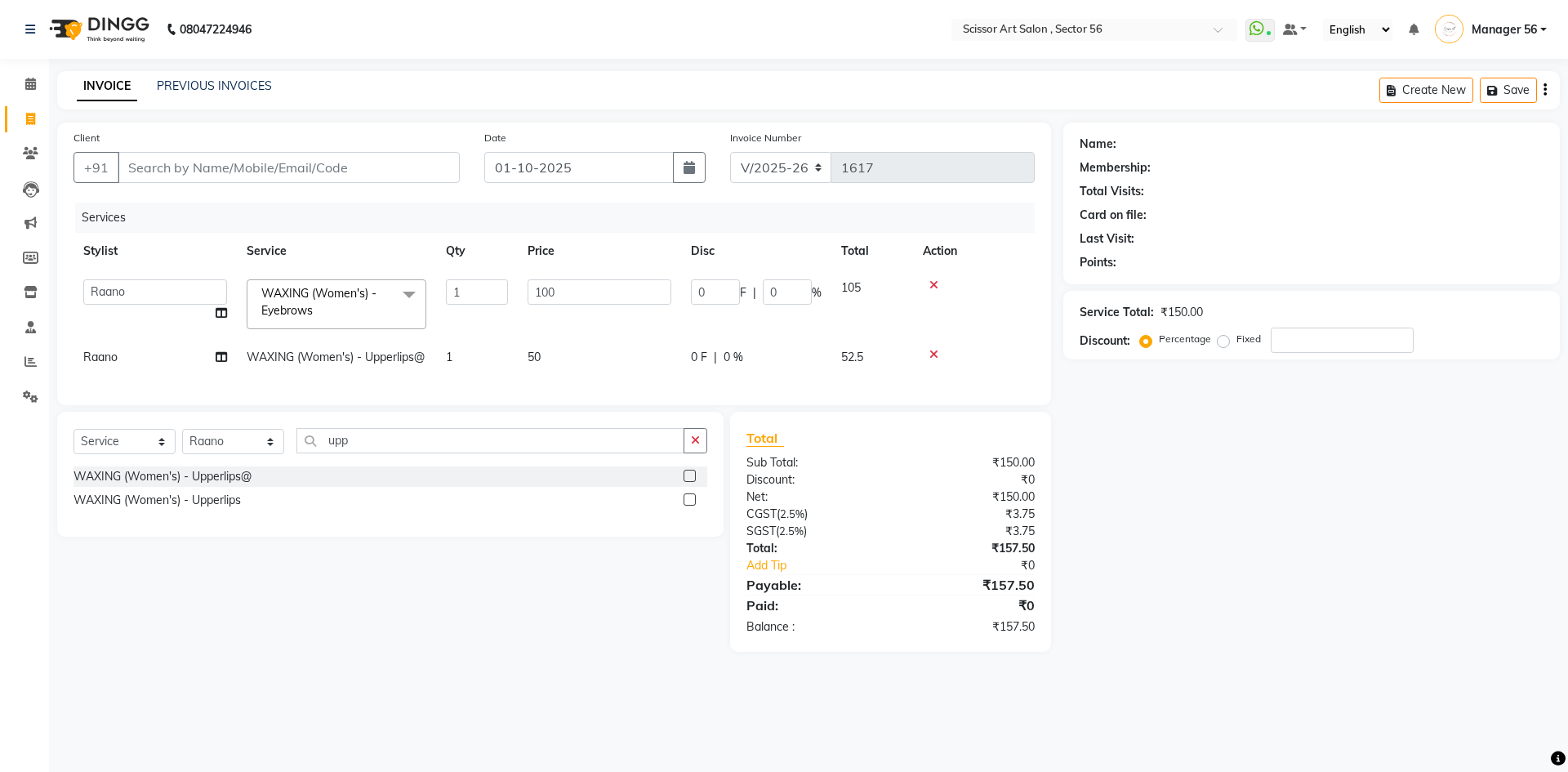
click at [1246, 624] on div "Name: Membership: Total Visits: Card on file: Last Visit: Points: Service Total…" at bounding box center [1317, 387] width 509 height 530
click at [339, 171] on input "Client" at bounding box center [289, 168] width 342 height 31
type input "8"
type input "0"
type input "8368992035"
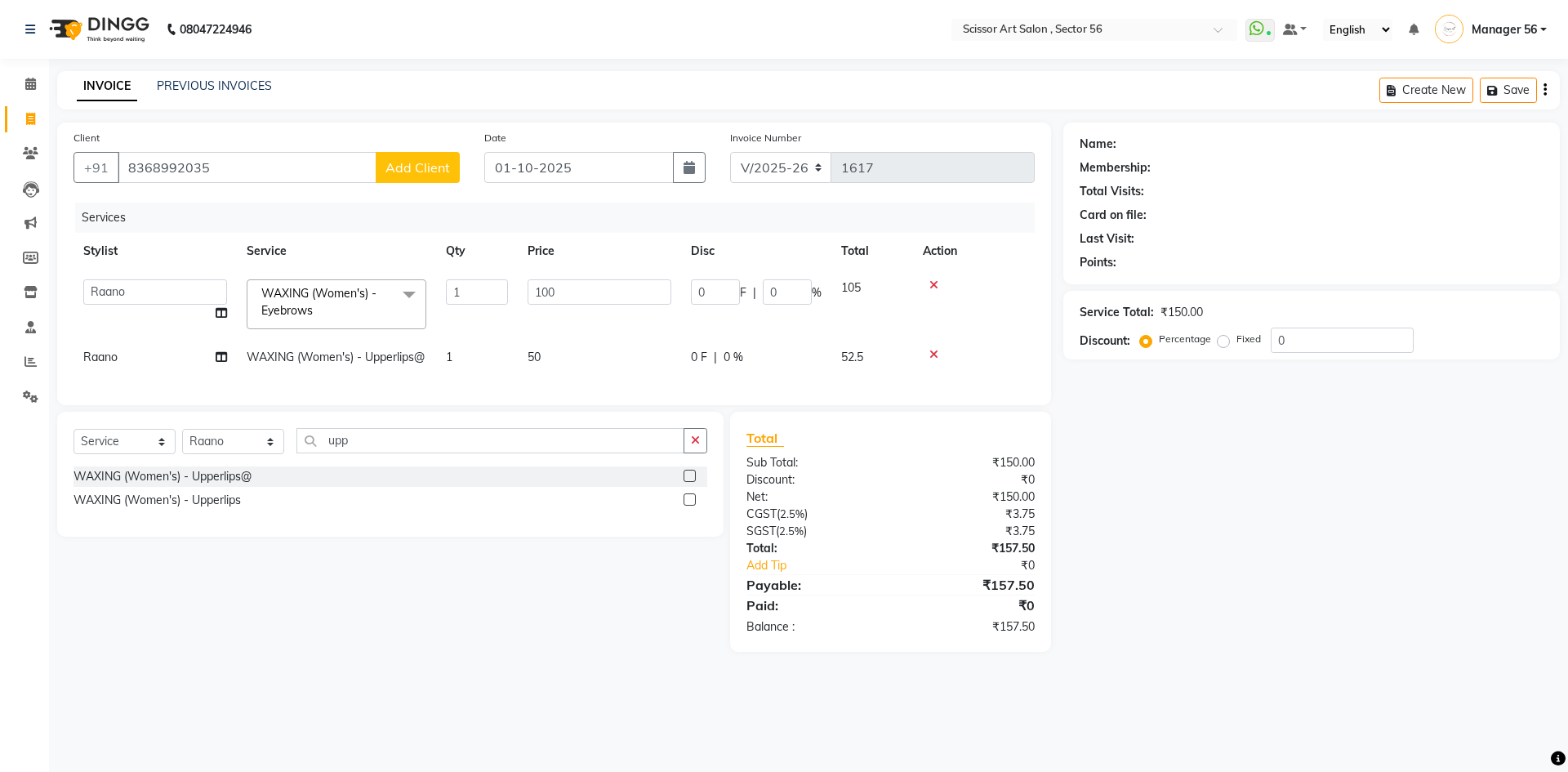
click at [425, 150] on div "Client +91 8368992035 Add Client" at bounding box center [266, 162] width 411 height 67
click at [423, 162] on span "Add Client" at bounding box center [418, 168] width 65 height 17
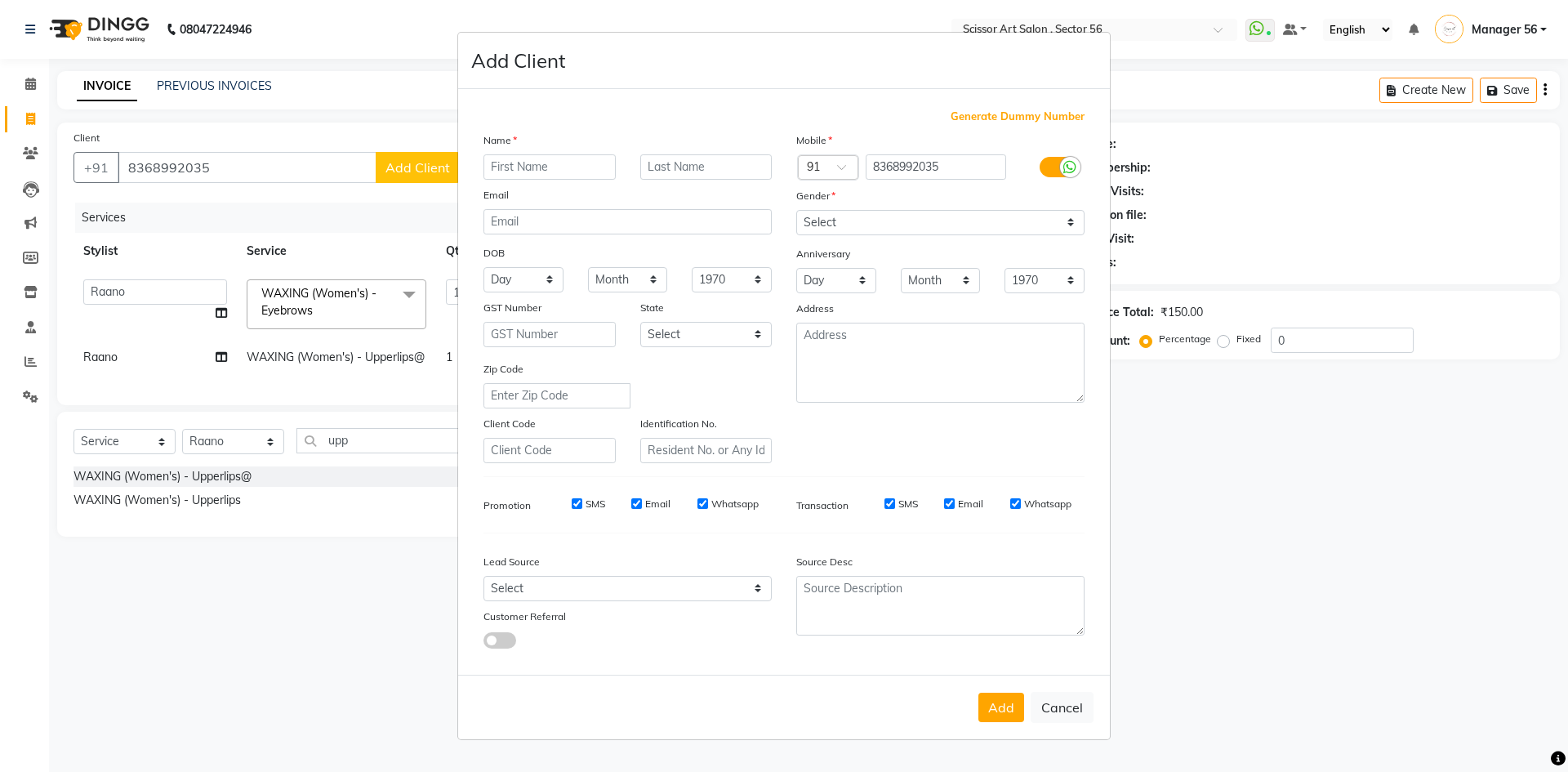
click at [529, 166] on input "text" at bounding box center [550, 167] width 132 height 26
type input "Meghna"
click at [849, 214] on select "Select Male Female Other Prefer Not To Say" at bounding box center [940, 223] width 289 height 26
select select "female"
click at [796, 210] on select "Select Male Female Other Prefer Not To Say" at bounding box center [940, 223] width 289 height 26
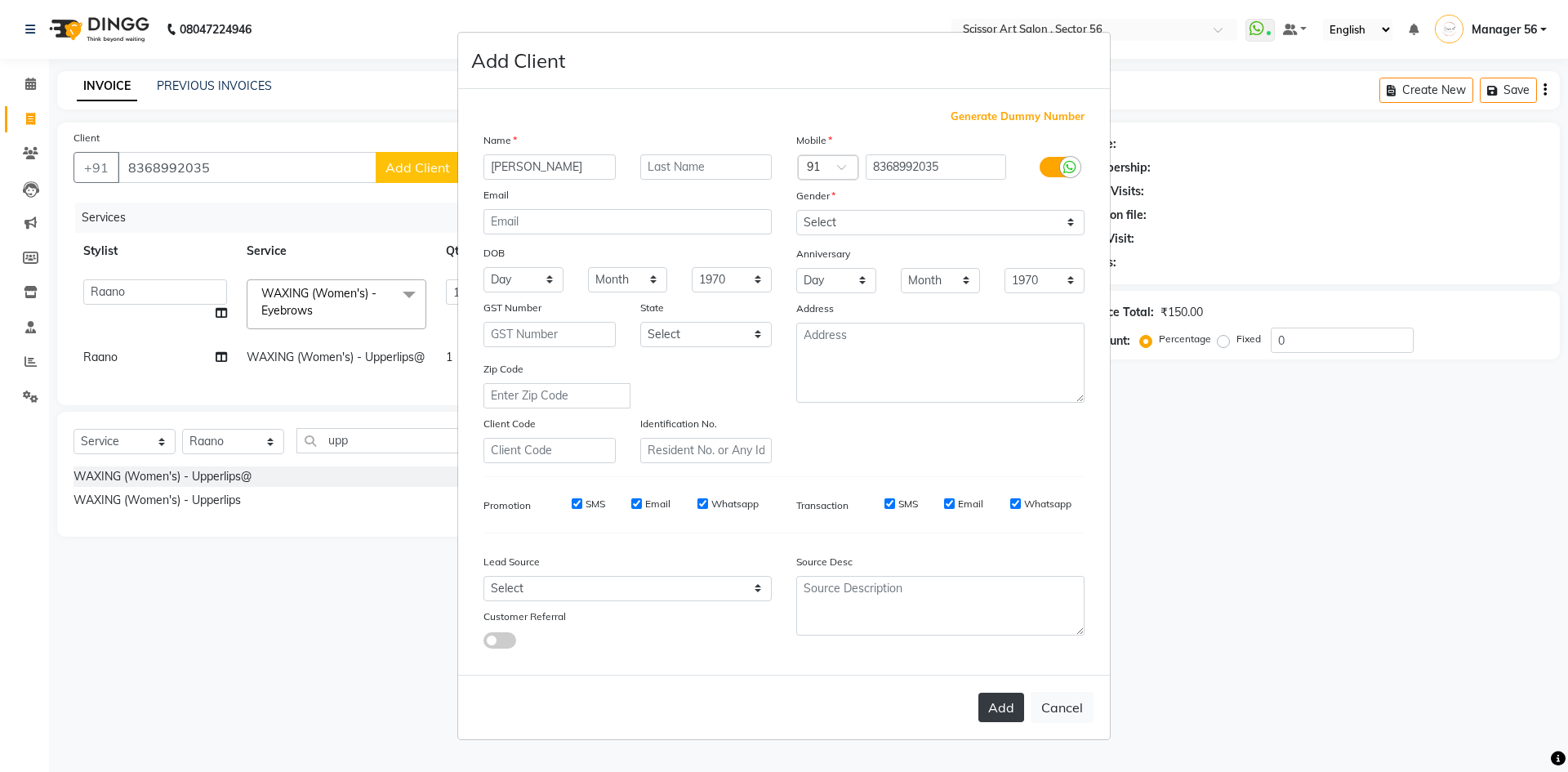
click at [992, 709] on button "Add" at bounding box center [1001, 708] width 45 height 30
select select
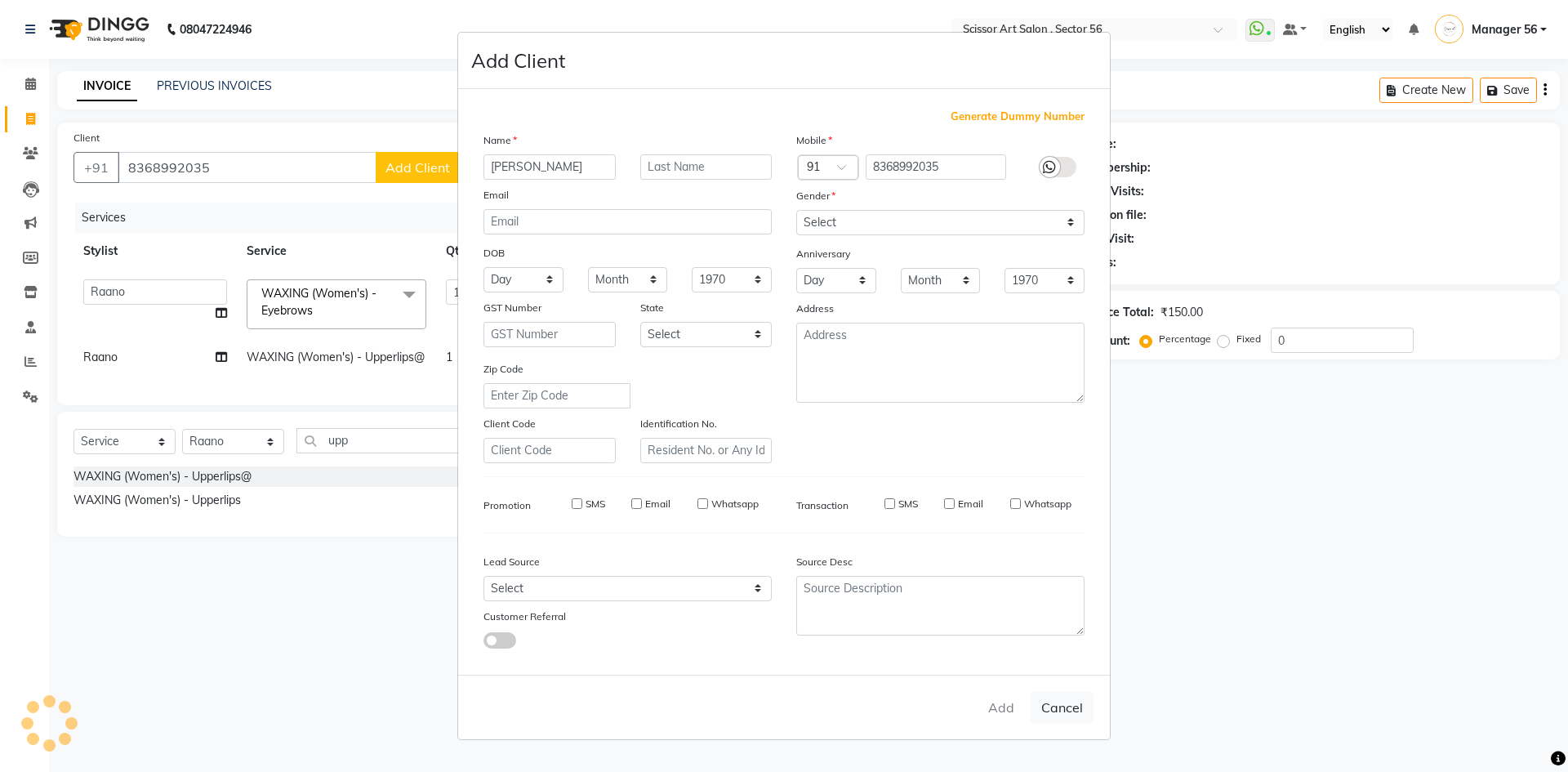
select select
checkbox input "false"
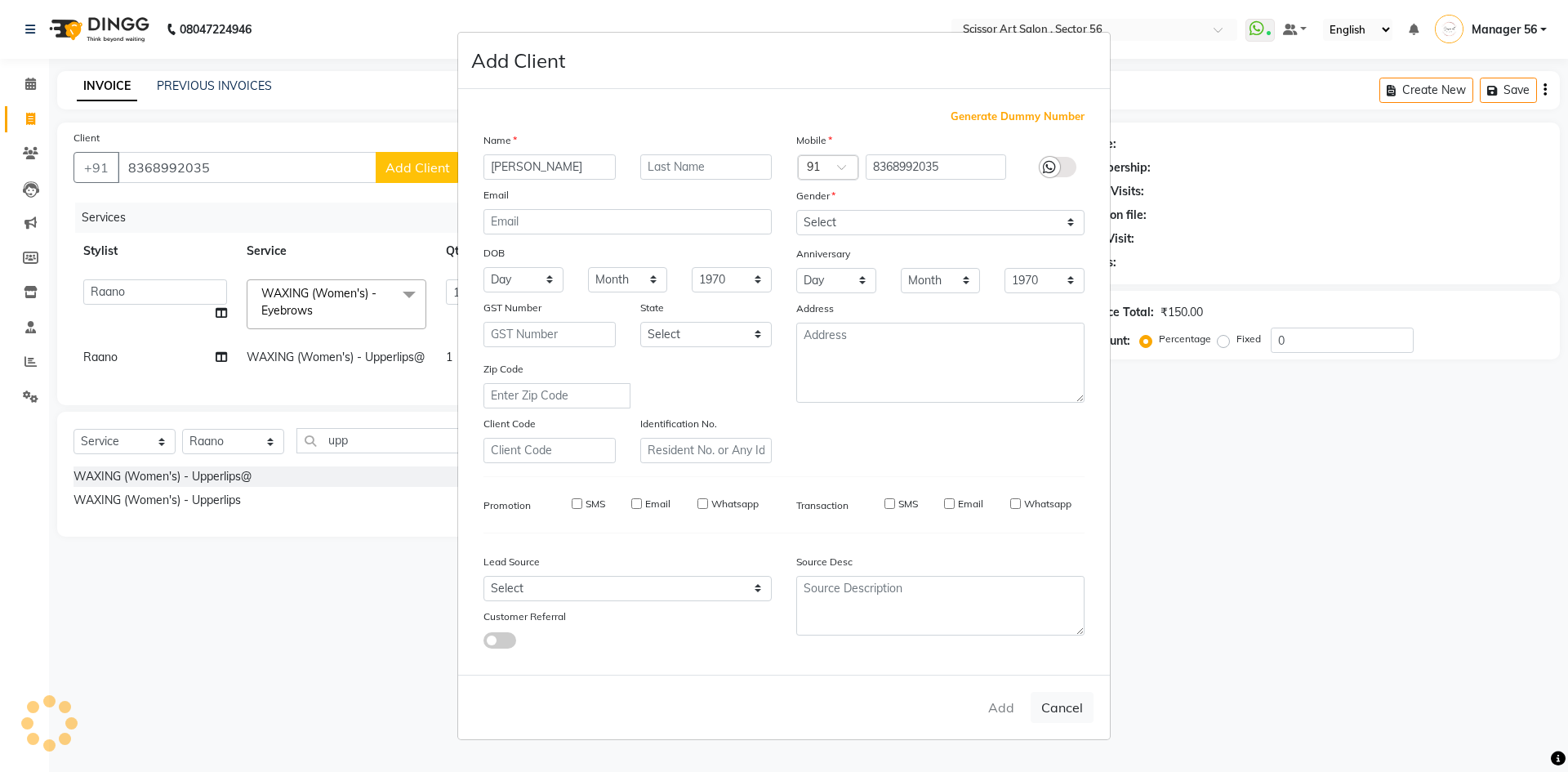
checkbox input "false"
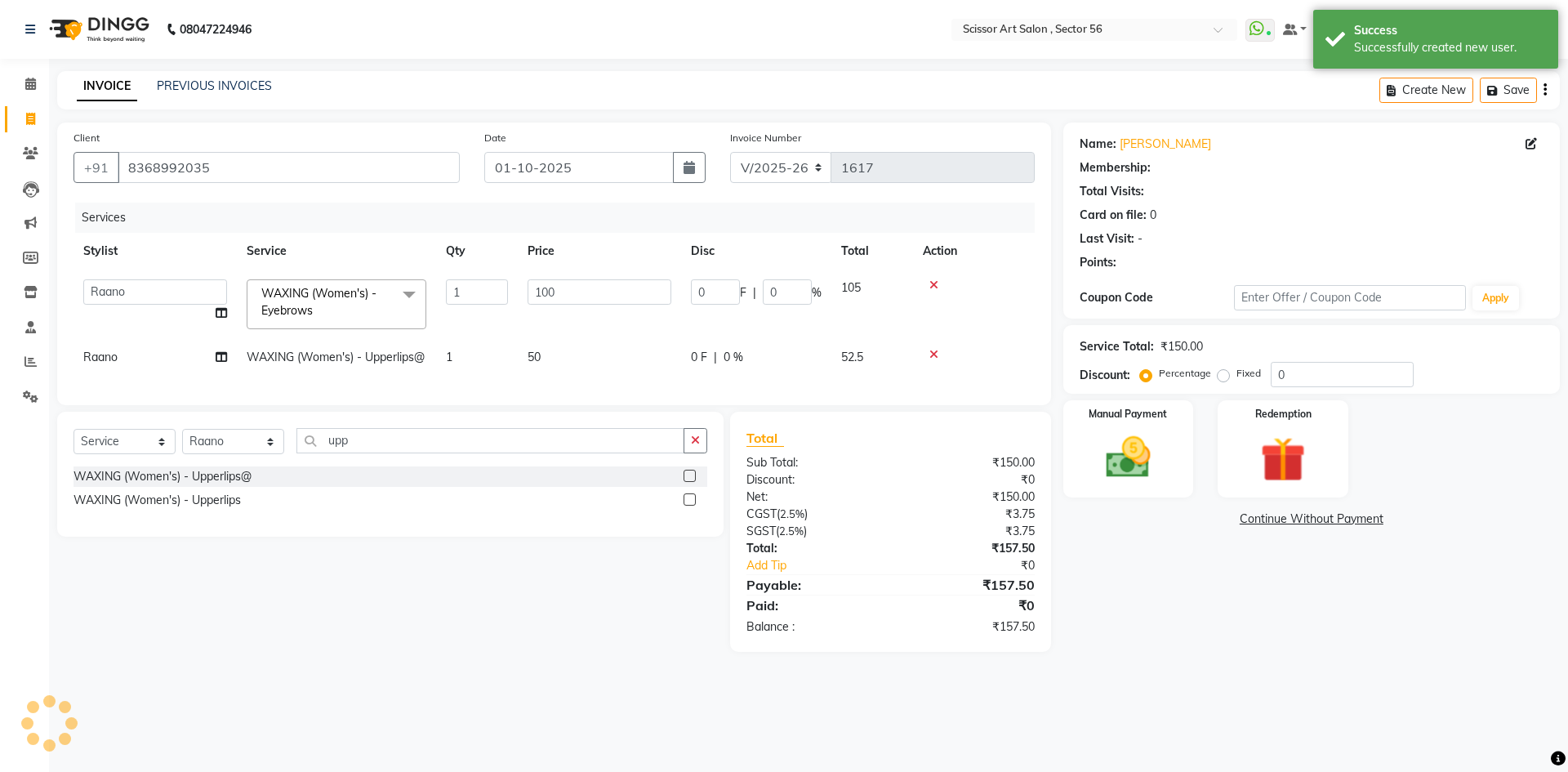
select select "1: Object"
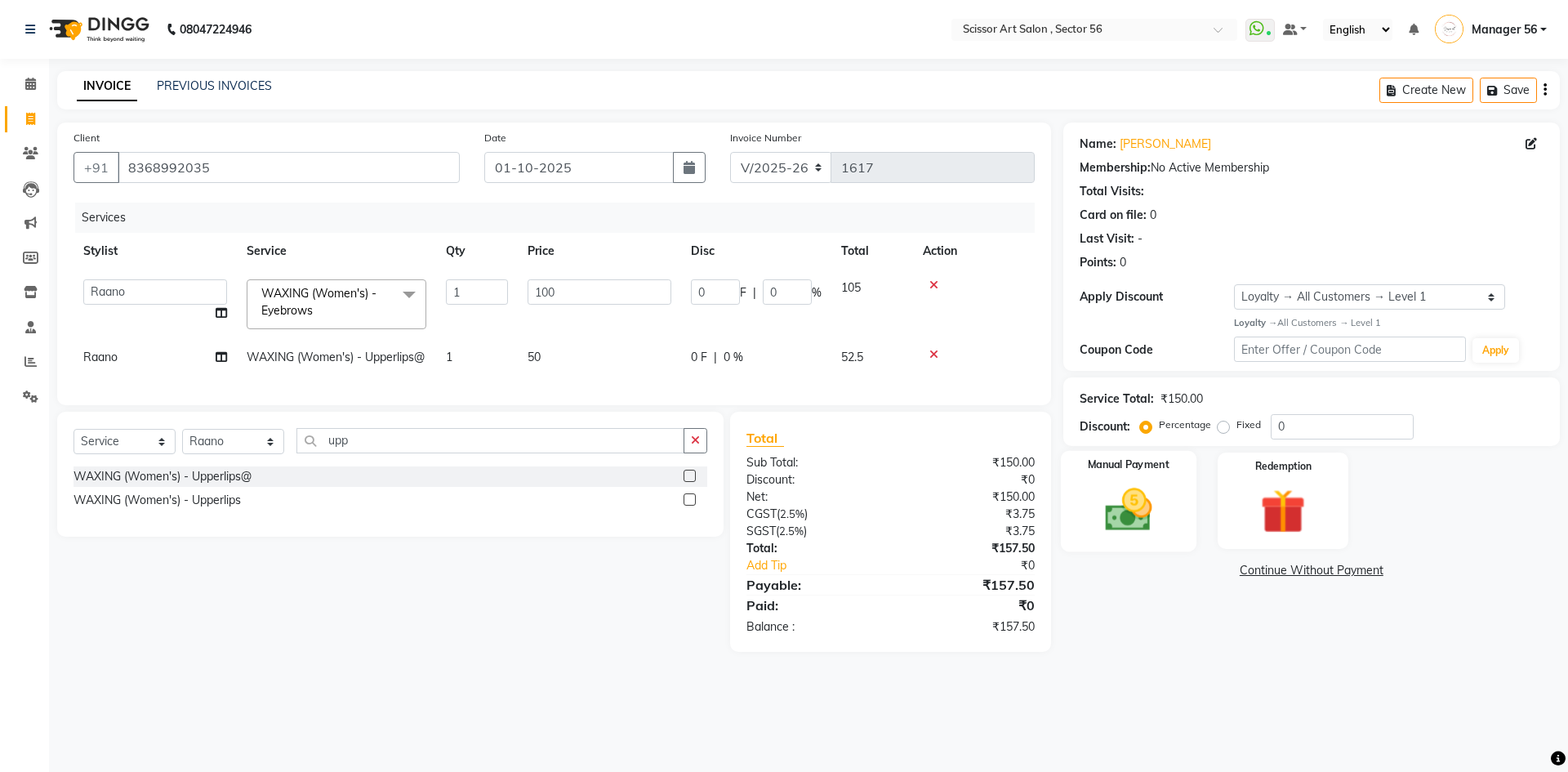
click at [1115, 499] on img at bounding box center [1129, 510] width 76 height 54
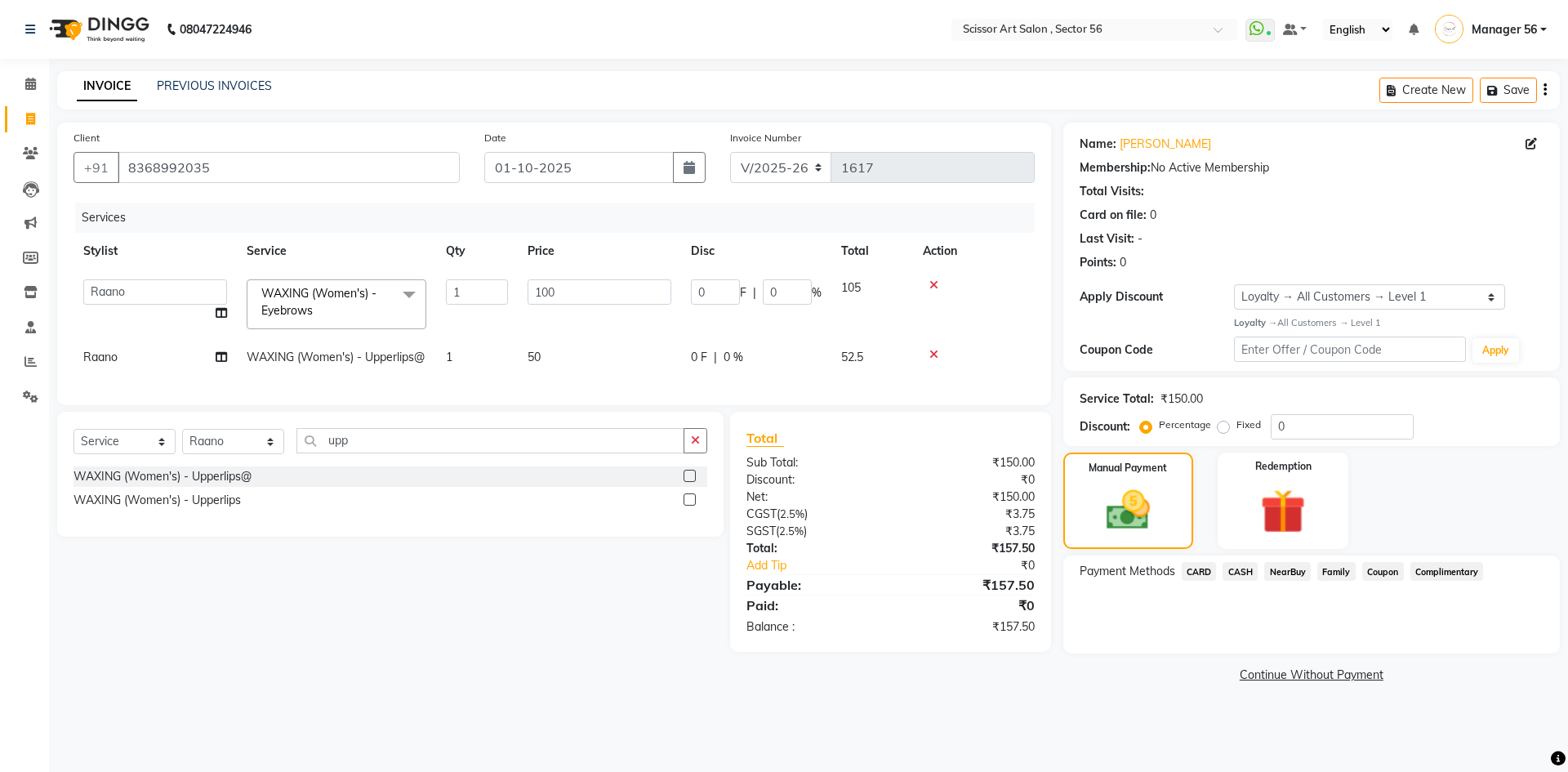
click at [1207, 570] on span "CARD" at bounding box center [1199, 572] width 35 height 19
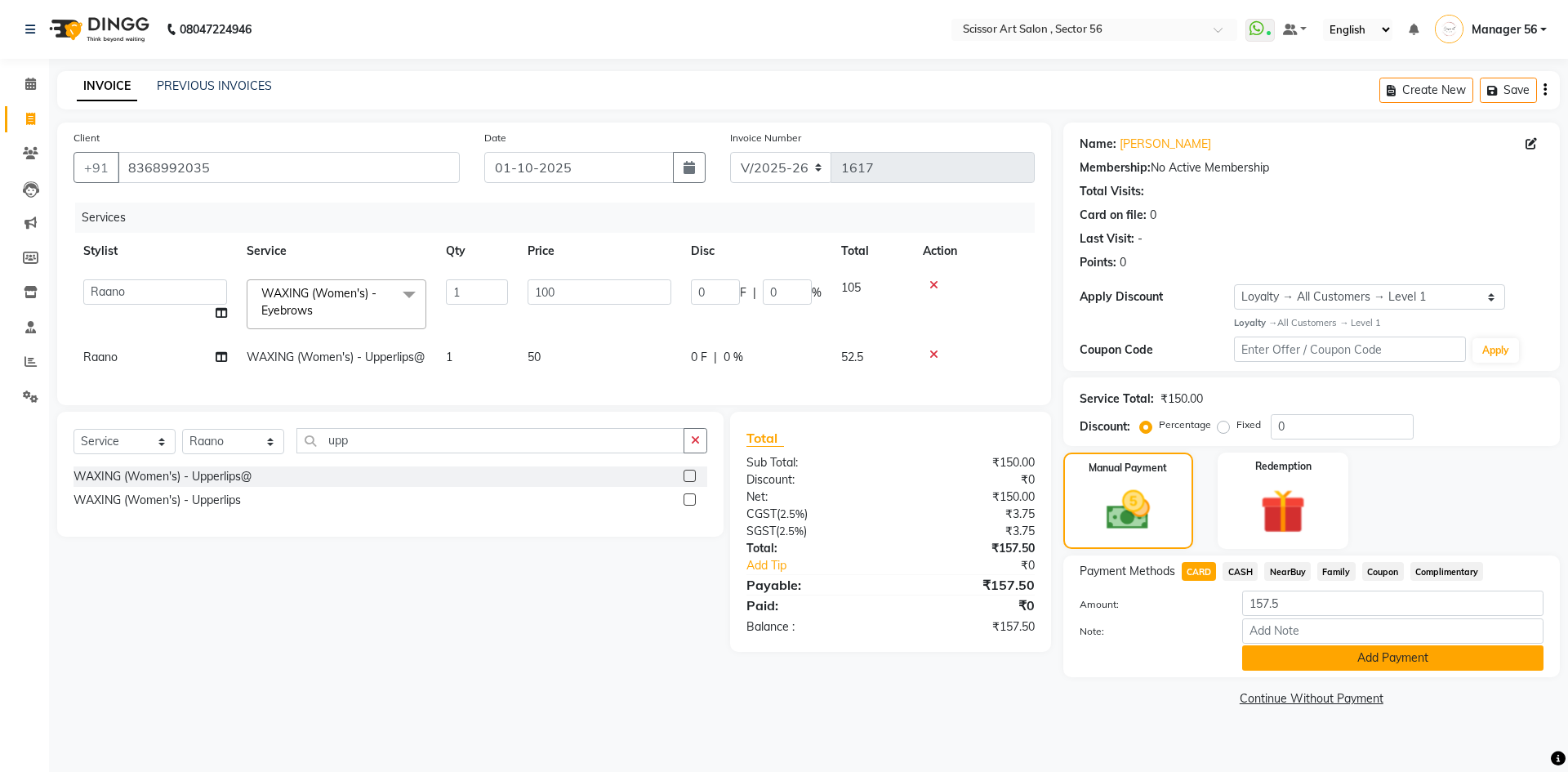
click at [1364, 662] on button "Add Payment" at bounding box center [1393, 658] width 301 height 26
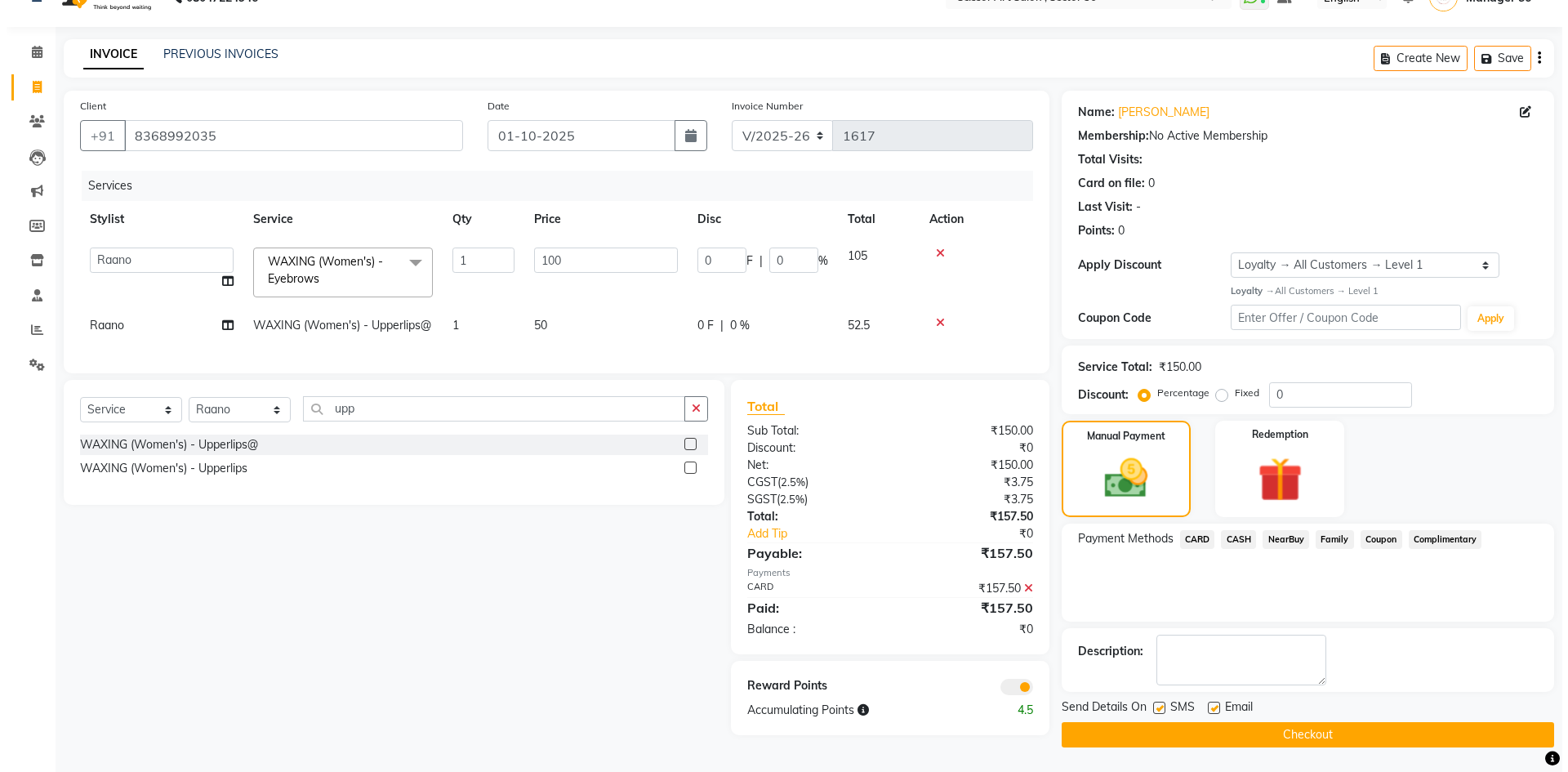
scroll to position [49, 0]
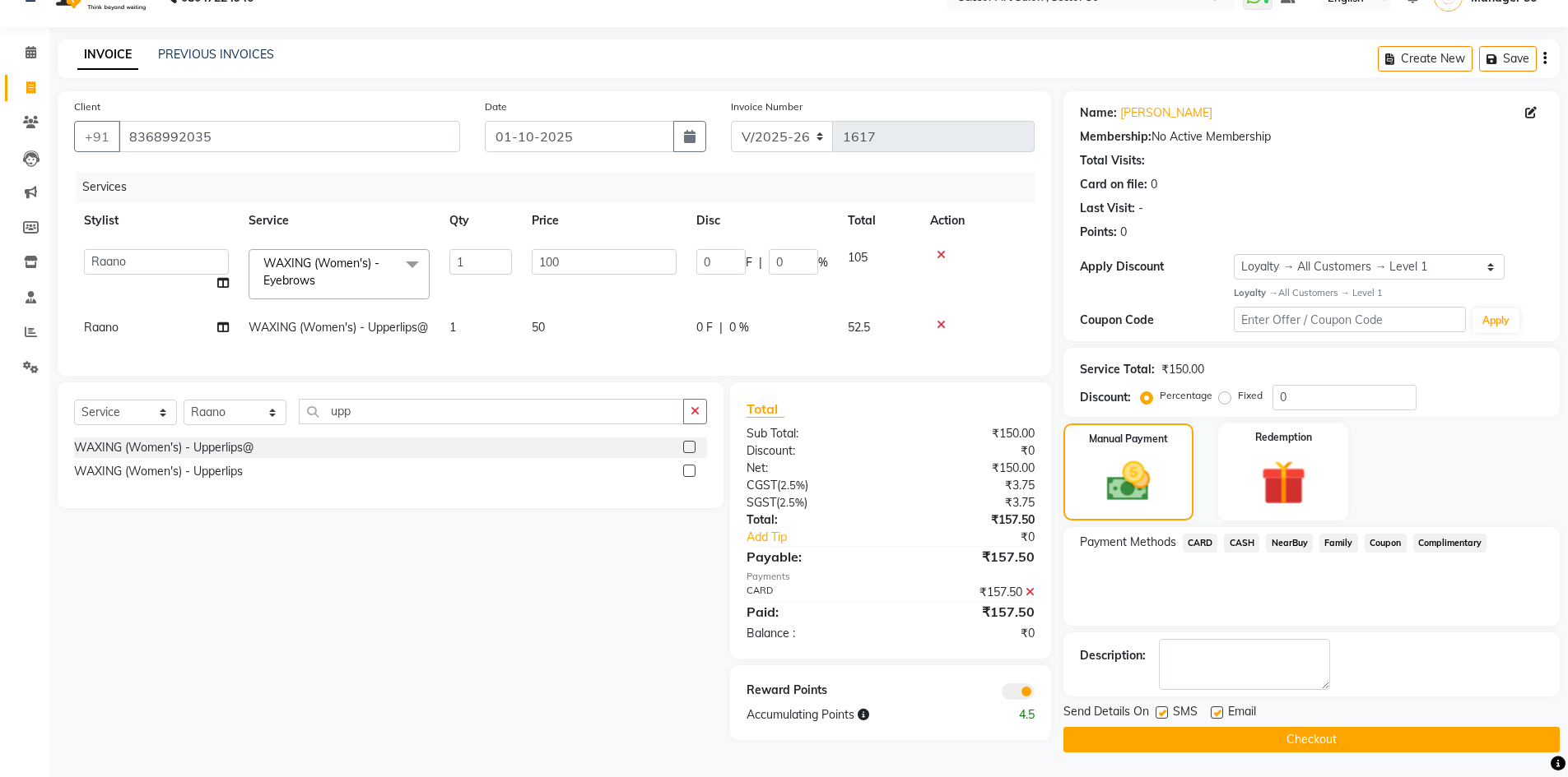
click at [1016, 700] on span at bounding box center [1018, 692] width 33 height 17
click at [1035, 695] on input "checkbox" at bounding box center [1035, 695] width 0 height 0
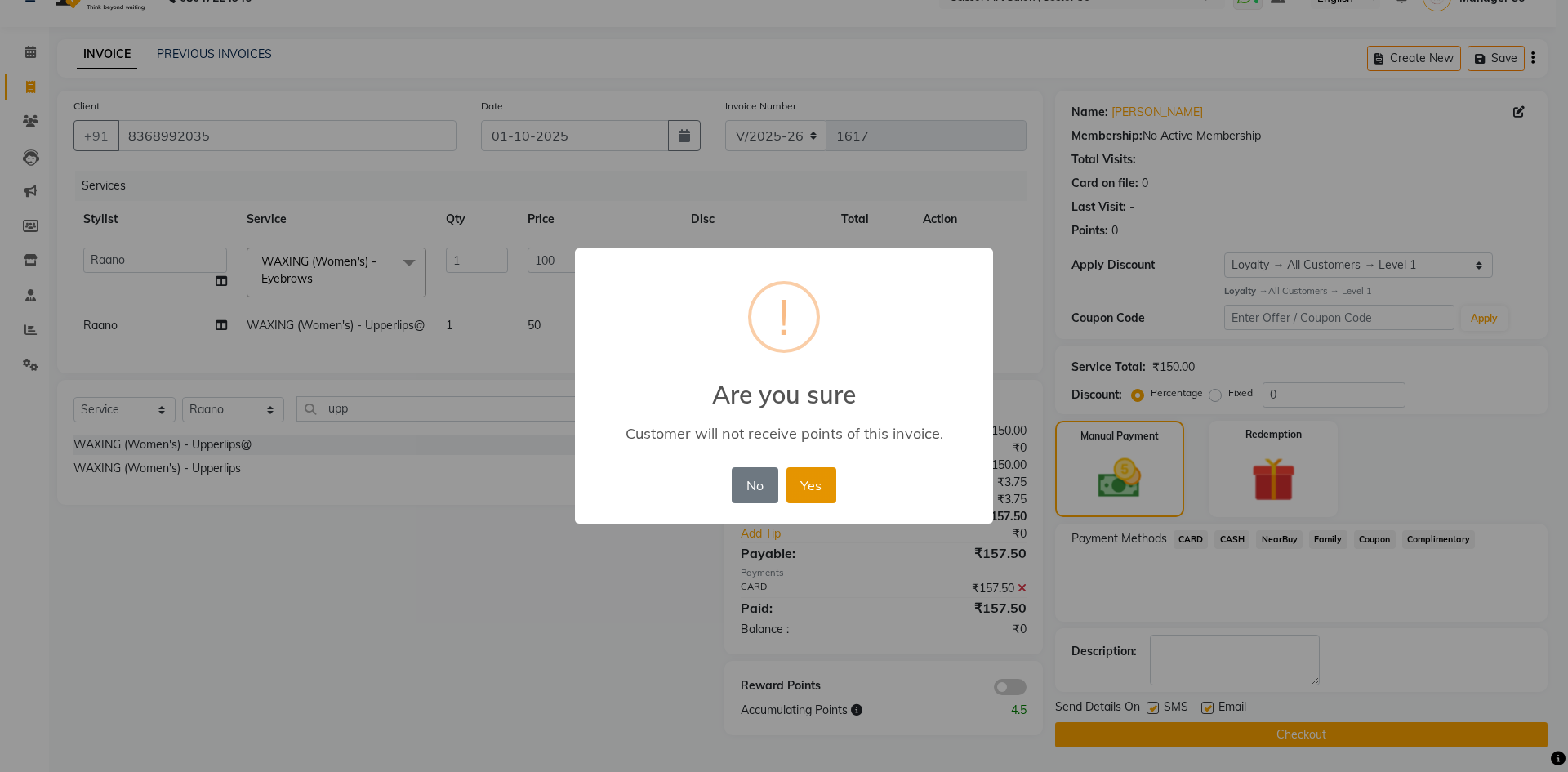
click at [831, 474] on button "Yes" at bounding box center [811, 485] width 50 height 36
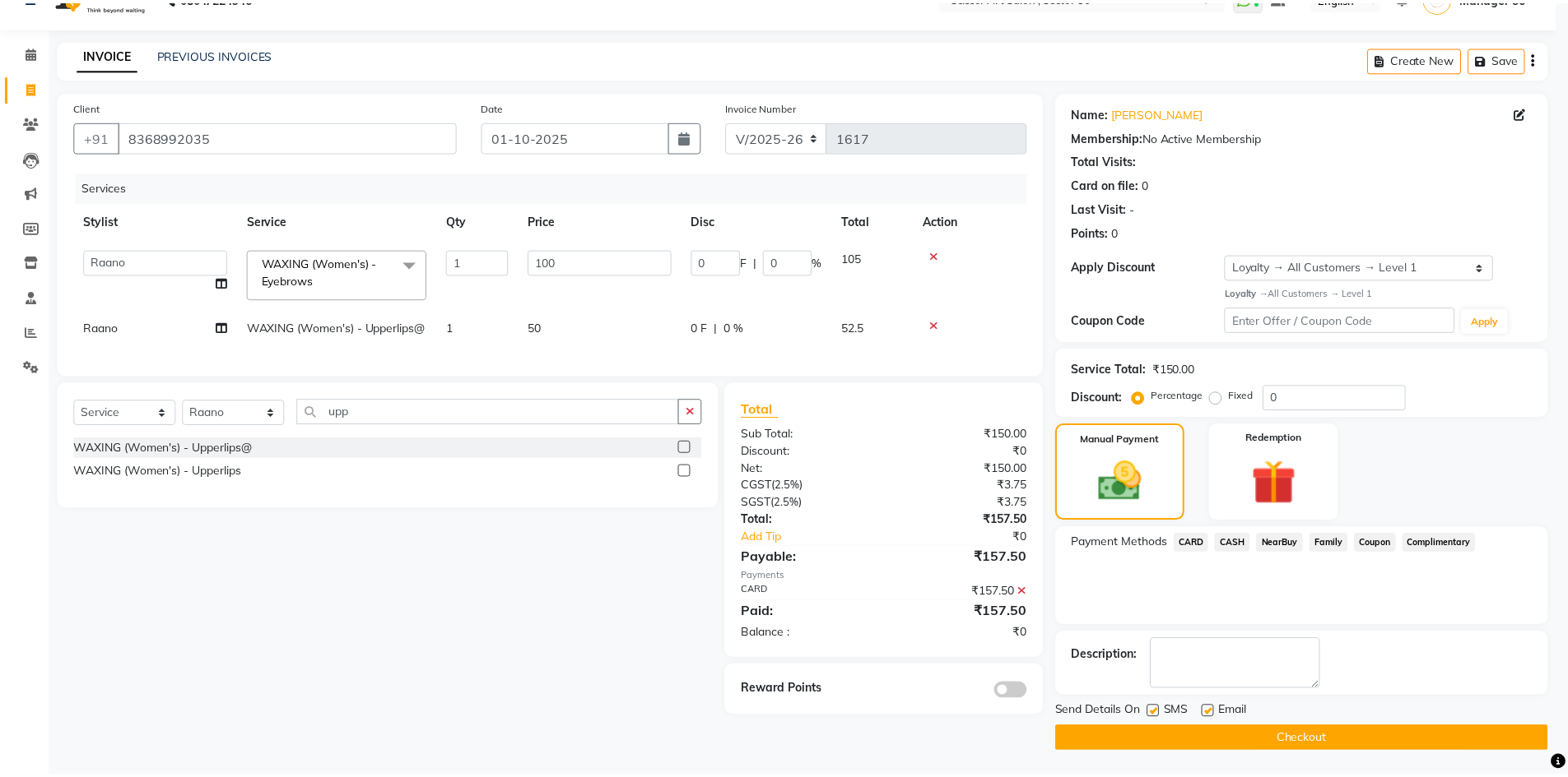
scroll to position [32, 0]
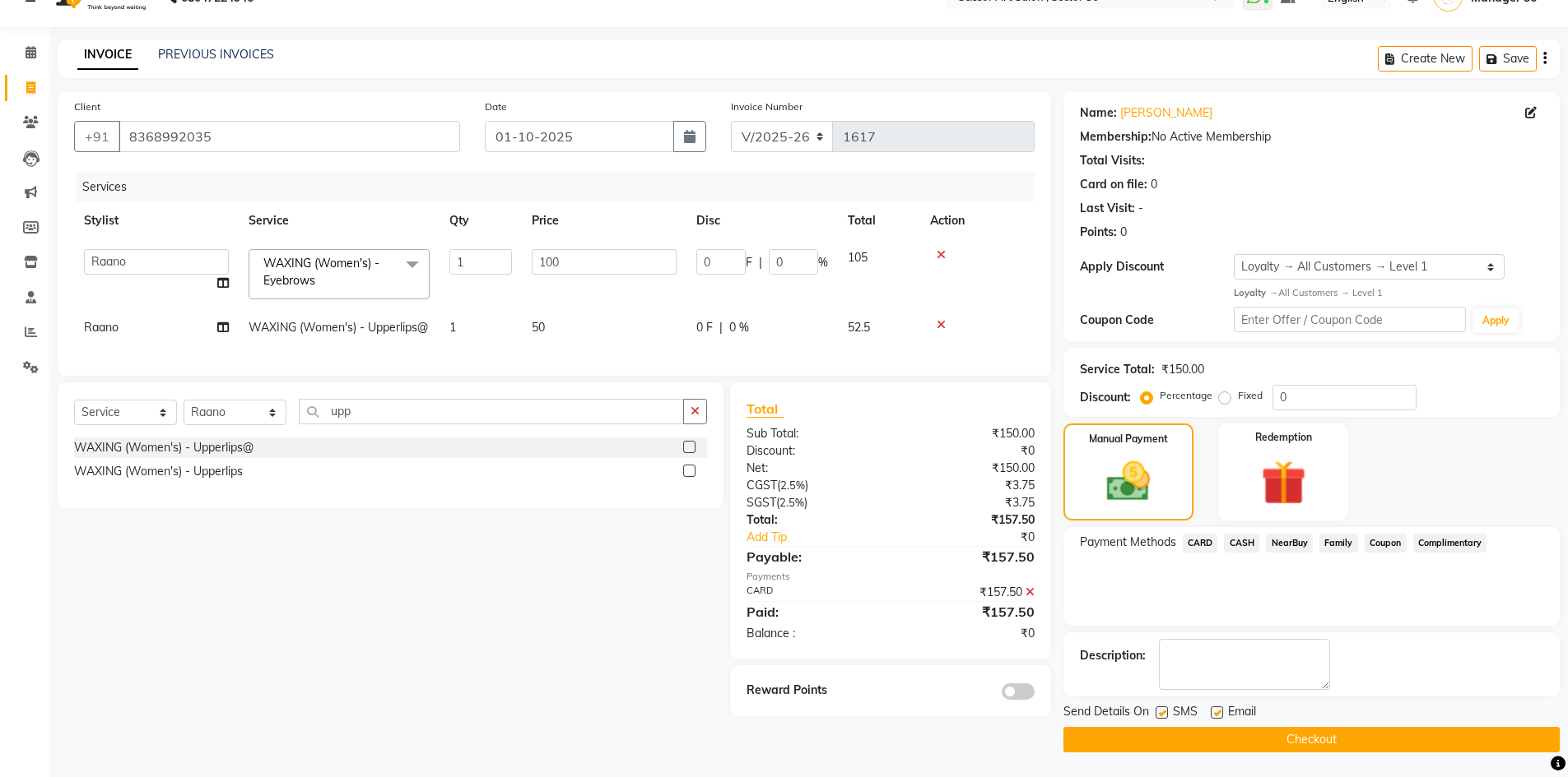
click at [1270, 730] on button "Checkout" at bounding box center [1311, 740] width 497 height 26
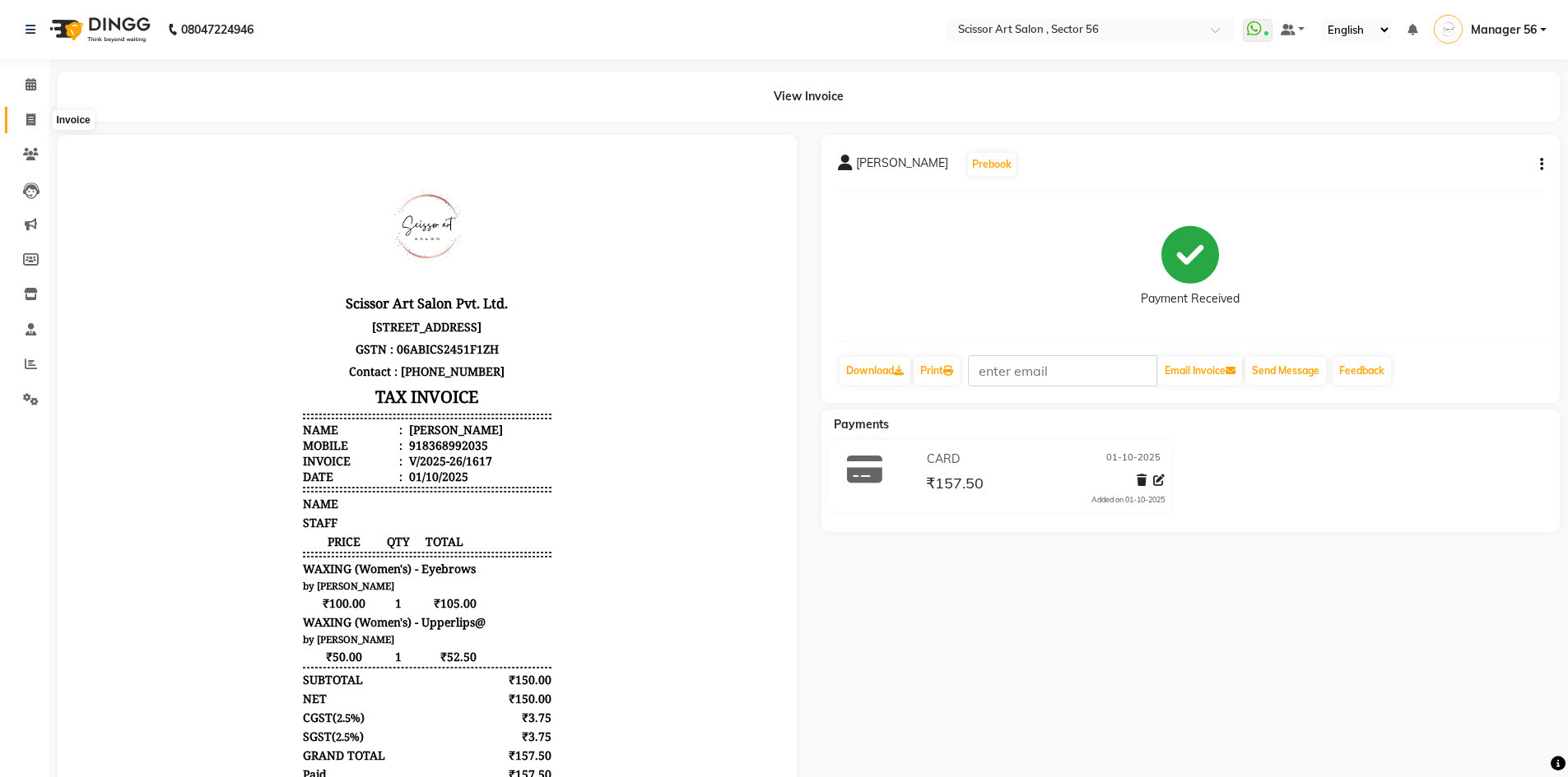
click at [31, 117] on icon at bounding box center [31, 119] width 9 height 12
select select "service"
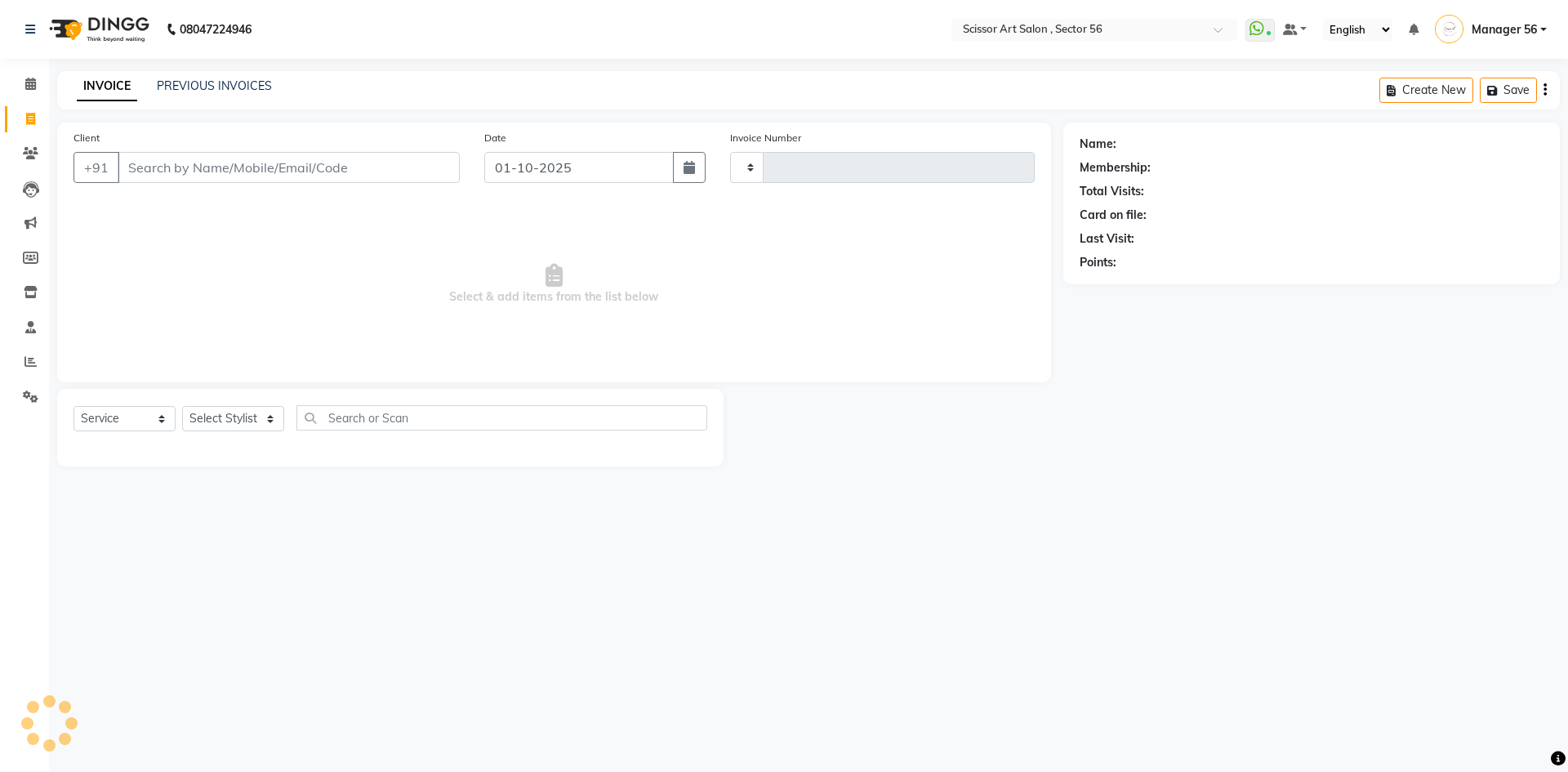
type input "1619"
select select "6185"
click at [204, 80] on link "PREVIOUS INVOICES" at bounding box center [214, 86] width 115 height 15
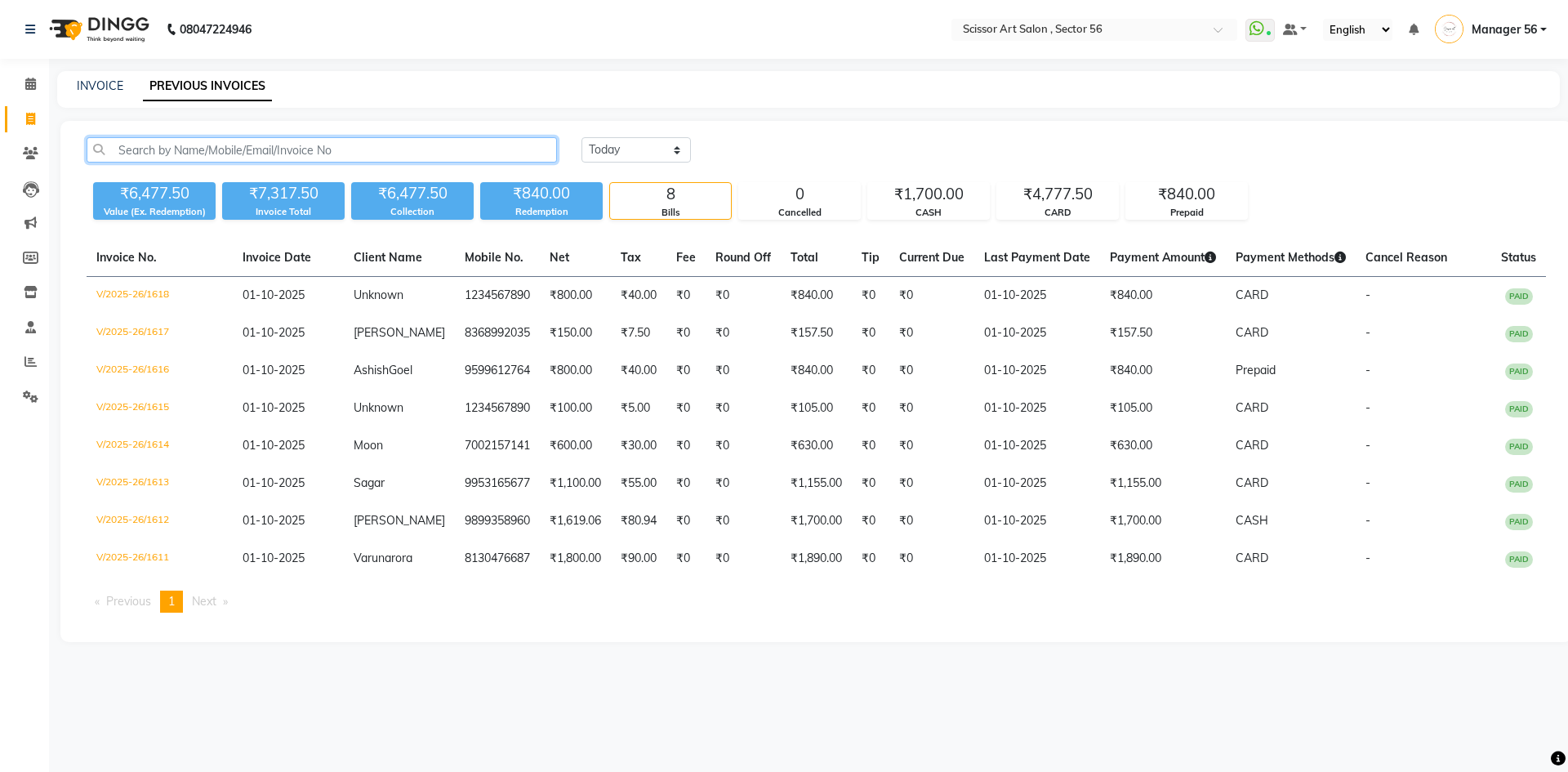
click at [271, 147] on input "text" at bounding box center [322, 150] width 471 height 26
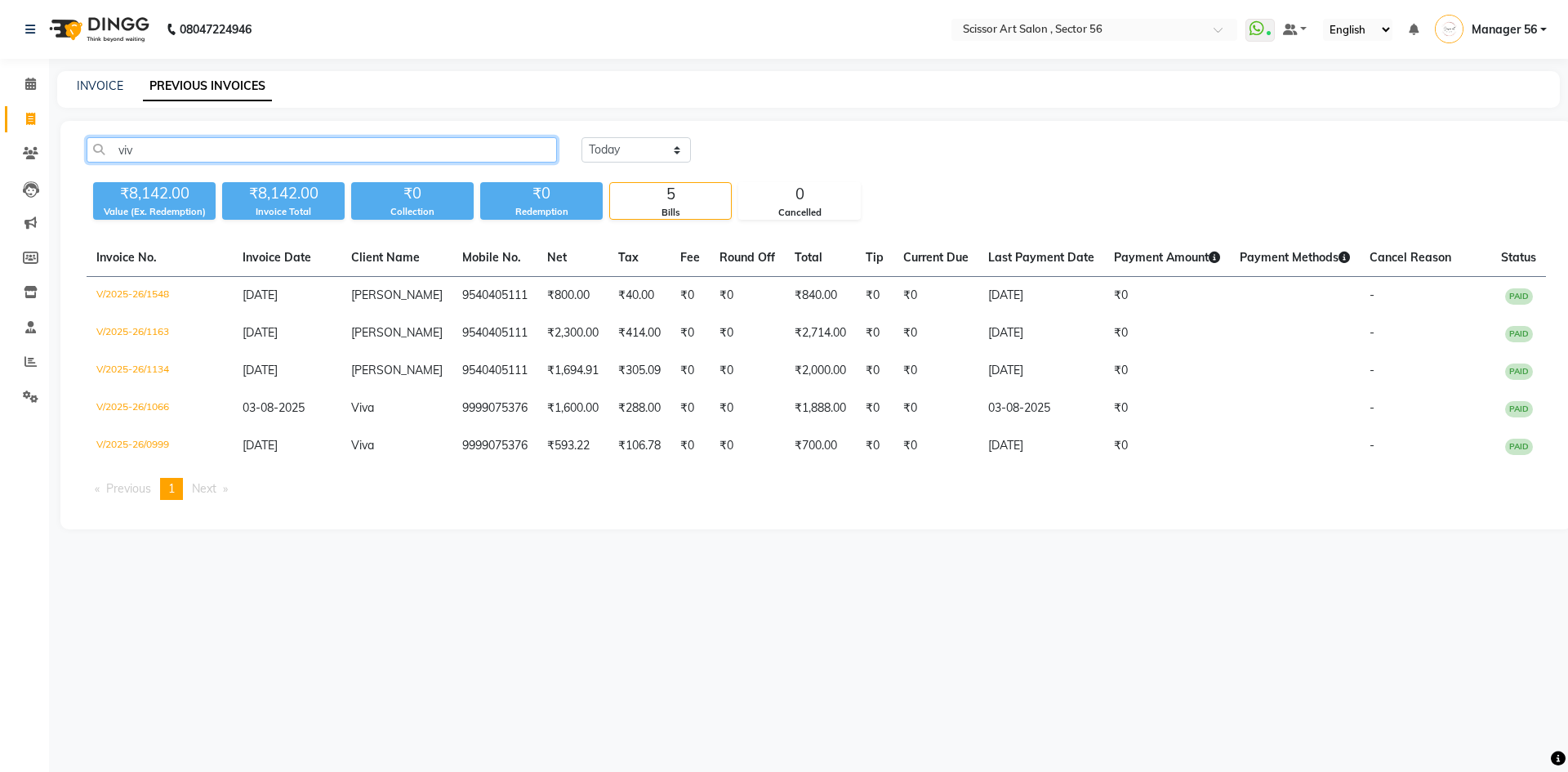
click at [394, 146] on input "viv" at bounding box center [322, 150] width 471 height 26
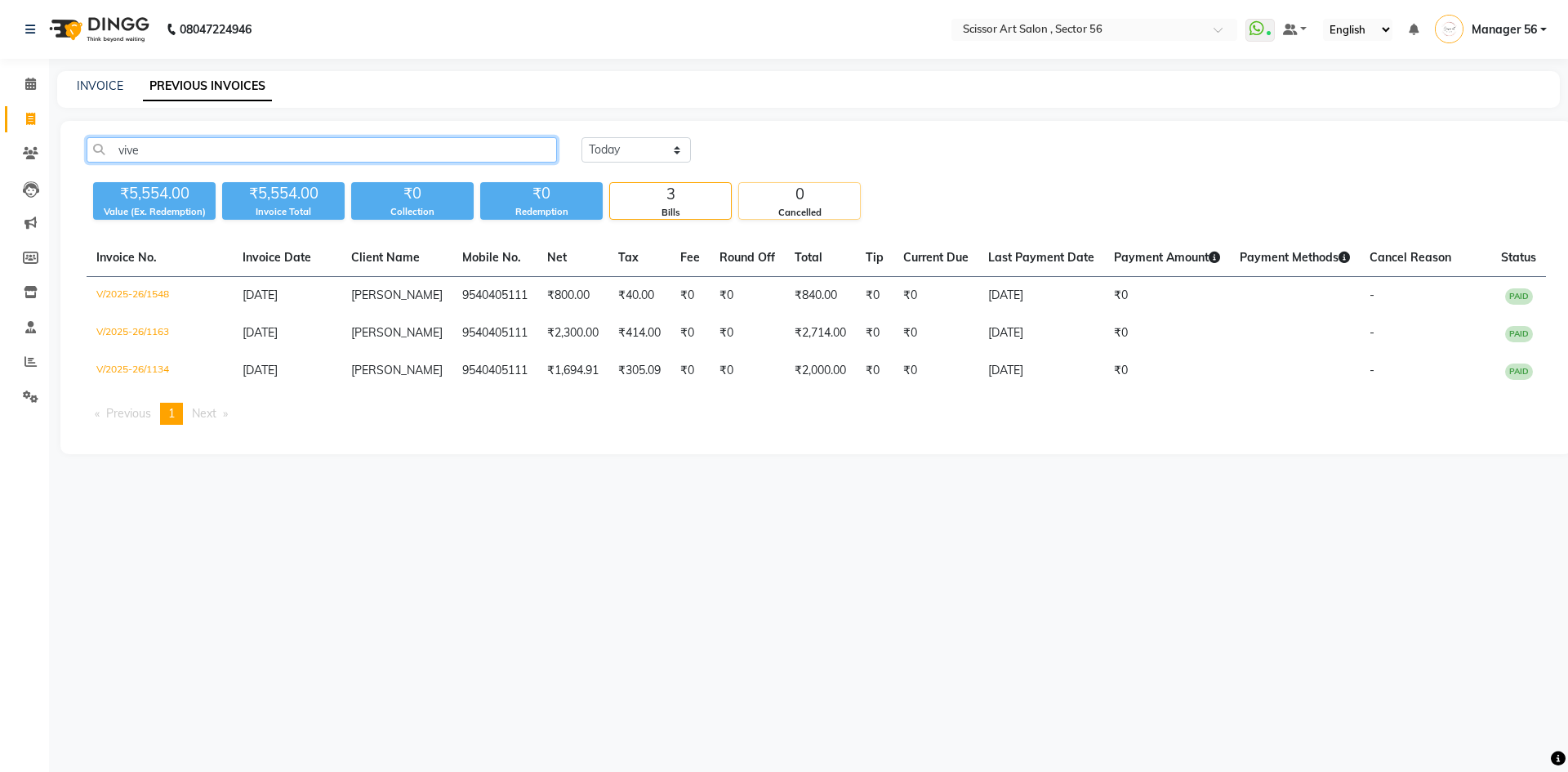
type input "vive"
click at [812, 204] on div "0" at bounding box center [800, 194] width 121 height 23
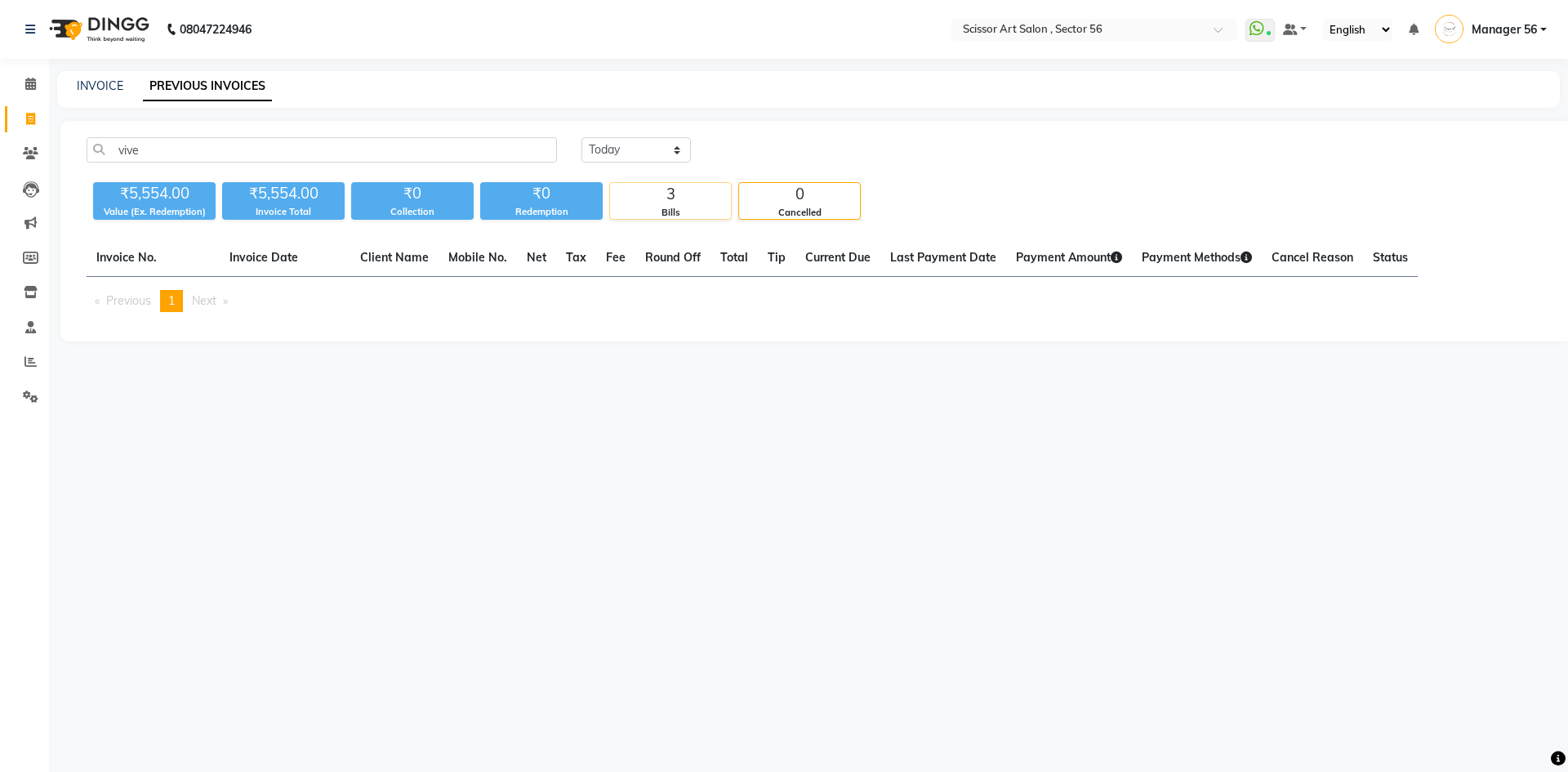
click at [684, 209] on div "Bills" at bounding box center [671, 213] width 121 height 14
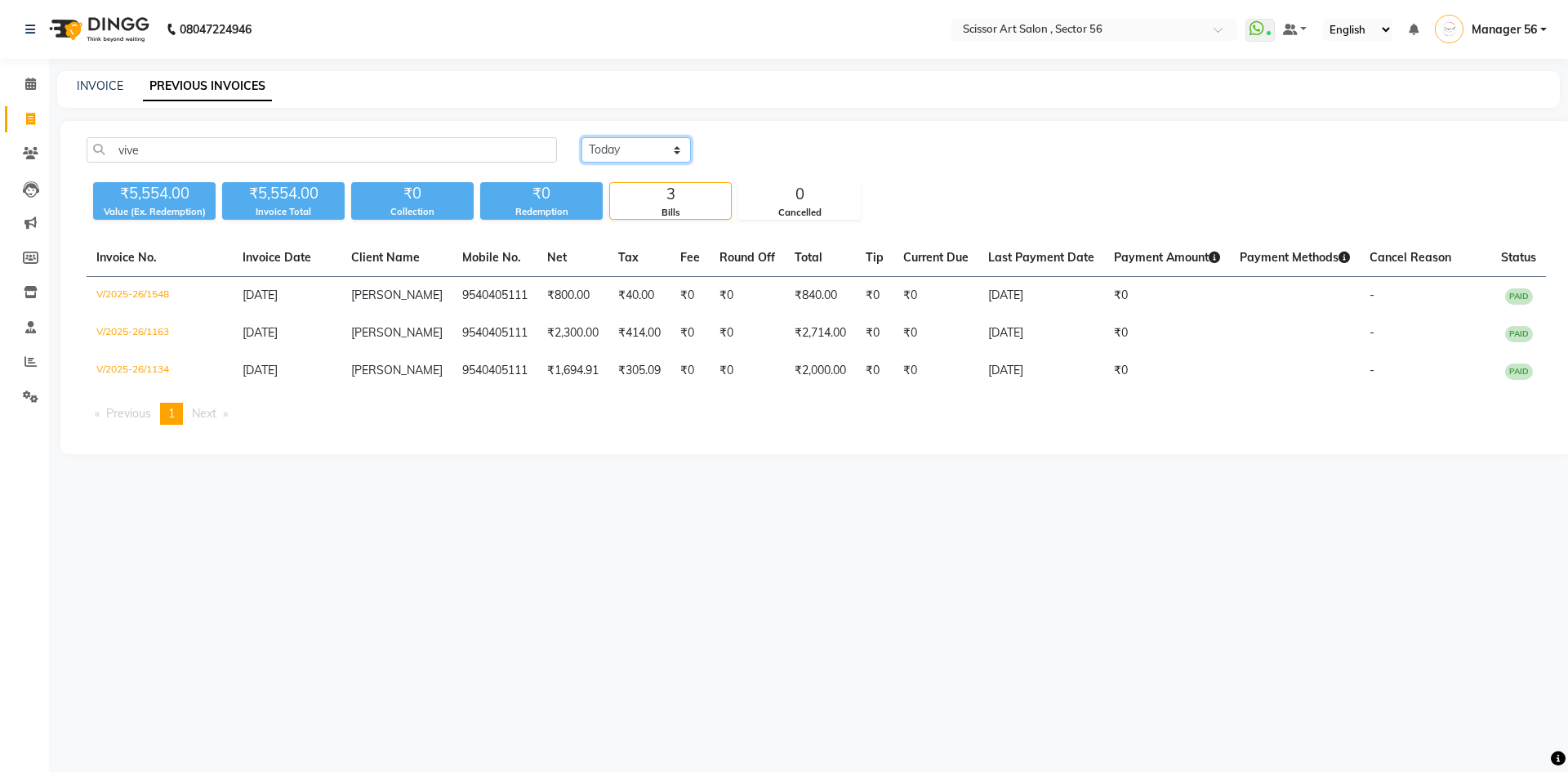
drag, startPoint x: 654, startPoint y: 149, endPoint x: 663, endPoint y: 159, distance: 13.5
click at [654, 149] on select "Today Yesterday Custom Range" at bounding box center [636, 150] width 109 height 26
select select "range"
click at [581, 137] on select "Today Yesterday Custom Range" at bounding box center [636, 150] width 109 height 26
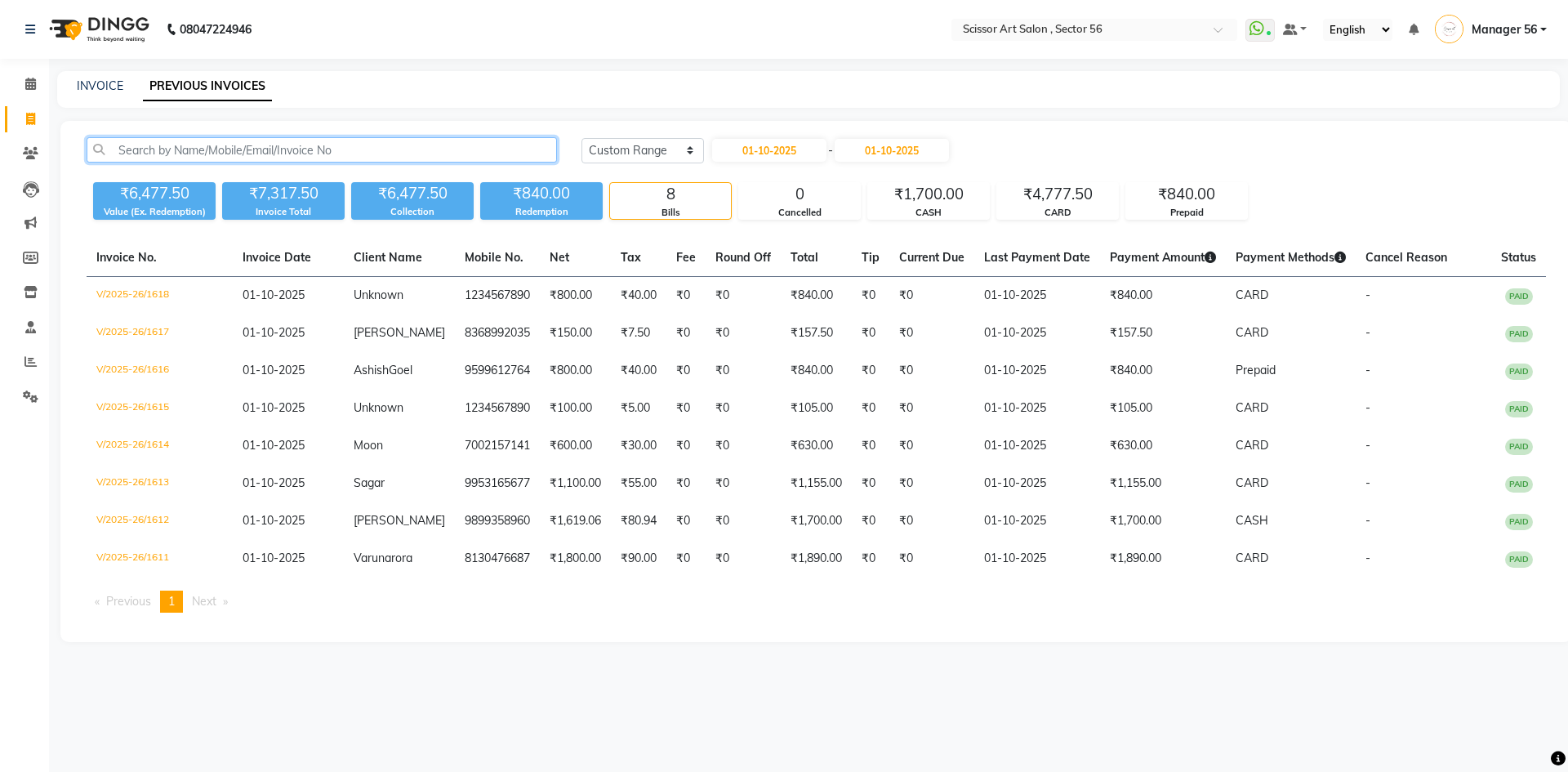
click at [428, 146] on input "text" at bounding box center [322, 150] width 471 height 26
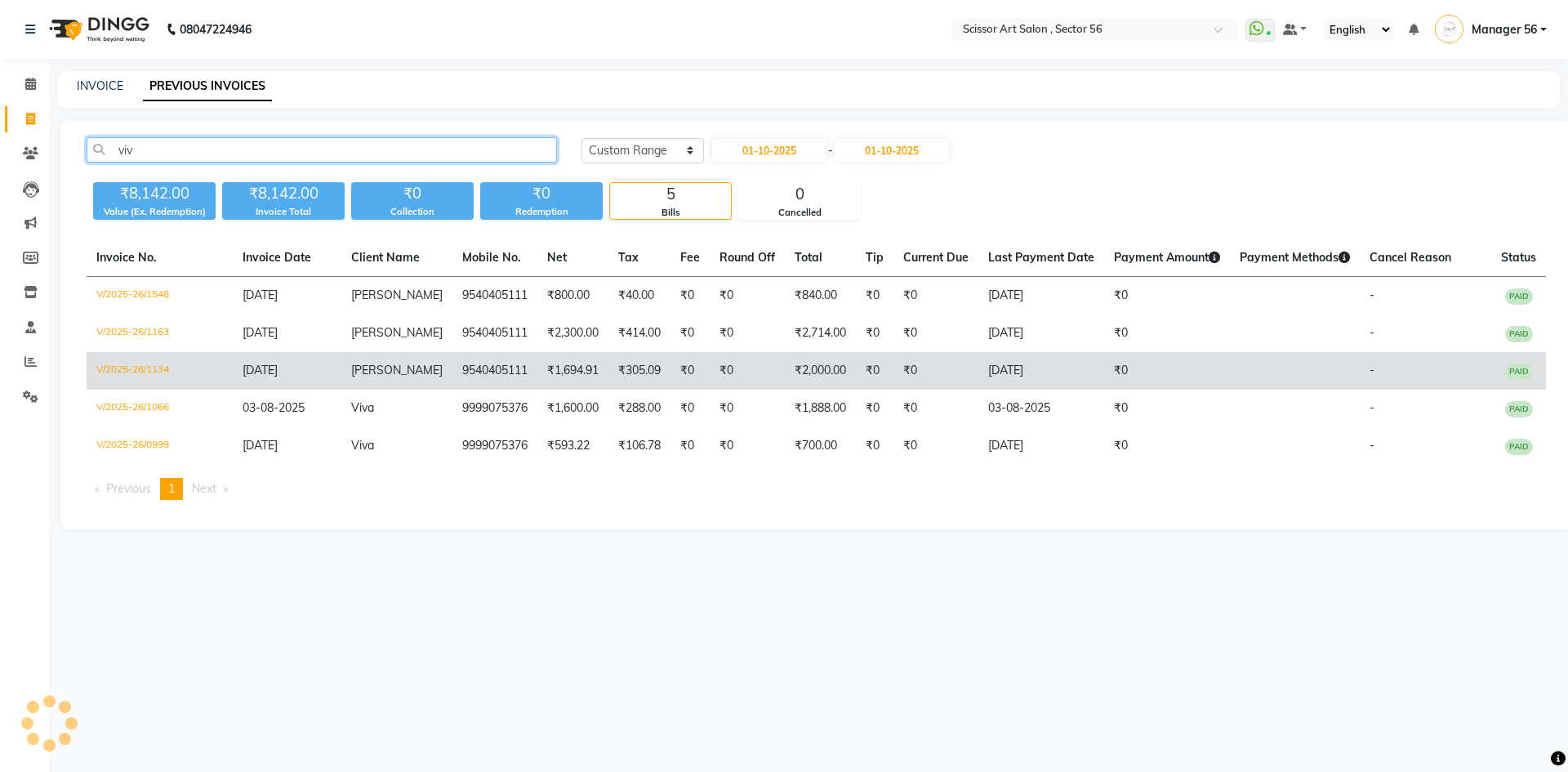
type input "viv"
click at [493, 360] on td "9540405111" at bounding box center [495, 371] width 85 height 37
